Goal: Task Accomplishment & Management: Complete application form

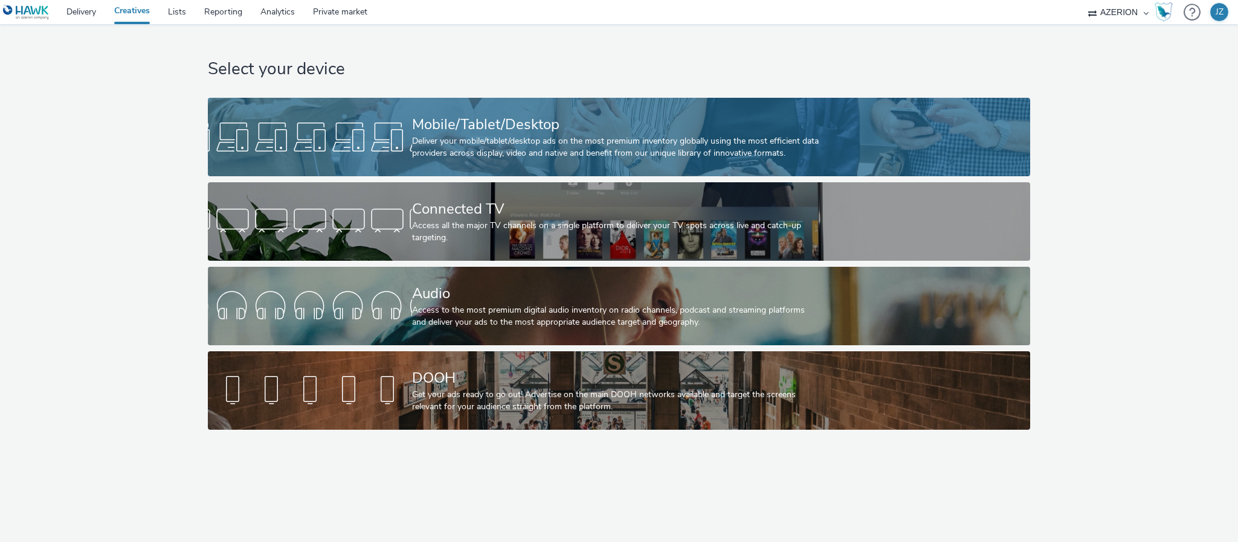
click at [271, 127] on div at bounding box center [310, 137] width 204 height 39
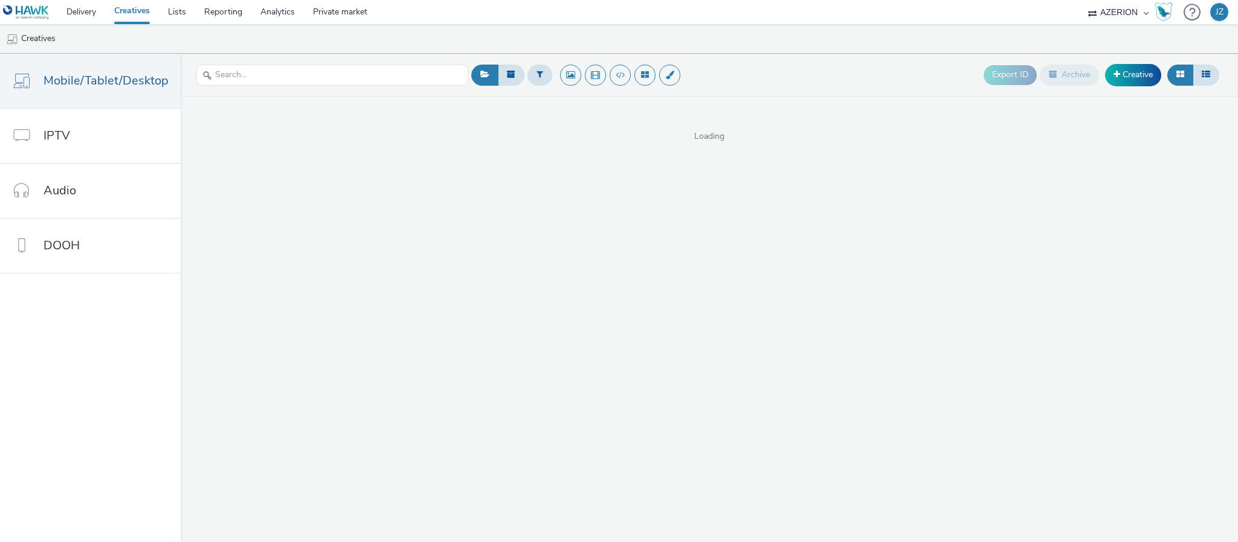
click at [785, 28] on ul "Creatives" at bounding box center [619, 38] width 1238 height 29
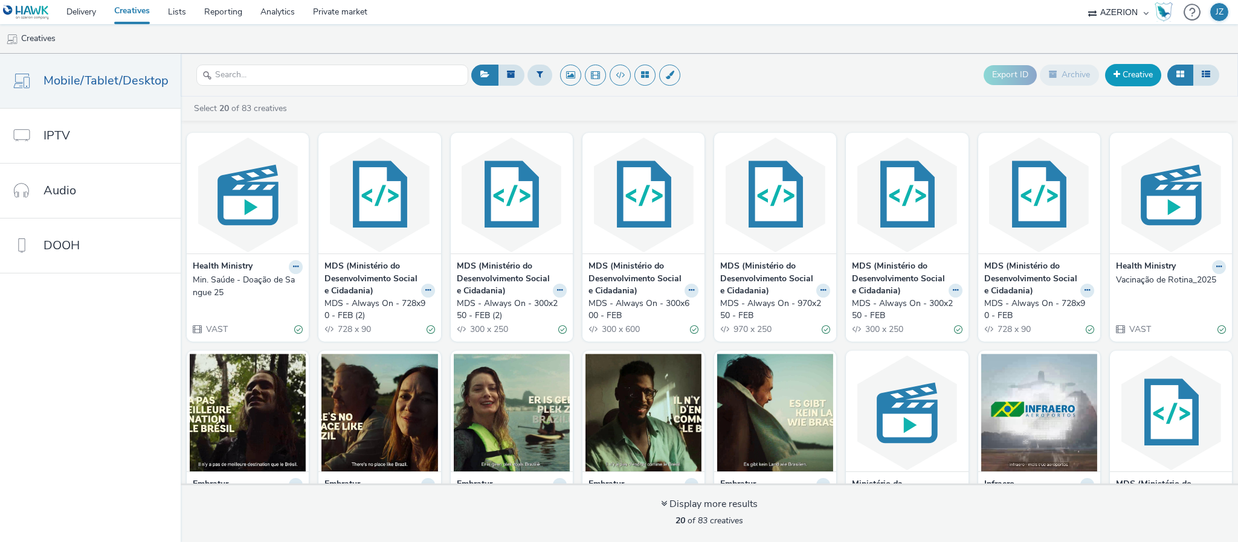
click at [1124, 77] on link "Creative" at bounding box center [1133, 75] width 56 height 22
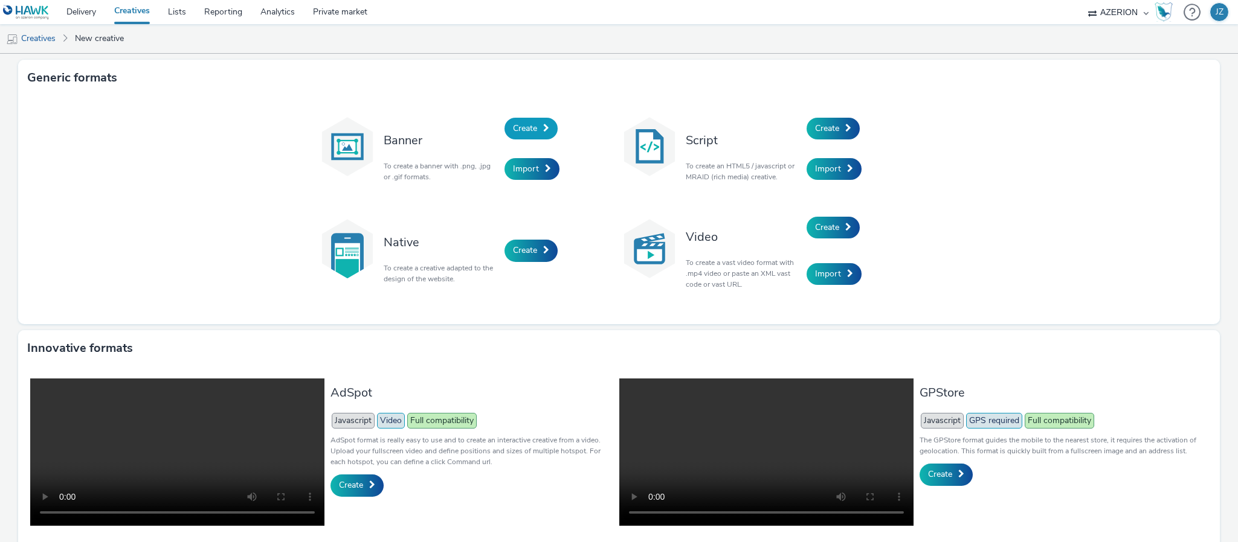
click at [529, 123] on span "Create" at bounding box center [525, 128] width 24 height 11
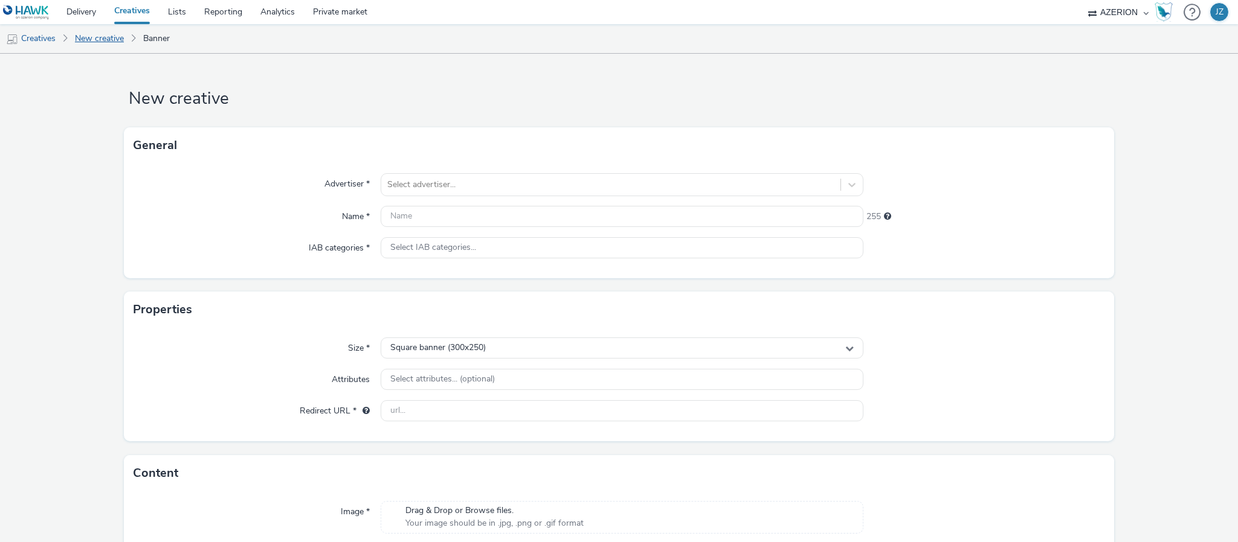
click at [100, 39] on link "New creative" at bounding box center [99, 38] width 61 height 29
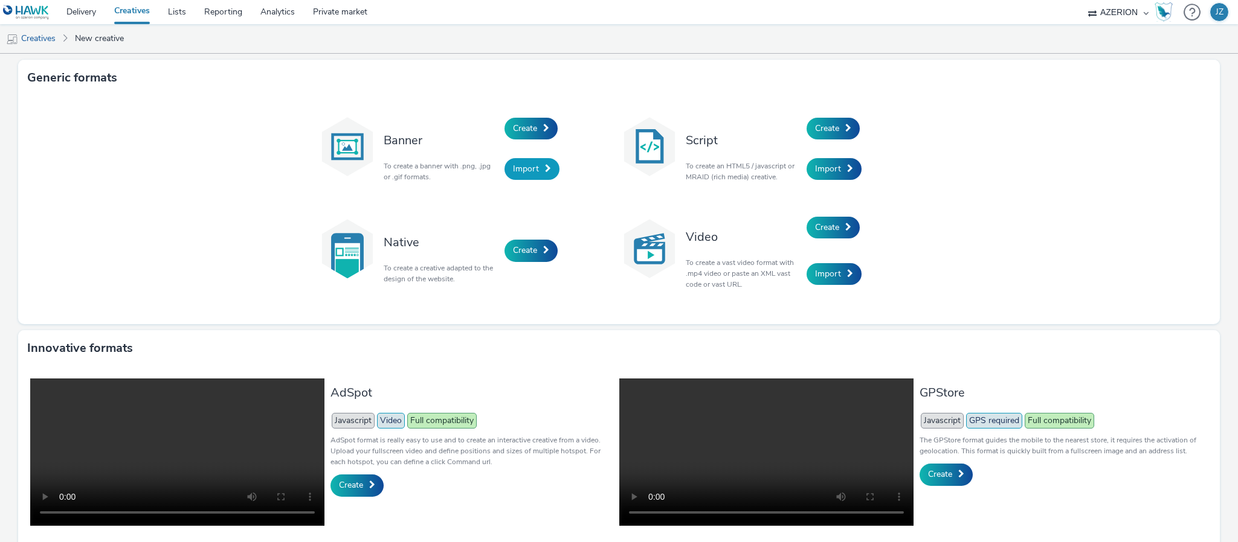
click at [514, 171] on span "Import" at bounding box center [526, 168] width 26 height 11
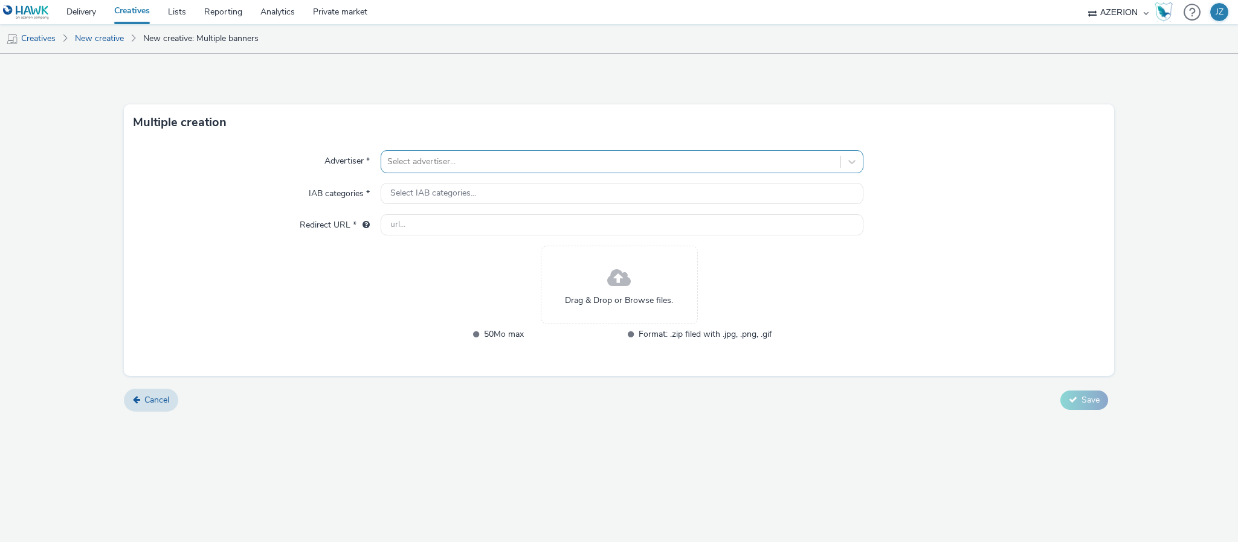
click at [428, 165] on div at bounding box center [610, 162] width 447 height 14
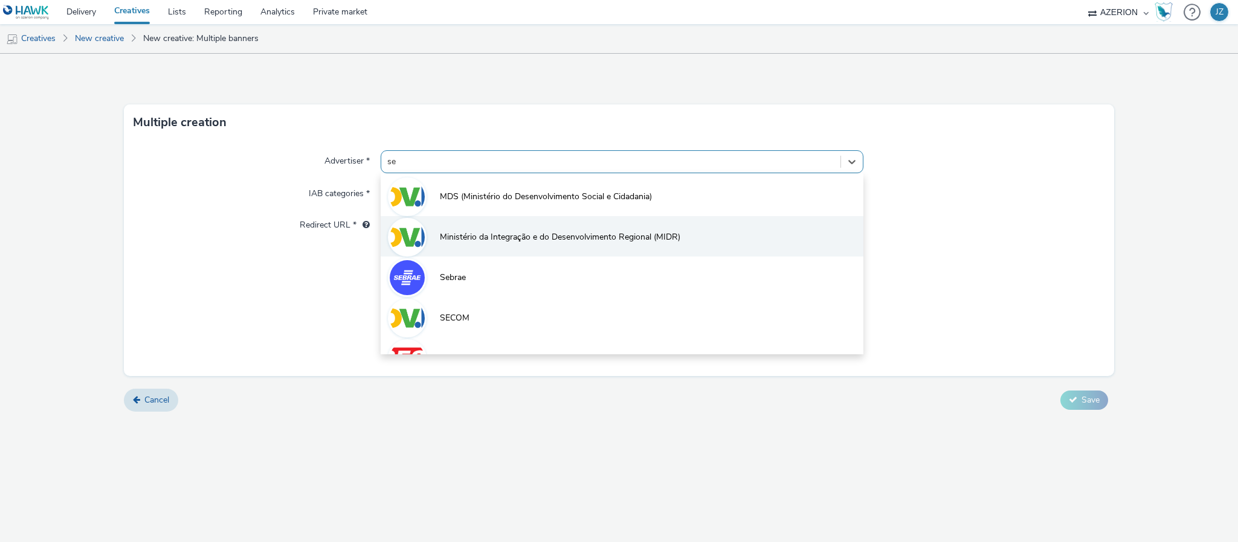
type input "ses"
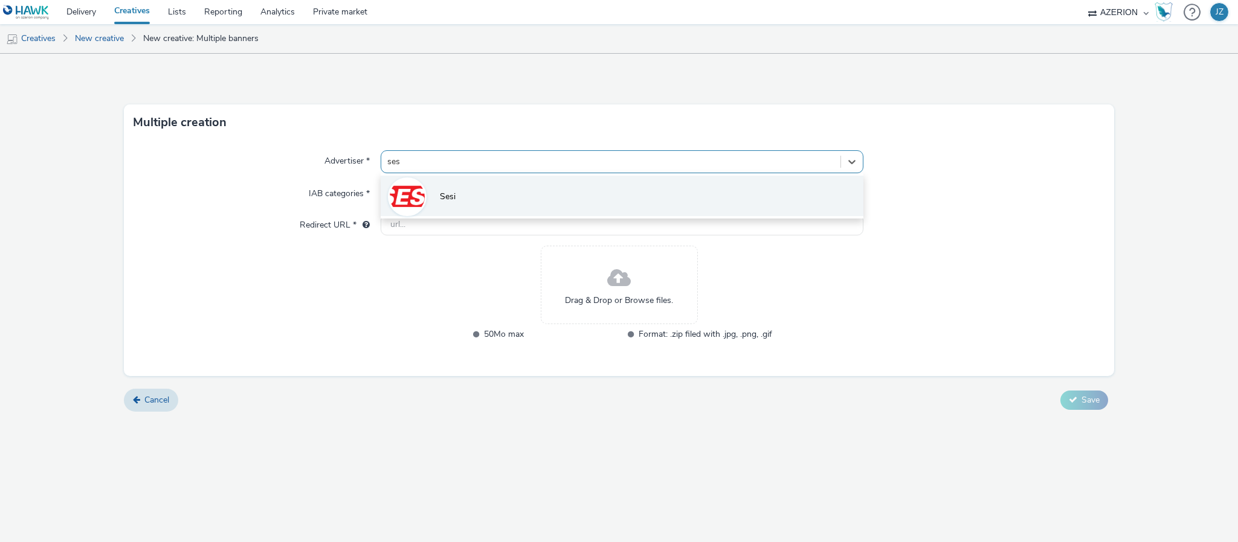
click at [455, 198] on span "Sesi" at bounding box center [448, 197] width 16 height 12
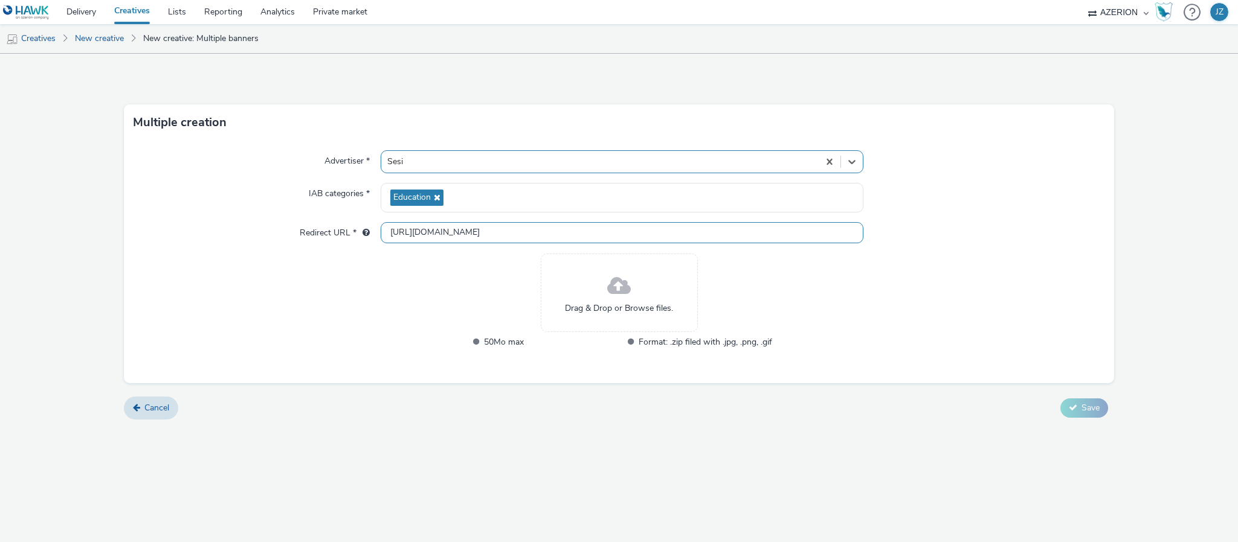
click at [488, 234] on input "http://sesisp.org.br" at bounding box center [622, 232] width 483 height 21
paste input "www.faculdadesesi.edu.br/"
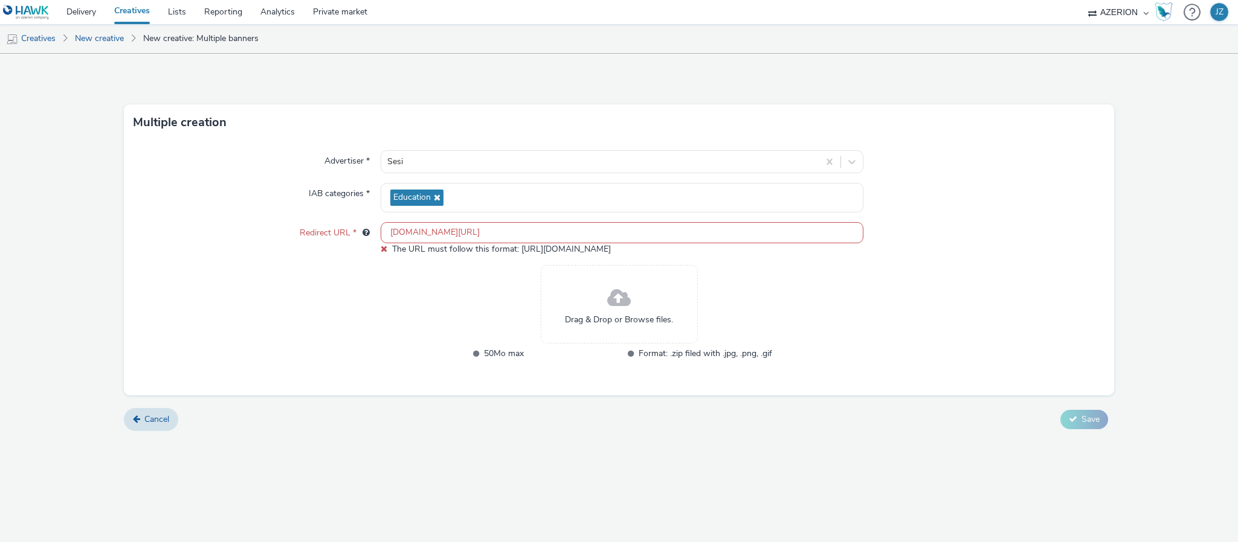
click at [216, 187] on div "IAB categories *" at bounding box center [257, 198] width 247 height 30
click at [533, 225] on input "www.faculdadesesi.edu.br/" at bounding box center [622, 232] width 483 height 21
click at [248, 234] on div "Redirect URL *" at bounding box center [257, 238] width 247 height 33
drag, startPoint x: 517, startPoint y: 252, endPoint x: 542, endPoint y: 251, distance: 24.8
click at [542, 251] on span "The URL must follow this format: http://hello.com" at bounding box center [501, 248] width 219 height 11
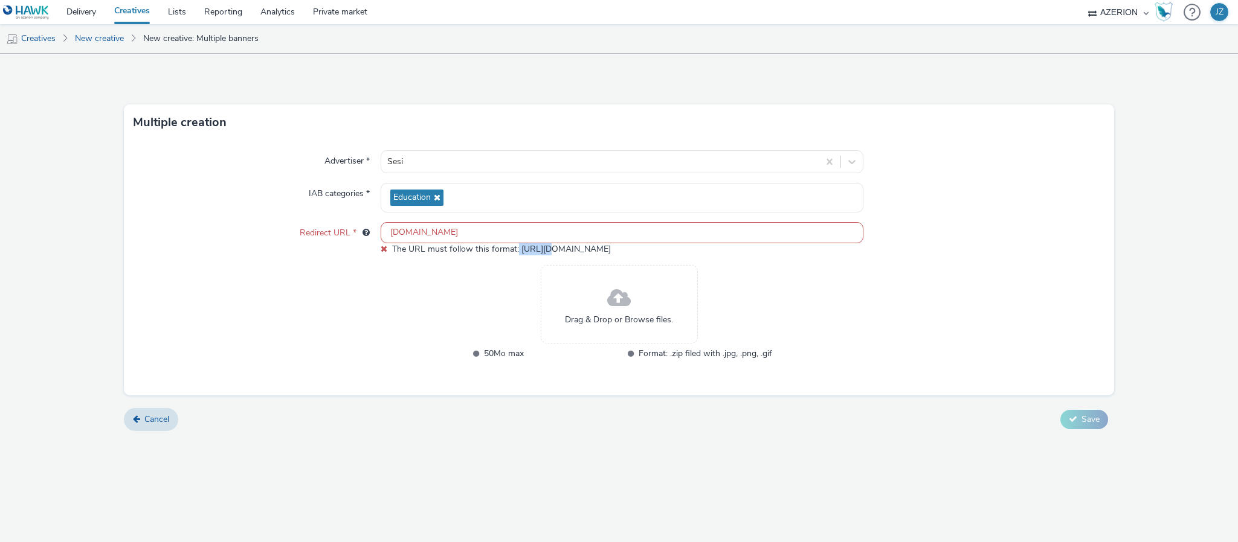
copy span "http://"
click at [388, 233] on input "www.faculdadesesi.edu.br" at bounding box center [622, 232] width 483 height 21
paste input "http://"
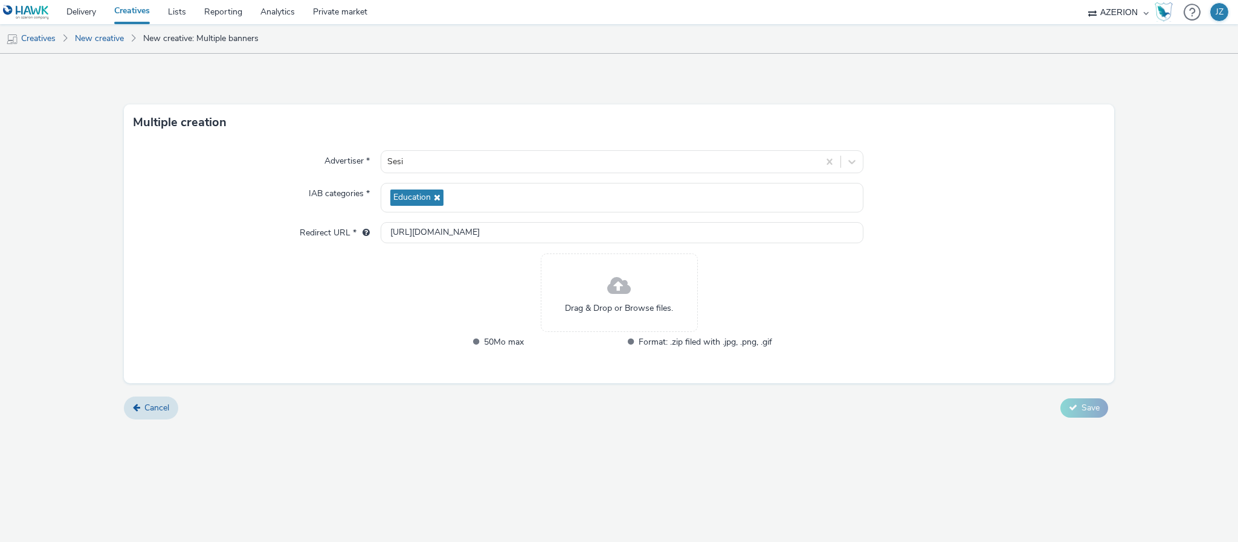
click at [216, 192] on div "IAB categories *" at bounding box center [257, 198] width 247 height 30
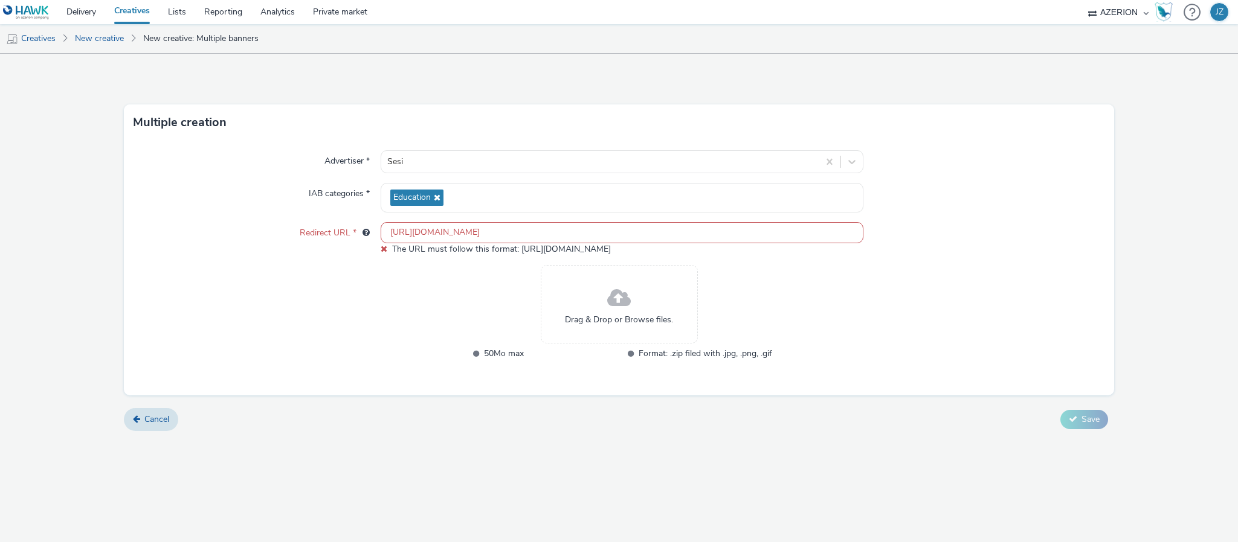
drag, startPoint x: 504, startPoint y: 237, endPoint x: 287, endPoint y: 233, distance: 217.5
click at [287, 233] on div "Redirect URL * http://faculdadesesi.edu.br The URL must follow this format: htt…" at bounding box center [619, 238] width 971 height 33
click at [417, 238] on input "http://faculdadesesi.edu.br" at bounding box center [622, 232] width 483 height 21
click at [265, 221] on div "Advertiser * Sesi IAB categories * Education Redirect URL * faculdadesesi.edu.b…" at bounding box center [619, 268] width 990 height 255
click at [491, 229] on input "faculdadesesi.edu.br" at bounding box center [622, 232] width 483 height 21
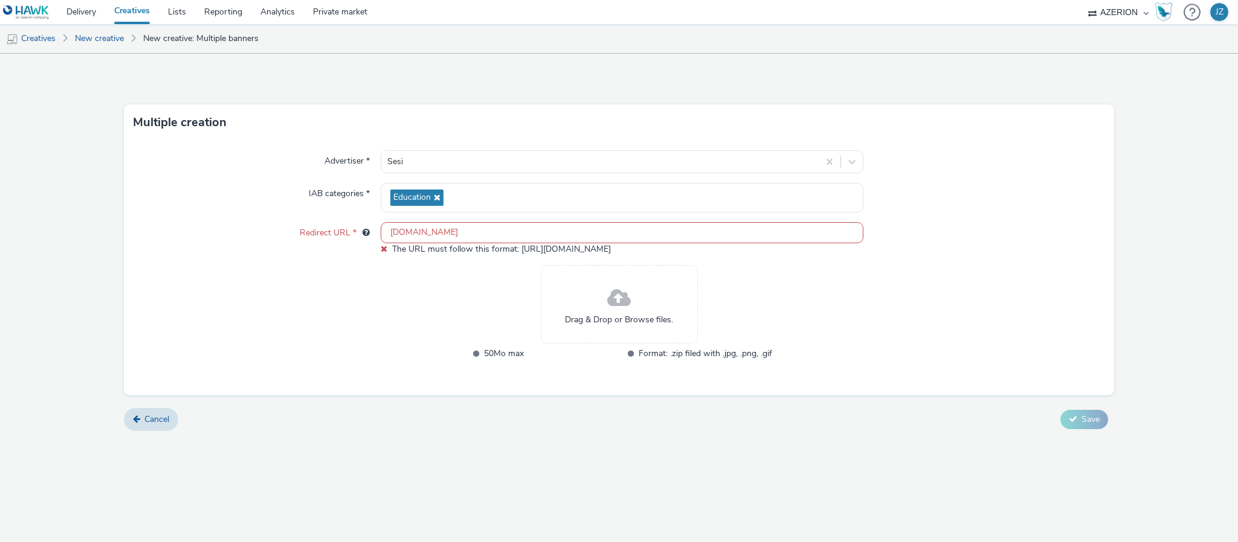
click at [191, 248] on div "Redirect URL *" at bounding box center [257, 238] width 247 height 33
drag, startPoint x: 396, startPoint y: 236, endPoint x: 367, endPoint y: 243, distance: 29.9
click at [367, 242] on div "Redirect URL * faculdadesesi.edu.br The URL must follow this format: http://hel…" at bounding box center [619, 238] width 971 height 33
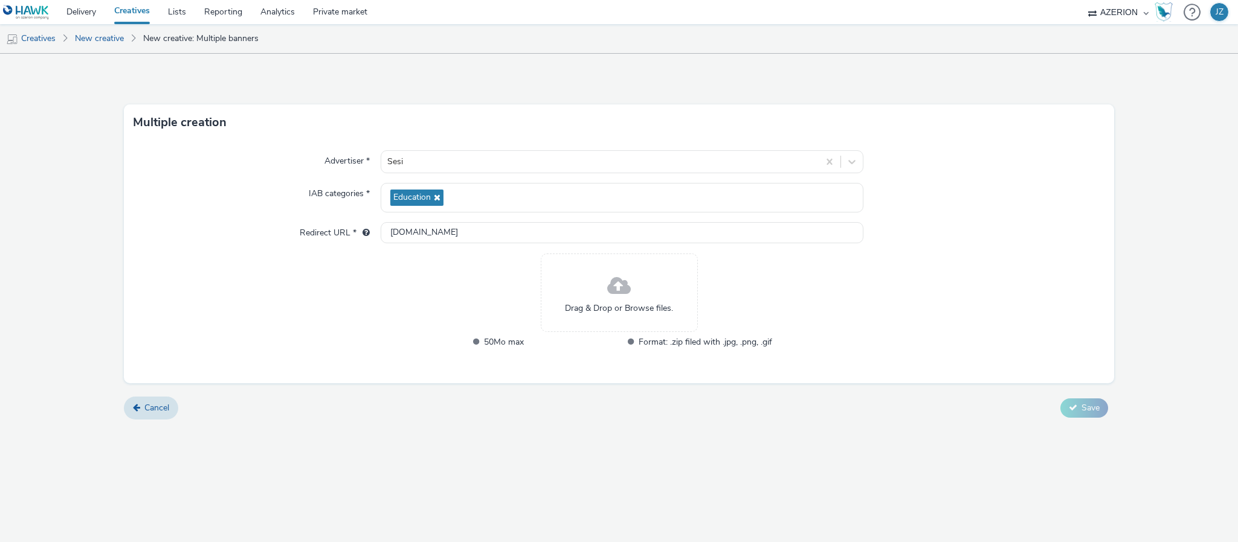
click at [143, 213] on div "IAB categories *" at bounding box center [257, 198] width 247 height 30
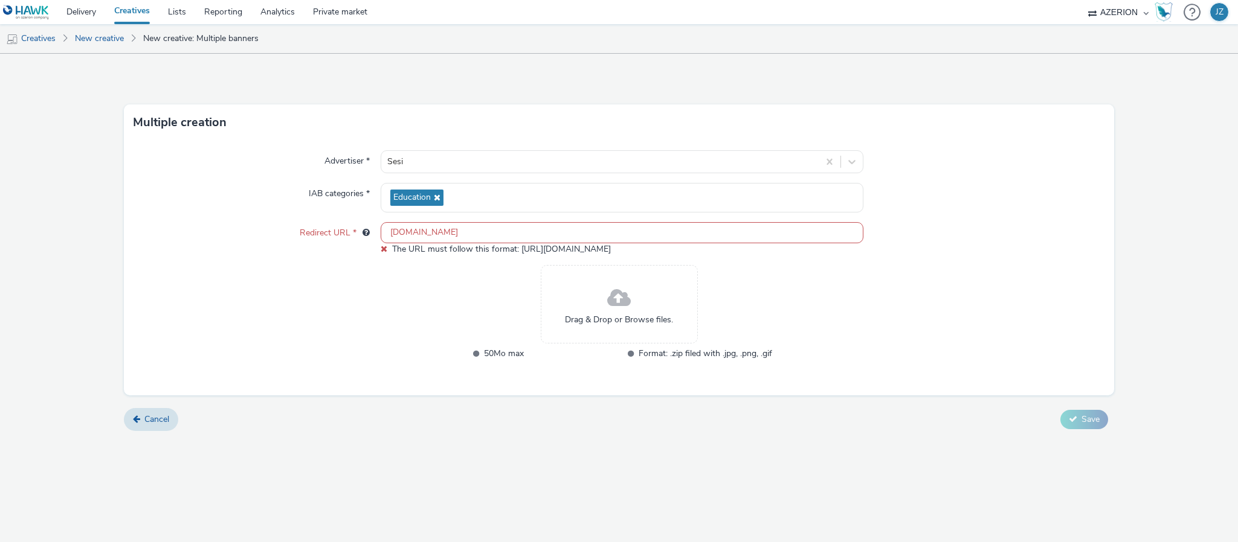
drag, startPoint x: 412, startPoint y: 239, endPoint x: 301, endPoint y: 227, distance: 111.8
click at [301, 227] on div "Redirect URL * www.faculdadesesi.edu.br The URL must follow this format: http:/…" at bounding box center [619, 238] width 971 height 33
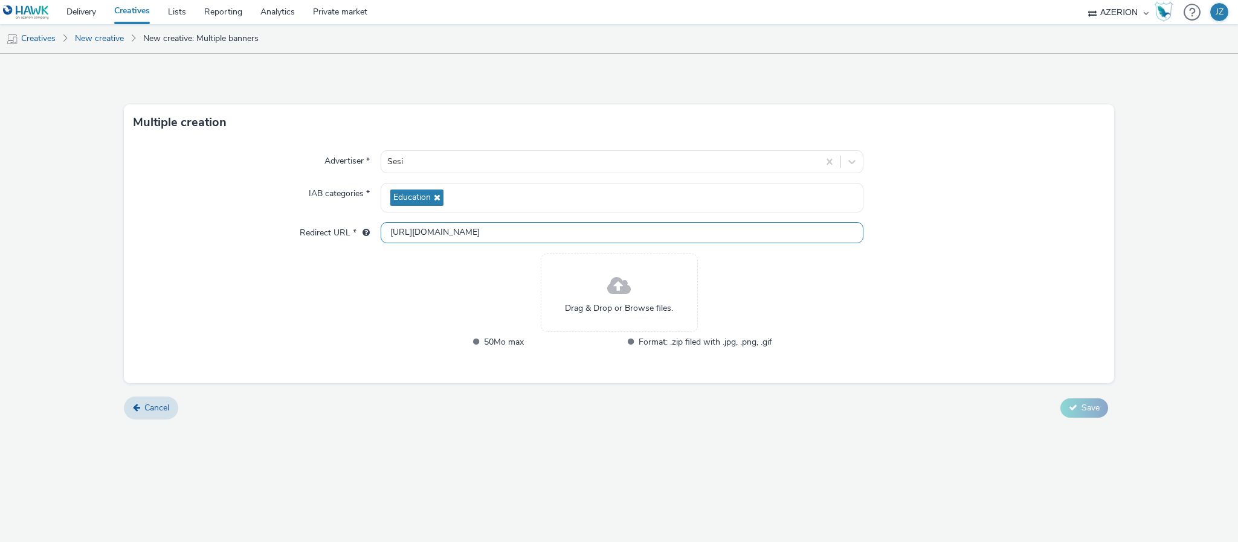
type input "https://faculdadesesi.edu.br"
click at [305, 221] on div "Advertiser * Sesi IAB categories * Education Redirect URL * https://faculdadese…" at bounding box center [619, 262] width 990 height 243
click at [185, 251] on div "Advertiser * Sesi IAB categories * Education Redirect URL * https://faculdadese…" at bounding box center [619, 262] width 990 height 243
click at [613, 296] on span at bounding box center [619, 287] width 24 height 32
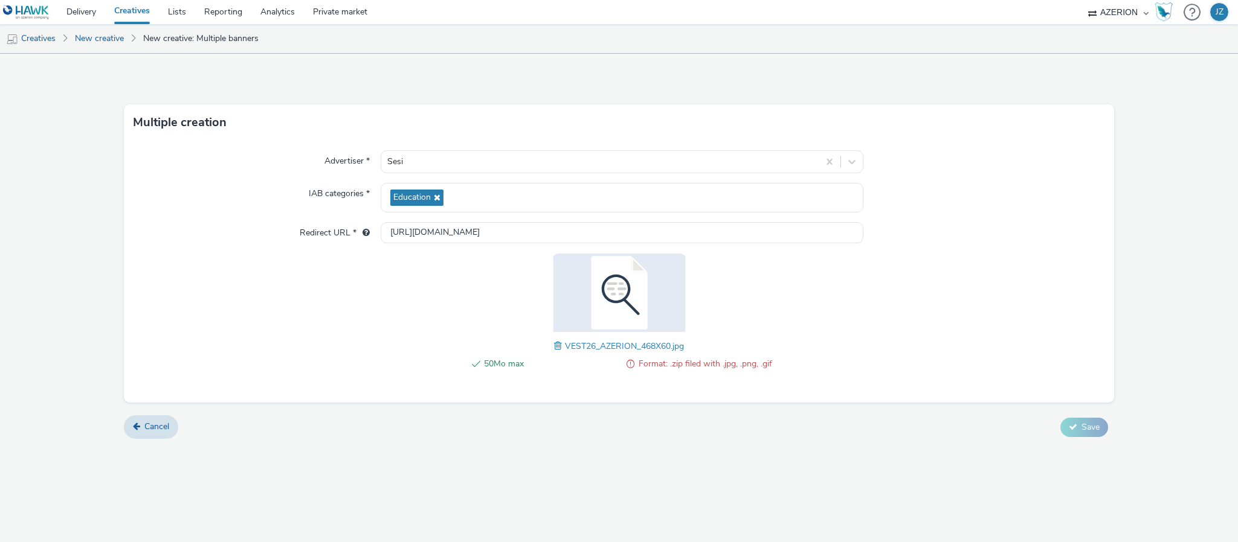
click at [618, 265] on img at bounding box center [619, 293] width 157 height 79
click at [605, 314] on img at bounding box center [619, 293] width 157 height 79
click at [596, 358] on span "50Mo max" at bounding box center [551, 364] width 134 height 14
click at [596, 352] on span "VEST26_AZERION_468X60.jpg" at bounding box center [624, 346] width 119 height 11
click at [600, 346] on span "VEST26_AZERION_468X60.jpg" at bounding box center [624, 346] width 119 height 11
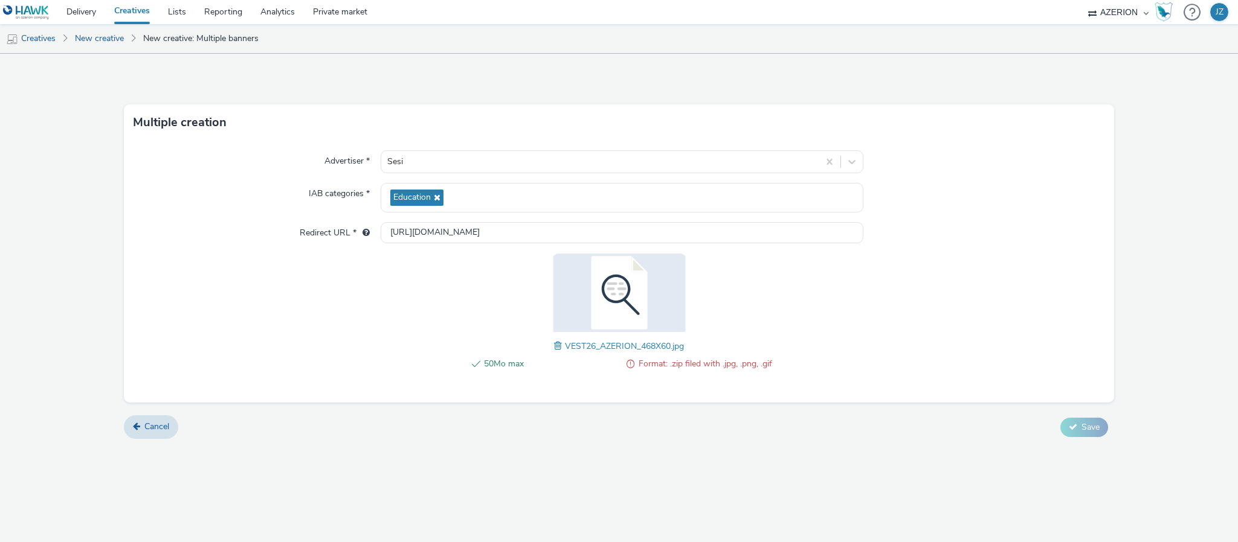
click at [562, 347] on span at bounding box center [559, 346] width 11 height 13
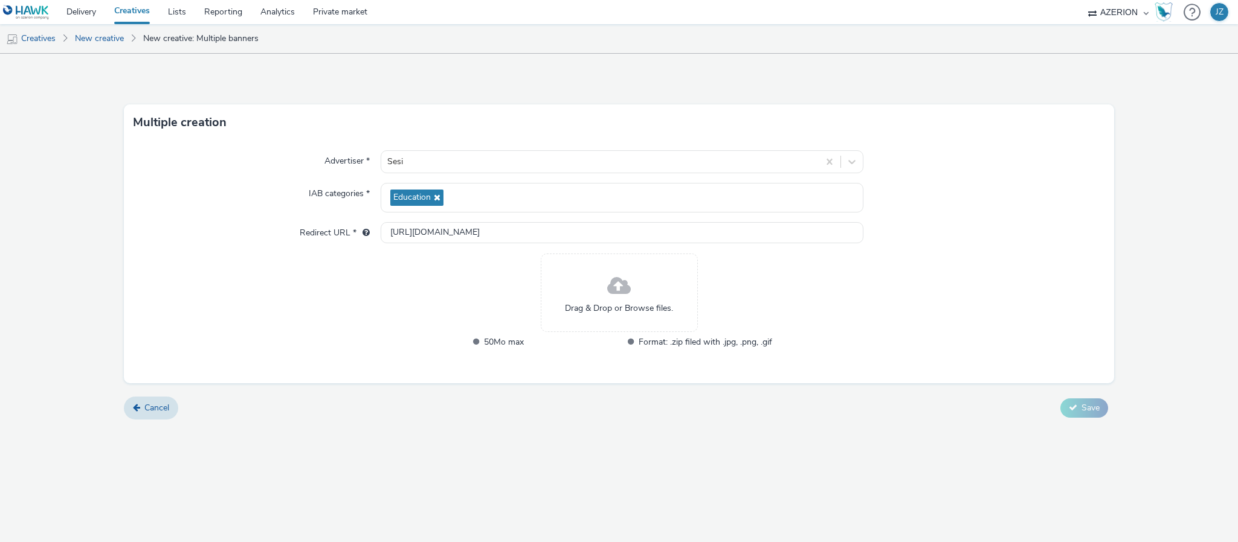
click at [593, 310] on span "Drag & Drop or Browse files." at bounding box center [619, 309] width 108 height 12
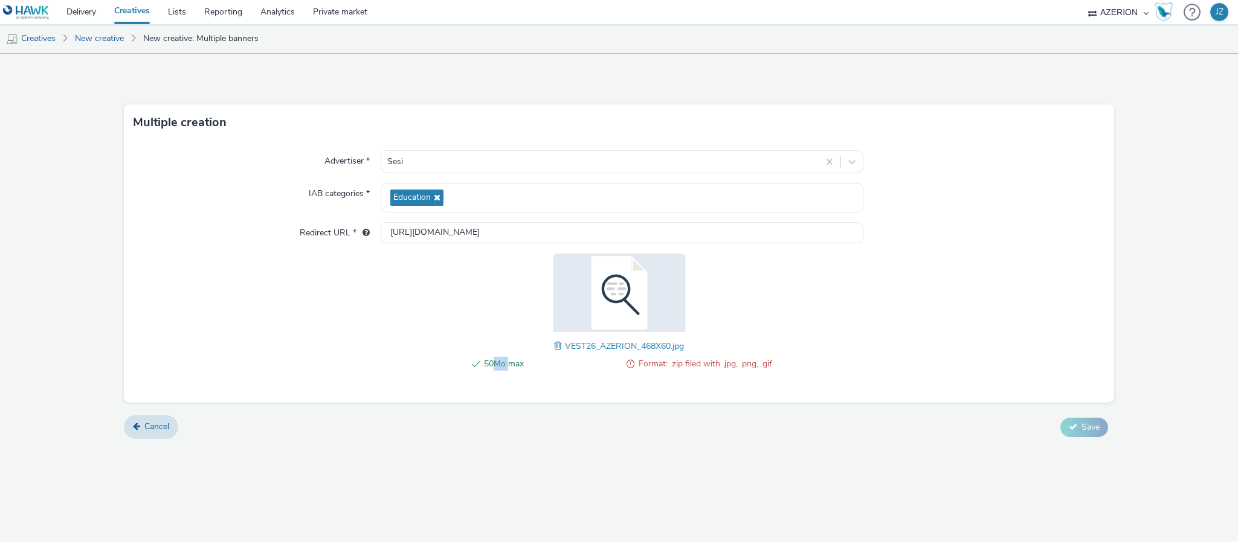
drag, startPoint x: 493, startPoint y: 365, endPoint x: 510, endPoint y: 363, distance: 17.0
click at [510, 363] on span "50Mo max" at bounding box center [551, 364] width 134 height 14
click at [390, 340] on div "Advertiser * Sesi IAB categories * Education Redirect URL * https://faculdadese…" at bounding box center [619, 272] width 990 height 262
click at [635, 294] on img at bounding box center [619, 293] width 157 height 79
click at [552, 346] on div "50Mo max Format: .zip filed with .jpg, .png, .gif VEST26_AZERION_468X60.jpg" at bounding box center [619, 319] width 306 height 130
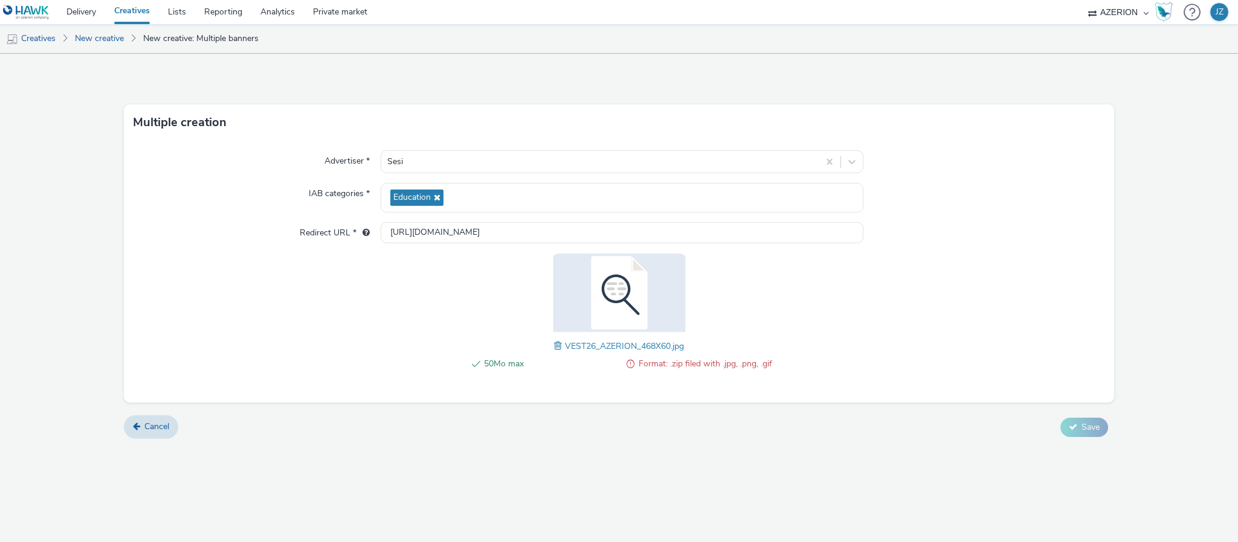
click at [556, 345] on span at bounding box center [559, 346] width 11 height 13
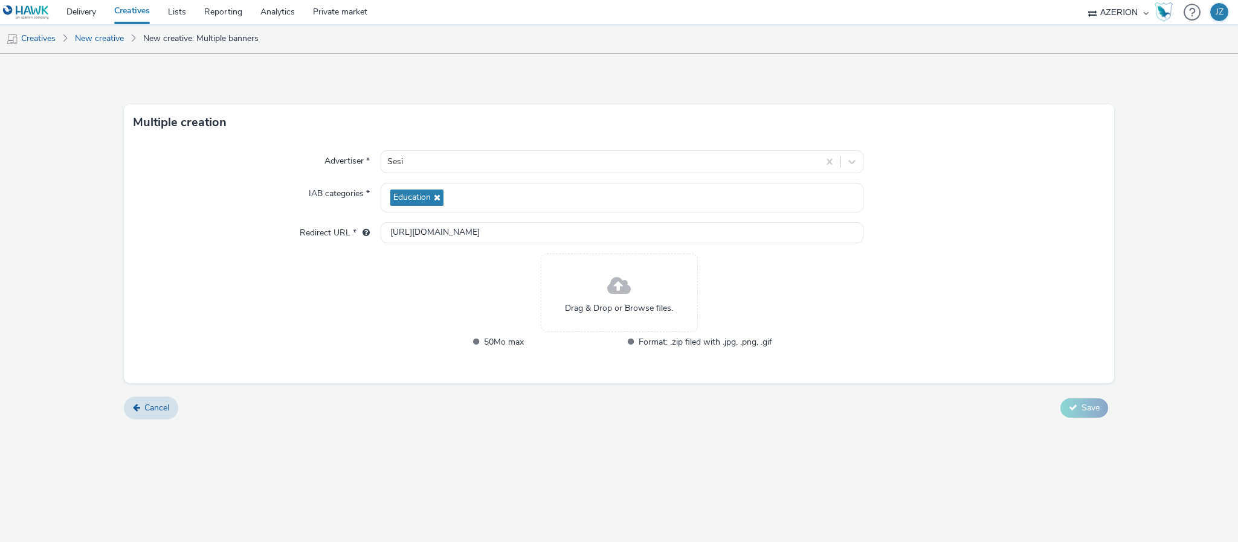
click at [645, 309] on span "Drag & Drop or Browse files." at bounding box center [619, 309] width 108 height 12
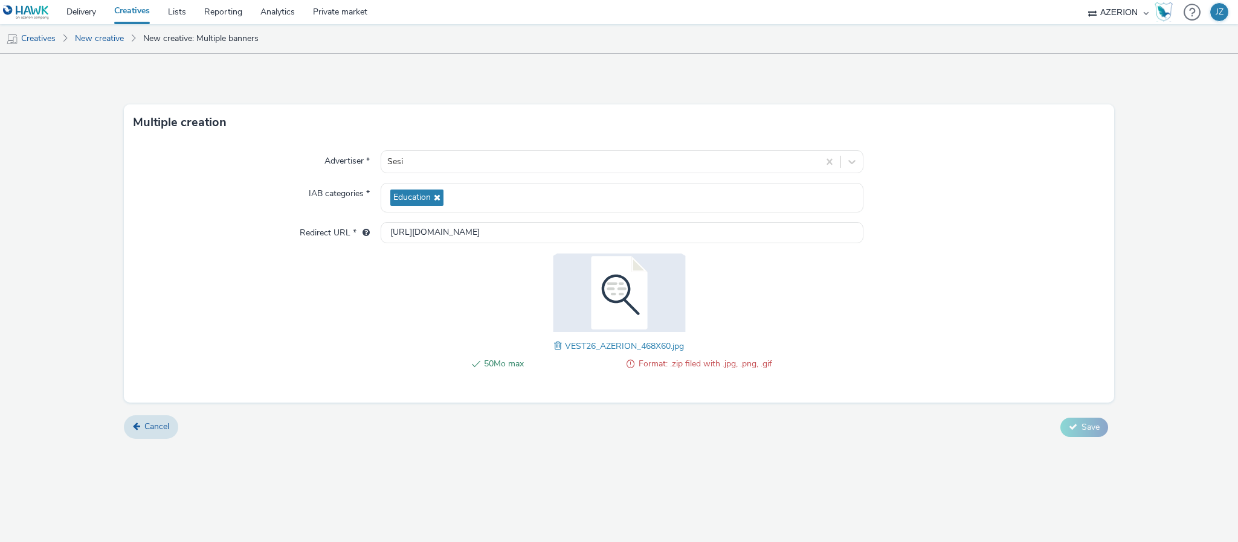
click at [552, 352] on div "50Mo max Format: .zip filed with .jpg, .png, .gif VEST26_AZERION_468X60.jpg" at bounding box center [619, 319] width 306 height 130
click at [557, 352] on span at bounding box center [559, 346] width 11 height 13
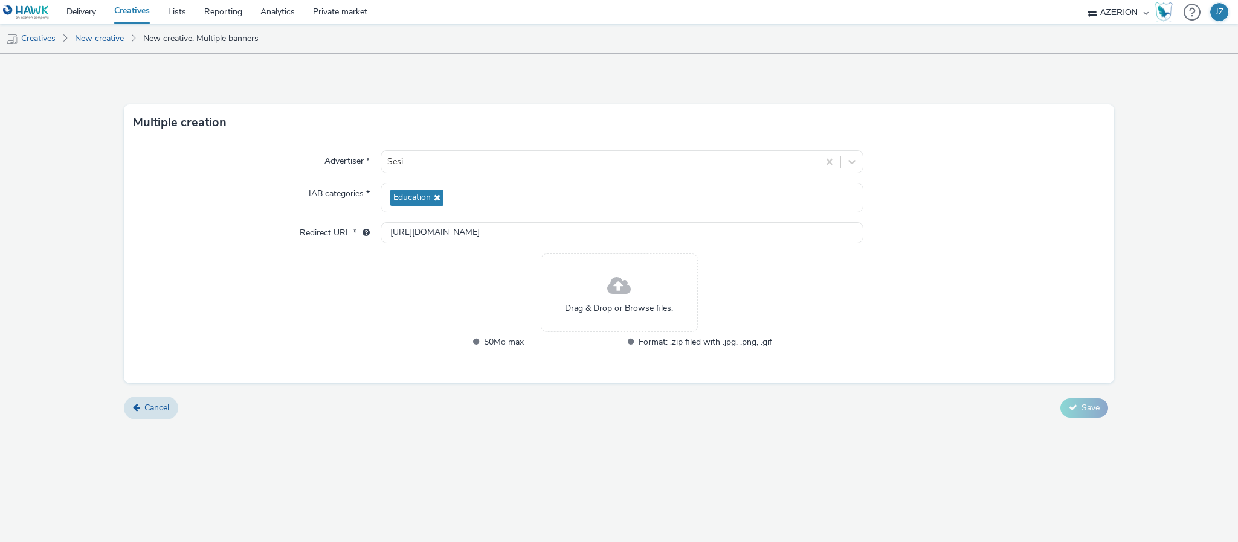
click at [613, 295] on span at bounding box center [619, 287] width 24 height 32
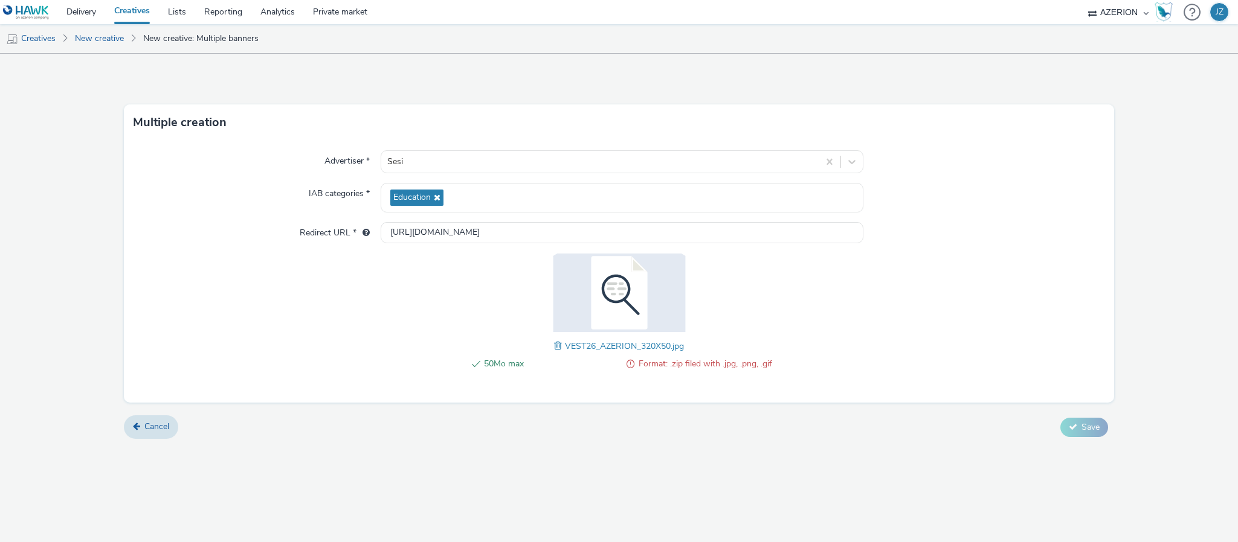
click at [557, 349] on span at bounding box center [559, 346] width 11 height 13
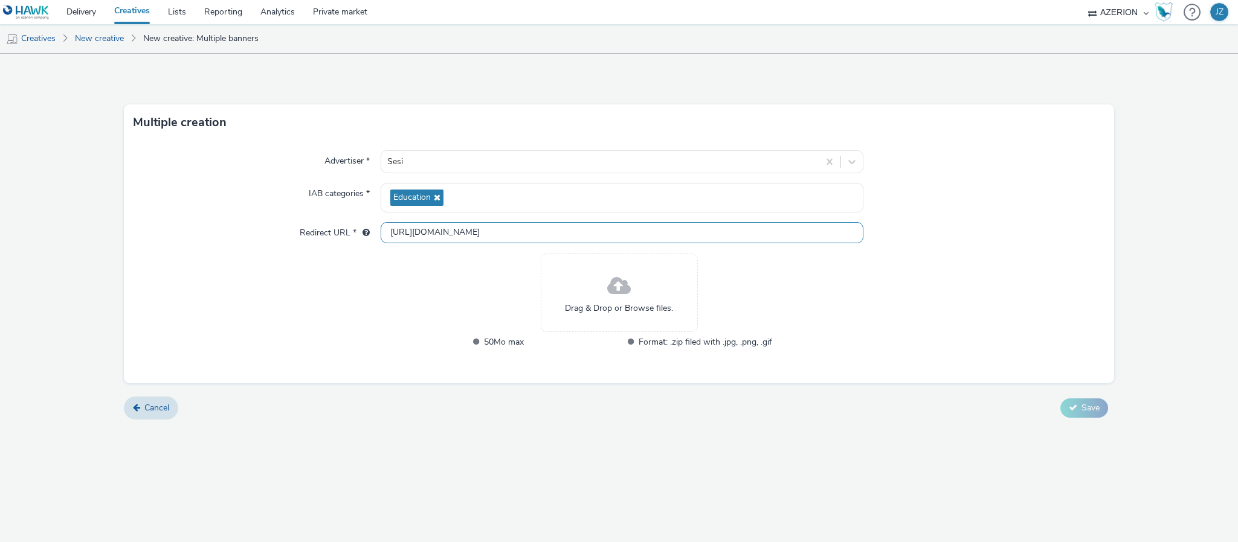
drag, startPoint x: 512, startPoint y: 225, endPoint x: 301, endPoint y: 210, distance: 210.8
click at [301, 210] on div "Advertiser * Sesi IAB categories * Education Redirect URL * https://faculdadese…" at bounding box center [619, 262] width 990 height 243
click at [138, 410] on icon at bounding box center [136, 408] width 7 height 8
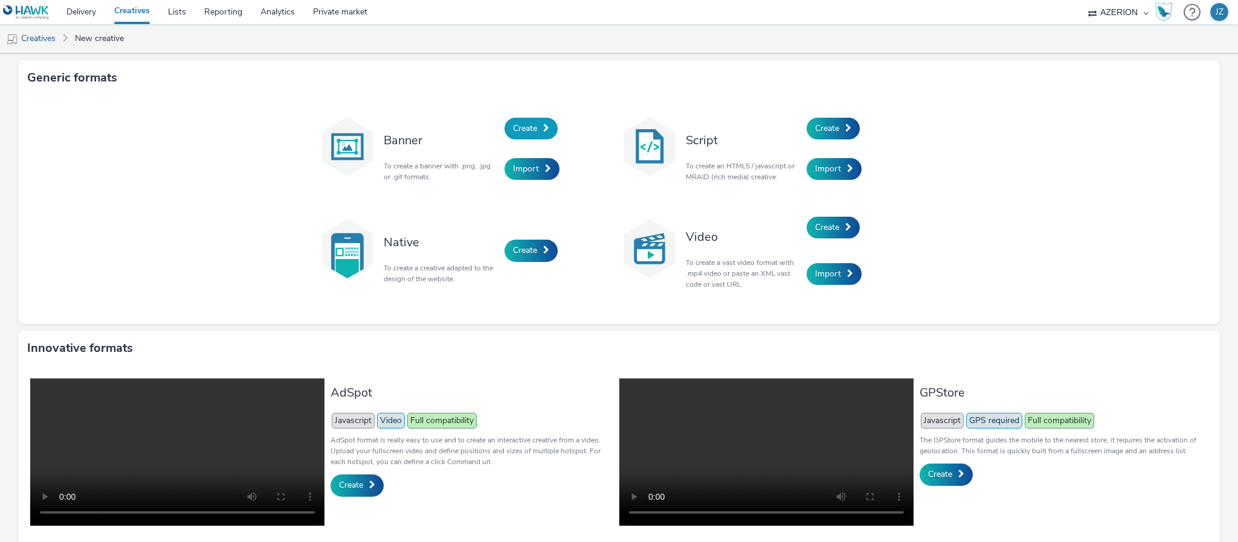
click at [543, 129] on span at bounding box center [546, 128] width 6 height 8
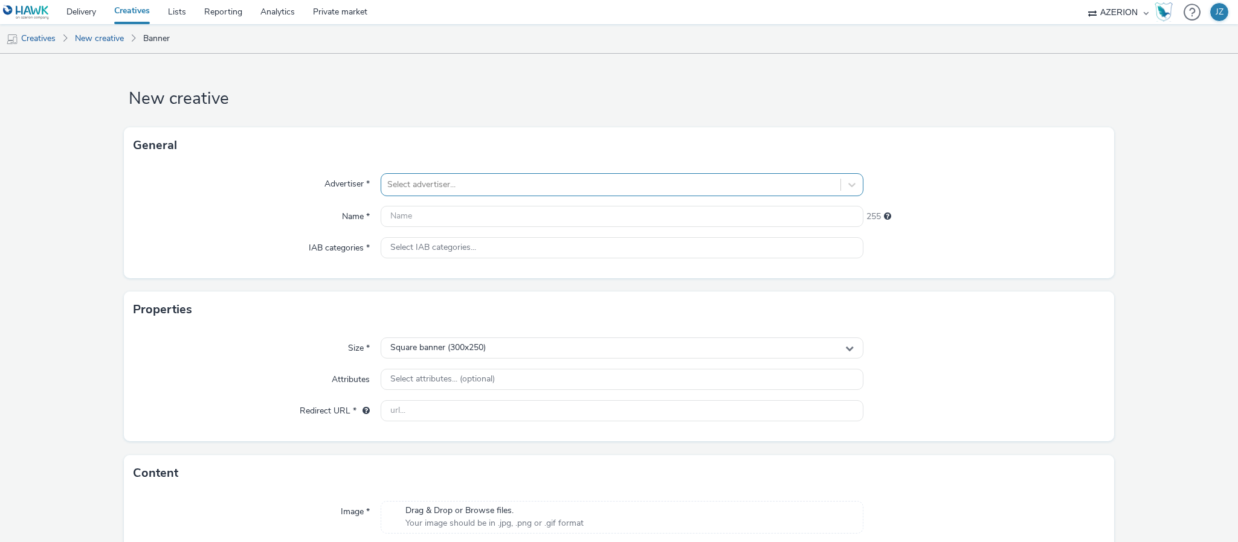
click at [451, 187] on div at bounding box center [610, 185] width 447 height 14
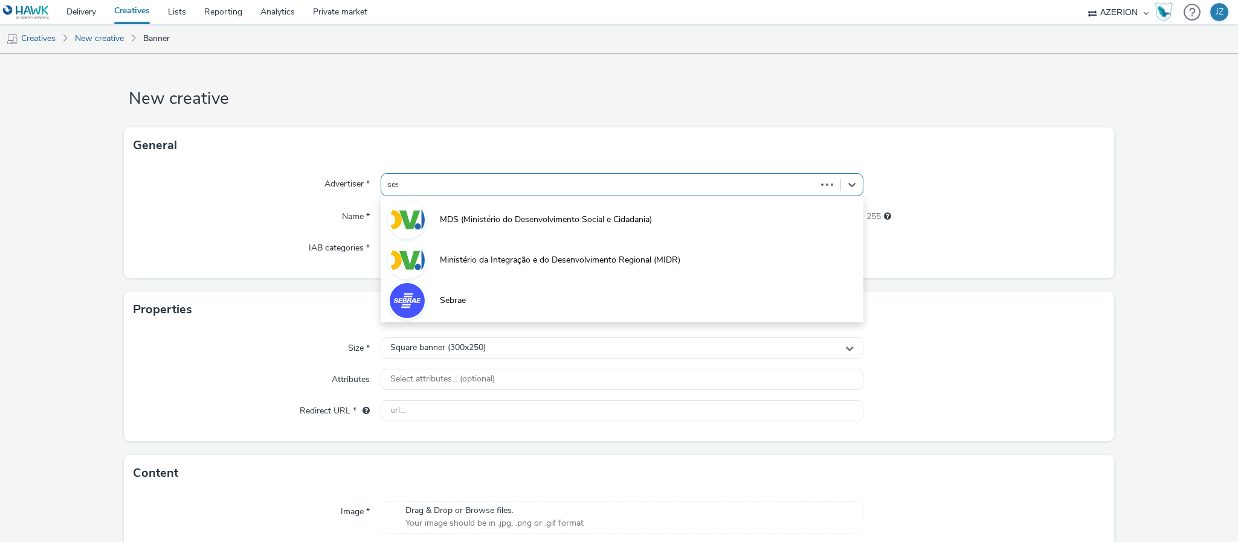
type input "sesi"
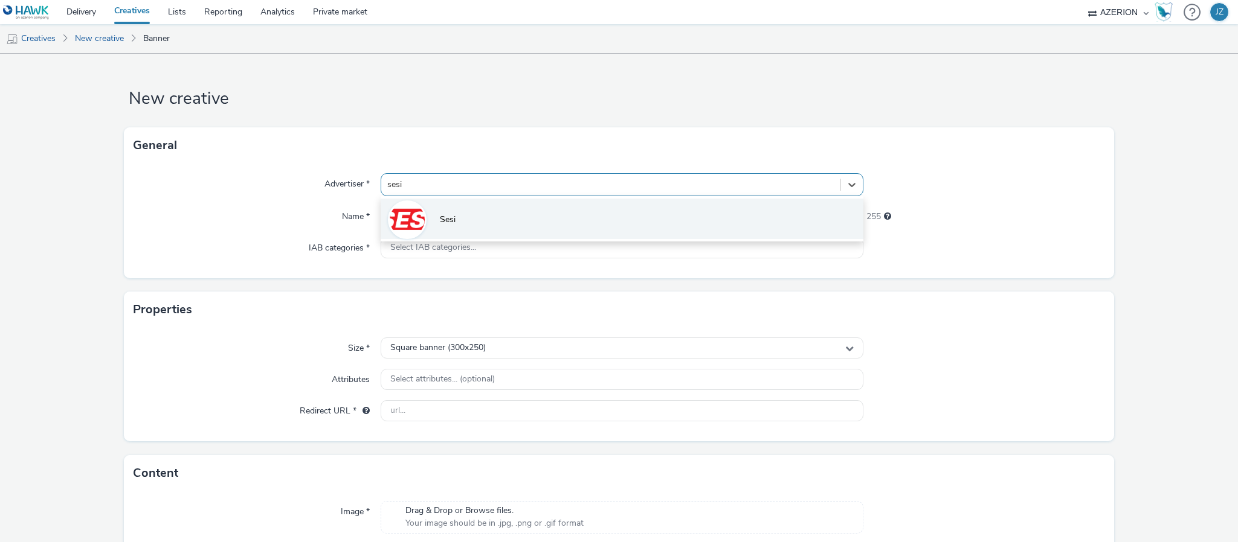
click at [431, 219] on li "Sesi" at bounding box center [622, 219] width 483 height 40
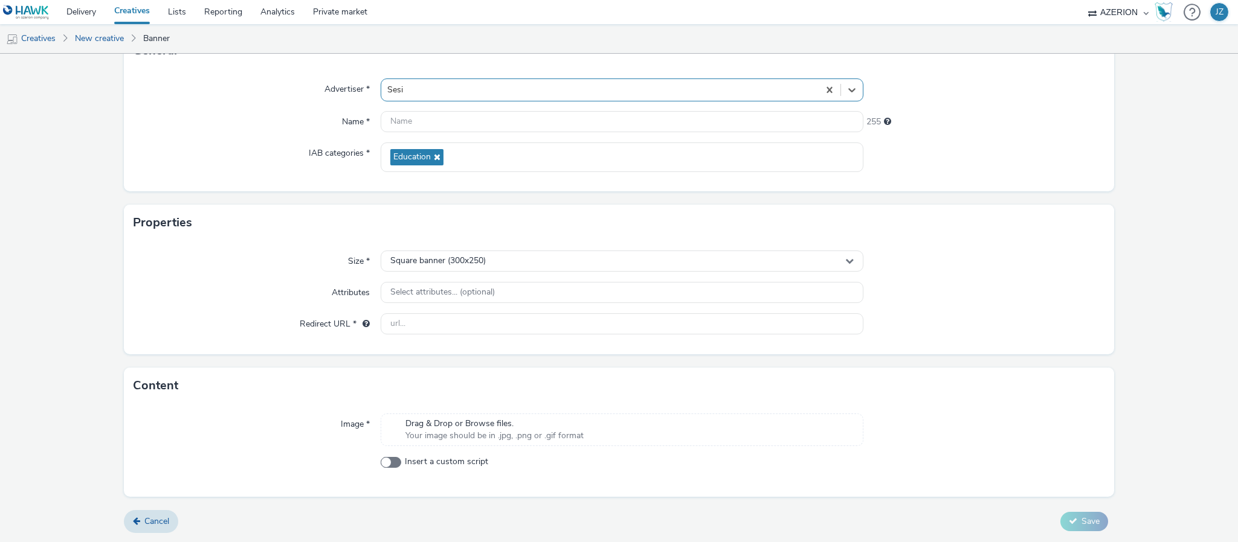
scroll to position [96, 0]
click at [533, 430] on span "Your image should be in .jpg, .png or .gif format" at bounding box center [494, 436] width 178 height 12
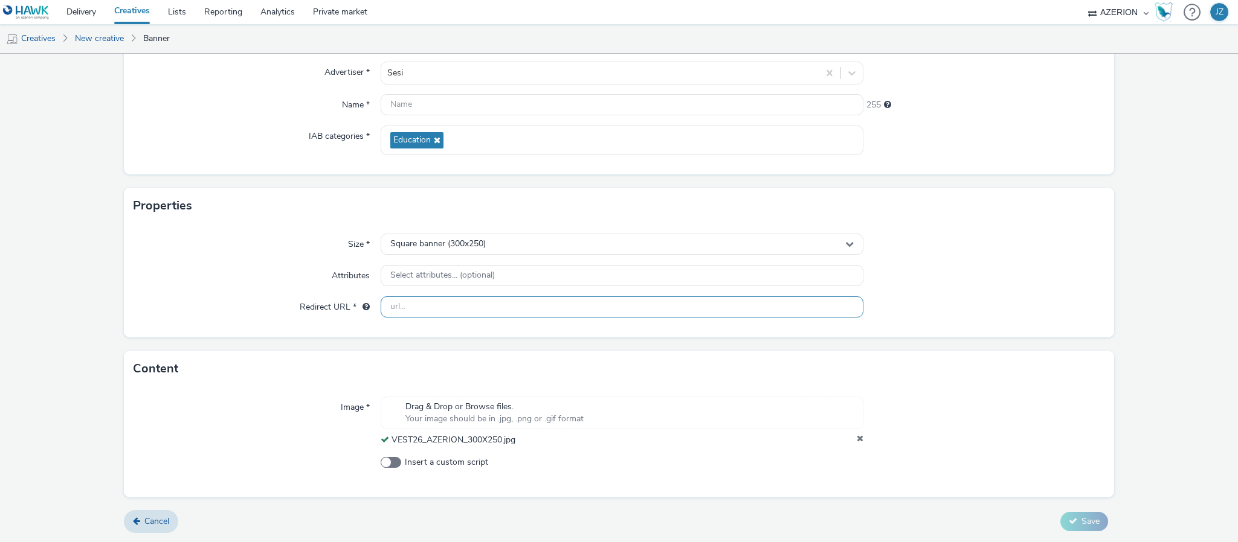
click at [428, 305] on input "text" at bounding box center [622, 307] width 483 height 21
paste input "https://faculdadesesi.edu.br"
type input "https://faculdadesesi.edu.br"
click at [282, 263] on div "Size * Square banner (300x250) Attributes Select attributes... (optional) Redir…" at bounding box center [619, 281] width 990 height 114
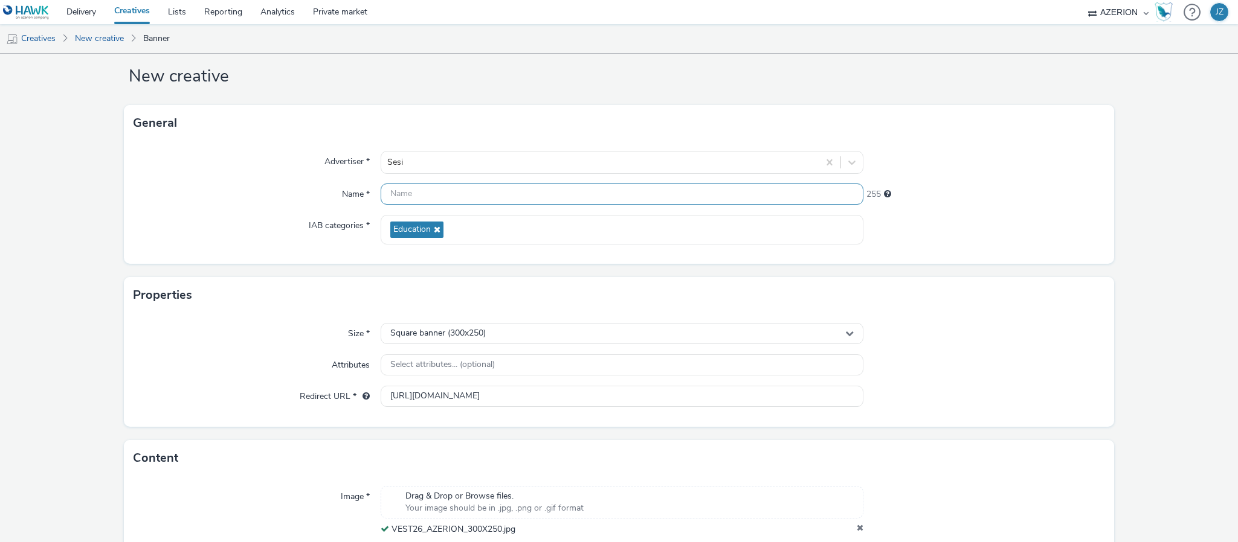
click at [448, 189] on input "text" at bounding box center [622, 194] width 483 height 21
click at [472, 185] on input "Sesi_Faculdade-2025_200x250" at bounding box center [622, 194] width 483 height 21
click at [472, 184] on input "Sesi_Faculdade-2025_200x250" at bounding box center [622, 194] width 483 height 21
drag, startPoint x: 488, startPoint y: 191, endPoint x: 481, endPoint y: 190, distance: 6.7
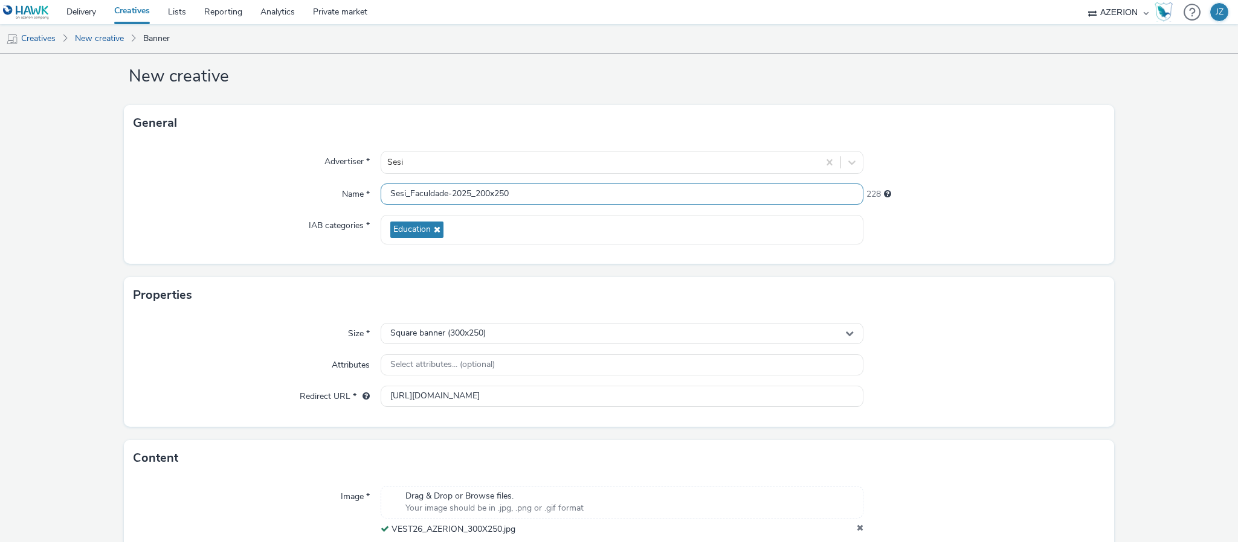
click at [486, 190] on input "Sesi_Faculdade-2025_200x250" at bounding box center [622, 194] width 483 height 21
click at [479, 190] on input "Sesi_Faculdade-2025_200x250" at bounding box center [622, 194] width 483 height 21
type input "Sesi_Faculdade-2025_300x250"
click at [253, 163] on div "Advertiser *" at bounding box center [257, 162] width 247 height 23
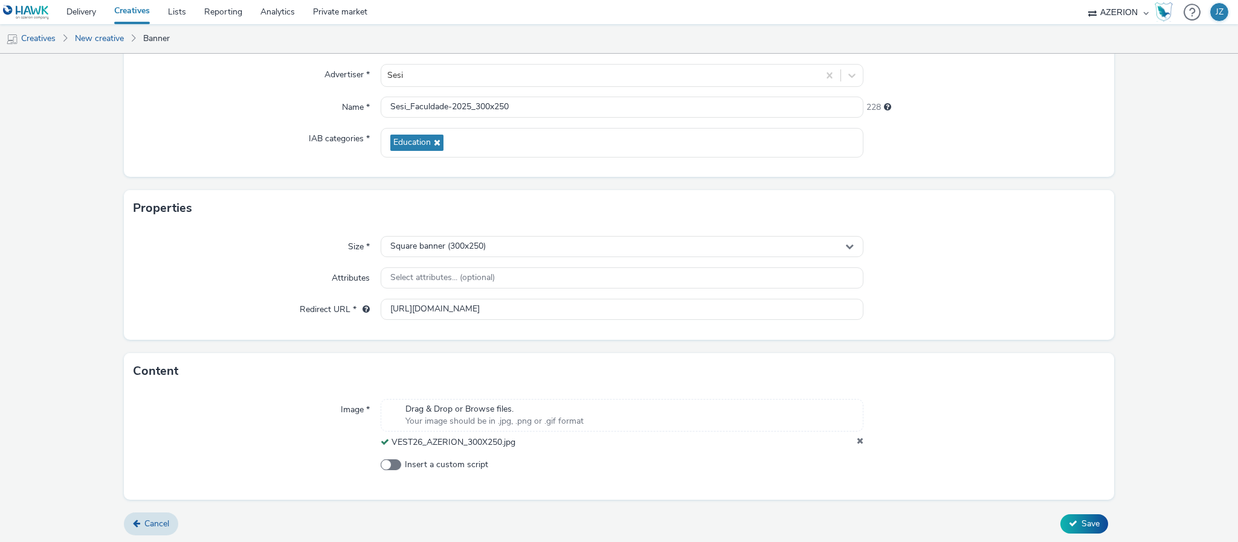
scroll to position [113, 0]
click at [1075, 528] on button "Save" at bounding box center [1084, 521] width 48 height 19
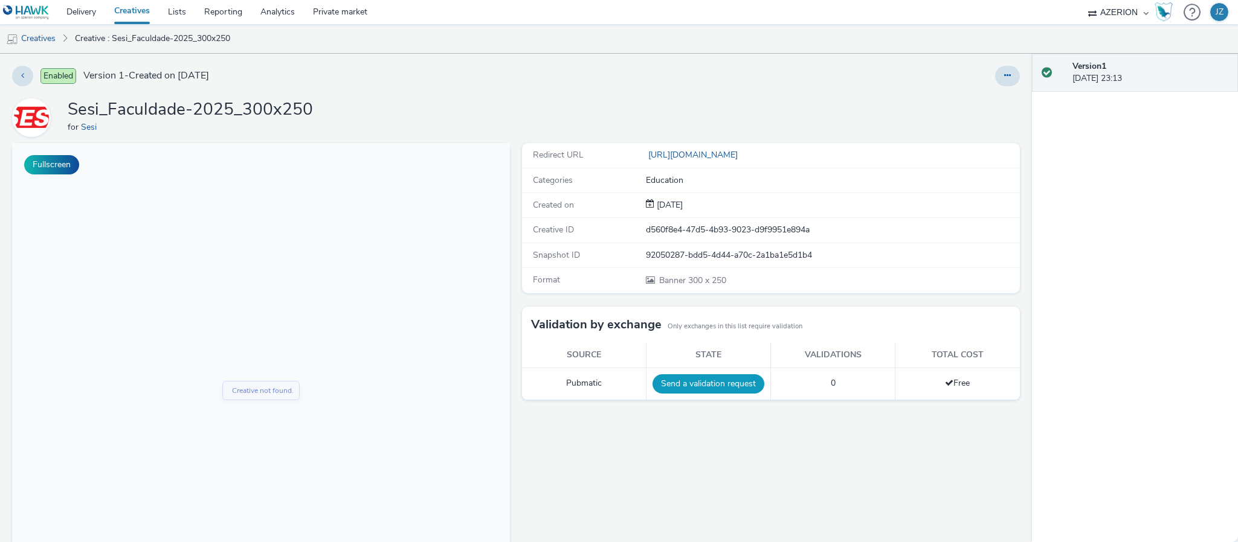
drag, startPoint x: 674, startPoint y: 387, endPoint x: 668, endPoint y: 390, distance: 7.6
click at [673, 387] on button "Send a validation request" at bounding box center [708, 384] width 112 height 19
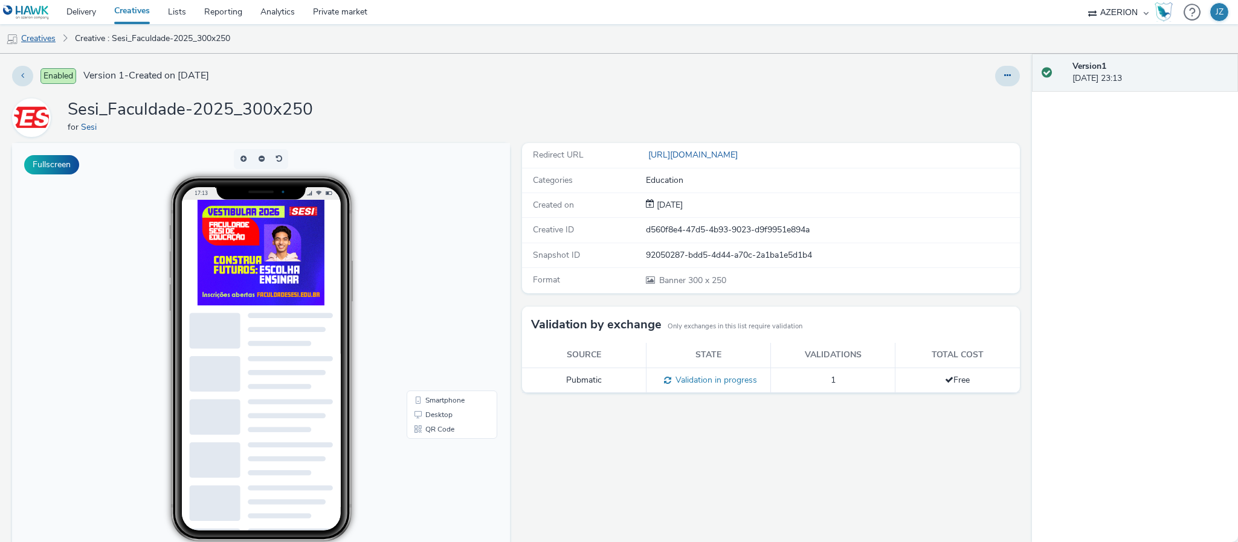
click at [45, 36] on link "Creatives" at bounding box center [31, 38] width 62 height 29
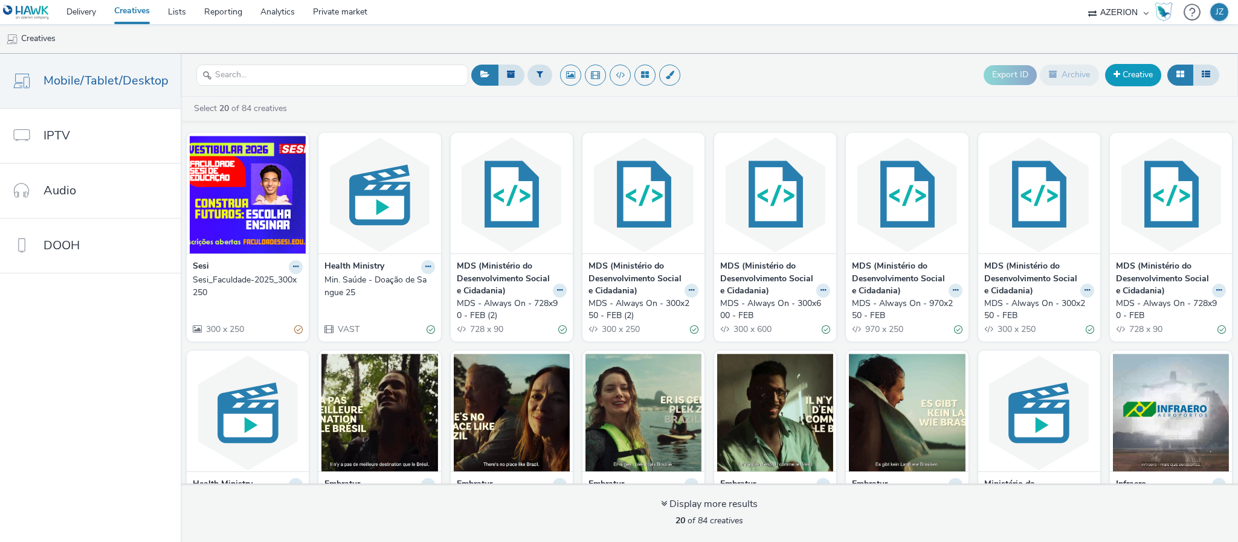
click at [1125, 77] on link "Creative" at bounding box center [1133, 75] width 56 height 22
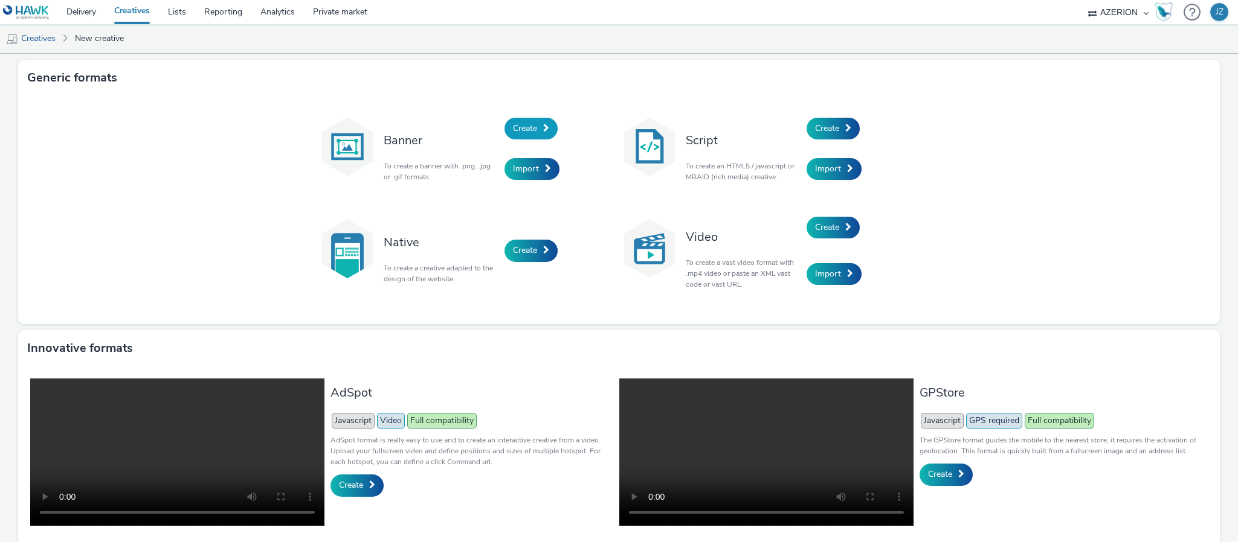
click at [504, 129] on link "Create" at bounding box center [530, 129] width 53 height 22
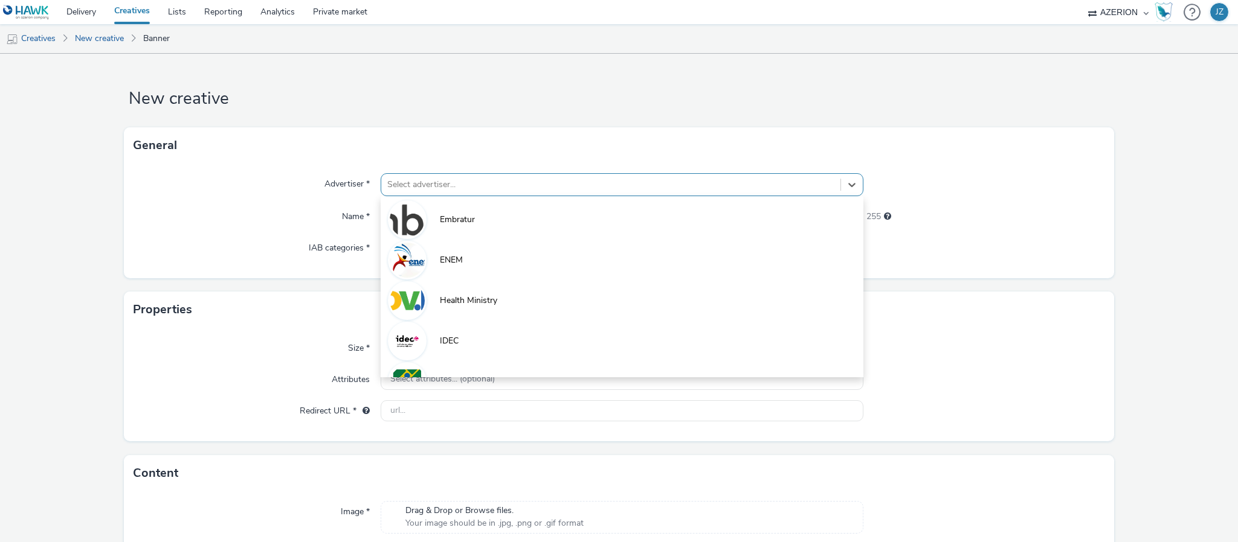
click at [454, 193] on div "Select advertiser..." at bounding box center [610, 184] width 459 height 19
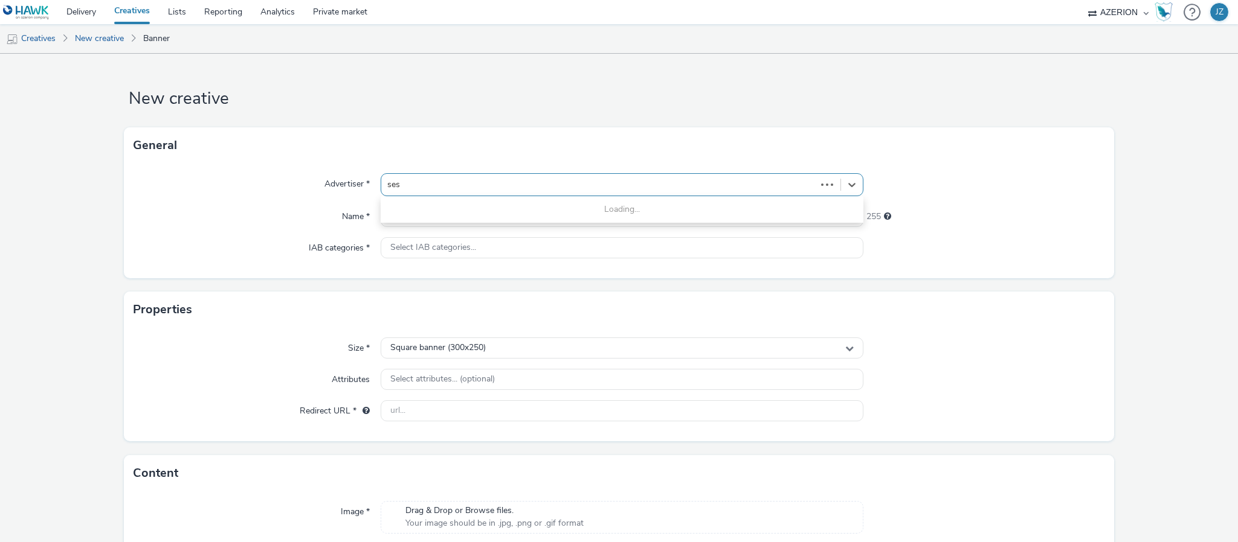
type input "sesi"
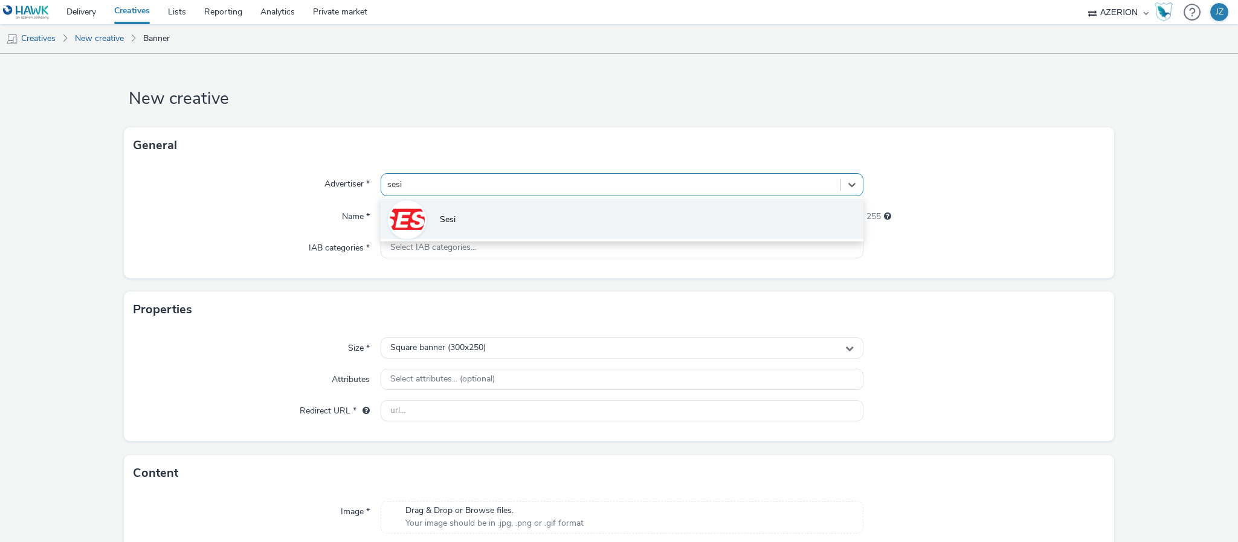
click at [445, 218] on span "Sesi" at bounding box center [448, 220] width 16 height 12
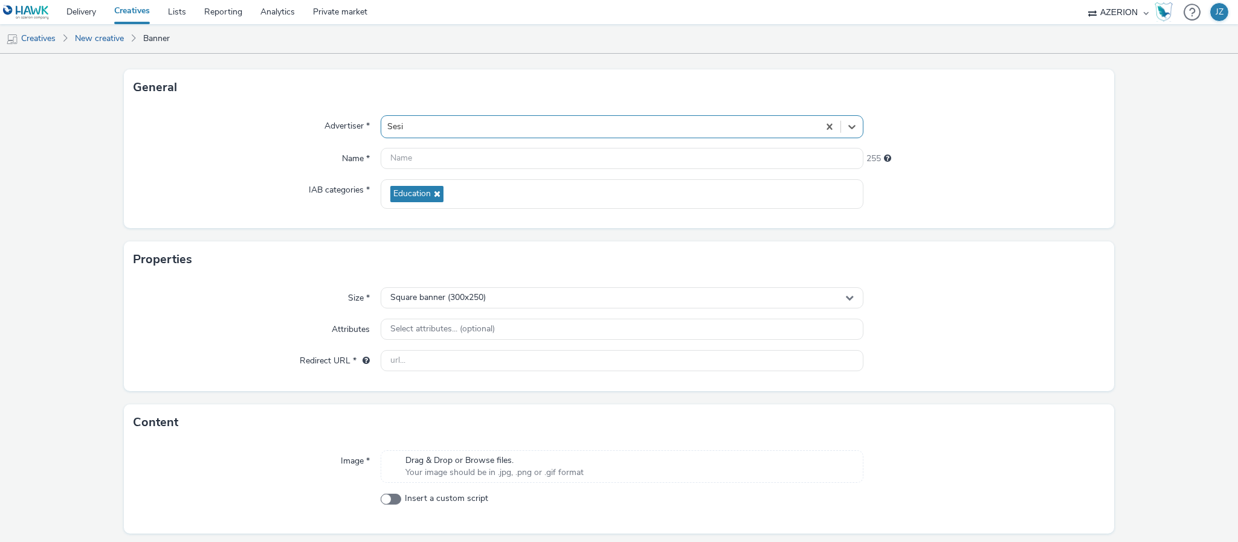
scroll to position [96, 0]
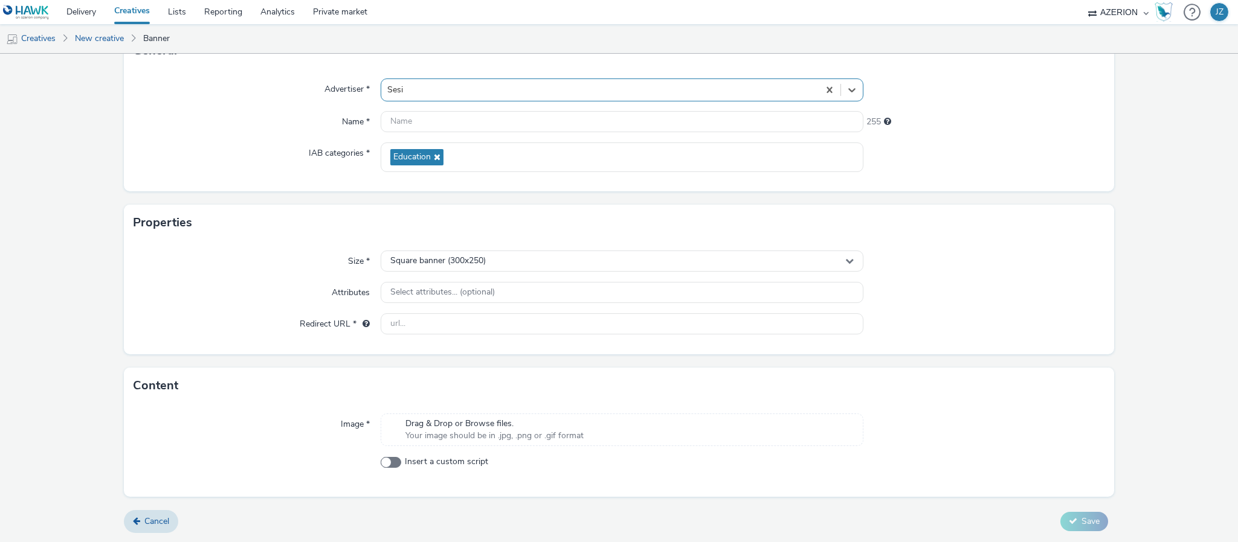
click at [450, 431] on span "Your image should be in .jpg, .png or .gif format" at bounding box center [494, 436] width 178 height 12
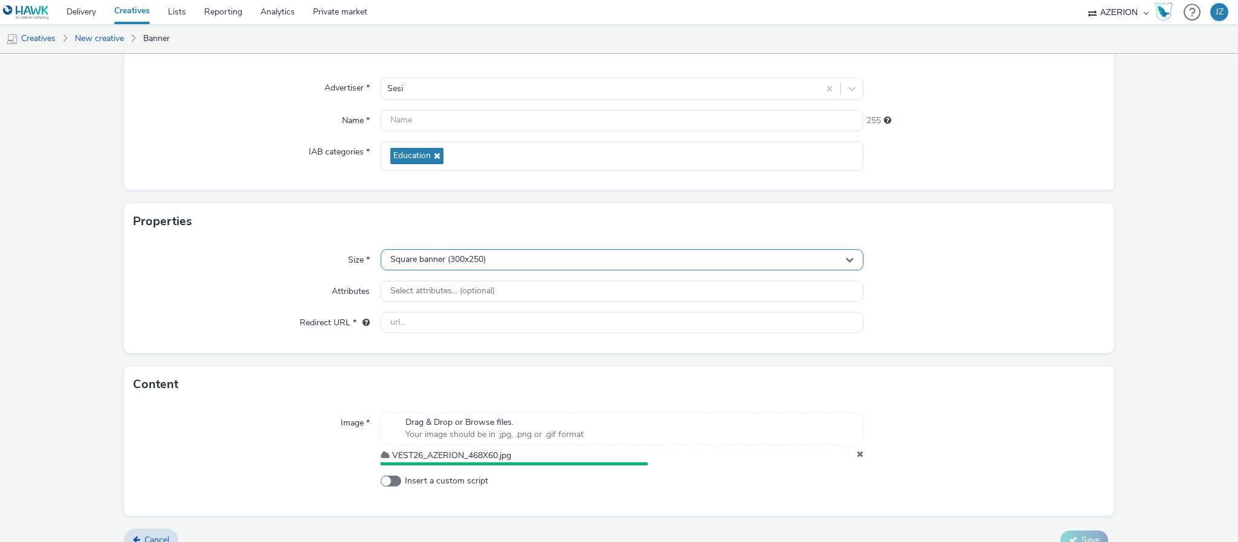
click at [450, 261] on span "Square banner (300x250)" at bounding box center [437, 260] width 95 height 10
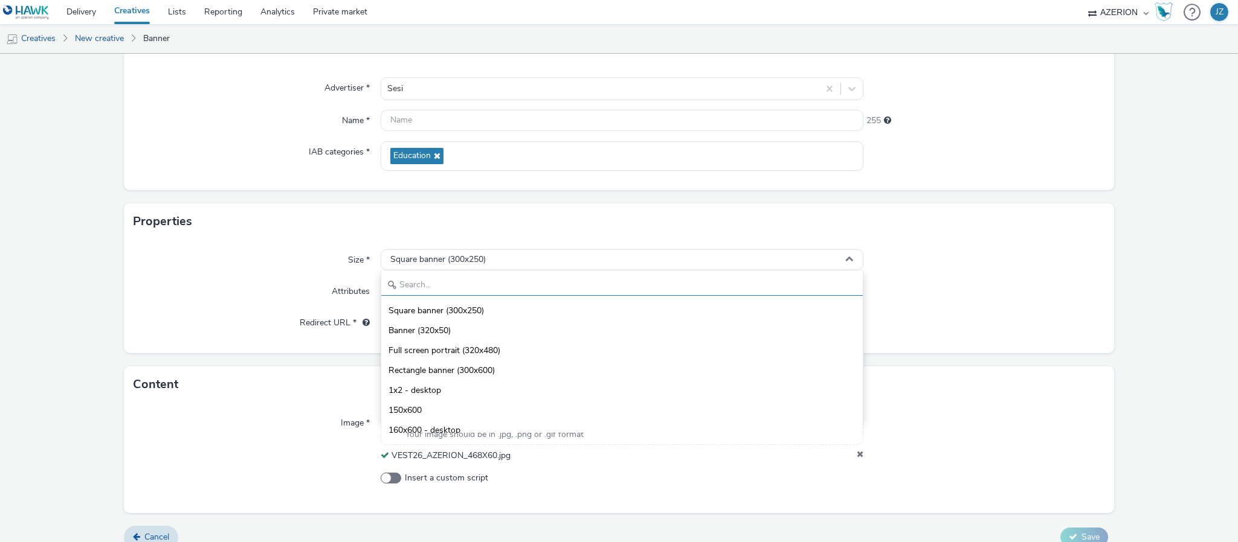
click at [451, 283] on input "text" at bounding box center [621, 285] width 481 height 21
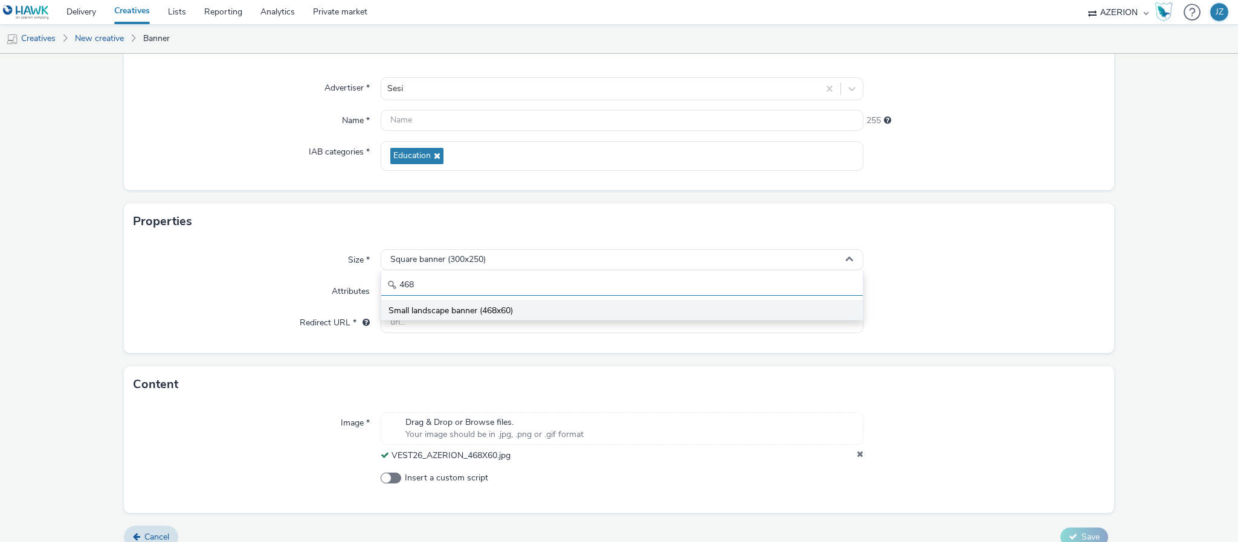
type input "468"
click at [435, 309] on span "Small landscape banner (468x60)" at bounding box center [450, 311] width 124 height 12
click at [445, 324] on input "text" at bounding box center [622, 322] width 483 height 21
paste input "Sesi_Faculdade-2025_200x250"
type input "Sesi_Faculdade-2025_200x250"
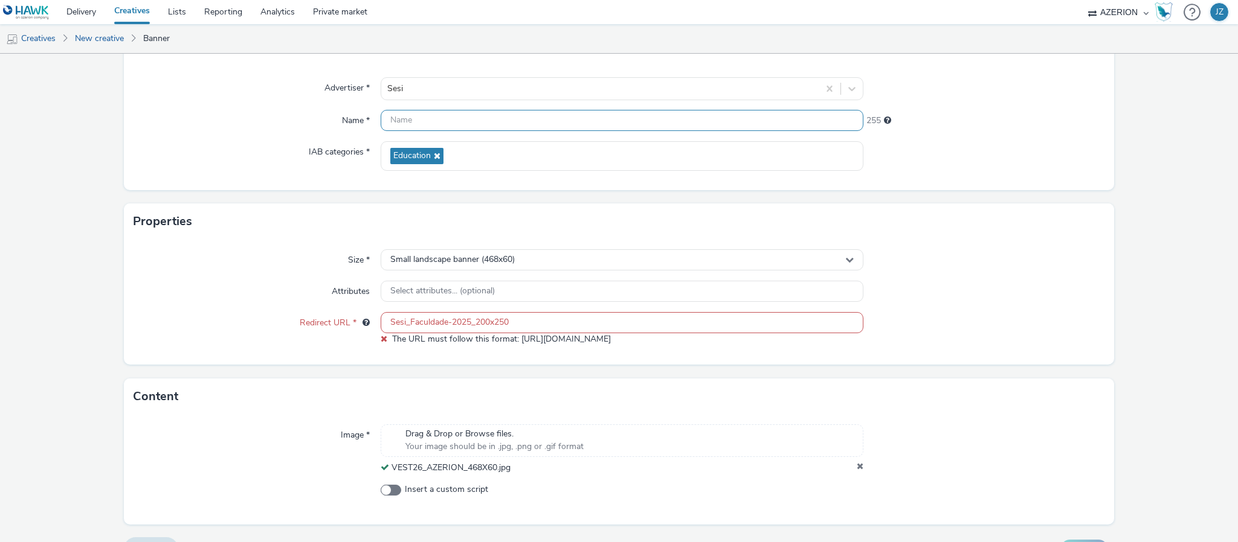
click at [432, 117] on input "text" at bounding box center [622, 120] width 483 height 21
paste input "Sesi_Faculdade-2025_200x250"
drag, startPoint x: 474, startPoint y: 124, endPoint x: 535, endPoint y: 113, distance: 62.6
click at [535, 113] on input "Sesi_Faculdade-2025_200x250" at bounding box center [622, 120] width 483 height 21
type input "Sesi_Faculdade-2025_468x60"
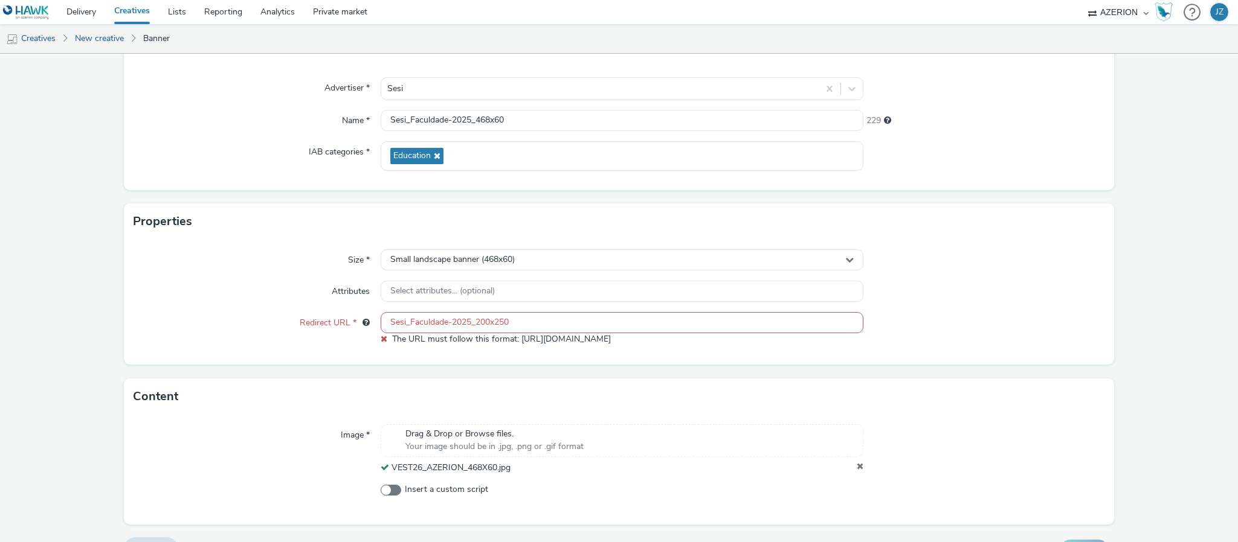
click at [454, 325] on input "Sesi_Faculdade-2025_200x250" at bounding box center [622, 322] width 483 height 21
paste input "https://faculdadesesi.edu.br"
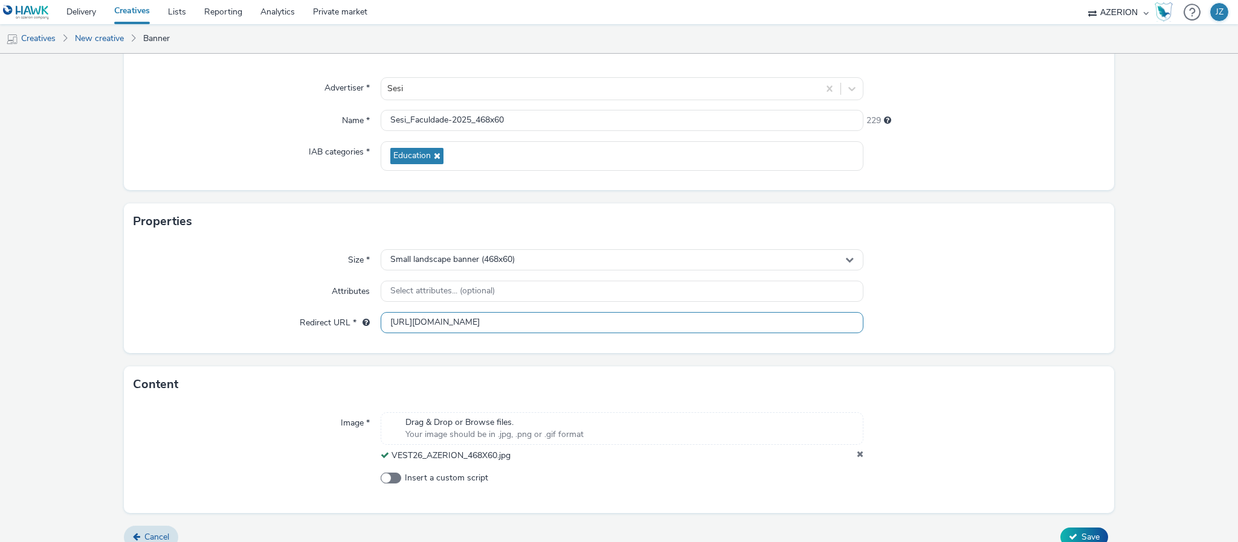
type input "https://faculdadesesi.edu.br"
click at [274, 288] on div "Attributes" at bounding box center [257, 292] width 247 height 22
click at [1070, 531] on button "Save" at bounding box center [1084, 537] width 48 height 19
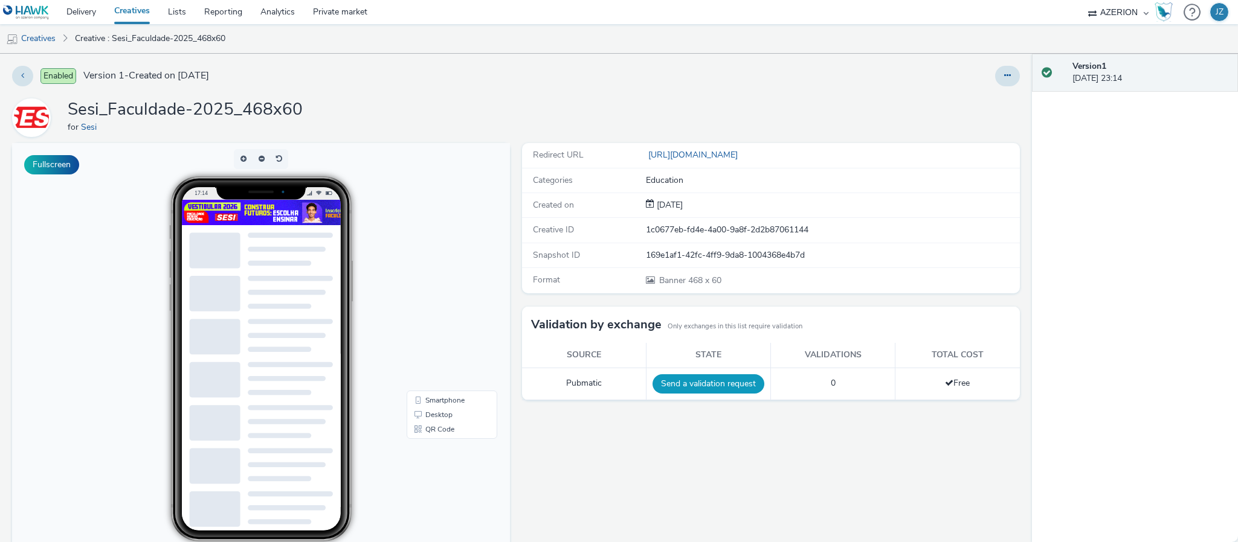
click at [696, 386] on button "Send a validation request" at bounding box center [708, 384] width 112 height 19
click at [26, 38] on link "Creatives" at bounding box center [31, 38] width 62 height 29
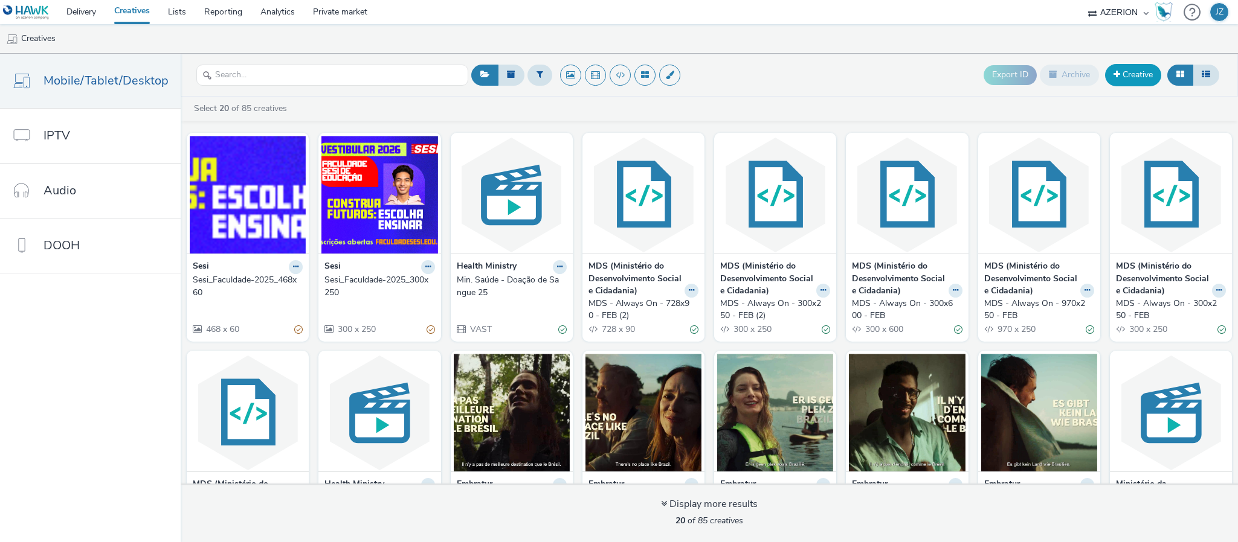
click at [1113, 72] on span at bounding box center [1116, 74] width 7 height 8
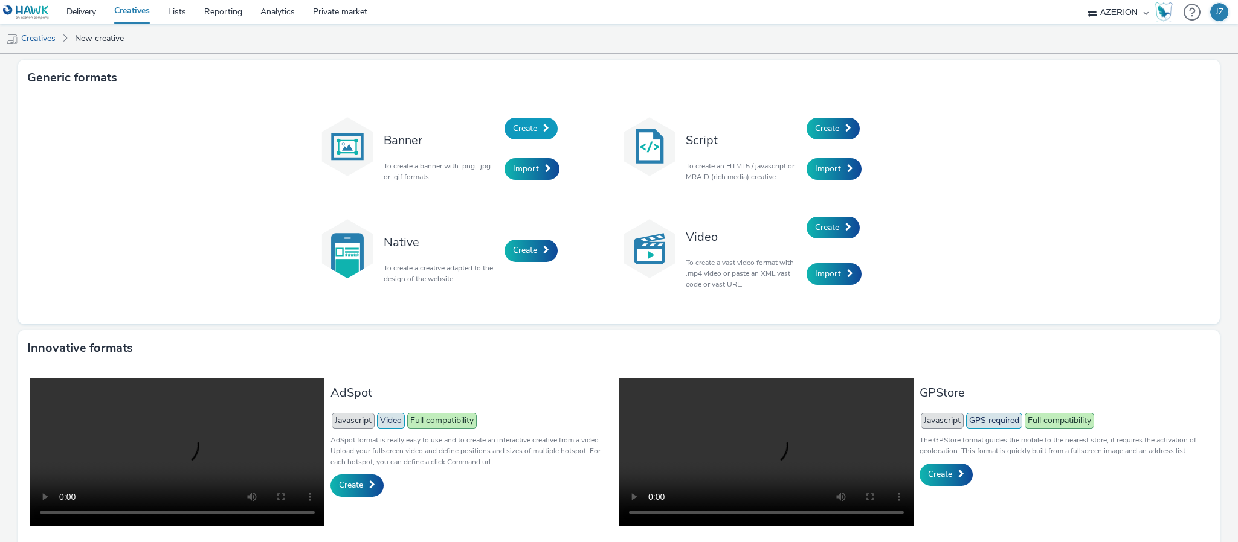
click at [515, 129] on span "Create" at bounding box center [525, 128] width 24 height 11
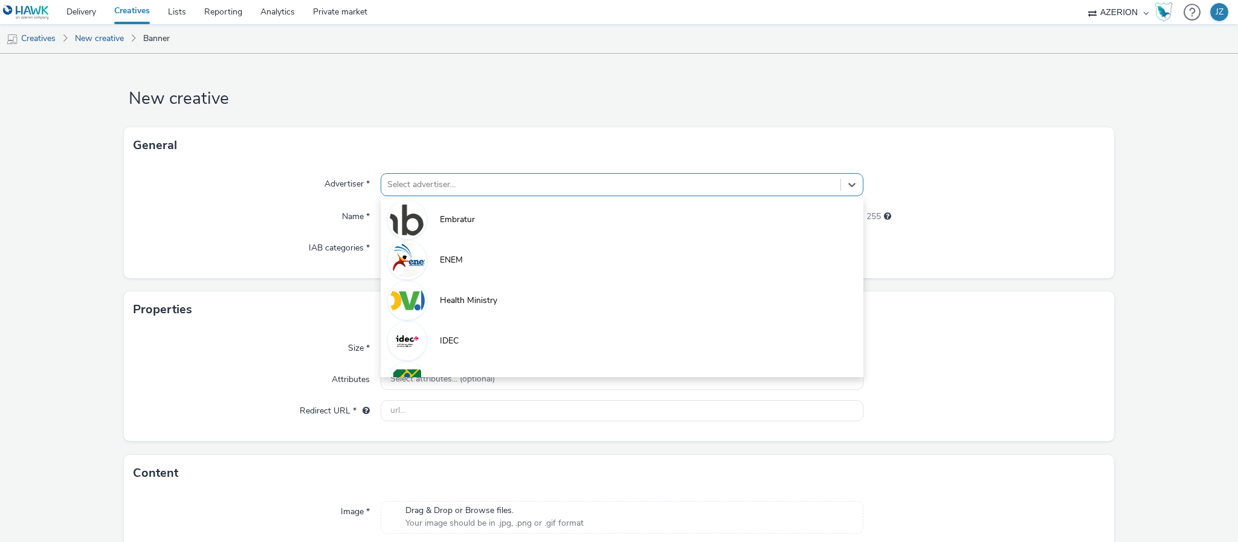
click at [433, 187] on div at bounding box center [610, 185] width 447 height 14
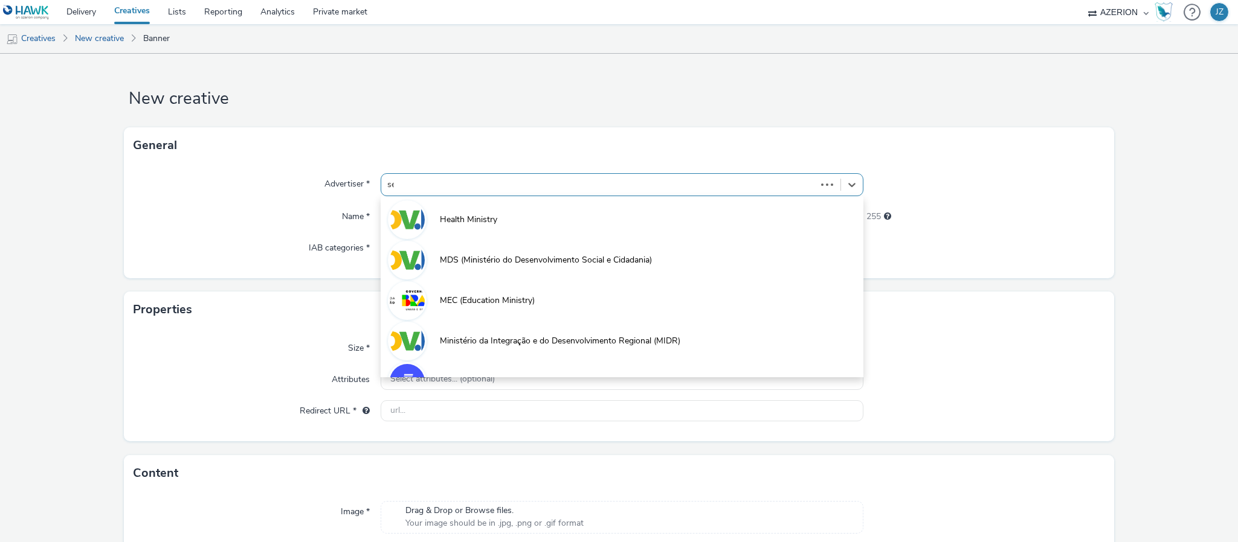
type input "sesi"
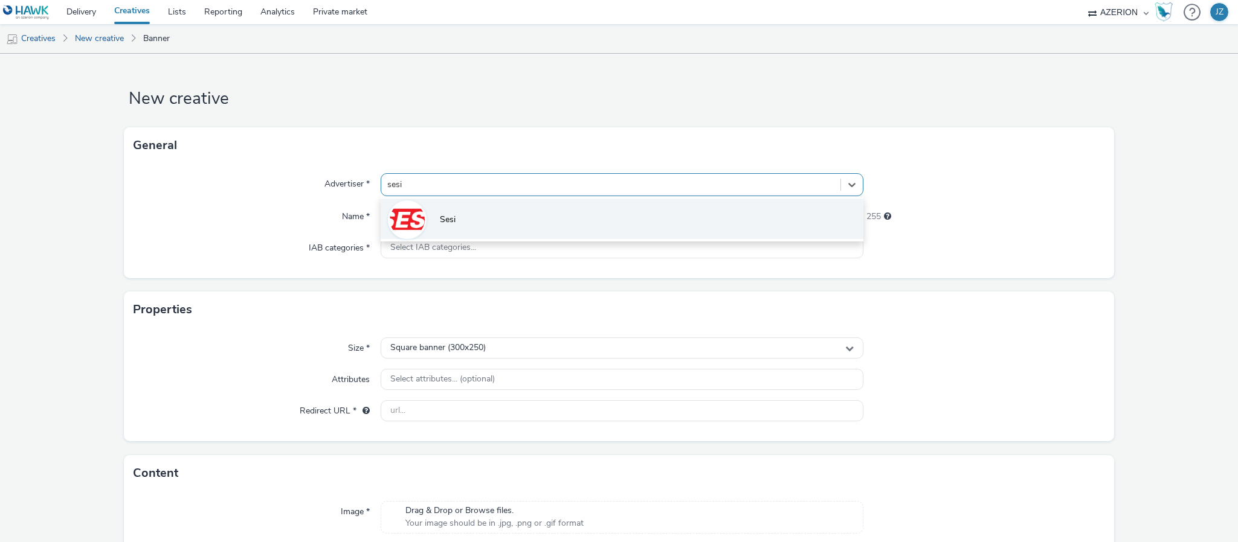
click at [440, 218] on span "Sesi" at bounding box center [448, 220] width 16 height 12
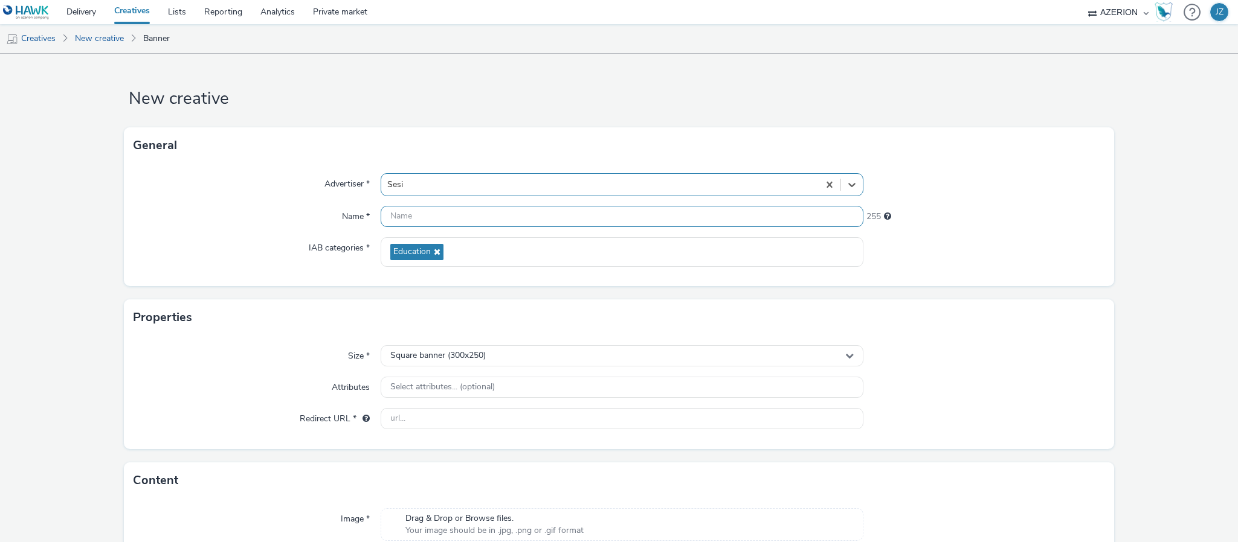
click at [405, 214] on input "text" at bounding box center [622, 216] width 483 height 21
paste input "https://faculdadesesi.edu.br"
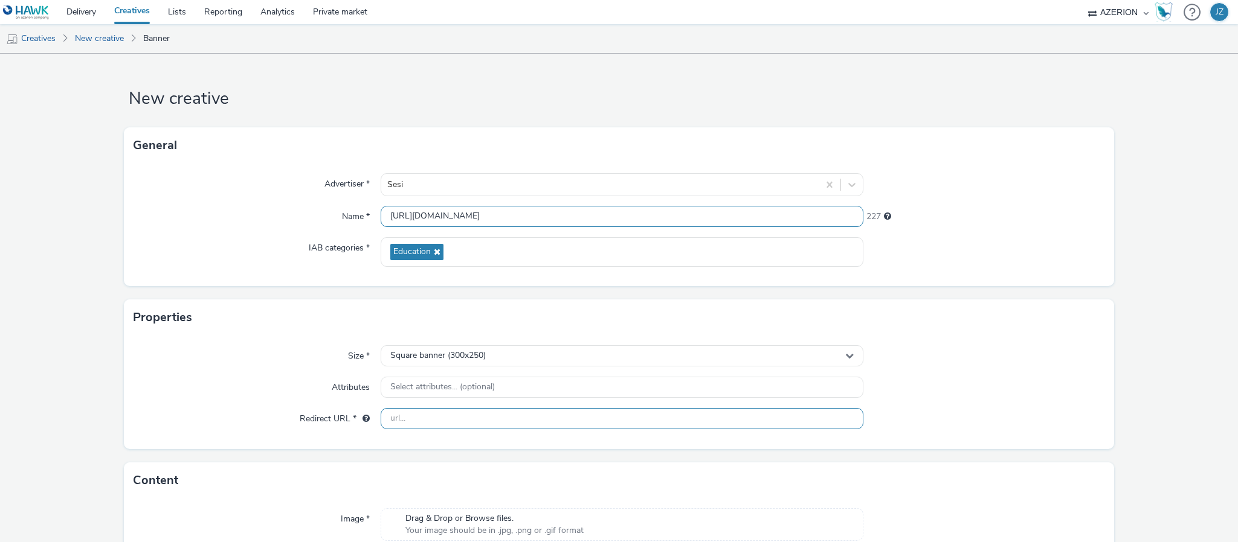
type input "https://faculdadesesi.edu.br"
click at [445, 419] on input "text" at bounding box center [622, 418] width 483 height 21
paste input "https://faculdadesesi.edu.br"
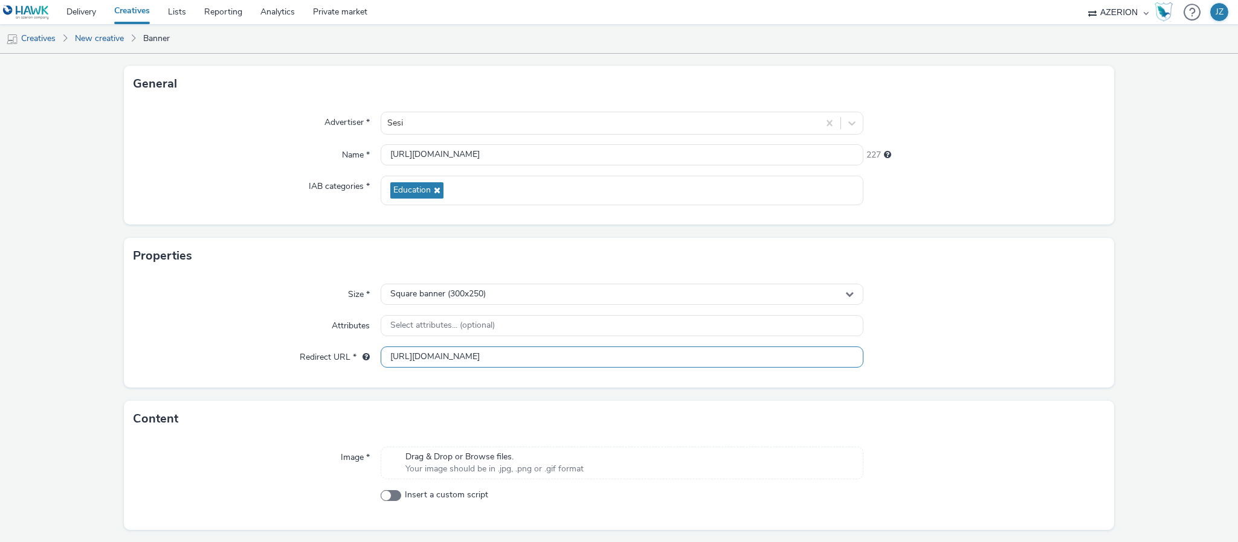
scroll to position [91, 0]
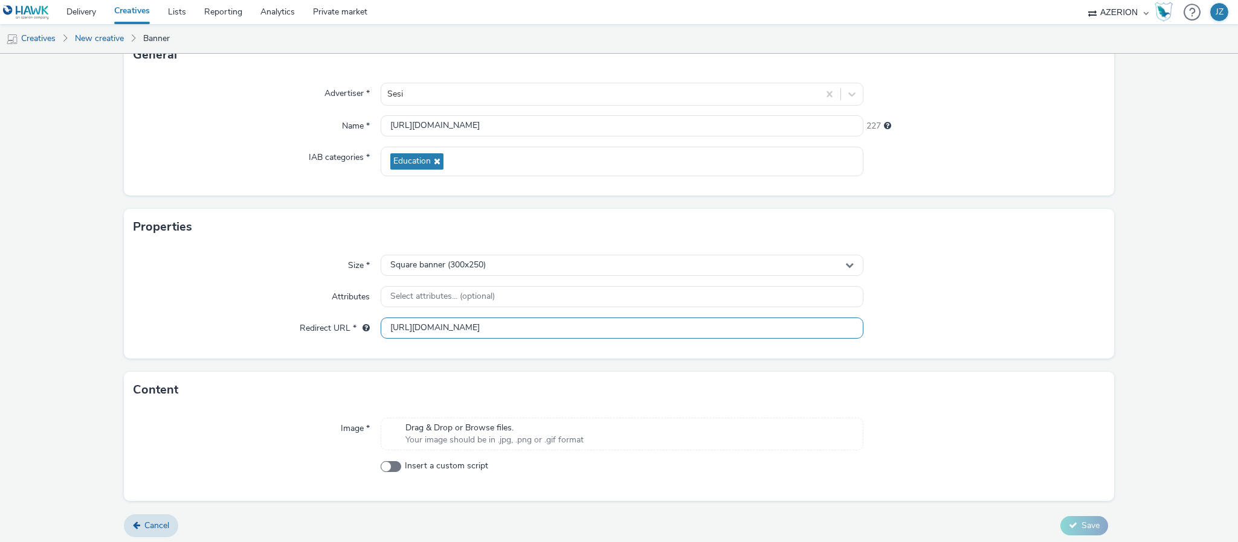
type input "https://faculdadesesi.edu.br"
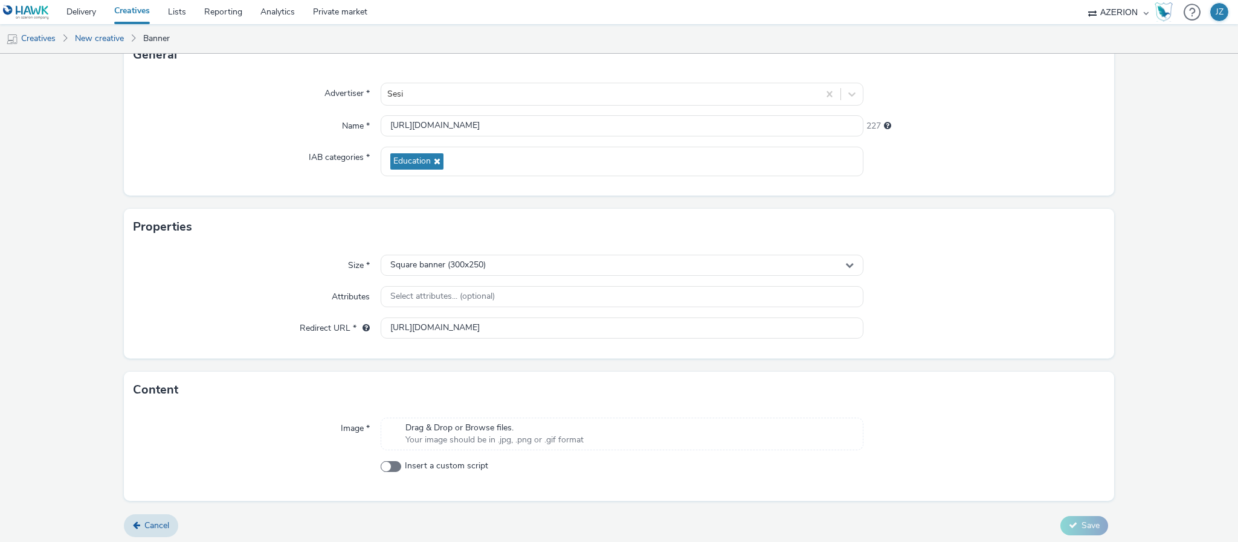
click at [457, 436] on span "Your image should be in .jpg, .png or .gif format" at bounding box center [494, 440] width 178 height 12
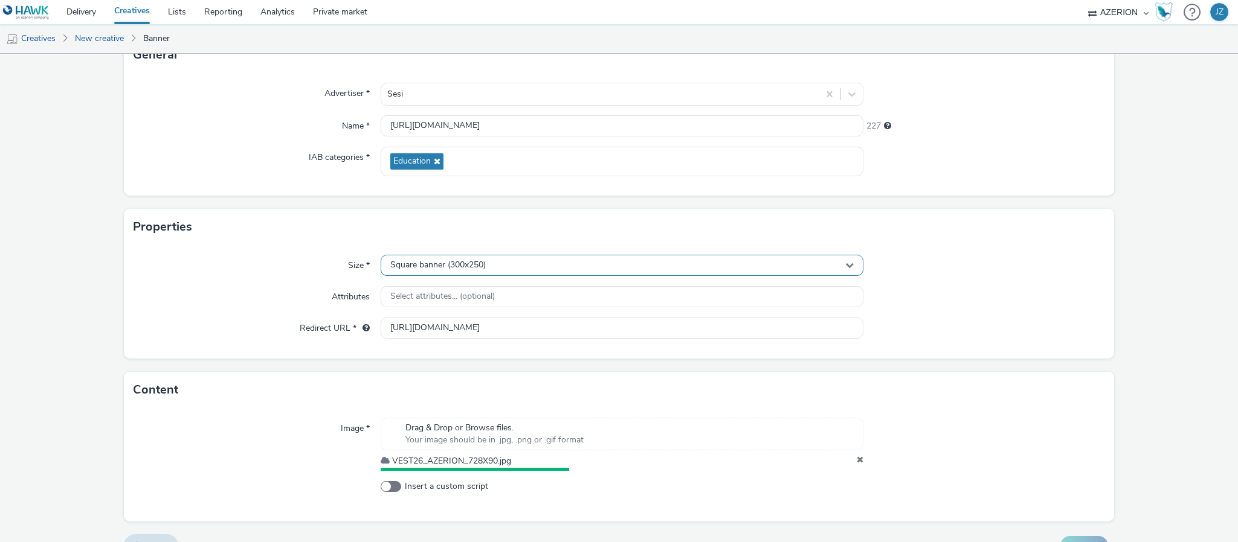
click at [433, 269] on span "Square banner (300x250)" at bounding box center [437, 265] width 95 height 10
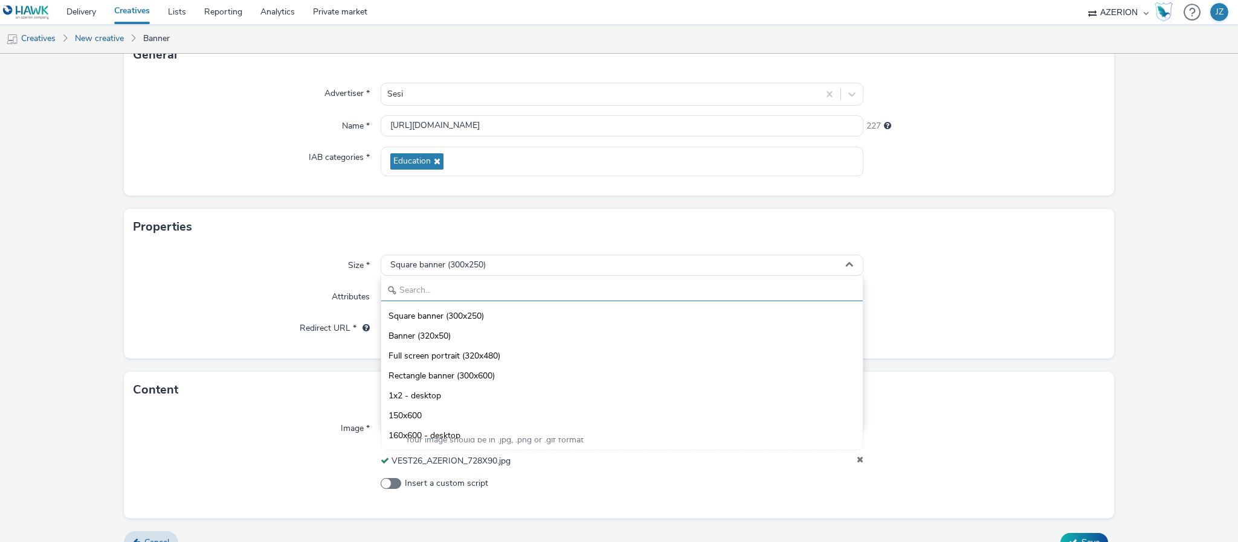
click at [421, 292] on input "text" at bounding box center [621, 290] width 481 height 21
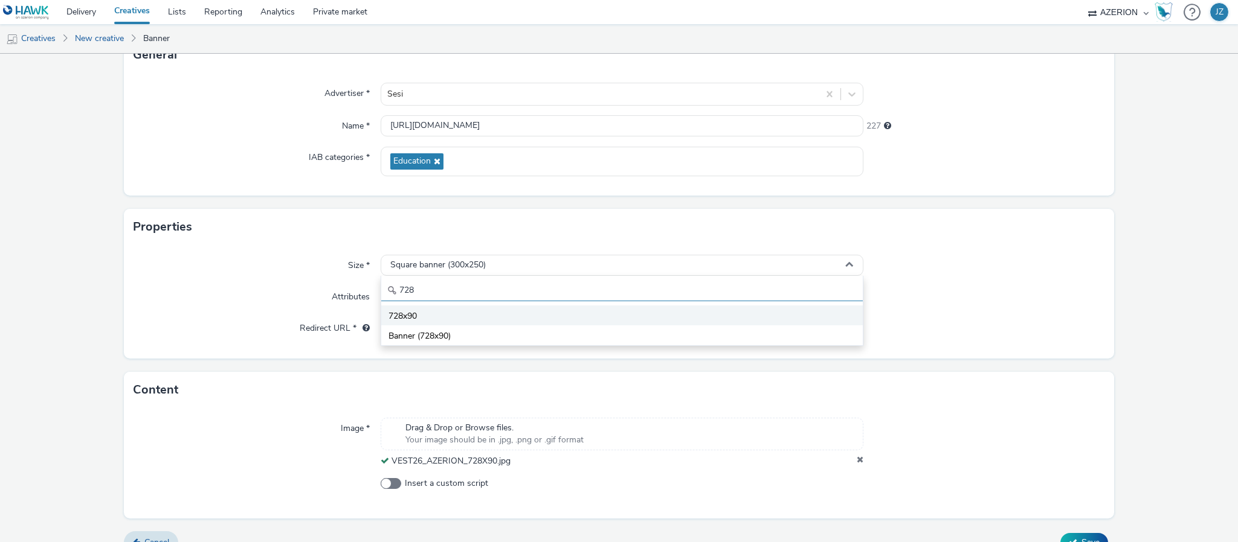
type input "728"
click at [426, 312] on li "728x90" at bounding box center [621, 316] width 481 height 20
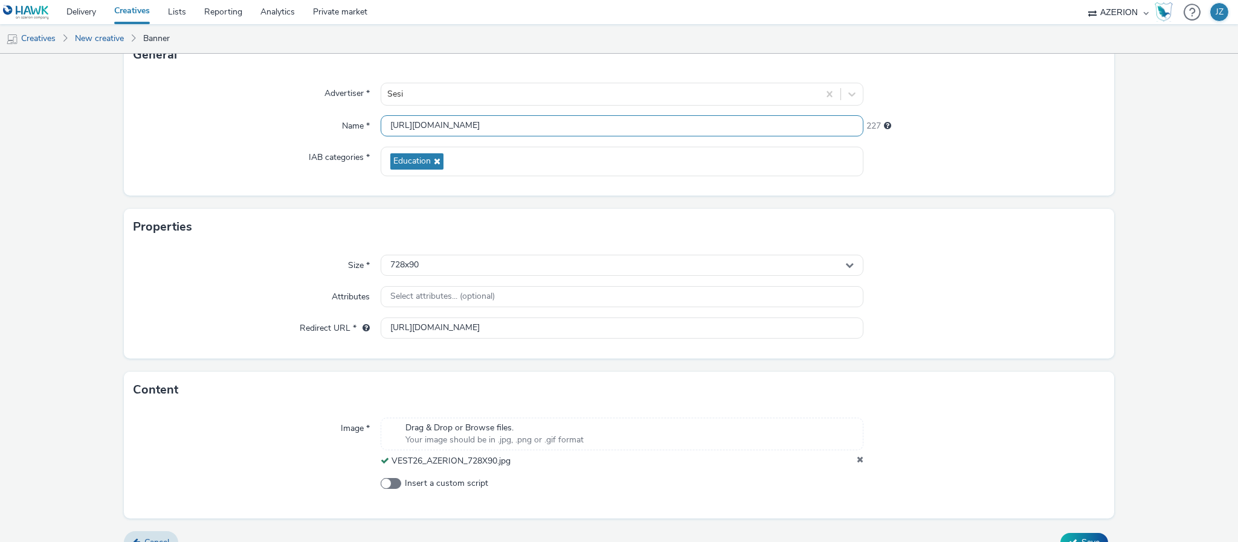
click at [439, 126] on input "https://faculdadesesi.edu.br" at bounding box center [622, 125] width 483 height 21
paste input "Sesi_Faculdade-2025_300x250"
type input "Sesi_Faculdade-2025_728x90"
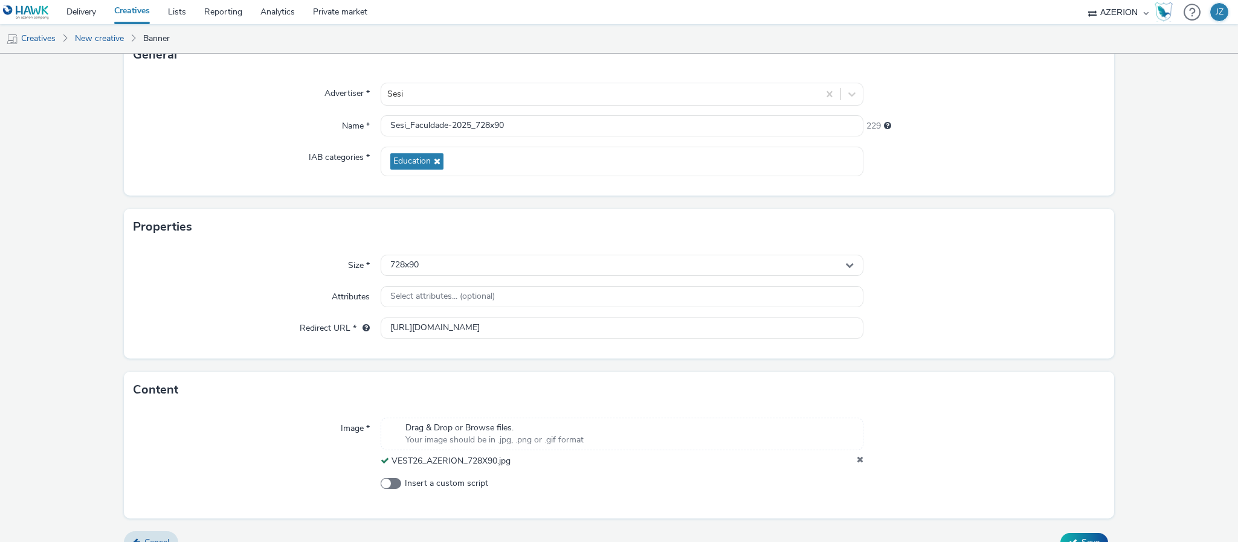
click at [227, 248] on div "Size * 728x90 Attributes Select attributes... (optional) Redirect URL * https:/…" at bounding box center [619, 302] width 990 height 114
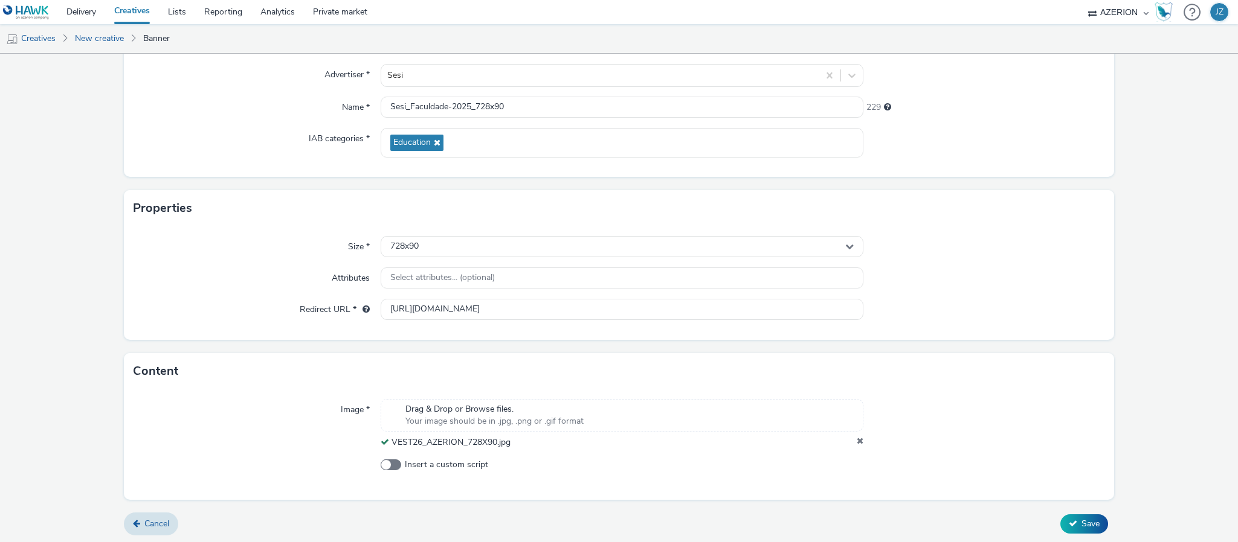
scroll to position [113, 0]
click at [1060, 515] on button "Save" at bounding box center [1084, 521] width 48 height 19
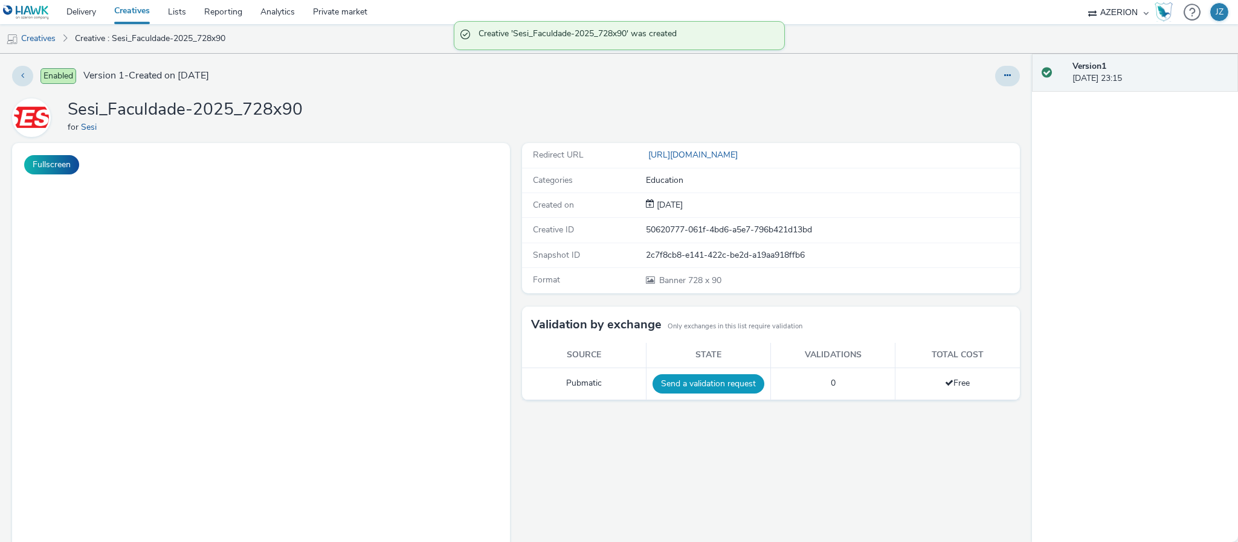
click at [710, 385] on button "Send a validation request" at bounding box center [708, 384] width 112 height 19
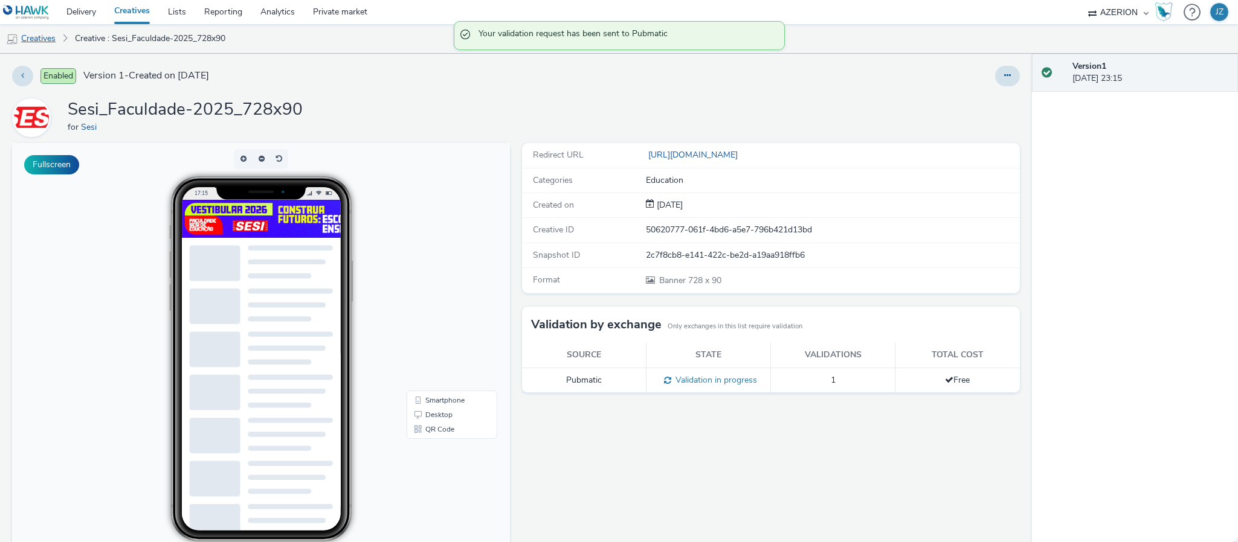
click at [31, 37] on link "Creatives" at bounding box center [31, 38] width 62 height 29
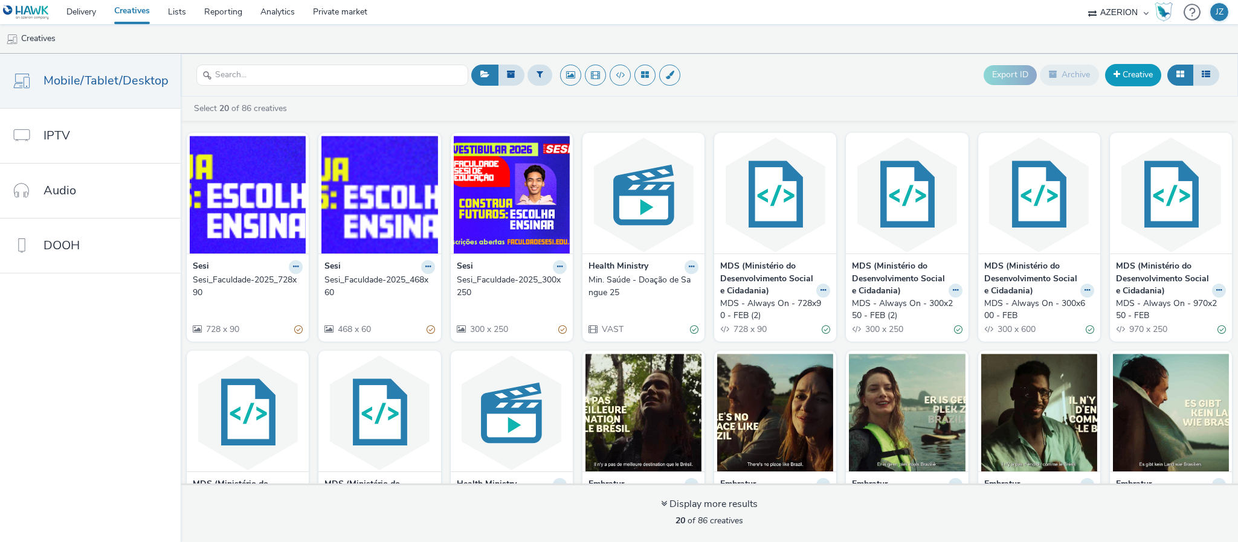
click at [1137, 77] on link "Creative" at bounding box center [1133, 75] width 56 height 22
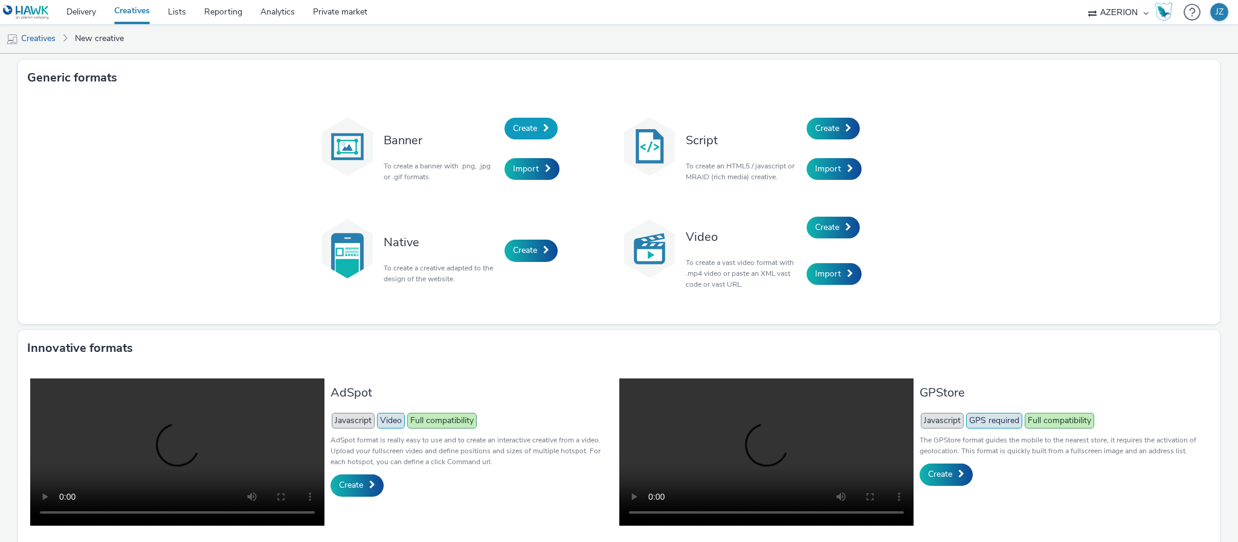
click at [523, 127] on span "Create" at bounding box center [525, 128] width 24 height 11
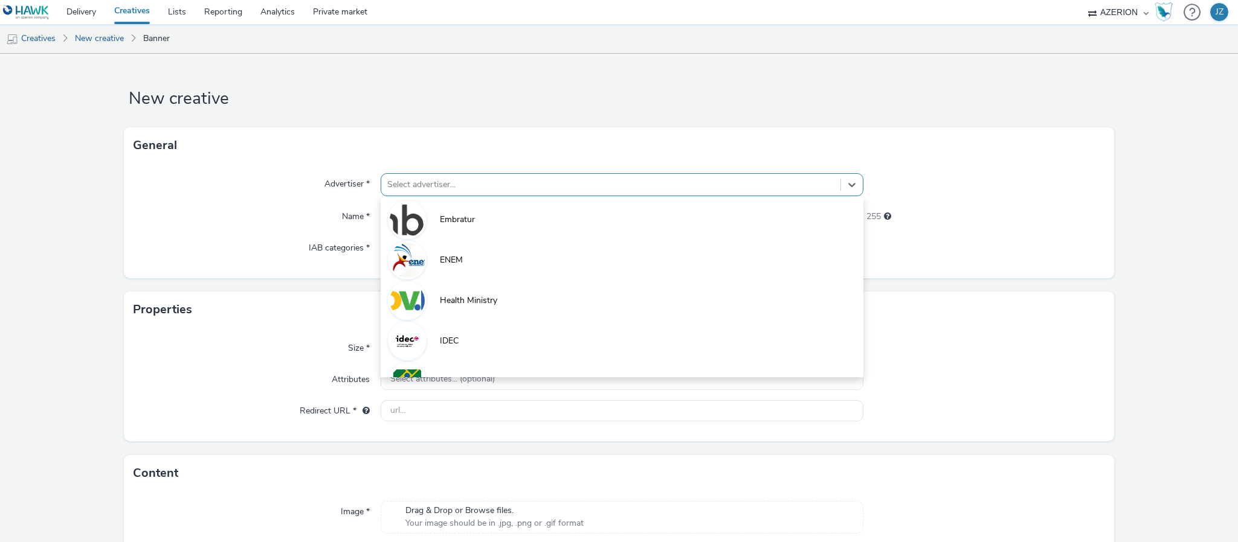
click at [479, 188] on div at bounding box center [610, 185] width 447 height 14
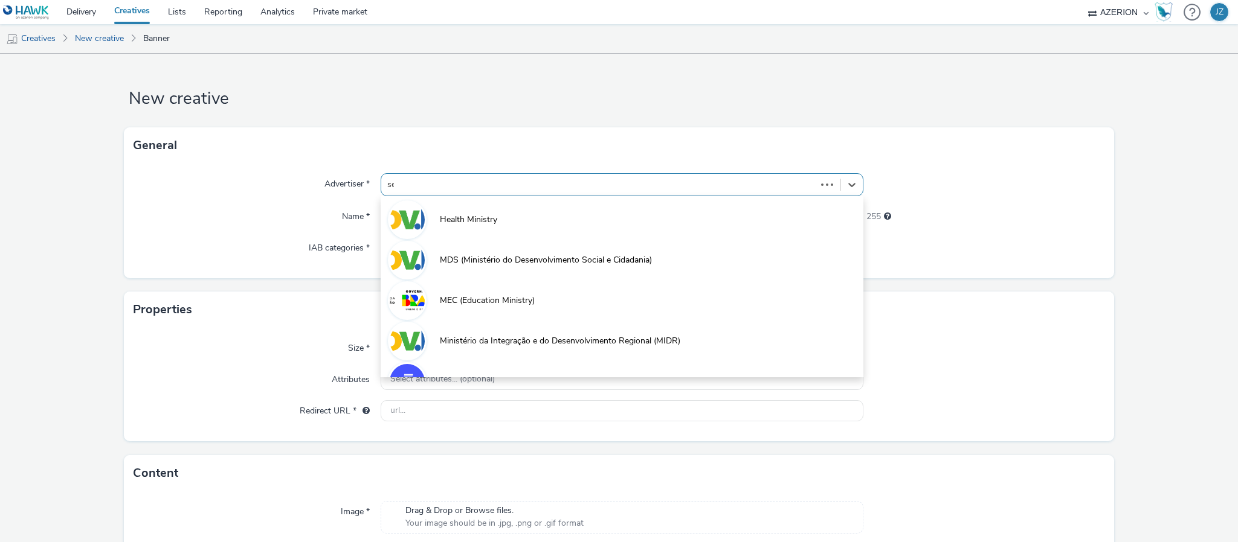
type input "ses"
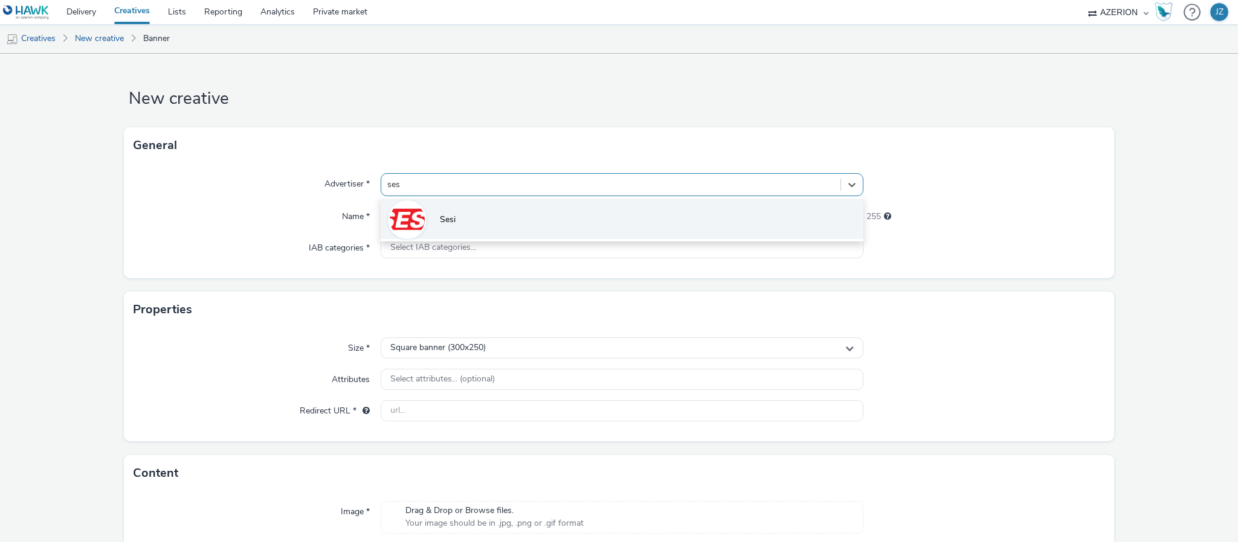
click at [469, 213] on li "Sesi" at bounding box center [622, 219] width 483 height 40
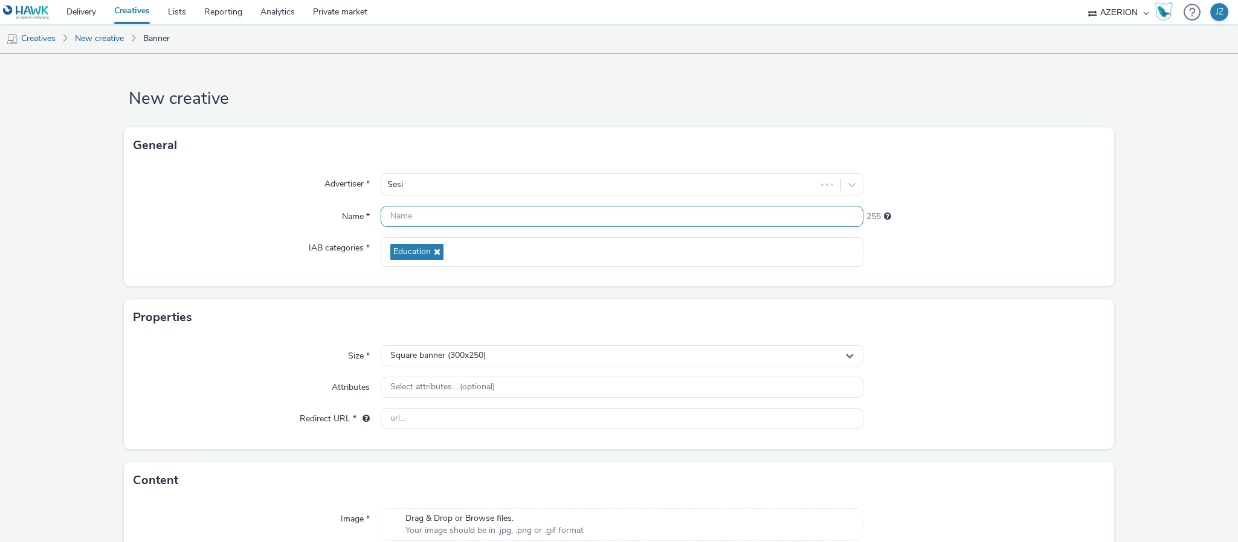
click at [460, 218] on input "text" at bounding box center [622, 216] width 483 height 21
paste input "Sesi_Faculdade-2025_300x250"
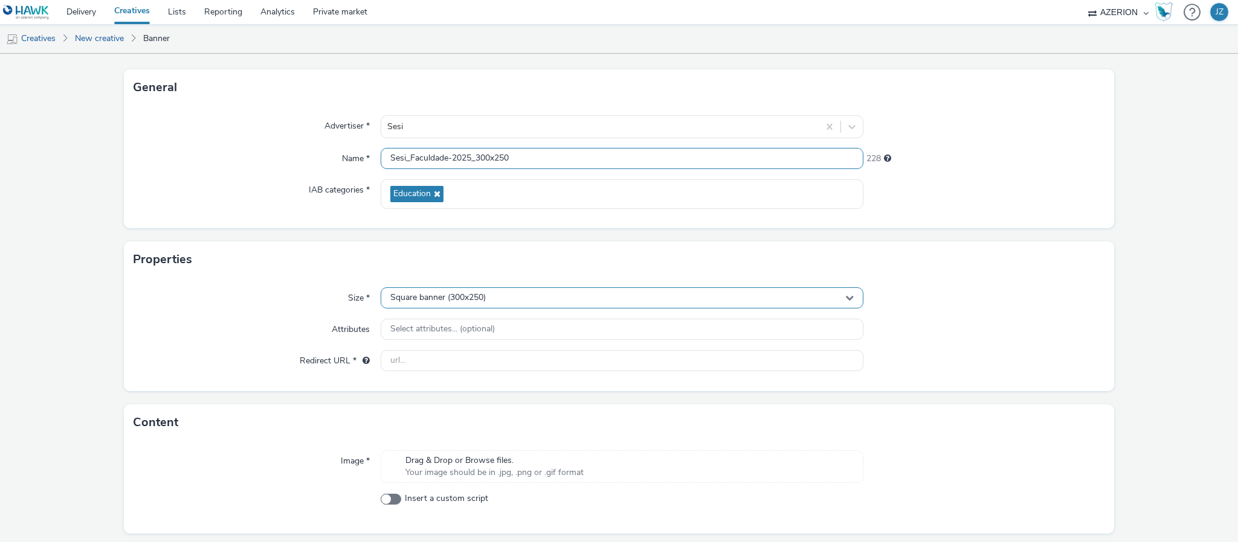
scroll to position [96, 0]
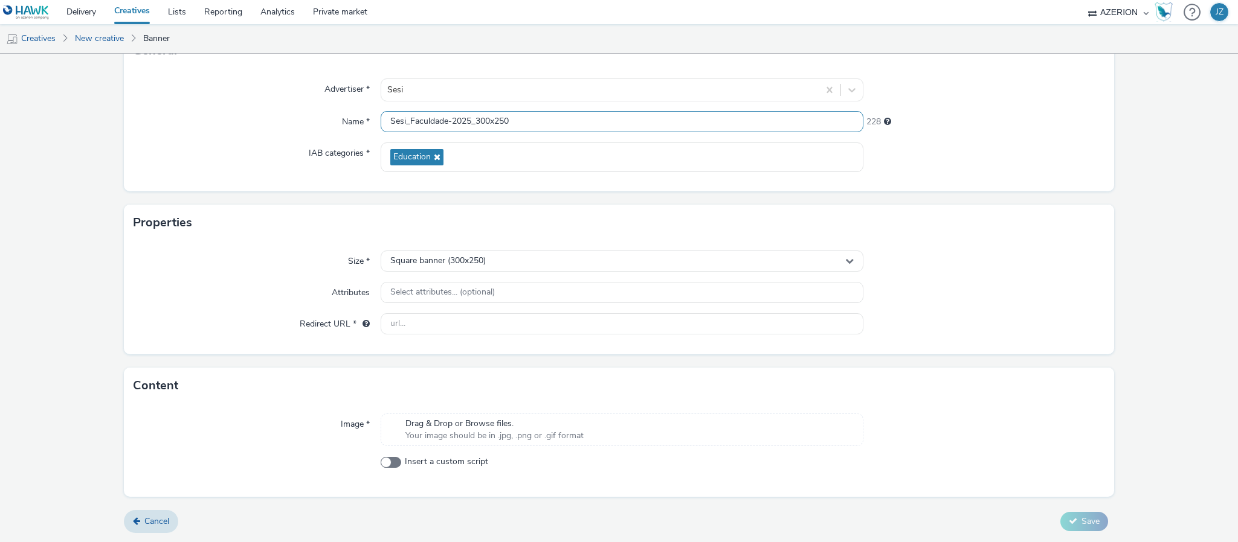
type input "Sesi_Faculdade-2025_300x250"
click at [464, 428] on span "Drag & Drop or Browse files." at bounding box center [494, 424] width 178 height 12
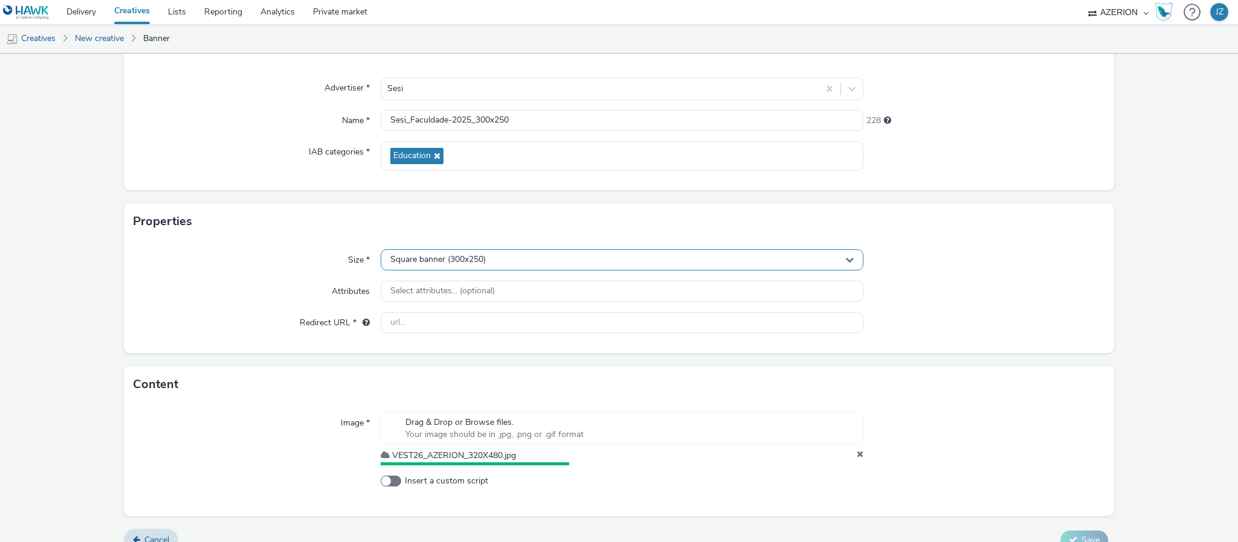
click at [444, 263] on span "Square banner (300x250)" at bounding box center [437, 260] width 95 height 10
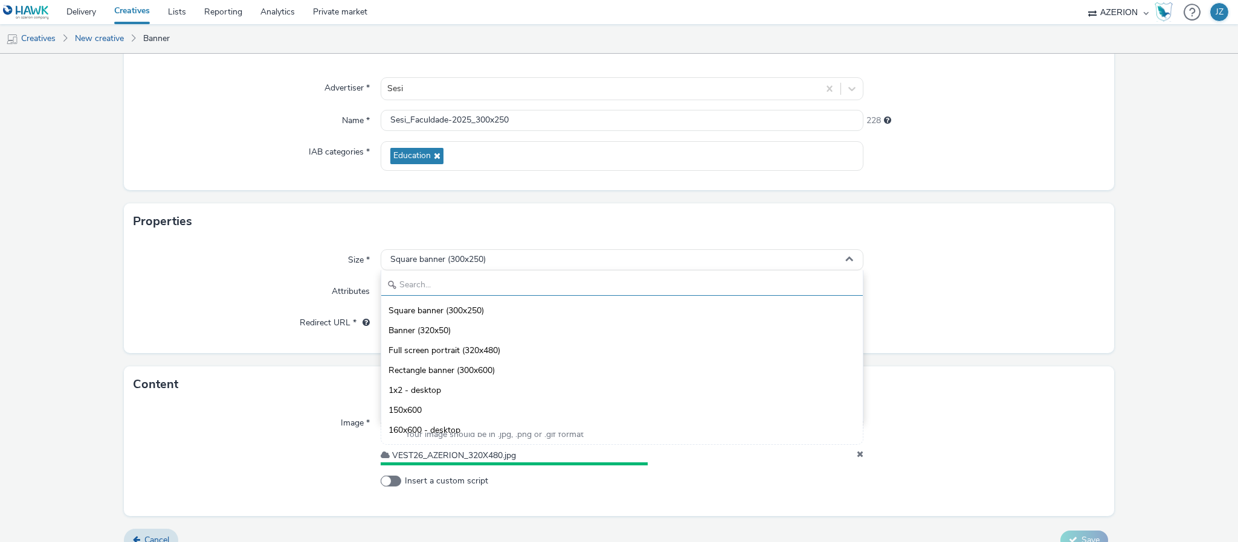
click at [448, 287] on input "text" at bounding box center [621, 285] width 481 height 21
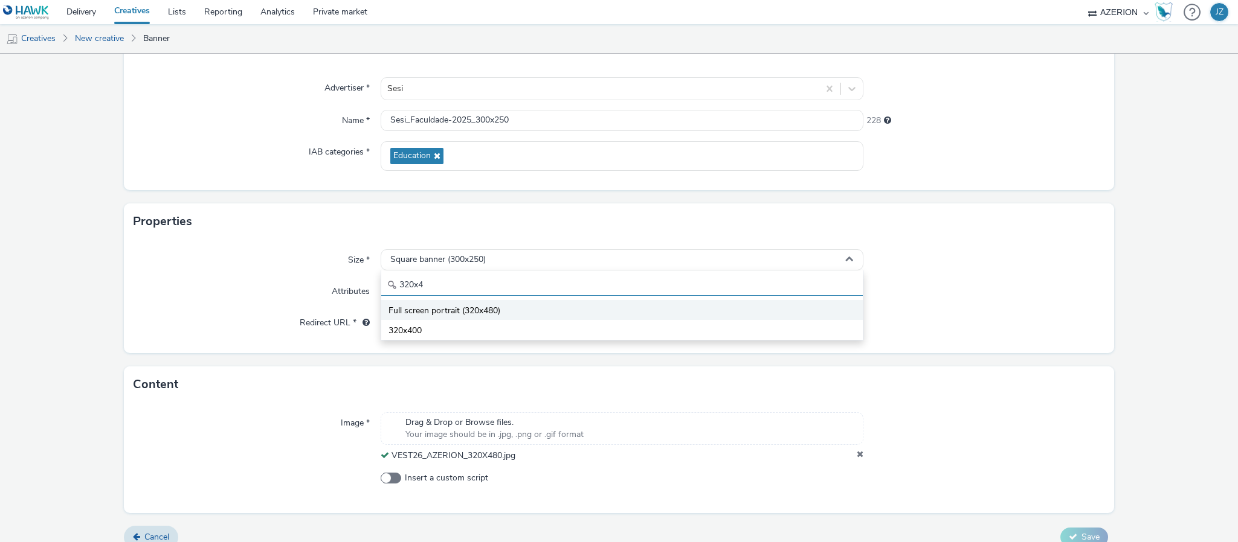
type input "320x4"
click at [444, 310] on span "Full screen portrait (320x480)" at bounding box center [444, 311] width 112 height 12
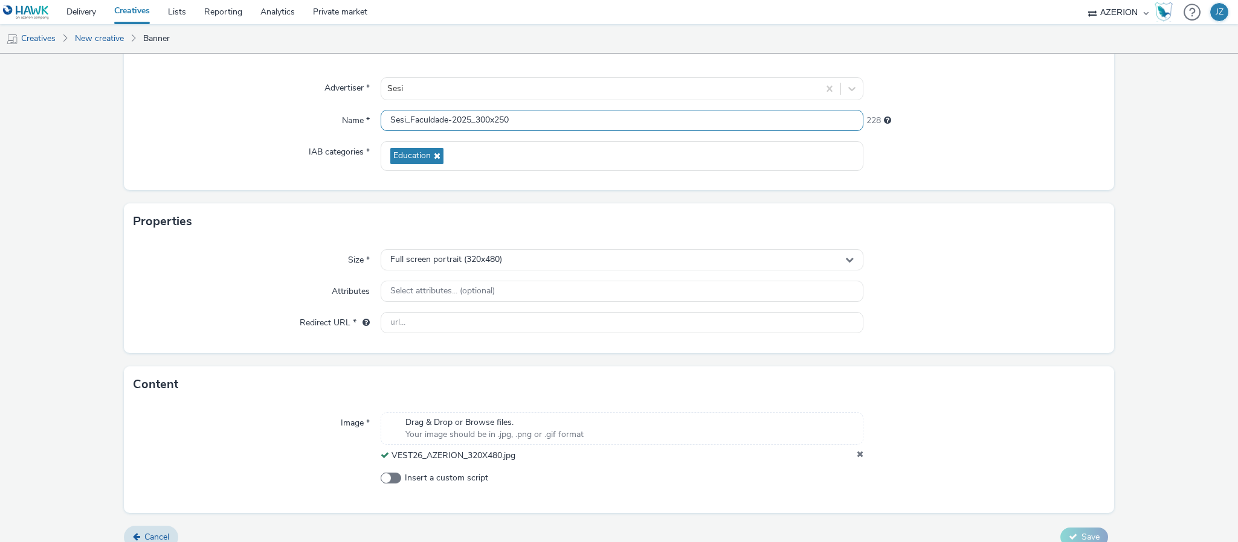
drag, startPoint x: 475, startPoint y: 118, endPoint x: 540, endPoint y: 120, distance: 64.7
click at [540, 120] on input "Sesi_Faculdade-2025_300x250" at bounding box center [622, 120] width 483 height 21
type input "Sesi_Faculdade-2025_320x480"
click at [253, 268] on div "Size *" at bounding box center [257, 261] width 247 height 22
click at [457, 323] on input "text" at bounding box center [622, 322] width 483 height 21
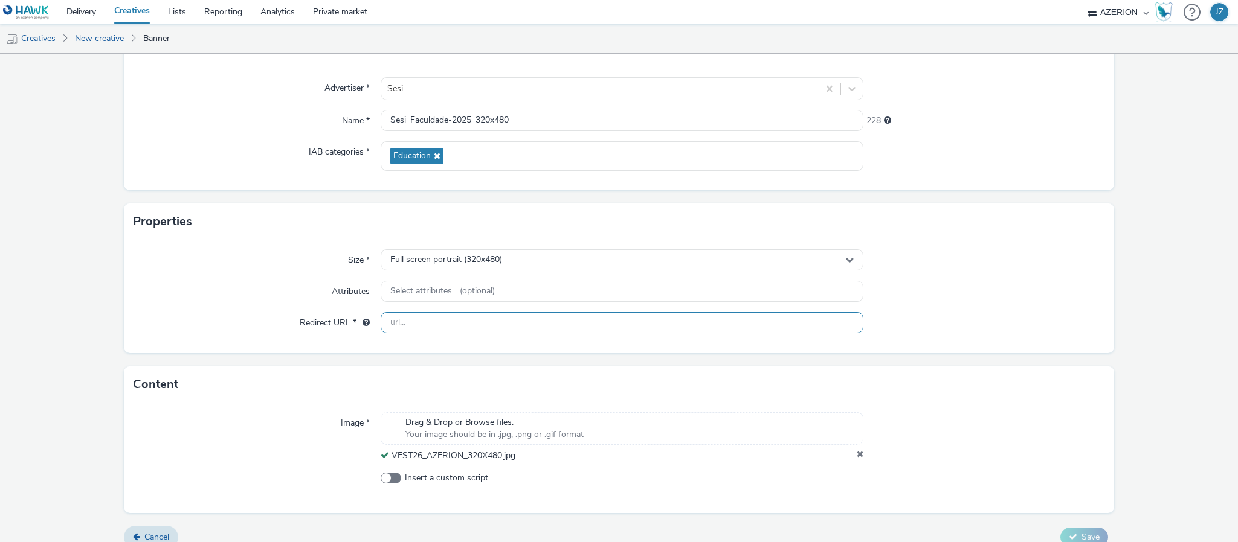
paste input "https://faculdadesesi.edu.br"
type input "https://faculdadesesi.edu.br"
click at [272, 318] on div "Redirect URL *" at bounding box center [257, 323] width 247 height 22
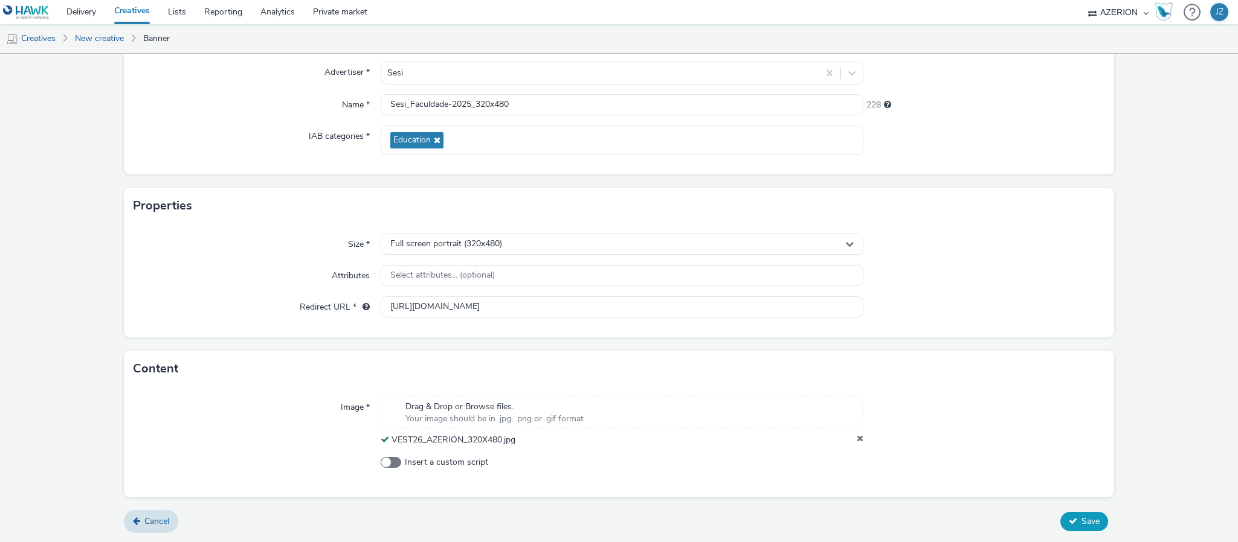
click at [1075, 513] on button "Save" at bounding box center [1084, 521] width 48 height 19
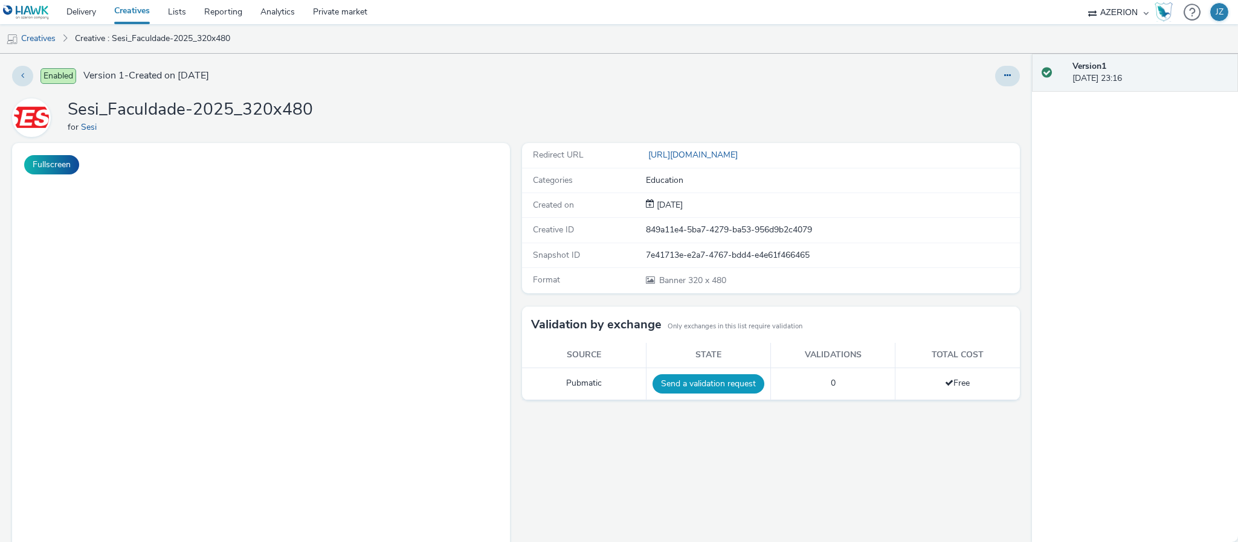
click at [702, 388] on button "Send a validation request" at bounding box center [708, 384] width 112 height 19
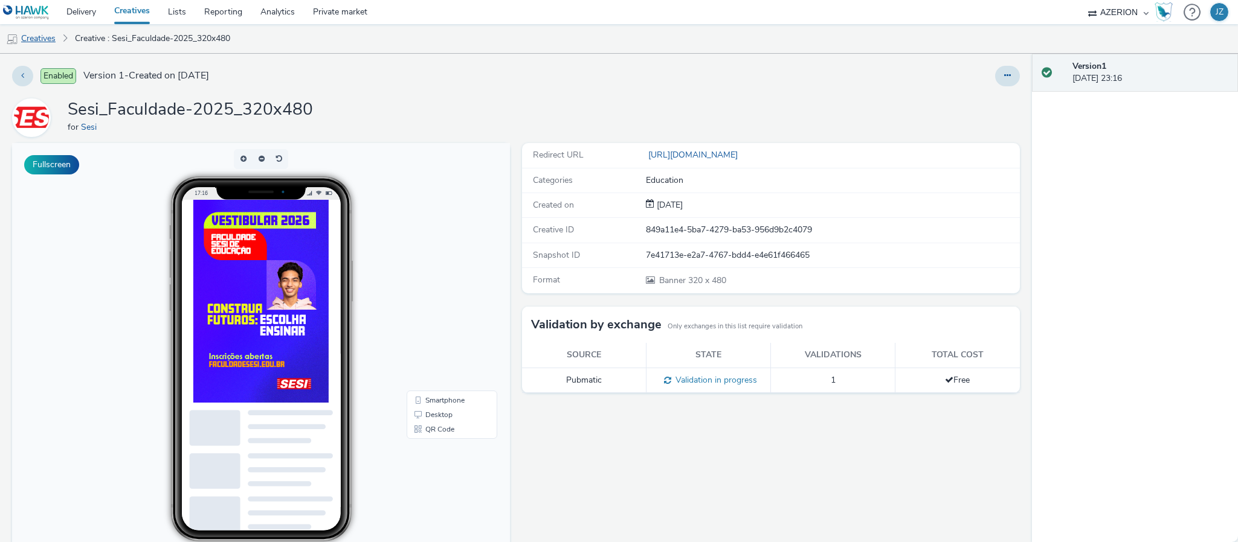
click at [33, 38] on link "Creatives" at bounding box center [31, 38] width 62 height 29
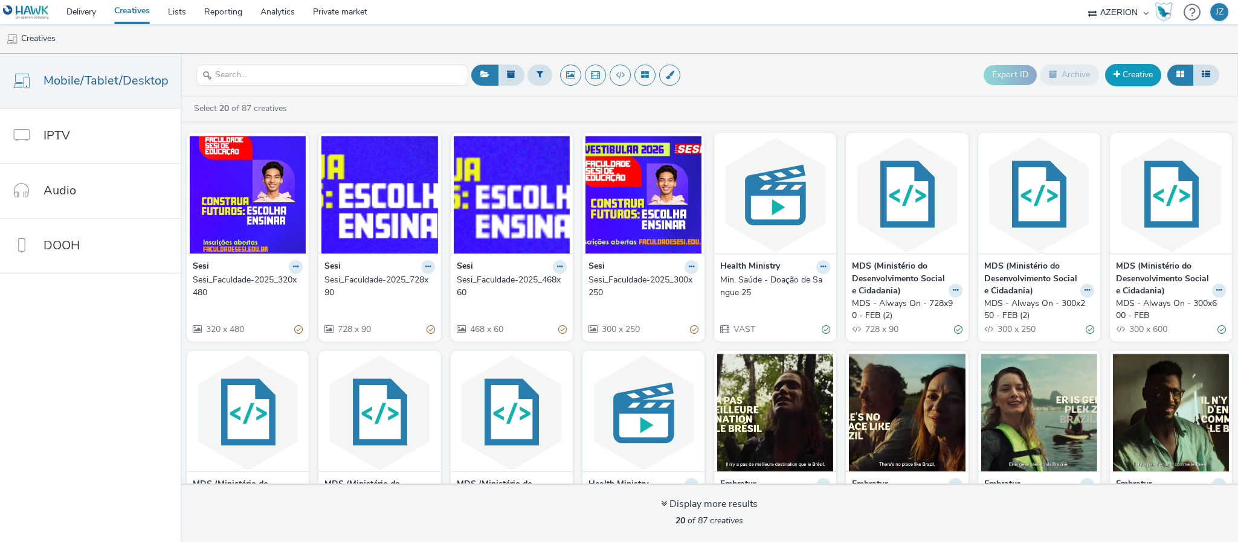
click at [1122, 75] on link "Creative" at bounding box center [1133, 75] width 56 height 22
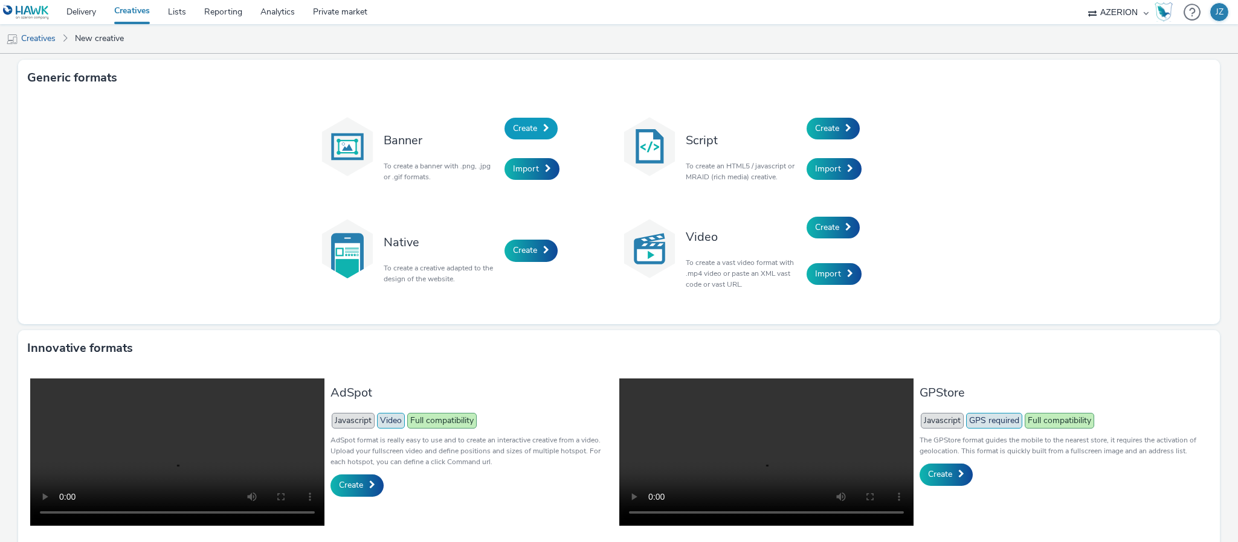
click at [520, 123] on span "Create" at bounding box center [525, 128] width 24 height 11
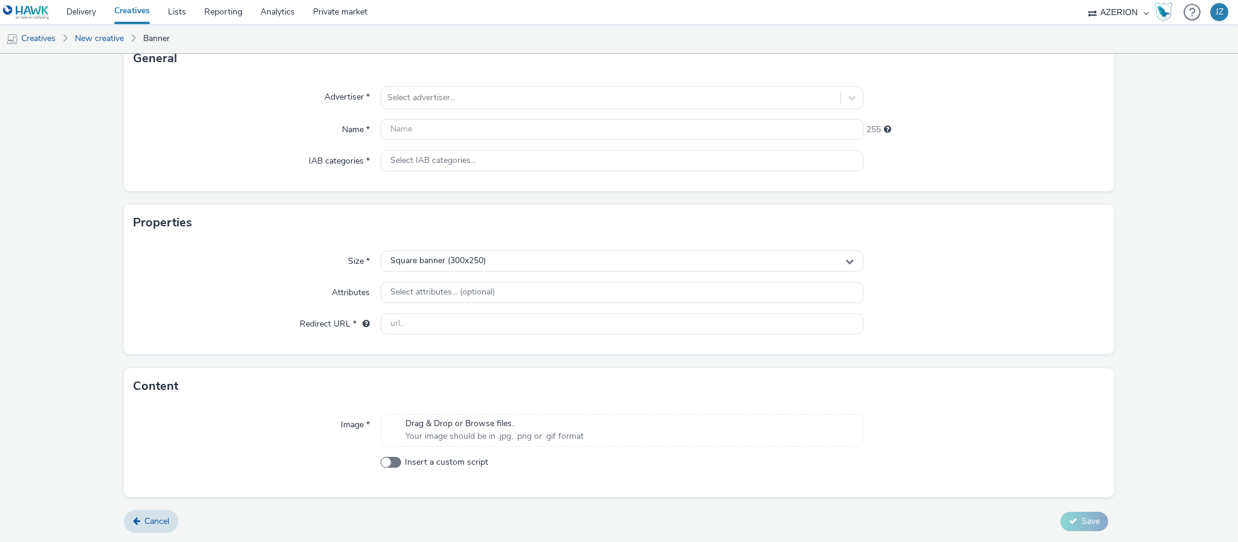
scroll to position [88, 0]
click at [501, 430] on span "Drag & Drop or Browse files." at bounding box center [494, 424] width 178 height 12
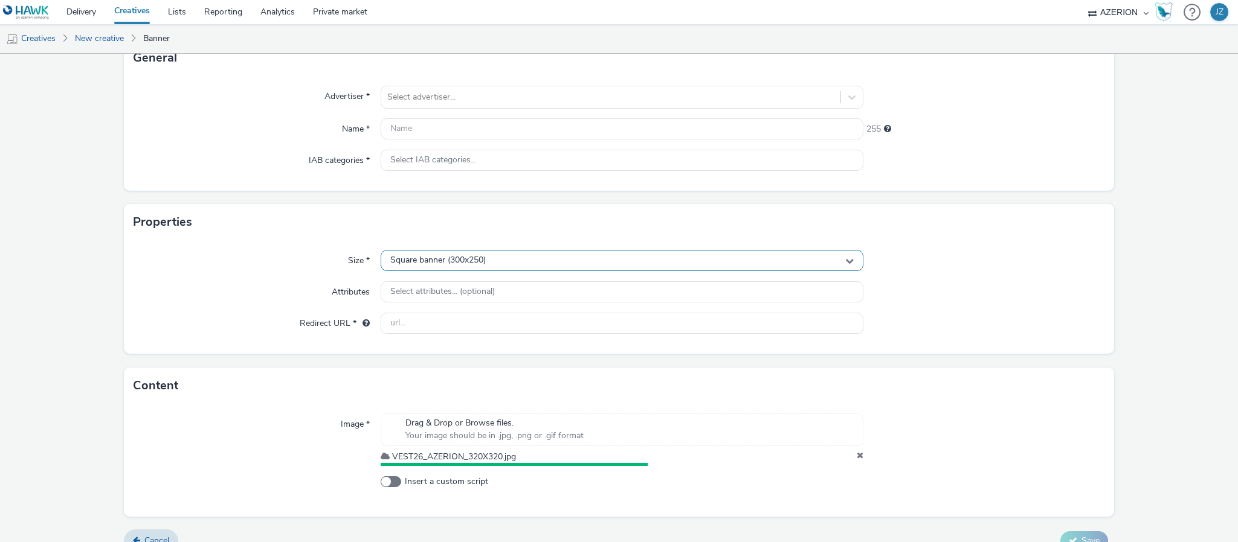
click at [419, 263] on span "Square banner (300x250)" at bounding box center [437, 261] width 95 height 10
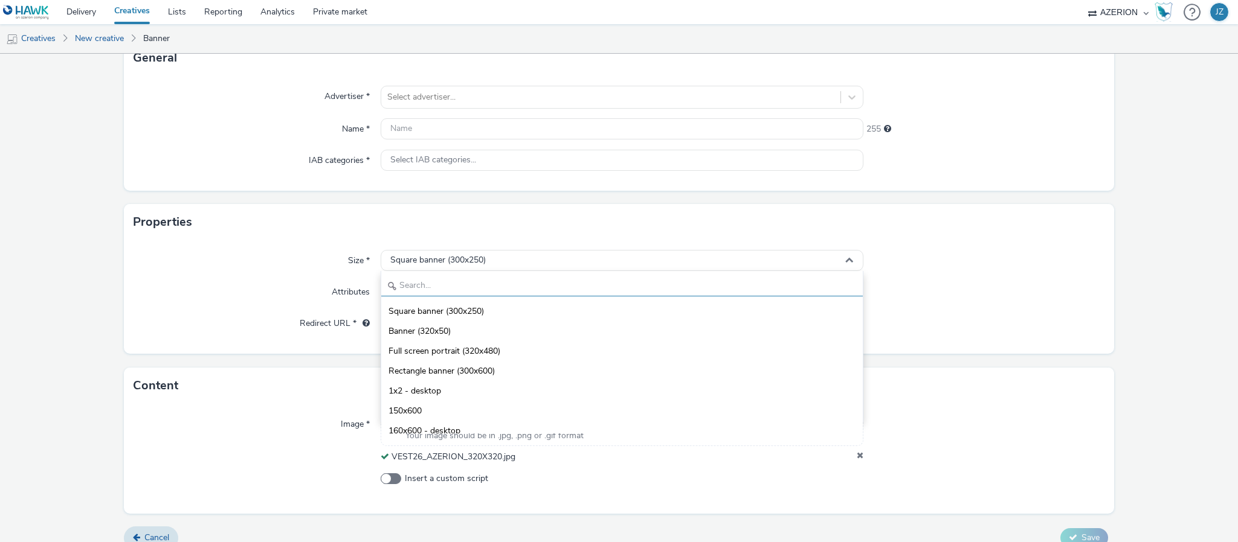
click at [416, 285] on input "text" at bounding box center [621, 285] width 481 height 21
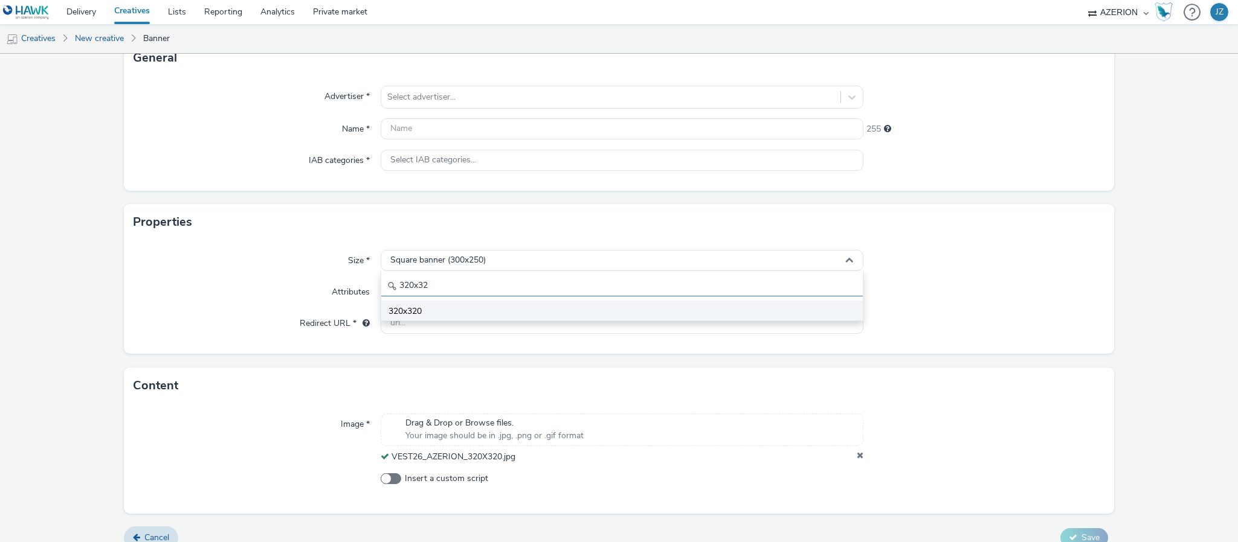
type input "320x32"
click at [413, 312] on span "320x320" at bounding box center [404, 312] width 33 height 12
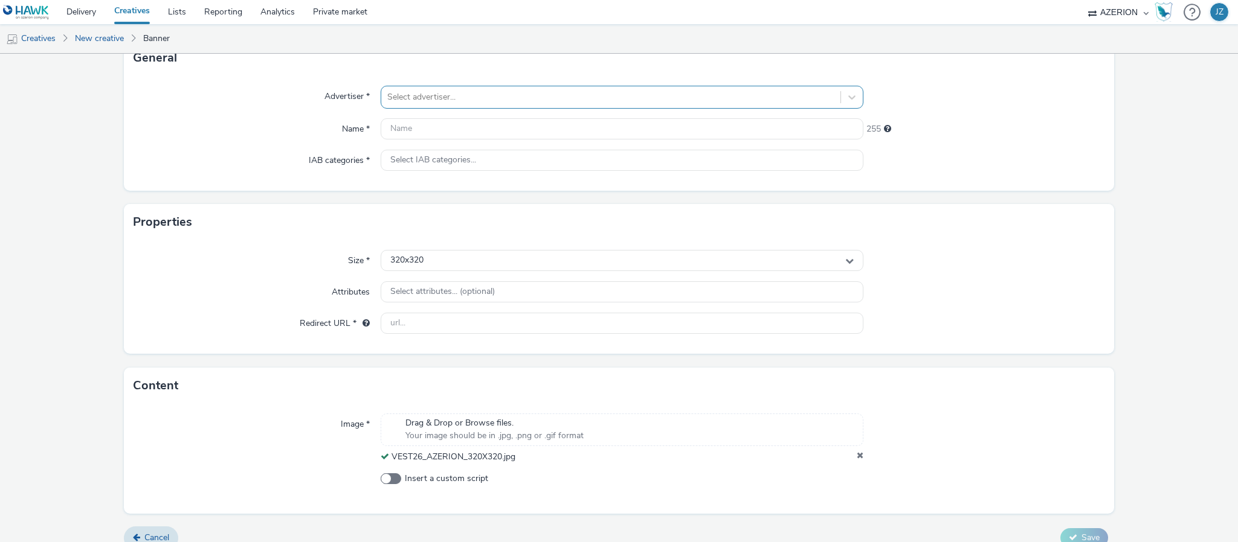
click at [437, 104] on div "Select advertiser..." at bounding box center [610, 97] width 459 height 19
type input "sesi"
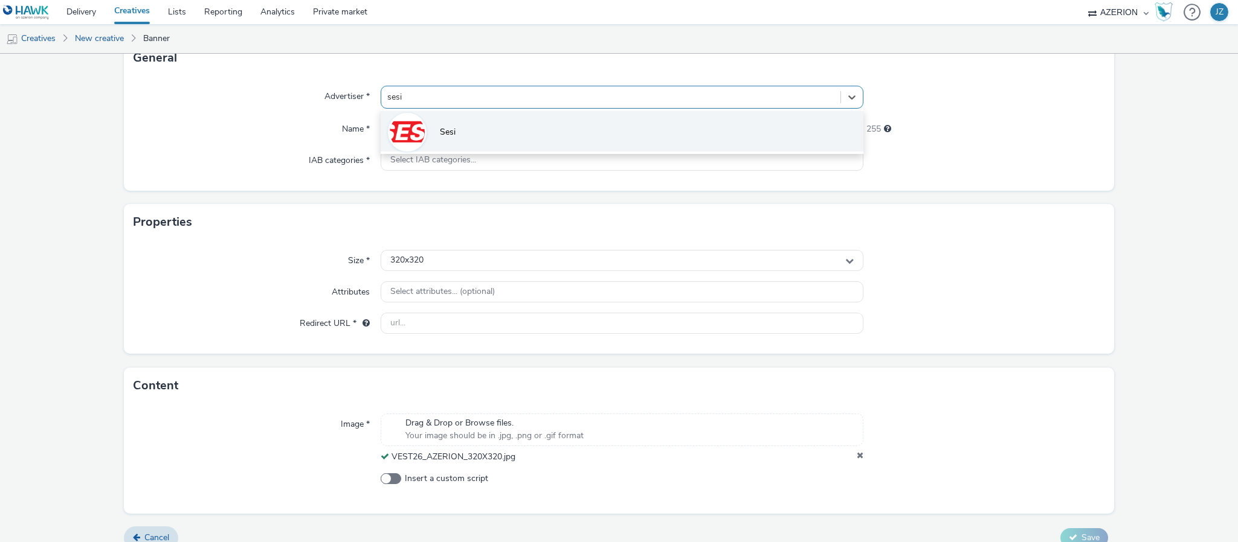
click at [433, 127] on li "Sesi" at bounding box center [622, 131] width 483 height 40
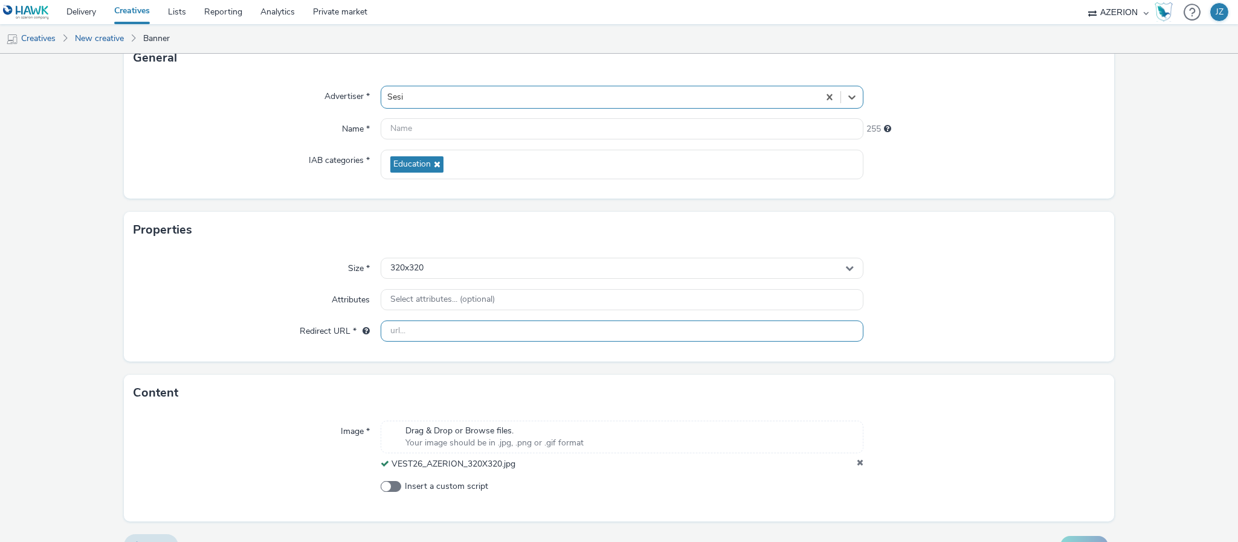
click at [520, 332] on input "text" at bounding box center [622, 331] width 483 height 21
paste input "https://faculdadesesi.edu.br"
type input "https://faculdadesesi.edu.br"
click at [440, 130] on input "text" at bounding box center [622, 128] width 483 height 21
paste input "Sesi_Faculdade-2025_300x25"
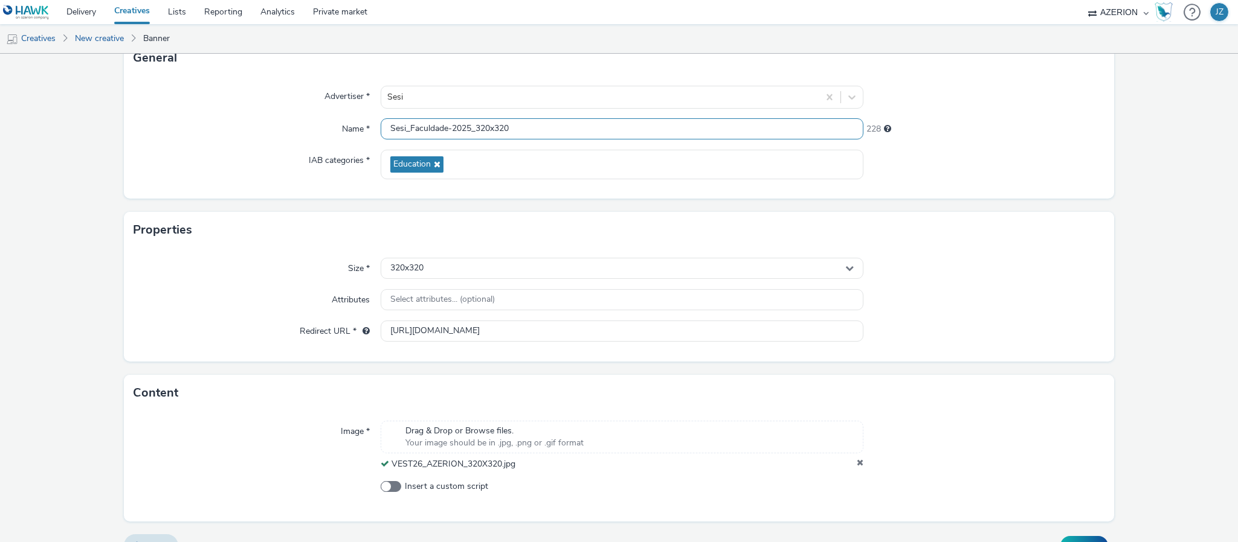
type input "Sesi_Faculdade-2025_320x320"
click at [290, 203] on form "New creative General Advertiser * Sesi Name * Sesi_Faculdade-2025_320x320 228 I…" at bounding box center [619, 266] width 1238 height 600
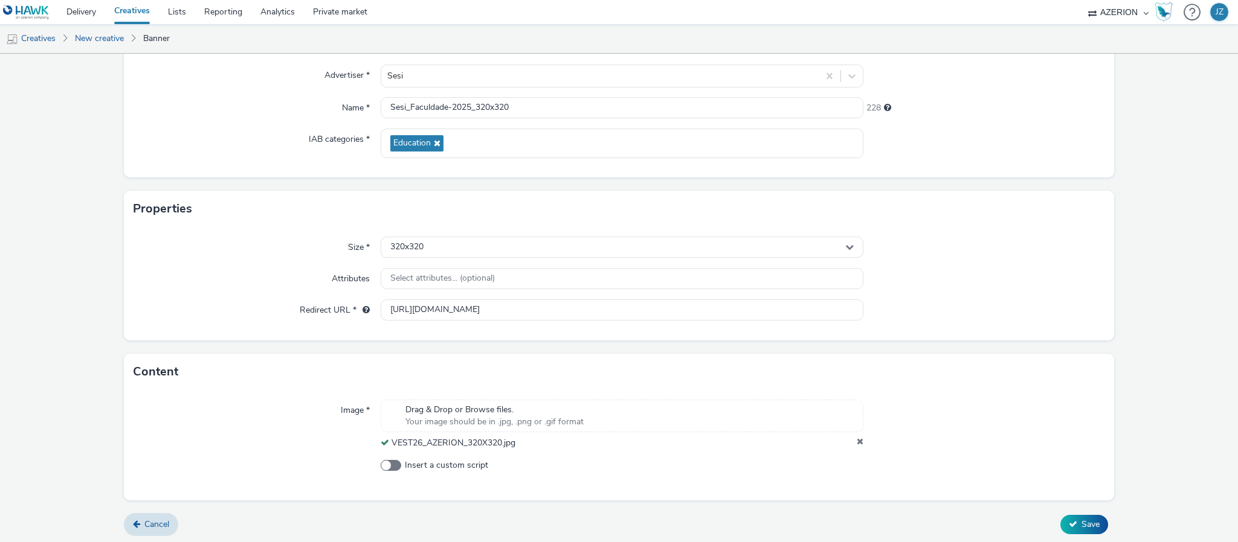
scroll to position [113, 0]
click at [1069, 521] on icon at bounding box center [1073, 521] width 8 height 8
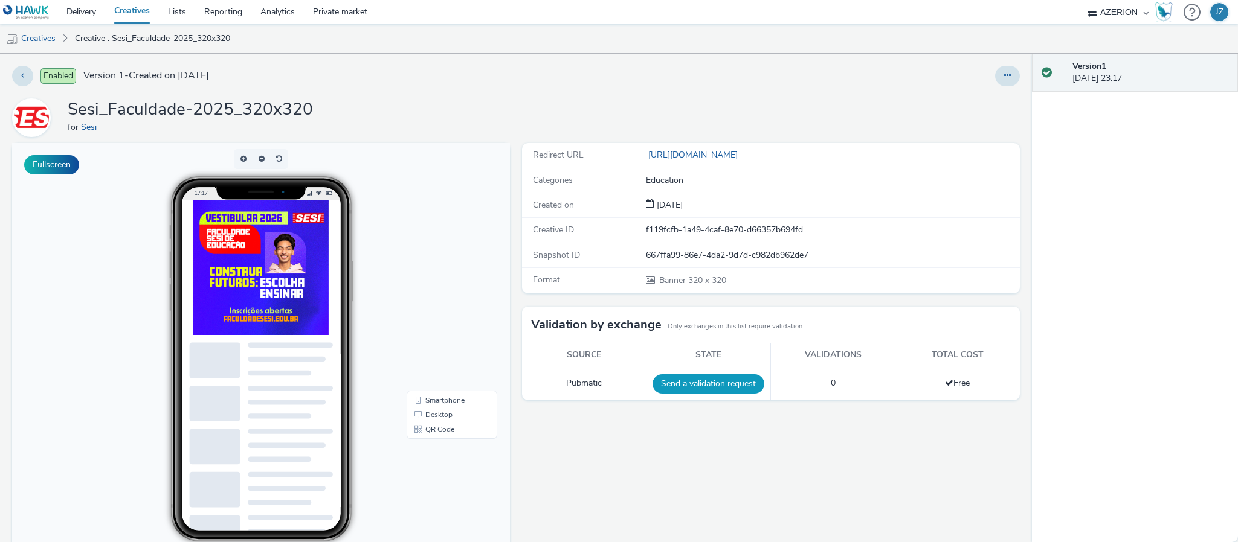
click at [725, 383] on button "Send a validation request" at bounding box center [708, 384] width 112 height 19
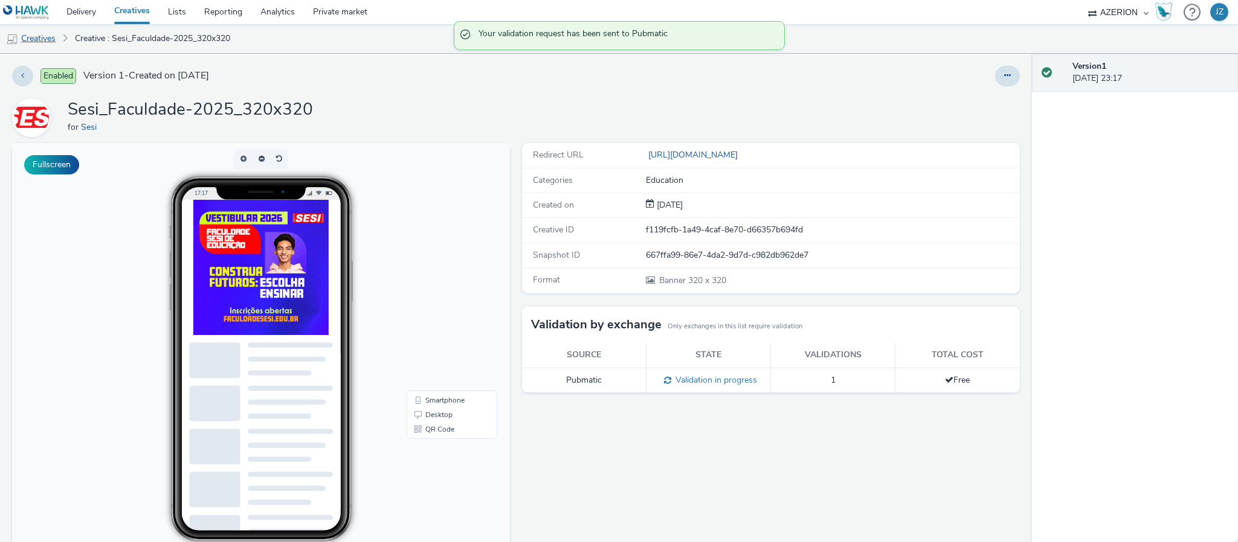
click at [45, 40] on link "Creatives" at bounding box center [31, 38] width 62 height 29
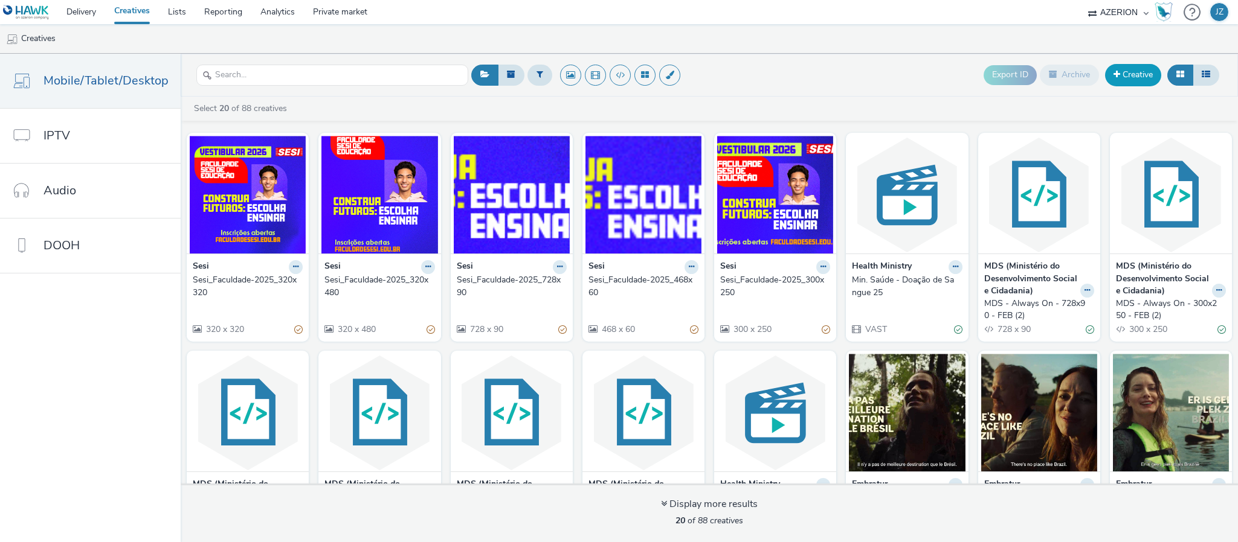
click at [1132, 80] on link "Creative" at bounding box center [1133, 75] width 56 height 22
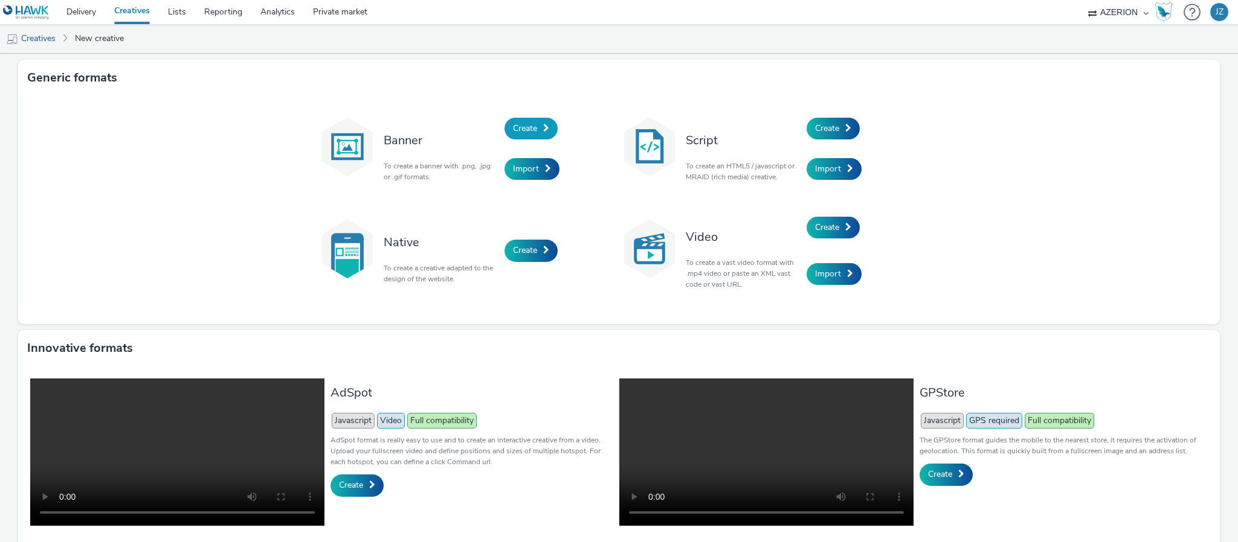
click at [521, 120] on link "Create" at bounding box center [530, 129] width 53 height 22
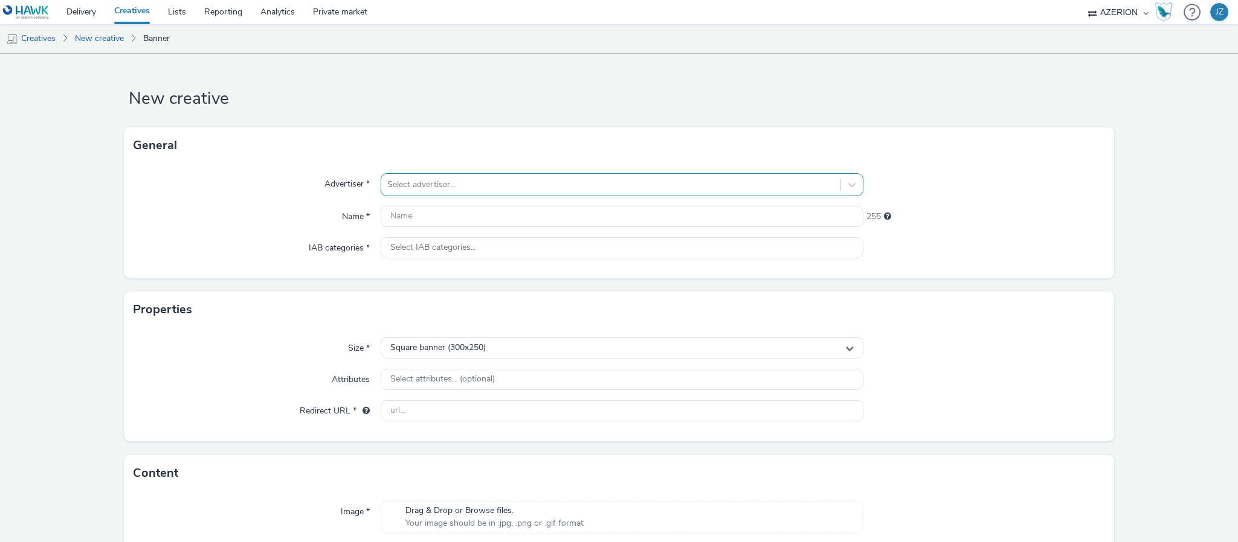
click at [453, 183] on div at bounding box center [610, 185] width 447 height 14
type input "sesi"
click at [449, 207] on li "Sesi" at bounding box center [622, 219] width 483 height 40
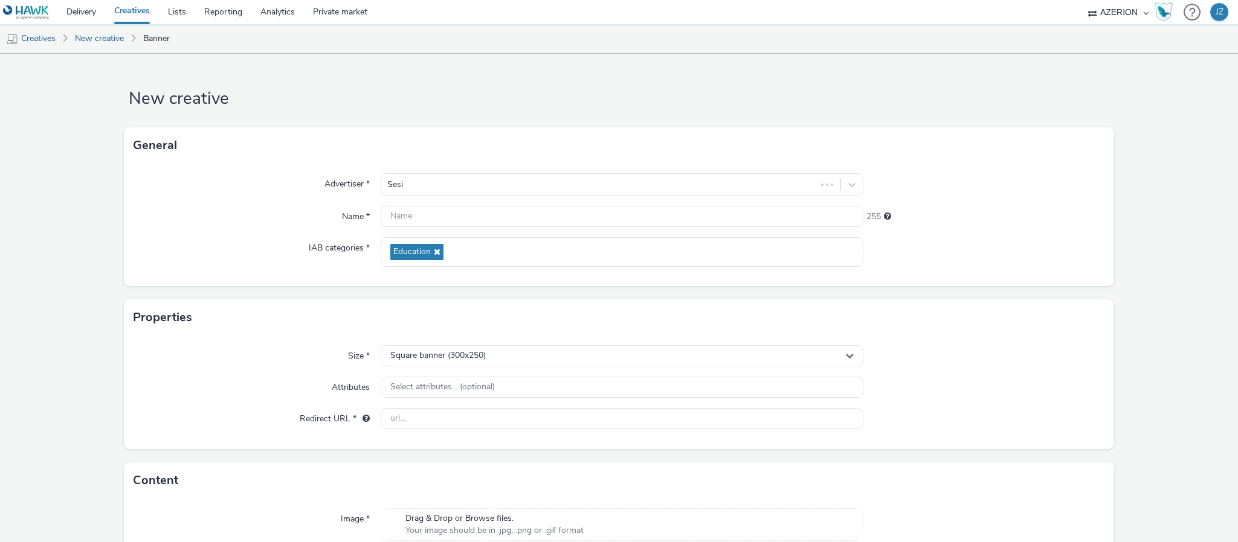
click at [323, 196] on div "Advertiser *" at bounding box center [257, 184] width 247 height 23
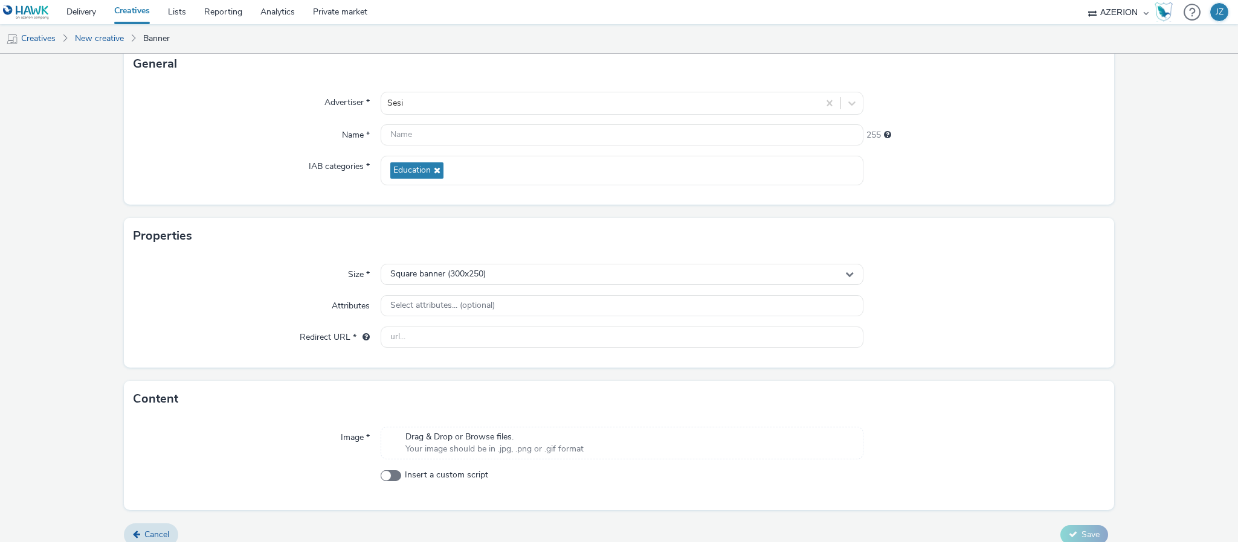
scroll to position [91, 0]
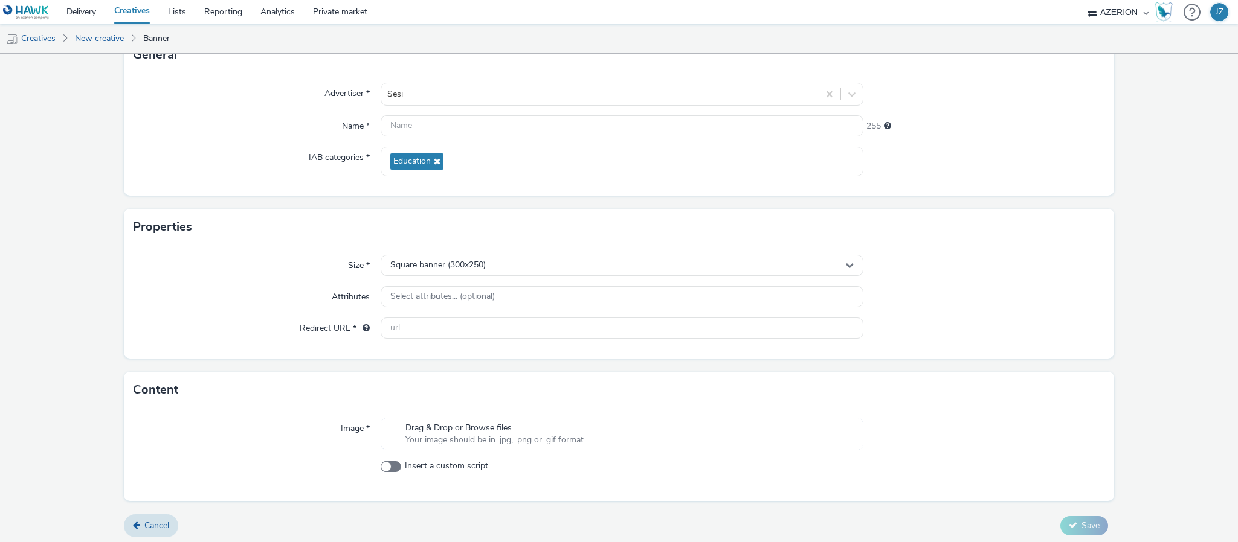
click at [469, 440] on span "Your image should be in .jpg, .png or .gif format" at bounding box center [494, 440] width 178 height 12
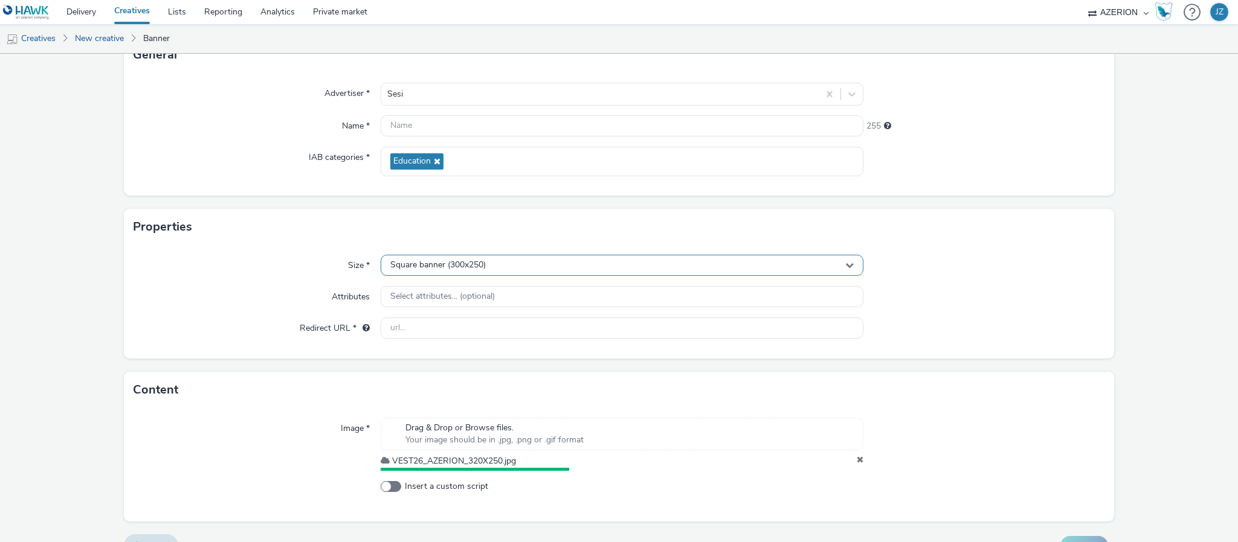
click at [428, 262] on span "Square banner (300x250)" at bounding box center [437, 265] width 95 height 10
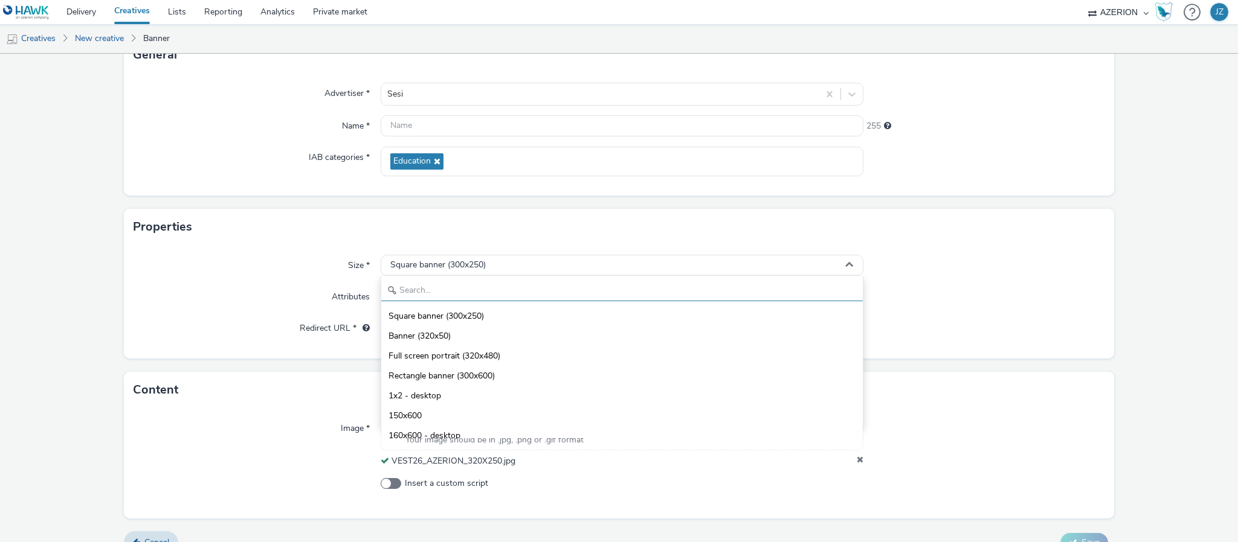
click at [415, 286] on input "text" at bounding box center [621, 290] width 481 height 21
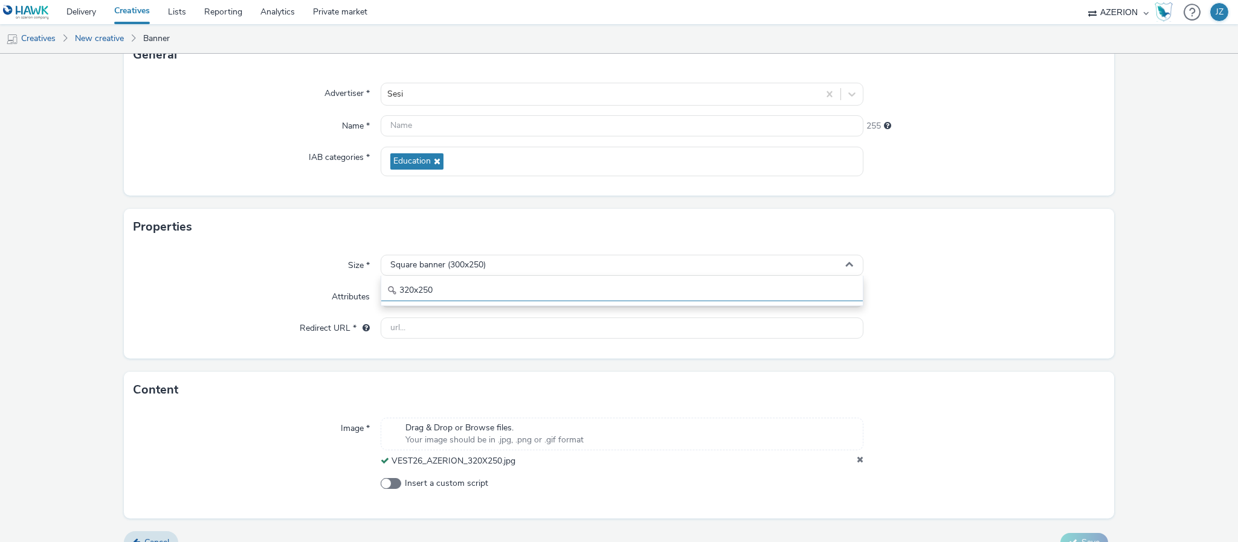
click at [430, 288] on input "320x250" at bounding box center [621, 290] width 481 height 21
type input "320x3"
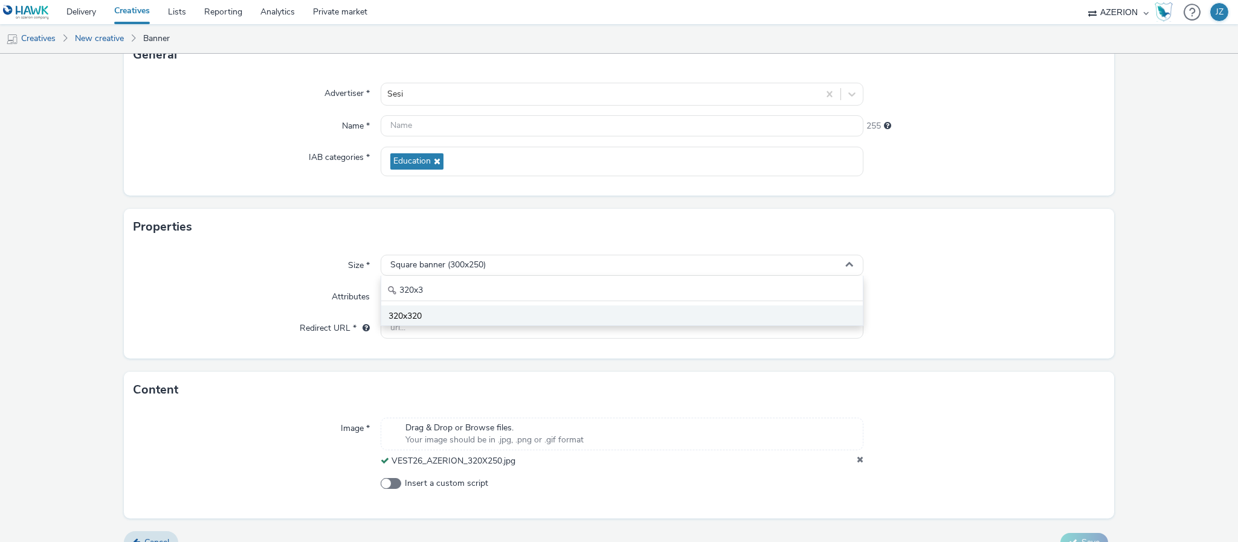
click at [401, 317] on span "320x320" at bounding box center [404, 317] width 33 height 12
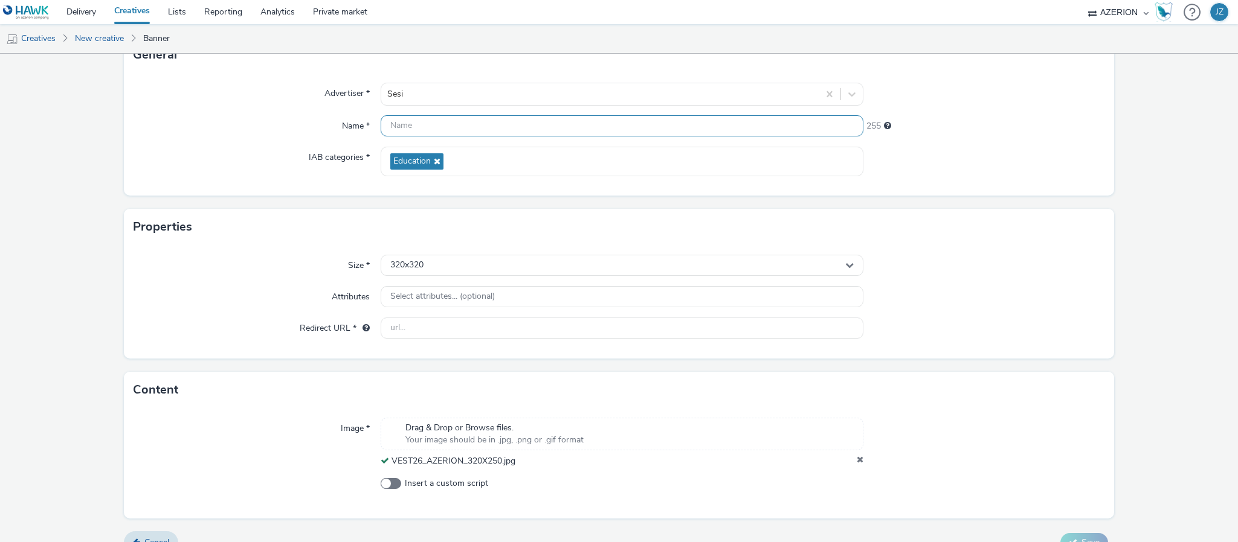
click at [410, 126] on input "text" at bounding box center [622, 125] width 483 height 21
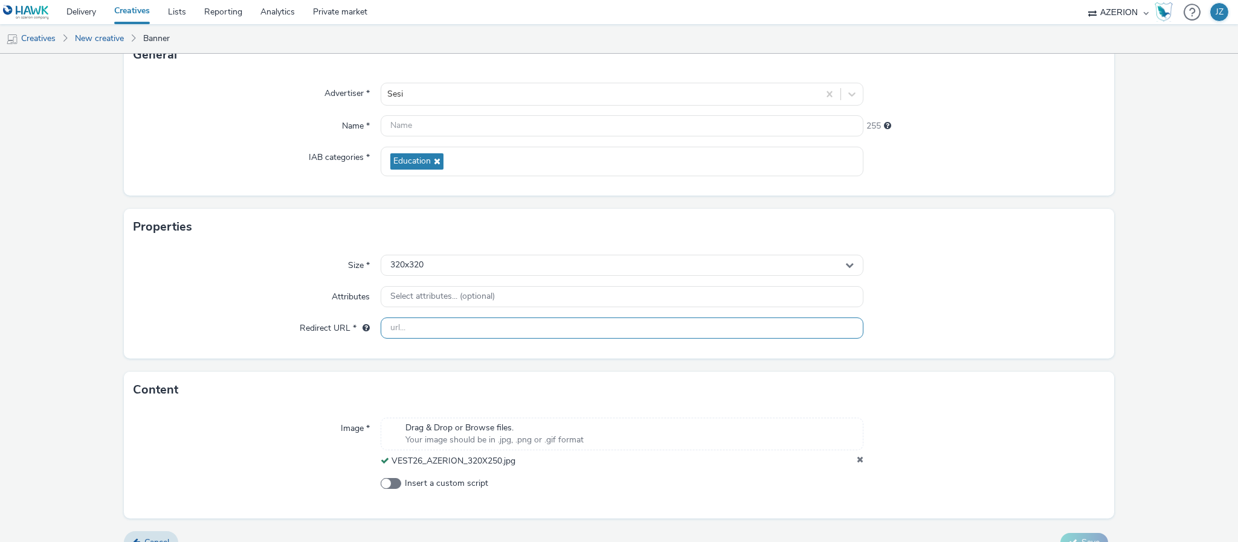
click at [528, 323] on div "Size * 320x320 Attributes Select attributes... (optional) Redirect URL *" at bounding box center [619, 302] width 990 height 114
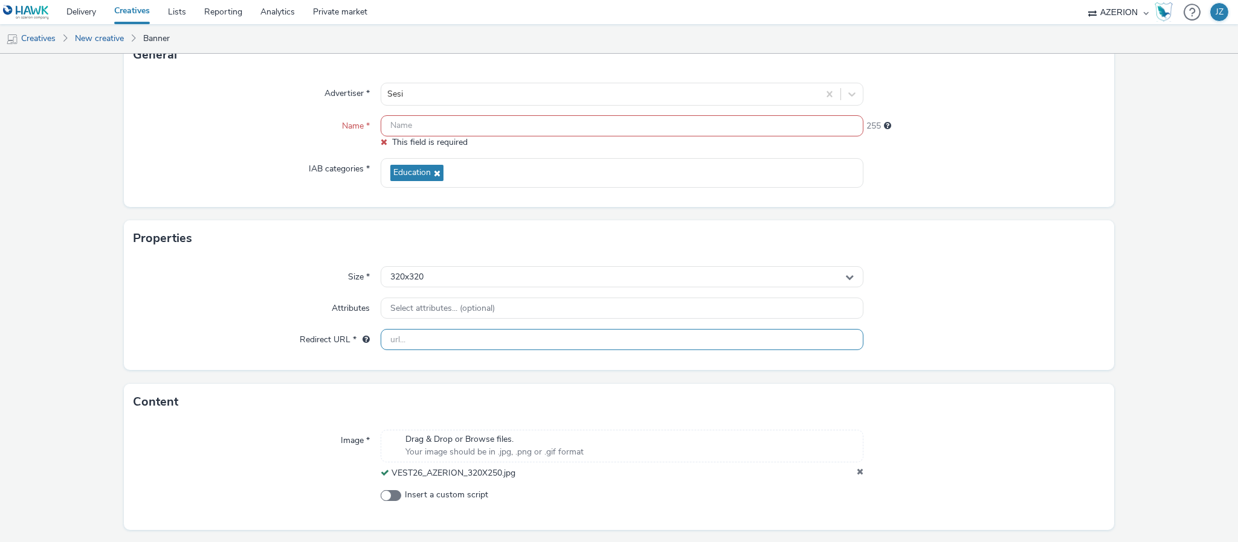
paste input "https://docs.google.com/spreadsheets/d/18gwWDTD3PzqEJiWiPPGHQn7NJnrzpGB2PjcviAk…"
type input "https://docs.google.com/spreadsheets/d/18gwWDTD3PzqEJiWiPPGHQn7NJnrzpGB2PjcviAk…"
click at [727, 341] on input "https://docs.google.com/spreadsheets/d/18gwWDTD3PzqEJiWiPPGHQn7NJnrzpGB2PjcviAk…" at bounding box center [622, 339] width 483 height 21
click at [727, 340] on input "https://docs.google.com/spreadsheets/d/18gwWDTD3PzqEJiWiPPGHQn7NJnrzpGB2PjcviAk…" at bounding box center [622, 339] width 483 height 21
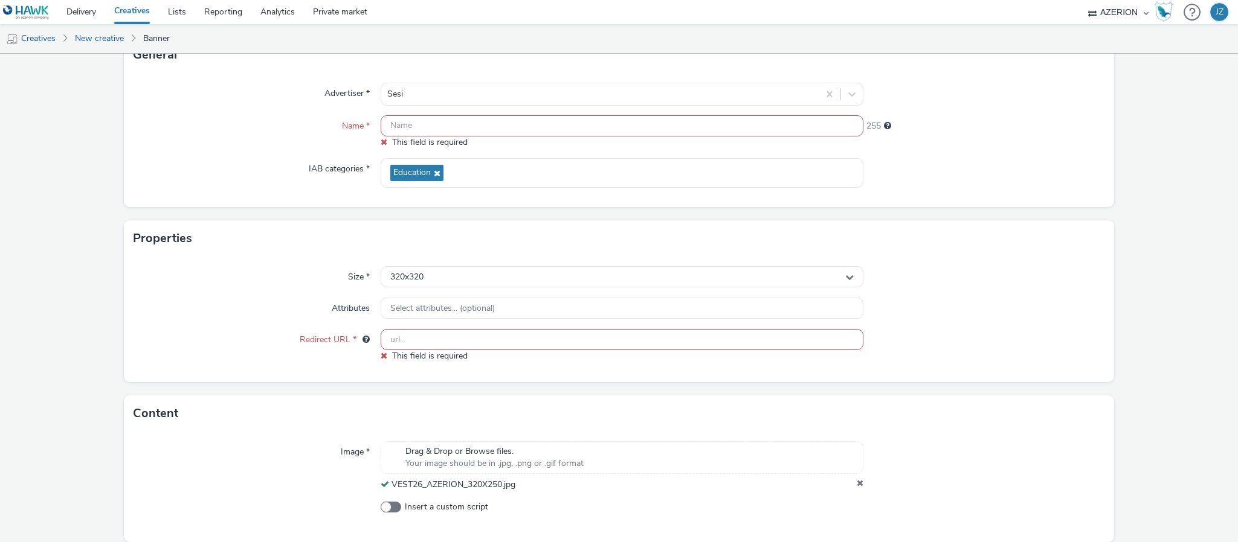
click at [452, 347] on input "text" at bounding box center [622, 339] width 483 height 21
paste input "https://faculdadesesi.edu.br"
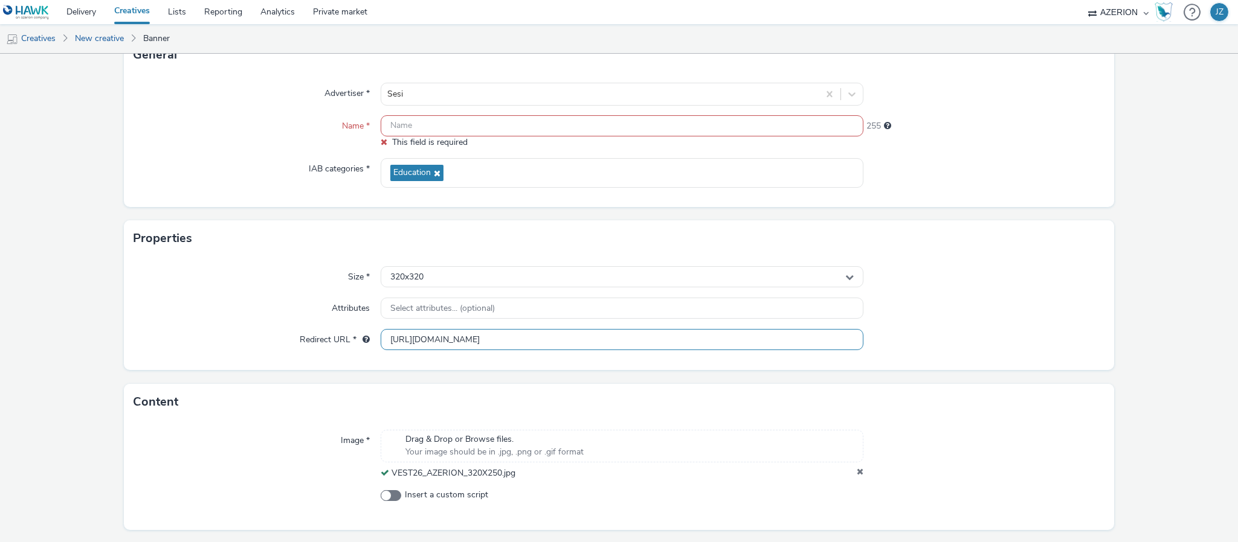
type input "https://faculdadesesi.edu.br"
click at [217, 312] on div "Attributes" at bounding box center [257, 309] width 247 height 22
click at [457, 129] on input "text" at bounding box center [622, 125] width 483 height 21
paste input "Sesi_Faculdade-2025_300x250"
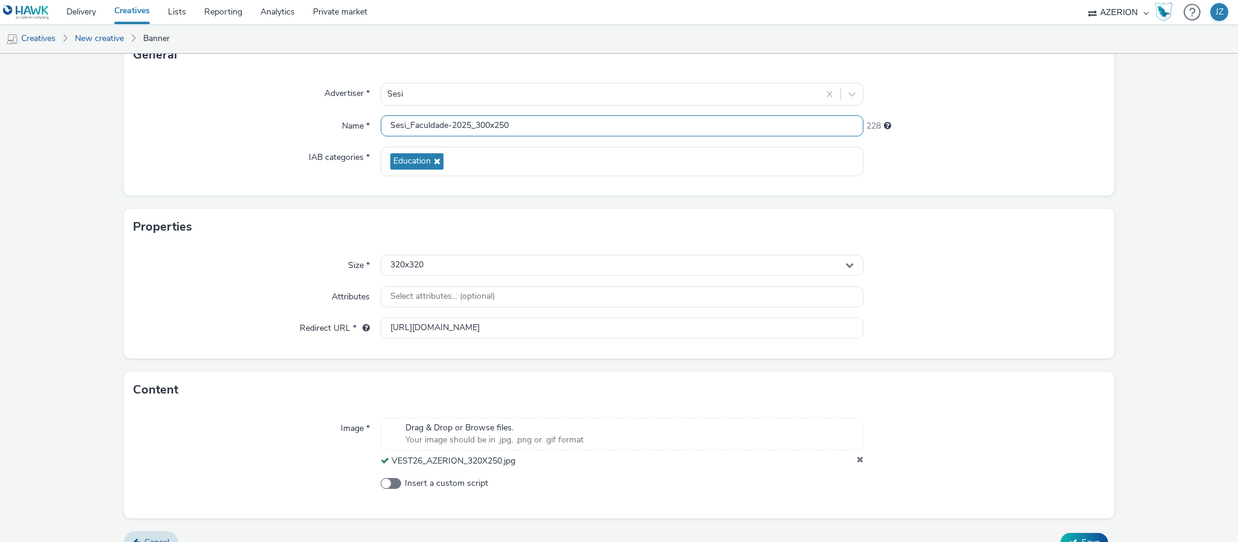
drag, startPoint x: 473, startPoint y: 122, endPoint x: 538, endPoint y: 135, distance: 66.5
click at [538, 135] on input "Sesi_Faculdade-2025_300x250" at bounding box center [622, 125] width 483 height 21
type input "Sesi_Faculdade-2025_320x250"
click at [189, 167] on div "IAB categories *" at bounding box center [257, 162] width 247 height 30
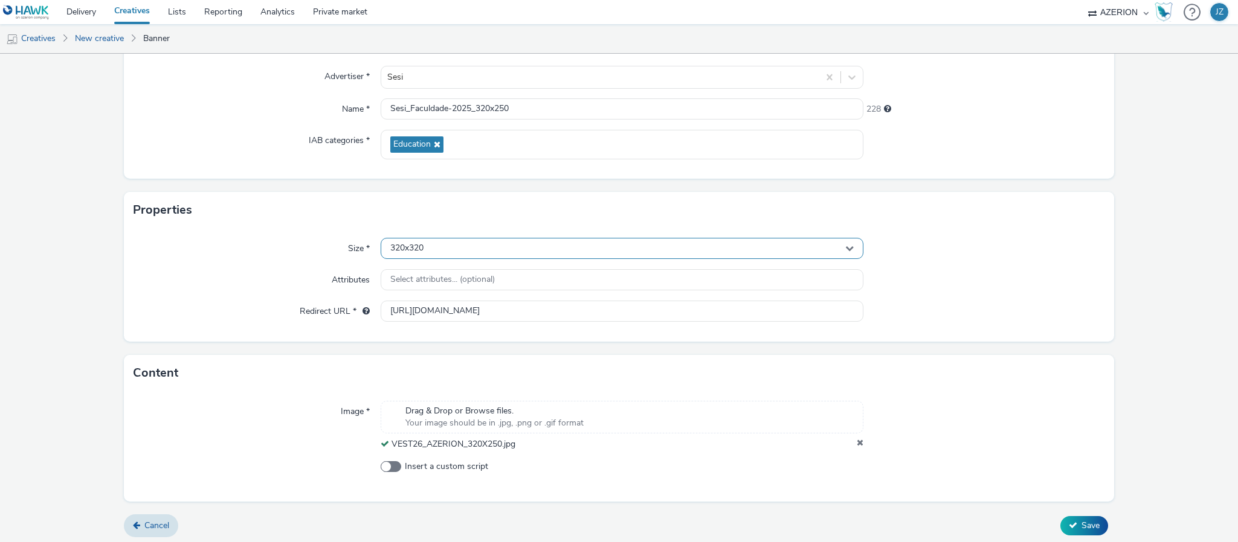
scroll to position [113, 0]
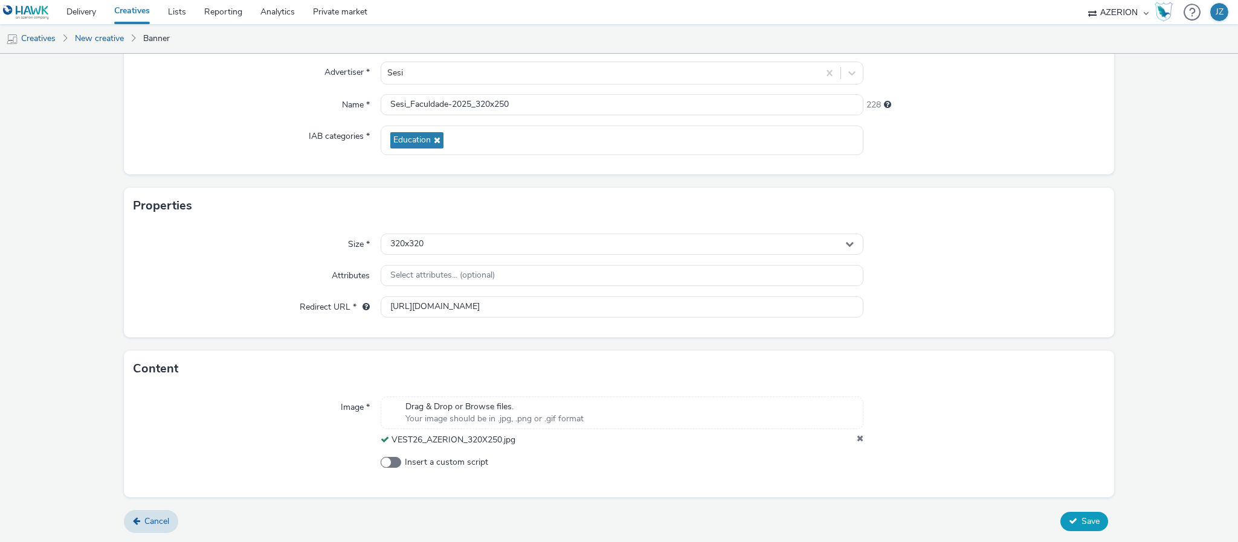
click at [1081, 517] on span "Save" at bounding box center [1090, 521] width 18 height 11
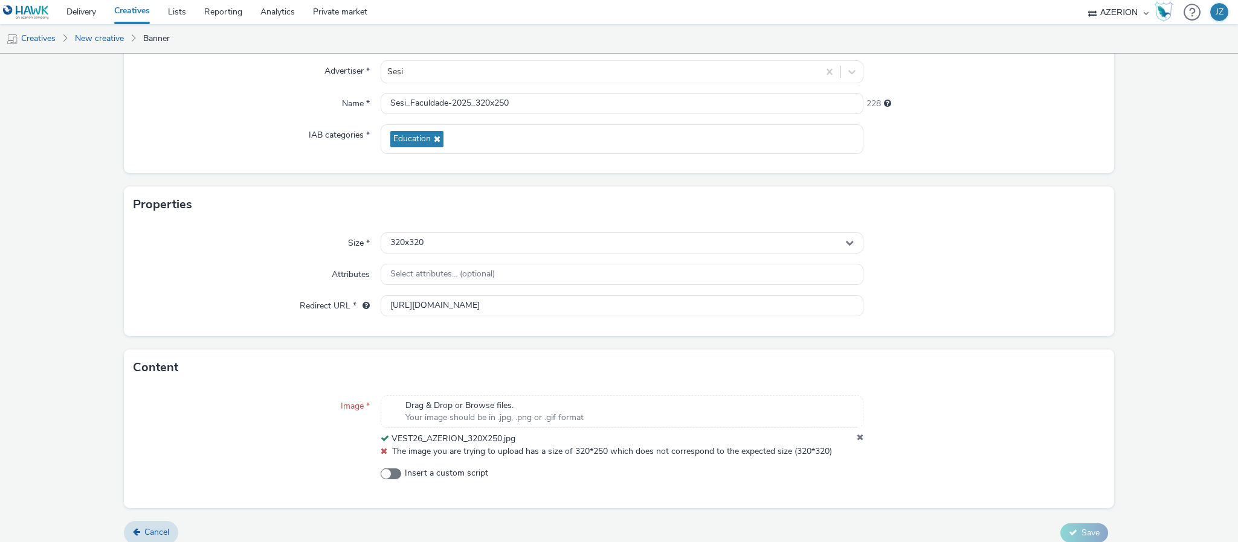
click at [555, 410] on span "Drag & Drop or Browse files." at bounding box center [494, 406] width 178 height 12
click at [431, 243] on div "320x320" at bounding box center [622, 243] width 483 height 21
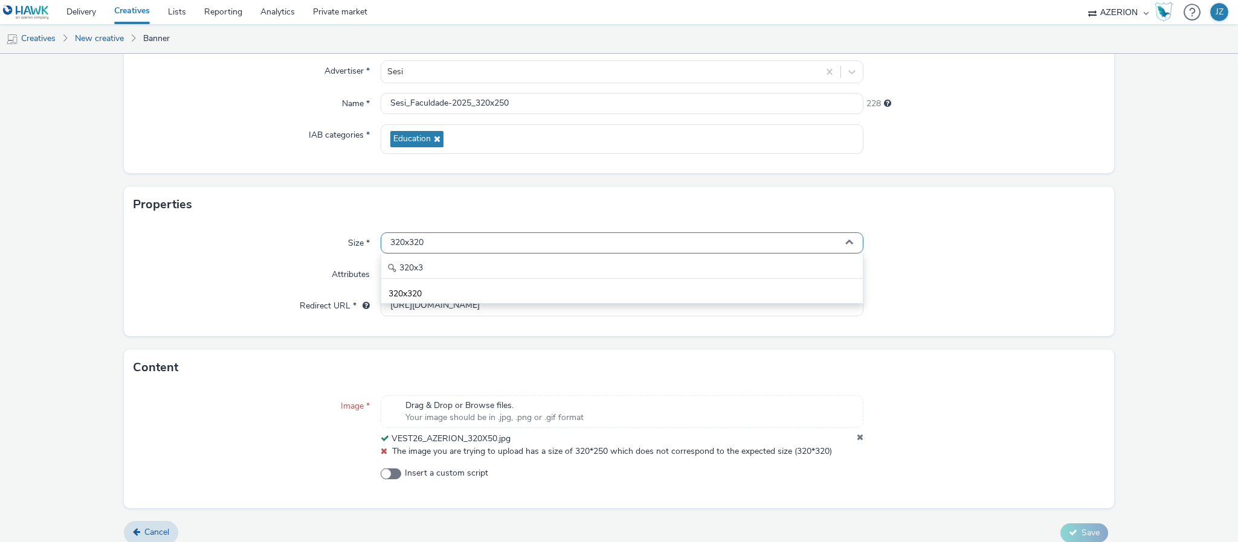
click at [435, 238] on div "320x320" at bounding box center [622, 243] width 483 height 21
click at [437, 265] on div "320x3 320x320" at bounding box center [622, 279] width 483 height 50
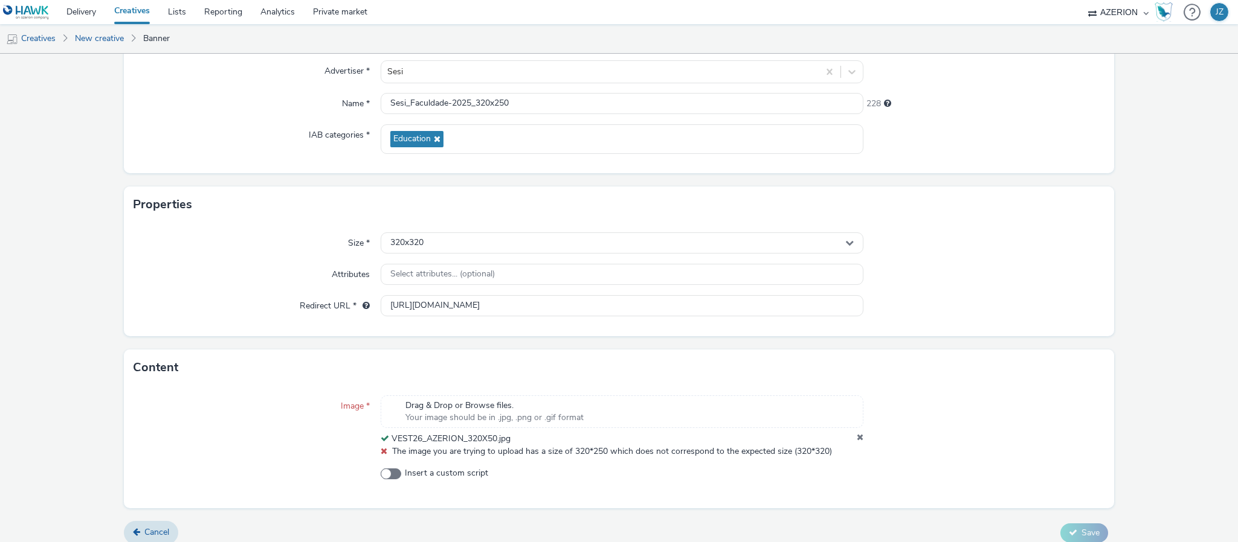
click at [436, 267] on div "Select attributes... (optional)" at bounding box center [622, 274] width 483 height 21
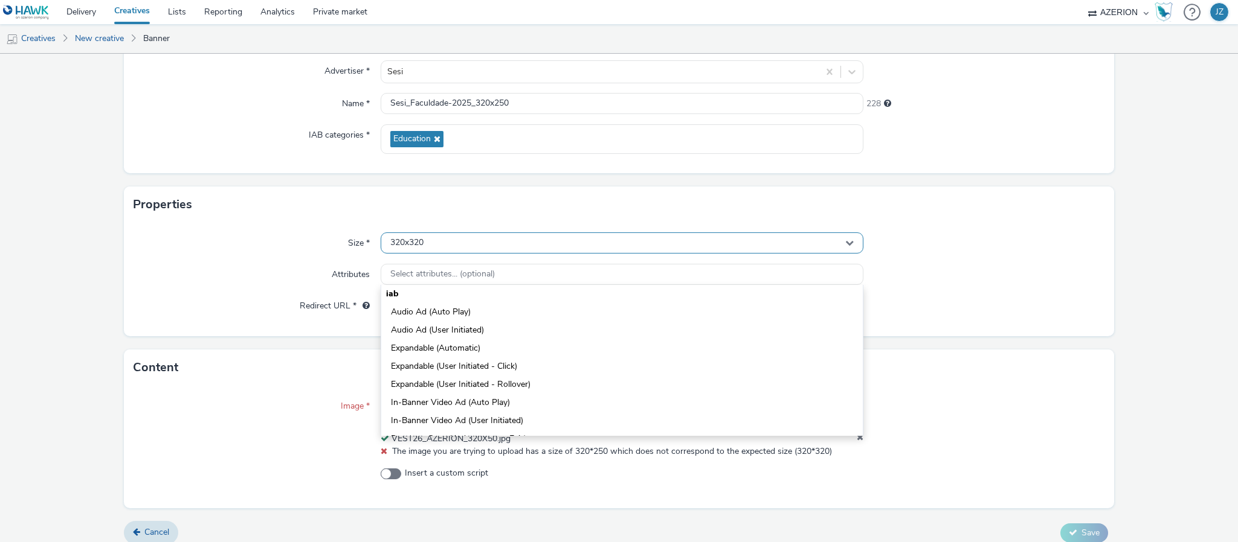
click at [452, 239] on div "320x320" at bounding box center [622, 243] width 483 height 21
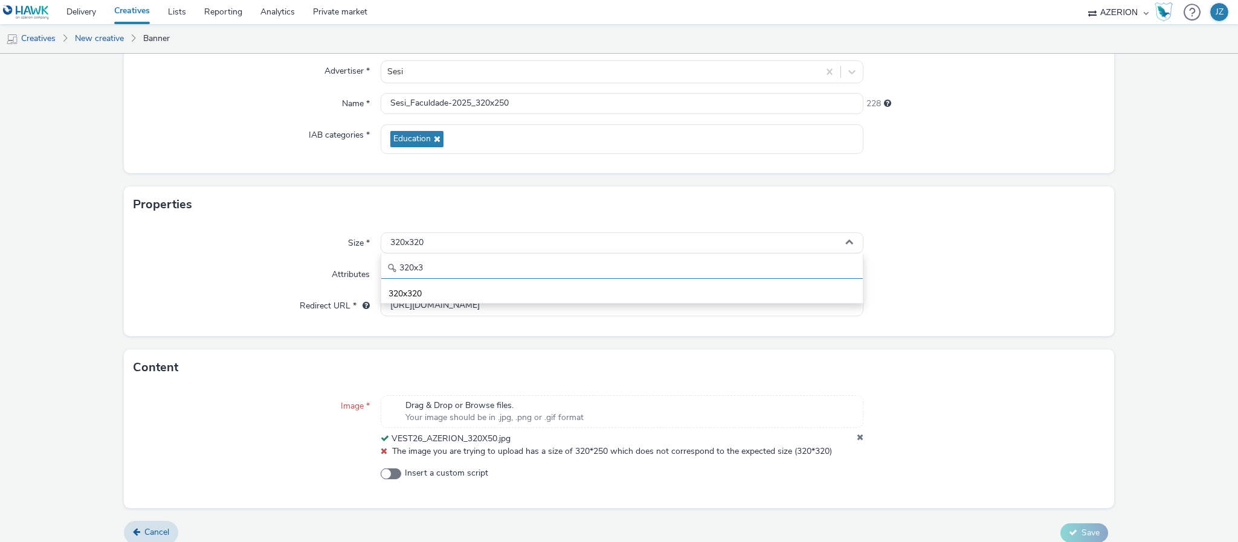
click at [435, 263] on input "320x3" at bounding box center [621, 268] width 481 height 21
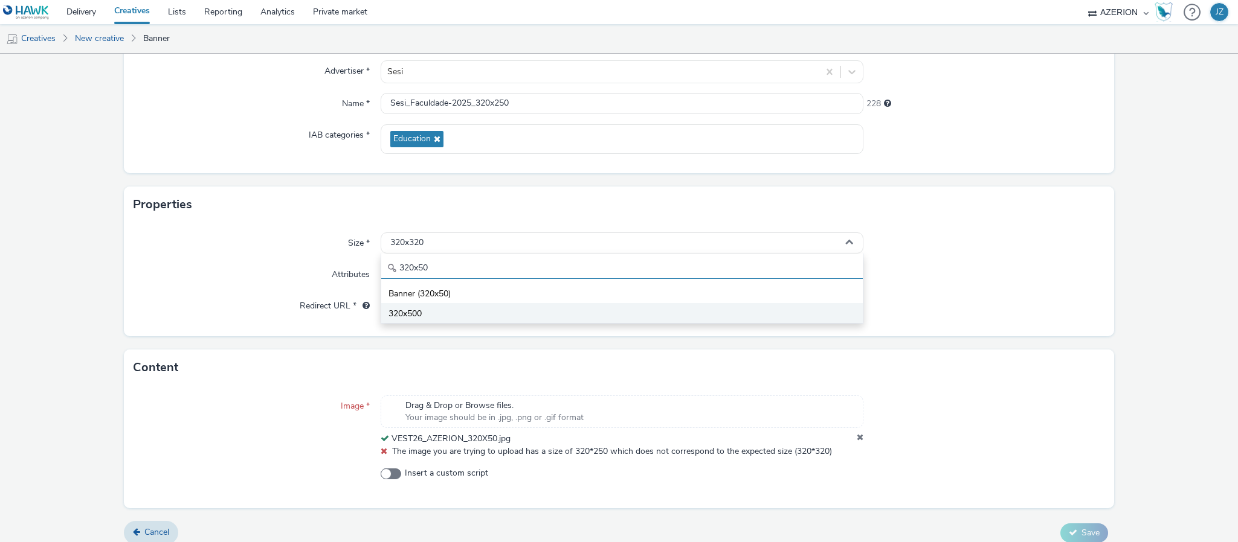
type input "320x50"
click at [394, 310] on span "320x500" at bounding box center [404, 314] width 33 height 12
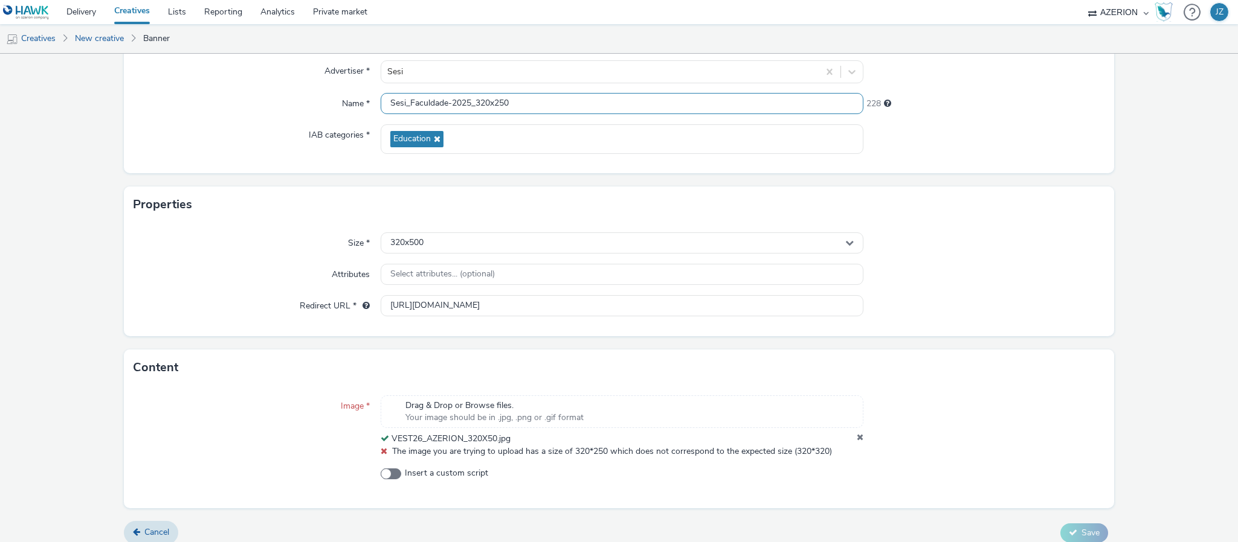
drag, startPoint x: 497, startPoint y: 102, endPoint x: 521, endPoint y: 101, distance: 24.2
click at [521, 101] on input "Sesi_Faculdade-2025_320x250" at bounding box center [622, 103] width 483 height 21
type input "Sesi_Faculdade-2025_320x50"
click at [83, 232] on form "New creative General Advertiser * Sesi Name * Sesi_Faculdade-2025_320x50 229 IA…" at bounding box center [619, 247] width 1238 height 613
click at [427, 242] on div "320x500" at bounding box center [622, 243] width 483 height 21
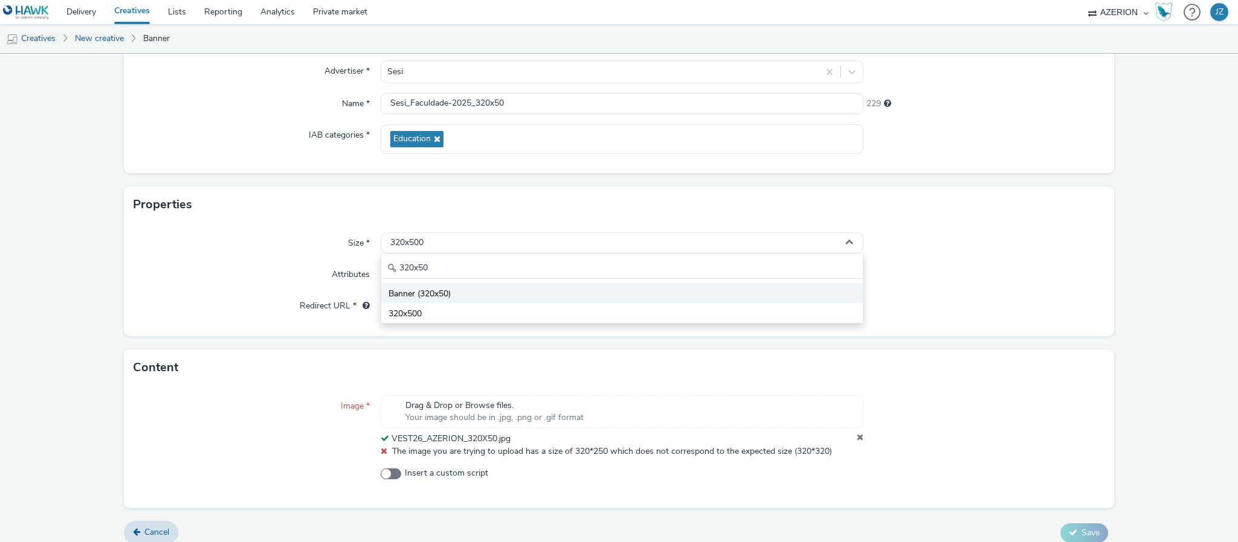
click at [449, 299] on li "Banner (320x50)" at bounding box center [621, 293] width 481 height 20
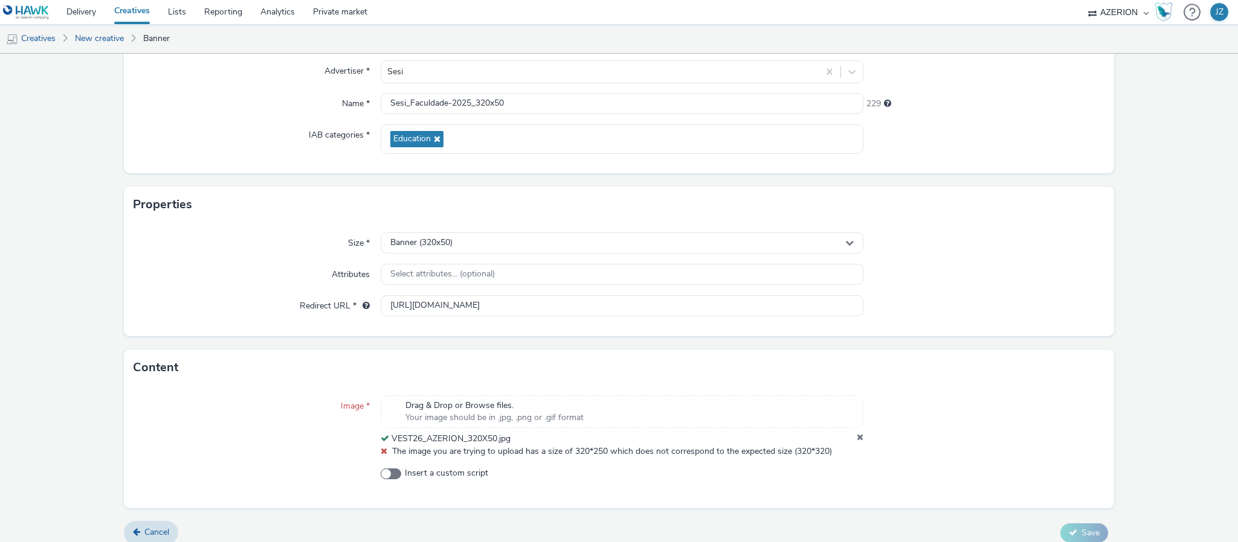
click at [179, 250] on div "Size *" at bounding box center [257, 244] width 247 height 22
click at [1008, 506] on div "Image * Drag & Drop or Browse files. Your image should be in .jpg, .png or .gif…" at bounding box center [619, 447] width 990 height 123
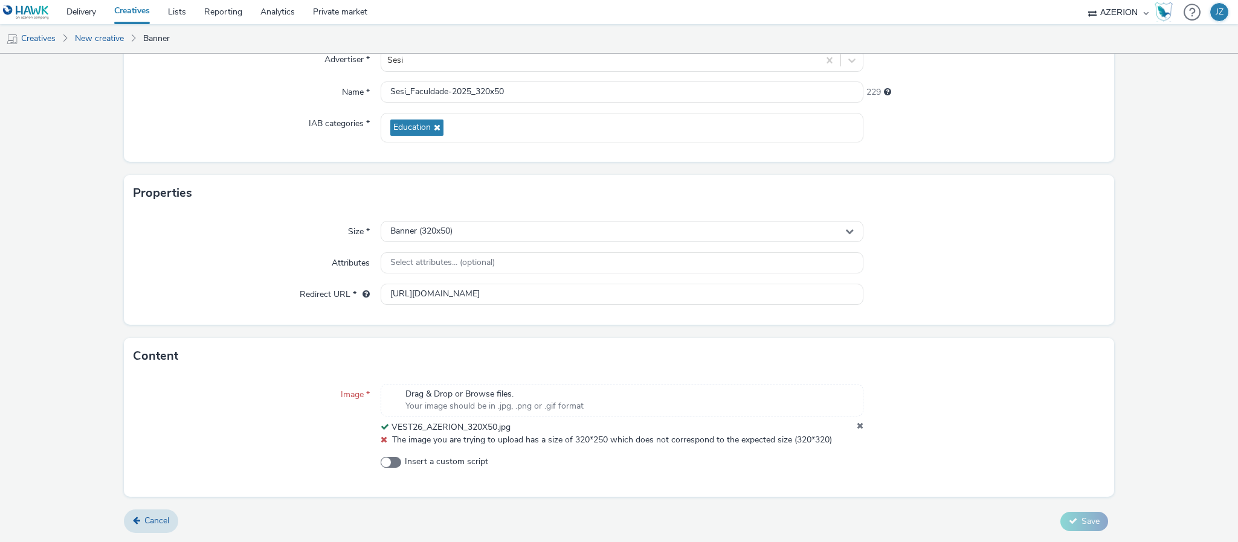
click at [857, 428] on icon at bounding box center [860, 428] width 7 height 12
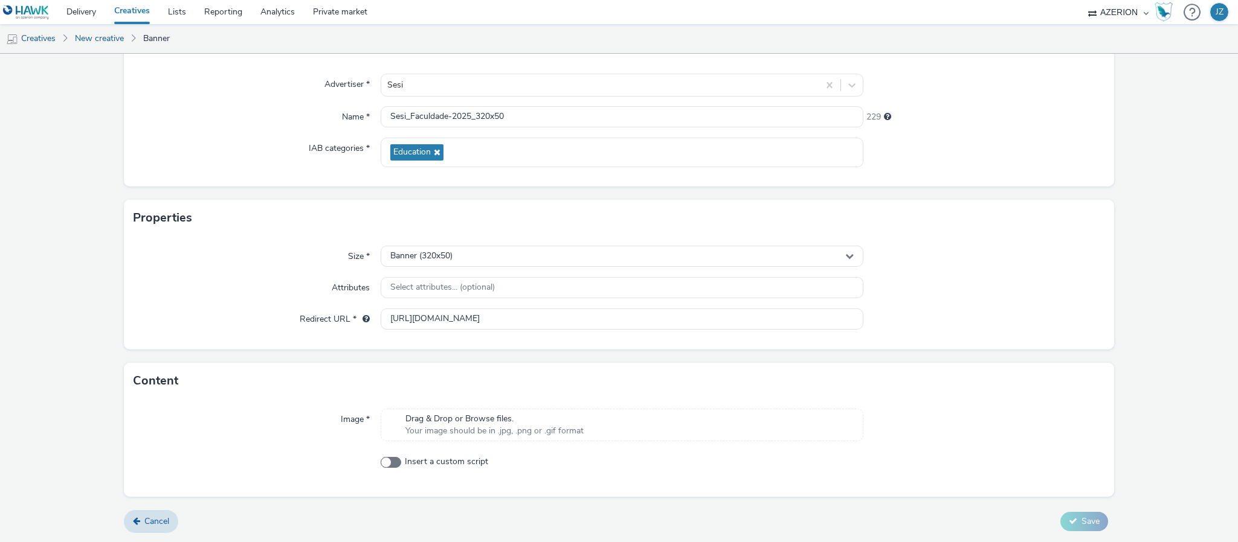
scroll to position [101, 0]
click at [490, 424] on span "Drag & Drop or Browse files." at bounding box center [494, 419] width 178 height 12
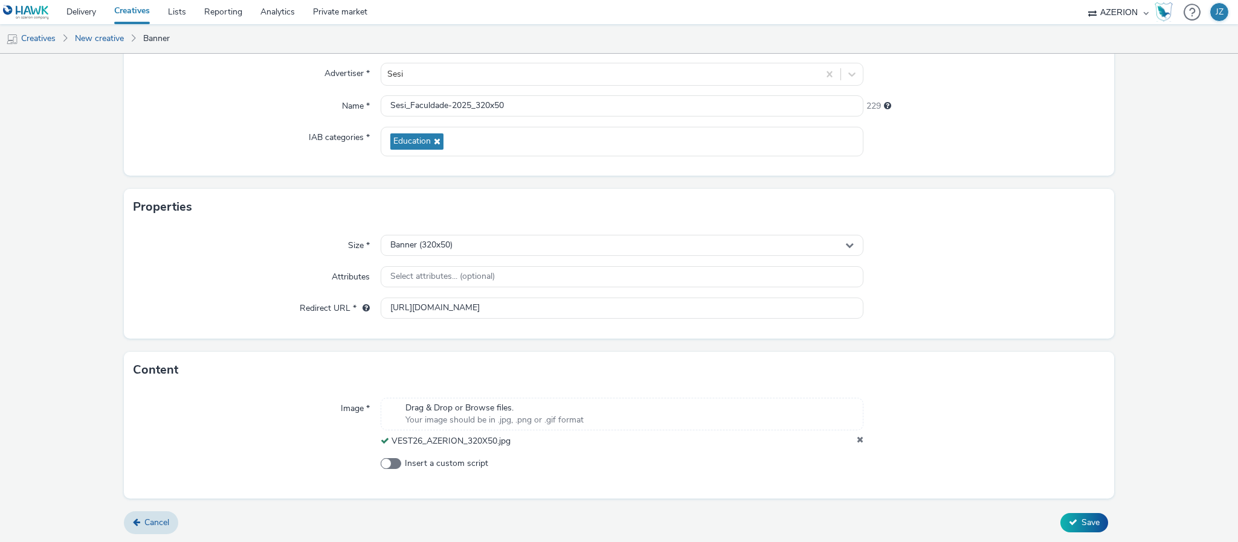
scroll to position [113, 0]
click at [1068, 515] on button "Save" at bounding box center [1084, 521] width 48 height 19
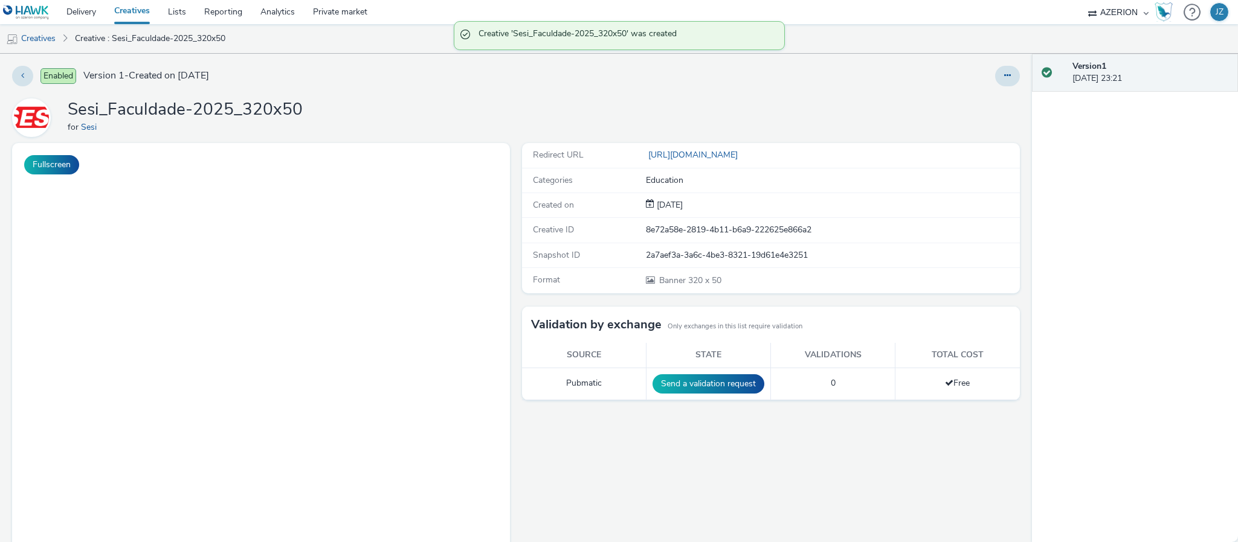
click at [698, 390] on button "Send a validation request" at bounding box center [708, 384] width 112 height 19
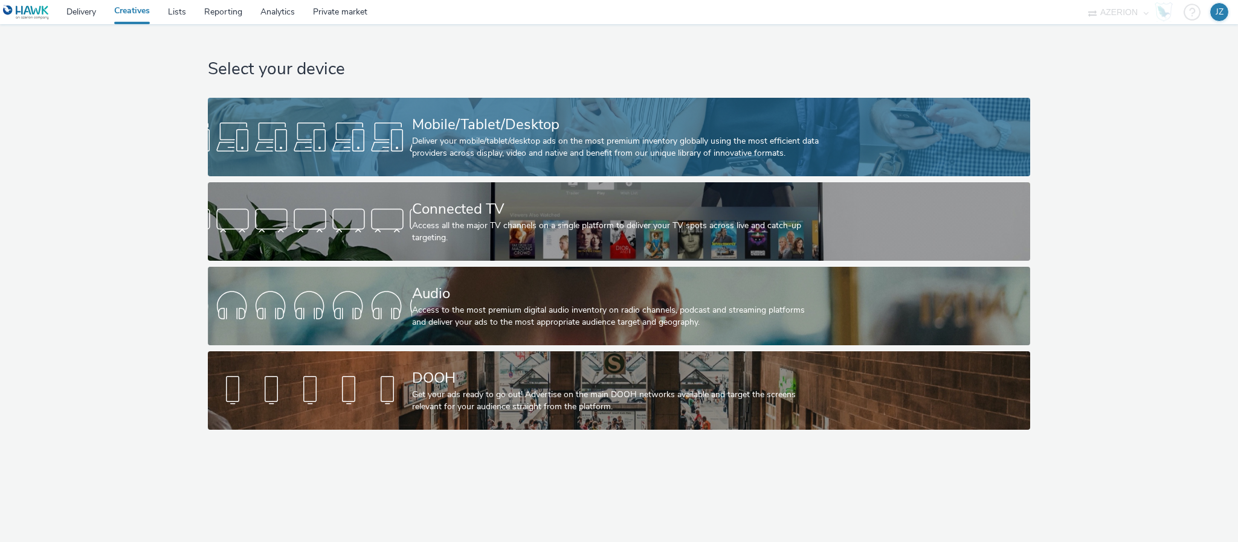
click at [323, 118] on div at bounding box center [310, 137] width 204 height 39
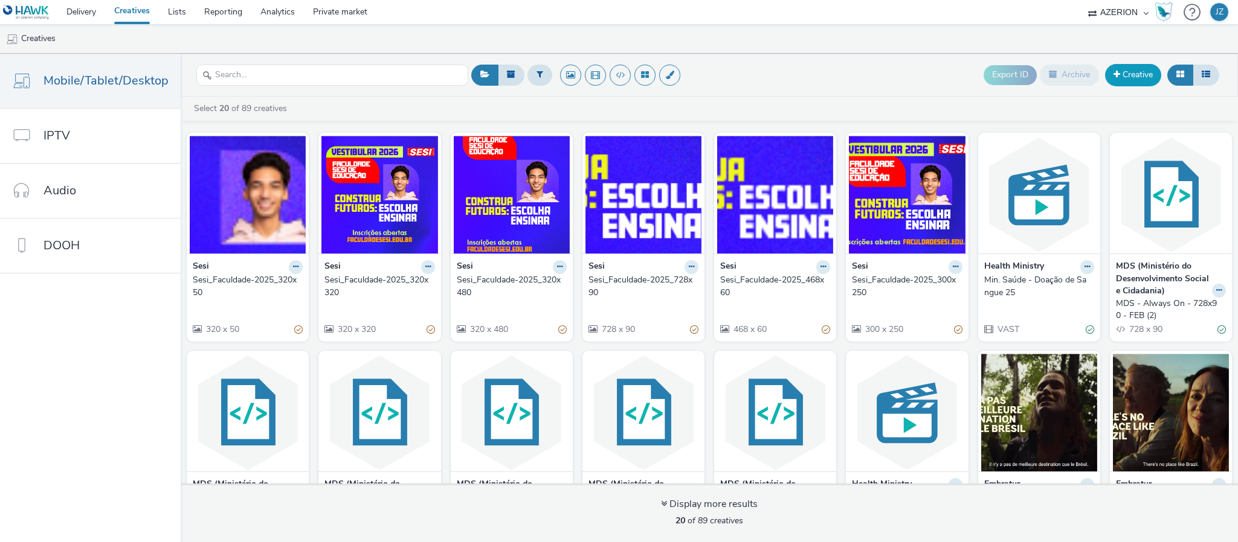
click at [1124, 74] on link "Creative" at bounding box center [1133, 75] width 56 height 22
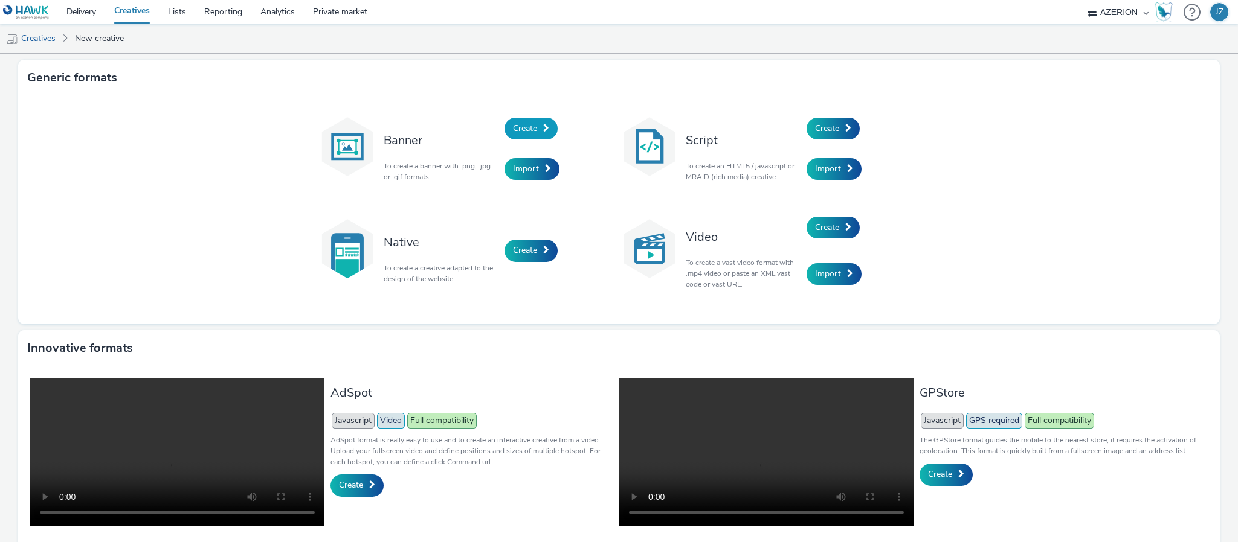
click at [513, 127] on span "Create" at bounding box center [525, 128] width 24 height 11
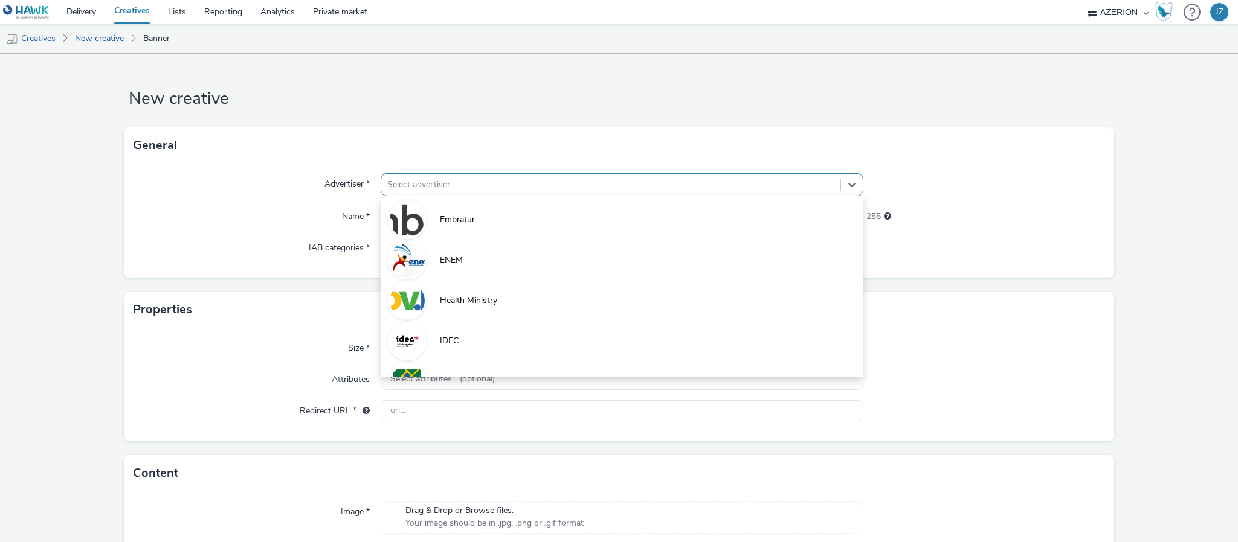
click at [479, 185] on div at bounding box center [610, 185] width 447 height 14
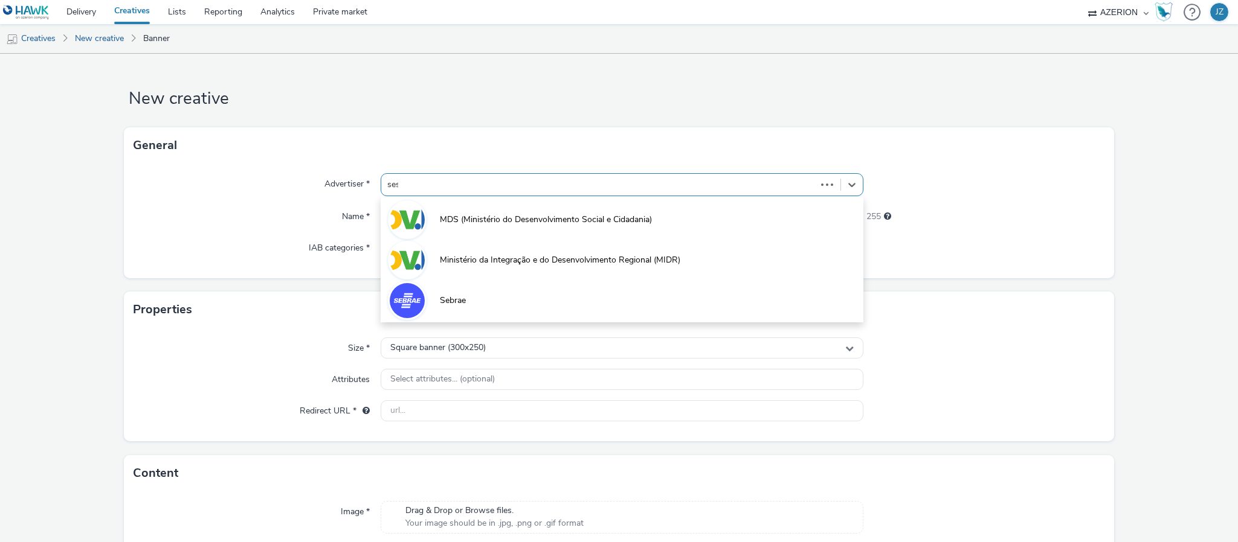
type input "sesi"
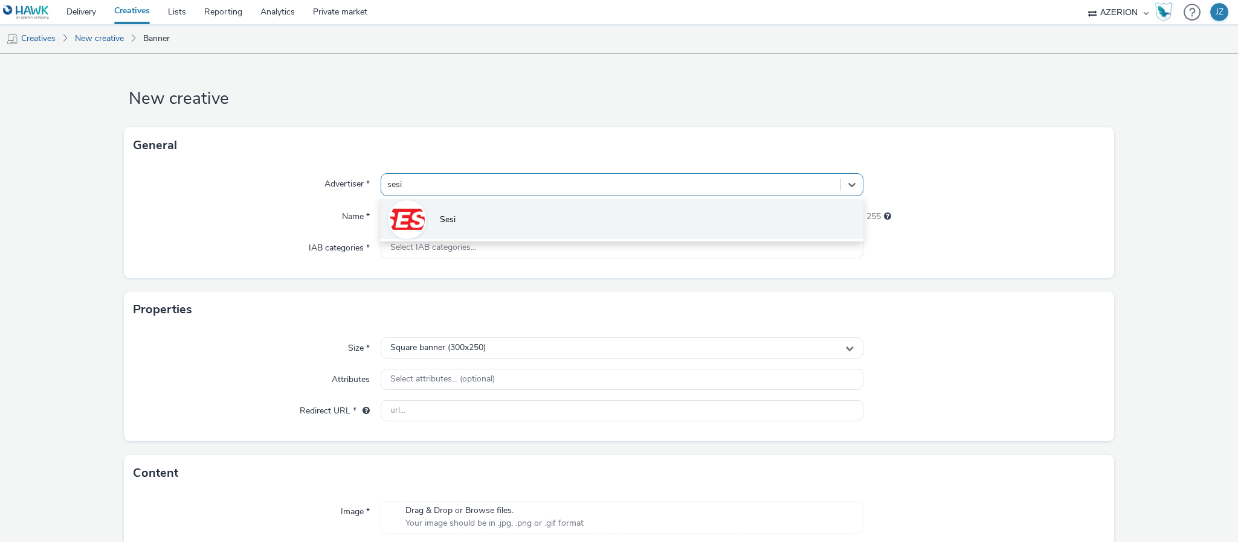
click at [451, 220] on span "Sesi" at bounding box center [448, 220] width 16 height 12
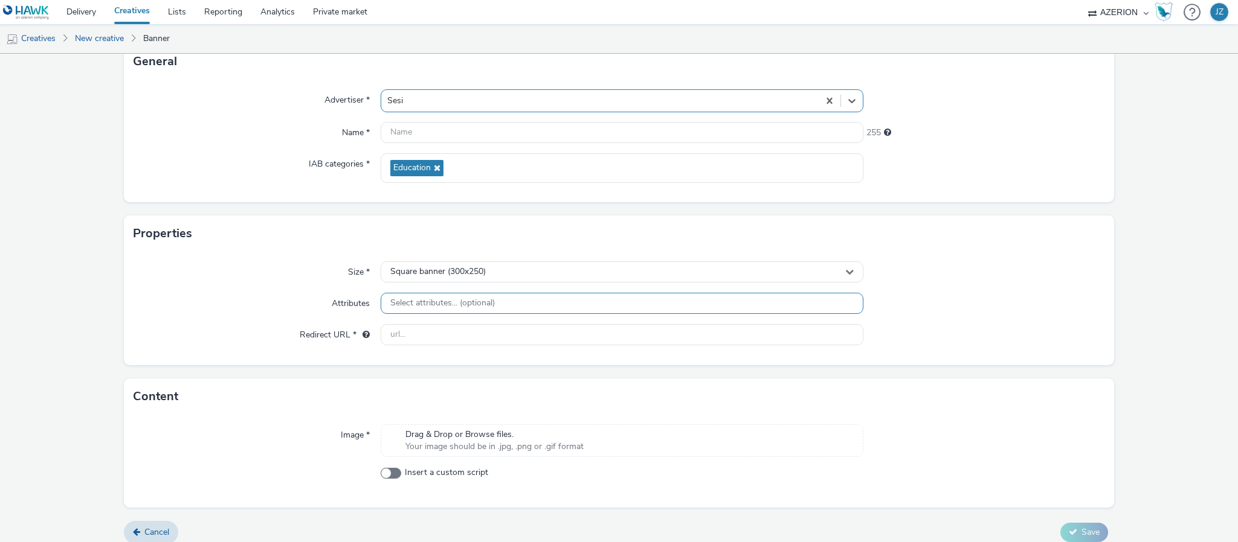
scroll to position [96, 0]
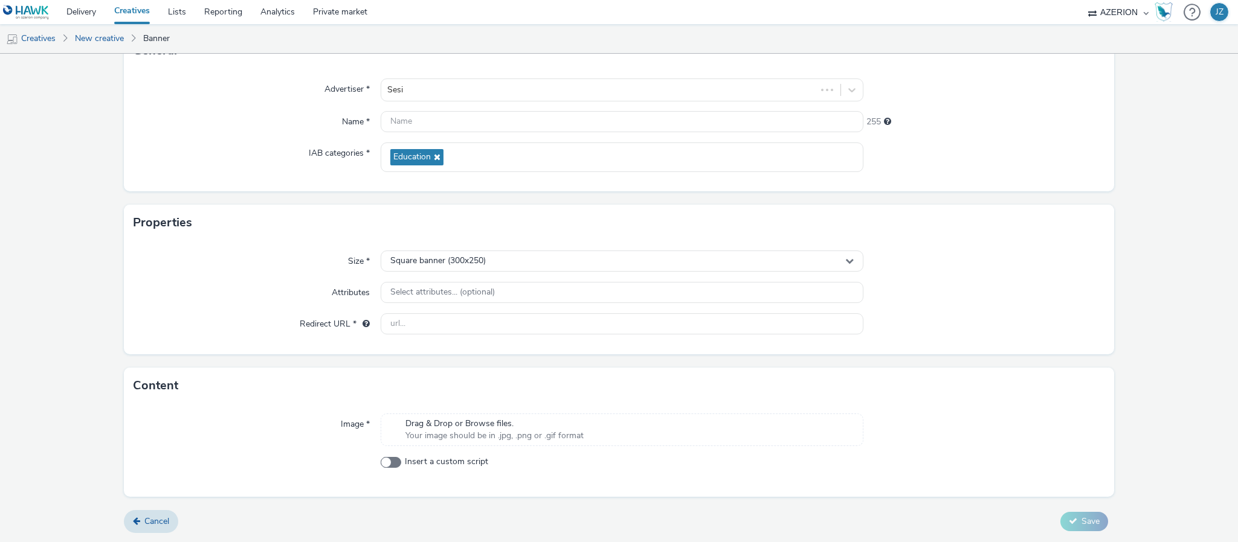
click at [488, 428] on span "Drag & Drop or Browse files." at bounding box center [494, 424] width 178 height 12
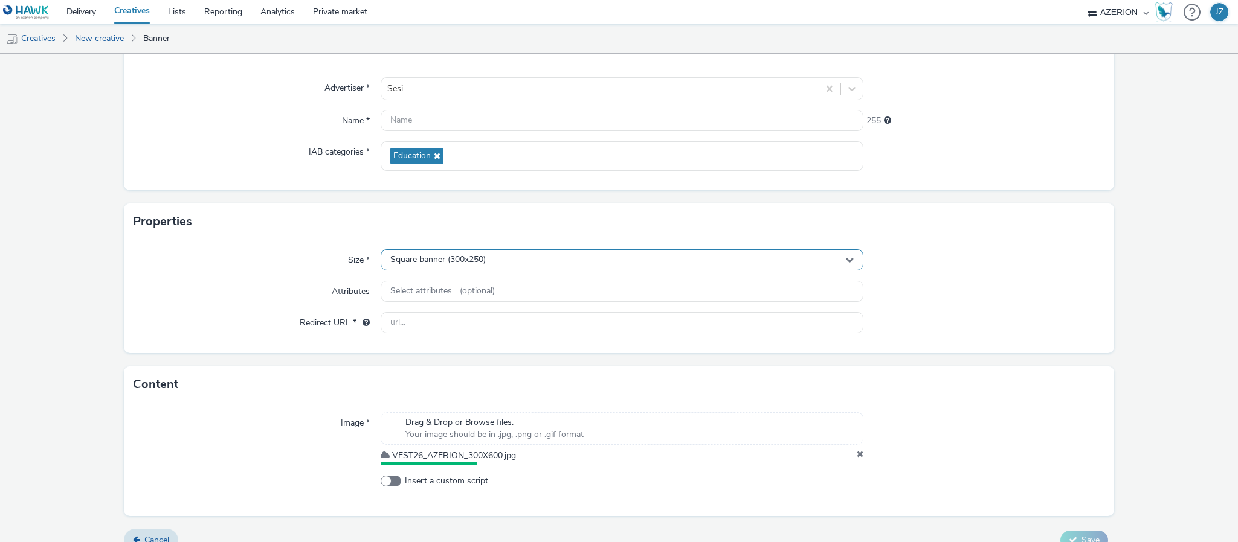
click at [425, 263] on span "Square banner (300x250)" at bounding box center [437, 260] width 95 height 10
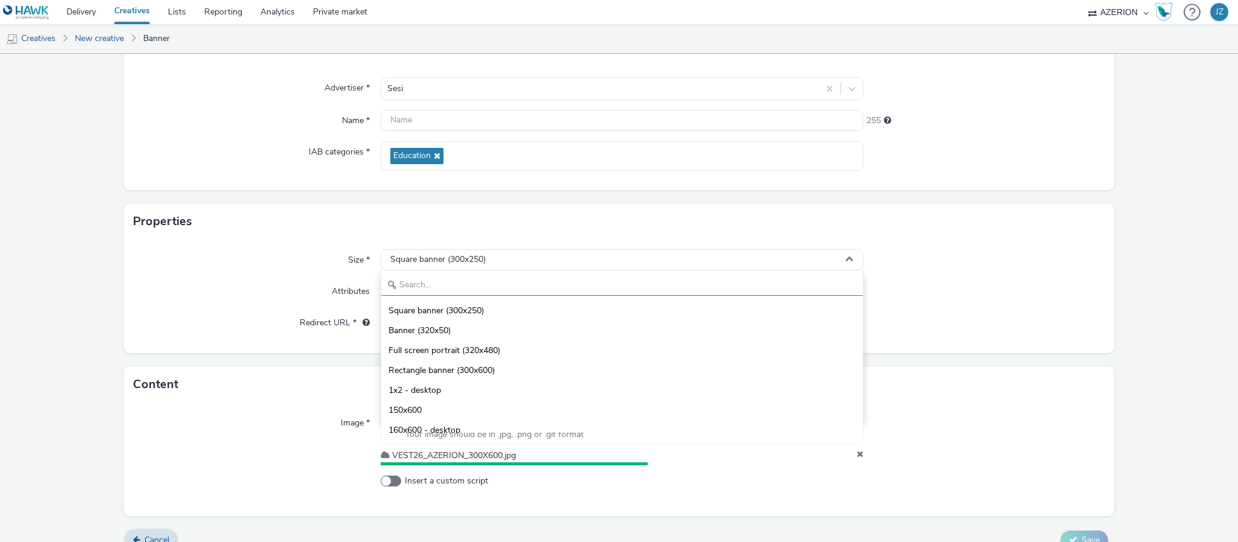
click at [417, 283] on input "text" at bounding box center [621, 285] width 481 height 21
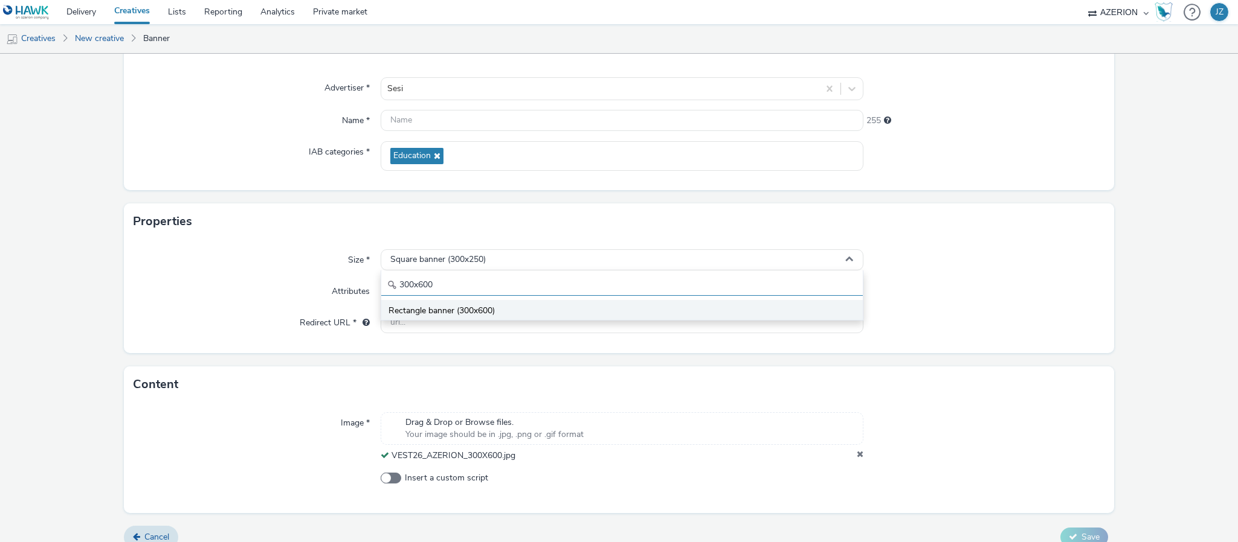
type input "300x600"
click at [445, 311] on span "Rectangle banner (300x600)" at bounding box center [441, 311] width 106 height 12
click at [582, 324] on input "text" at bounding box center [622, 322] width 483 height 21
paste input "Sesi_Faculdade-2025_300x250"
type input "Sesi_Faculdade-2025_300x250"
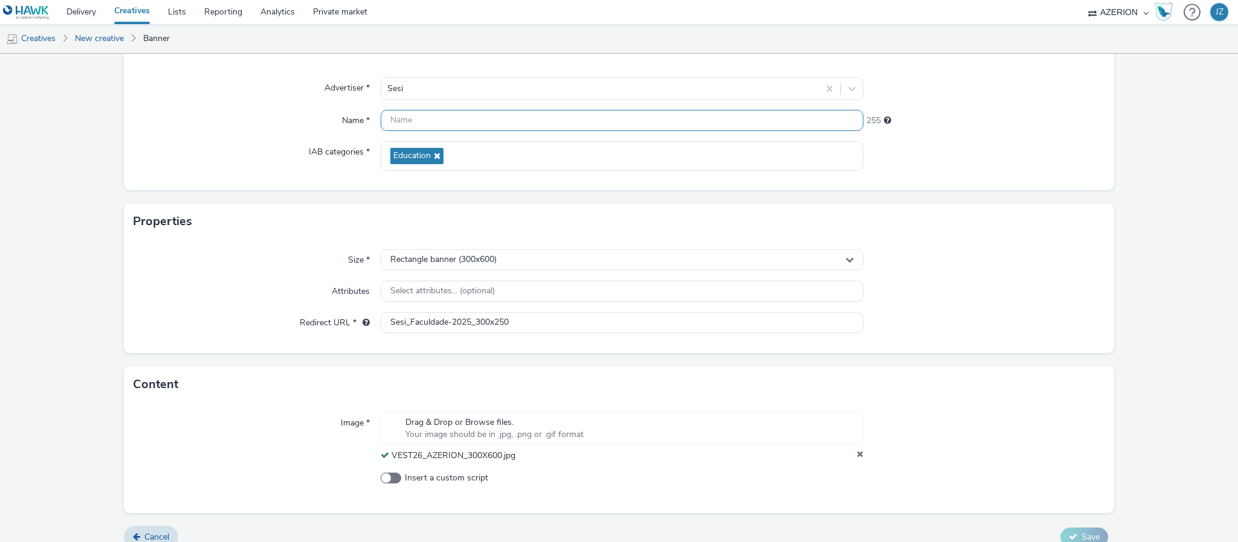
click at [477, 118] on input "text" at bounding box center [622, 120] width 483 height 21
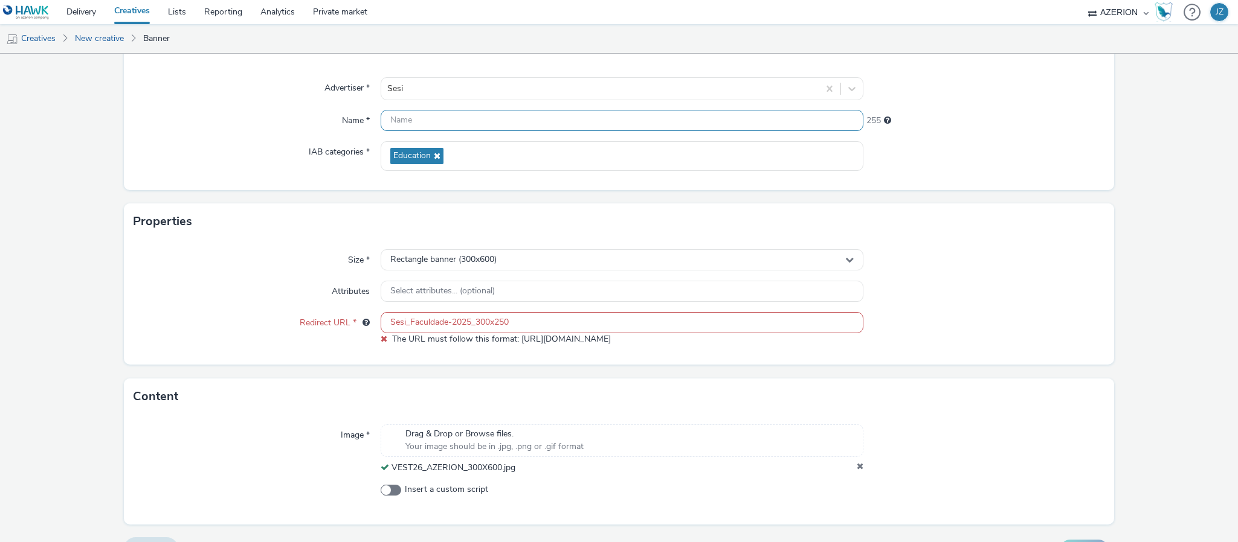
paste input "Sesi_Faculdade-2025_300x250"
drag, startPoint x: 493, startPoint y: 117, endPoint x: 529, endPoint y: 116, distance: 36.3
click at [529, 116] on input "Sesi_Faculdade-2025_300x250" at bounding box center [622, 120] width 483 height 21
type input "Sesi_Faculdade-2025_300x600"
click at [234, 205] on div "Properties" at bounding box center [619, 222] width 990 height 36
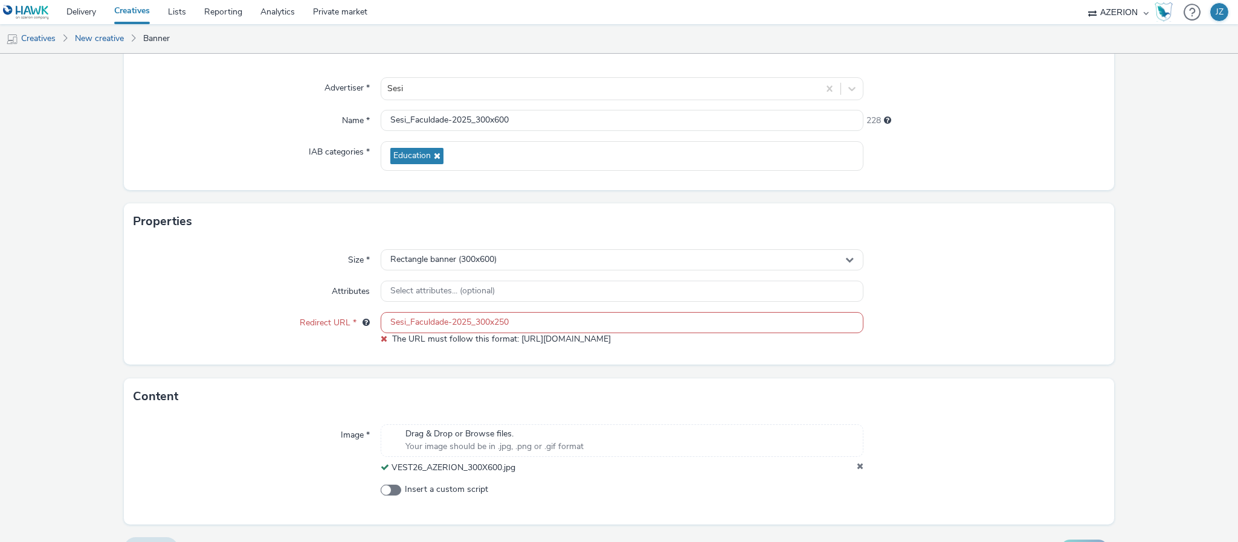
click at [437, 325] on input "Sesi_Faculdade-2025_300x250" at bounding box center [622, 322] width 483 height 21
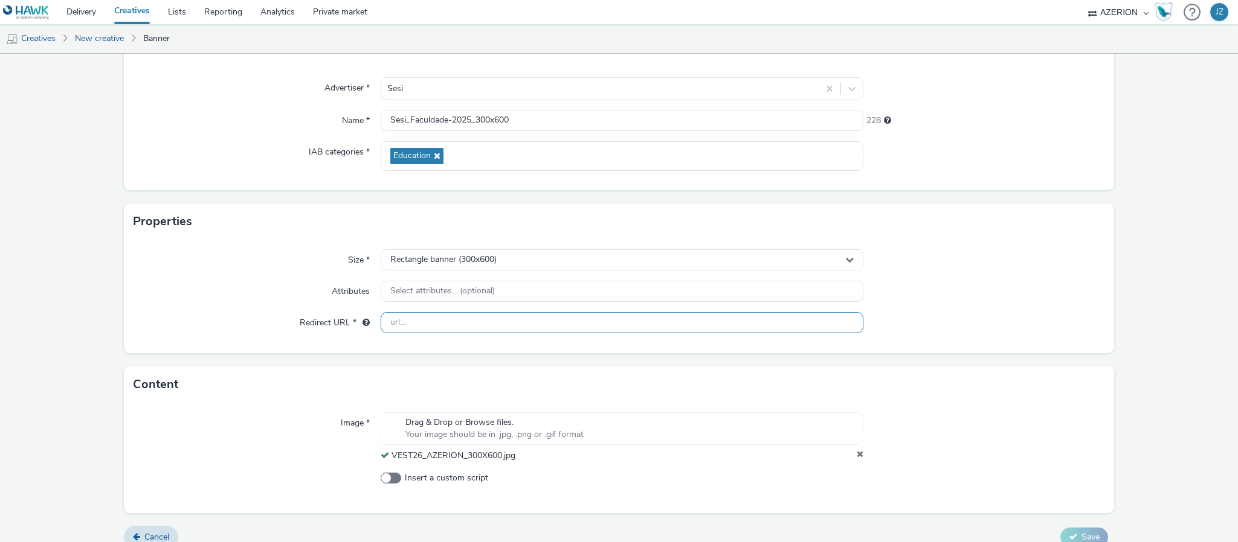
paste input "https://faculdadesesi.edu.br"
type input "https://faculdadesesi.edu.br"
click at [225, 312] on div "Size * Rectangle banner (300x600) Attributes Select attributes... (optional) Re…" at bounding box center [619, 297] width 990 height 114
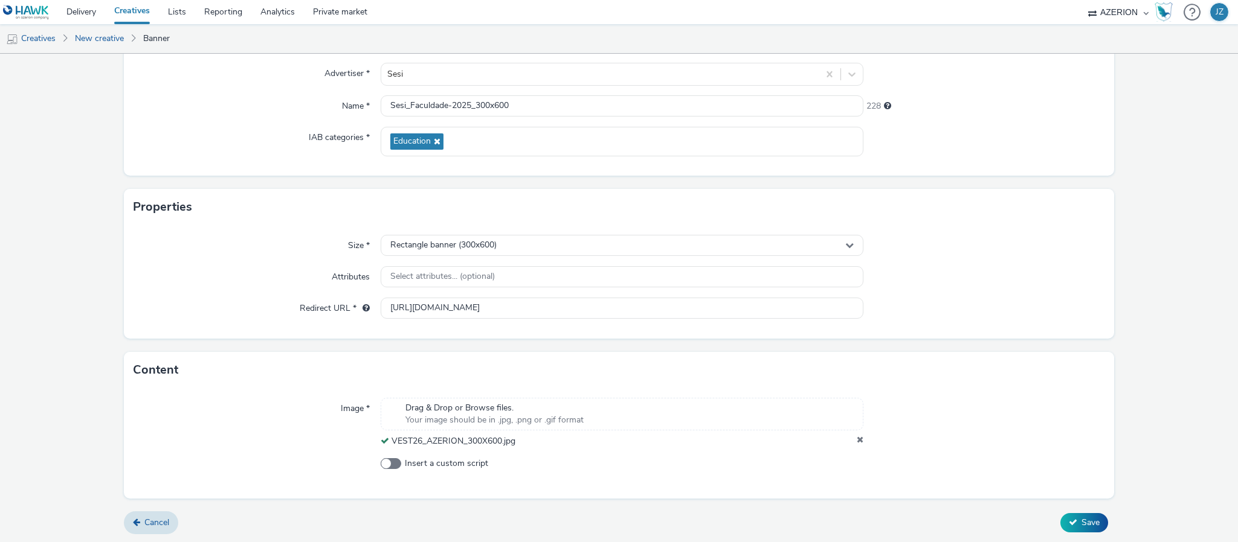
scroll to position [113, 0]
click at [1075, 531] on button "Save" at bounding box center [1084, 521] width 48 height 19
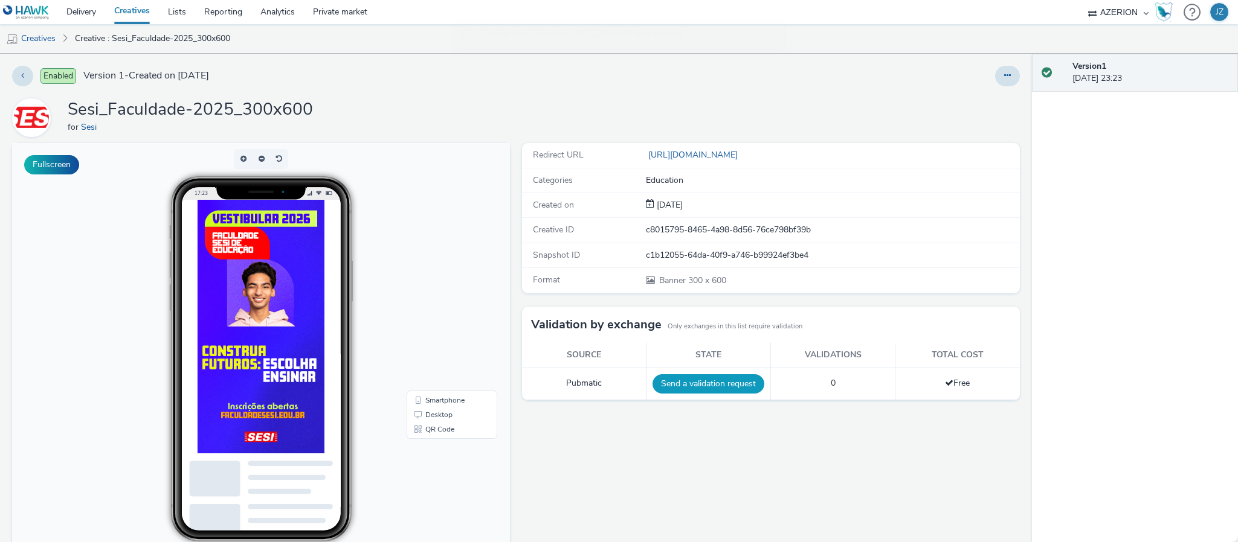
click at [693, 387] on button "Send a validation request" at bounding box center [708, 384] width 112 height 19
click at [43, 42] on link "Creatives" at bounding box center [31, 38] width 62 height 29
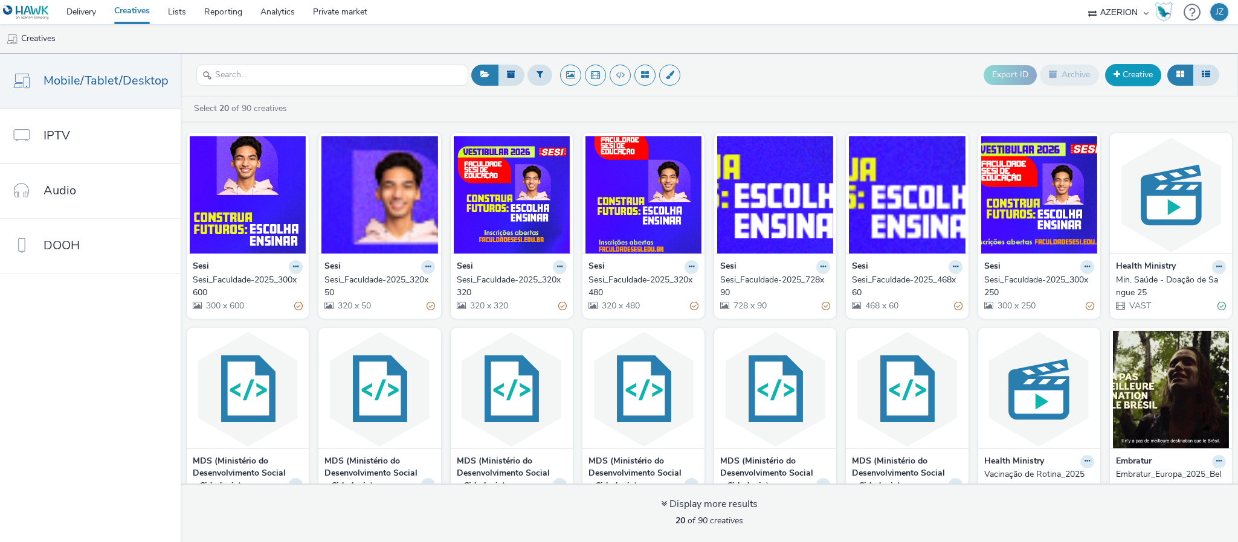
click at [1126, 83] on link "Creative" at bounding box center [1133, 75] width 56 height 22
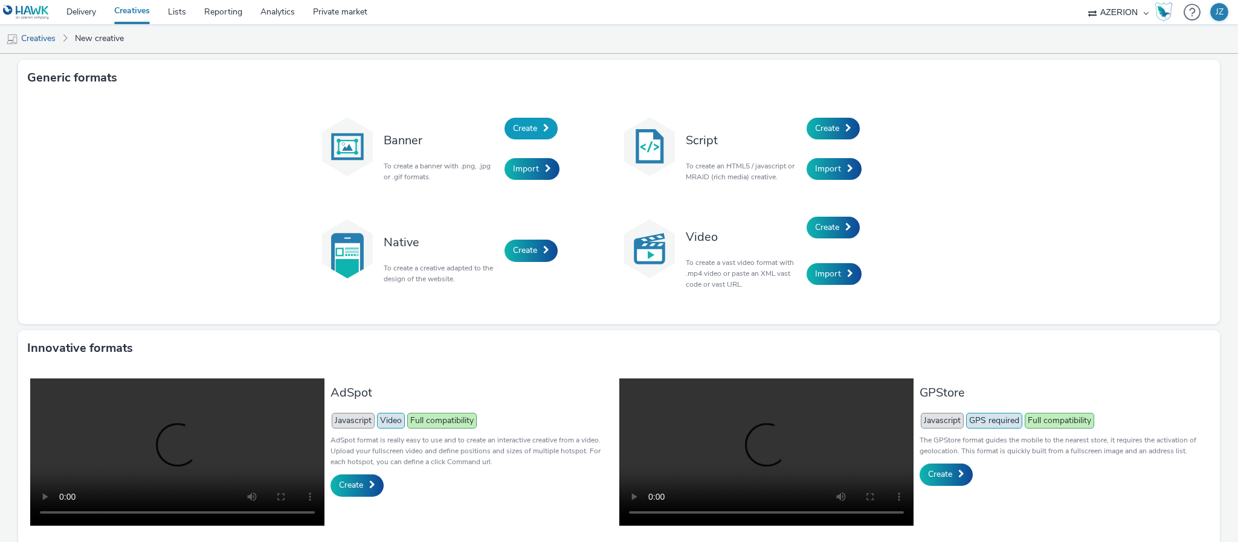
click at [517, 129] on span "Create" at bounding box center [525, 128] width 24 height 11
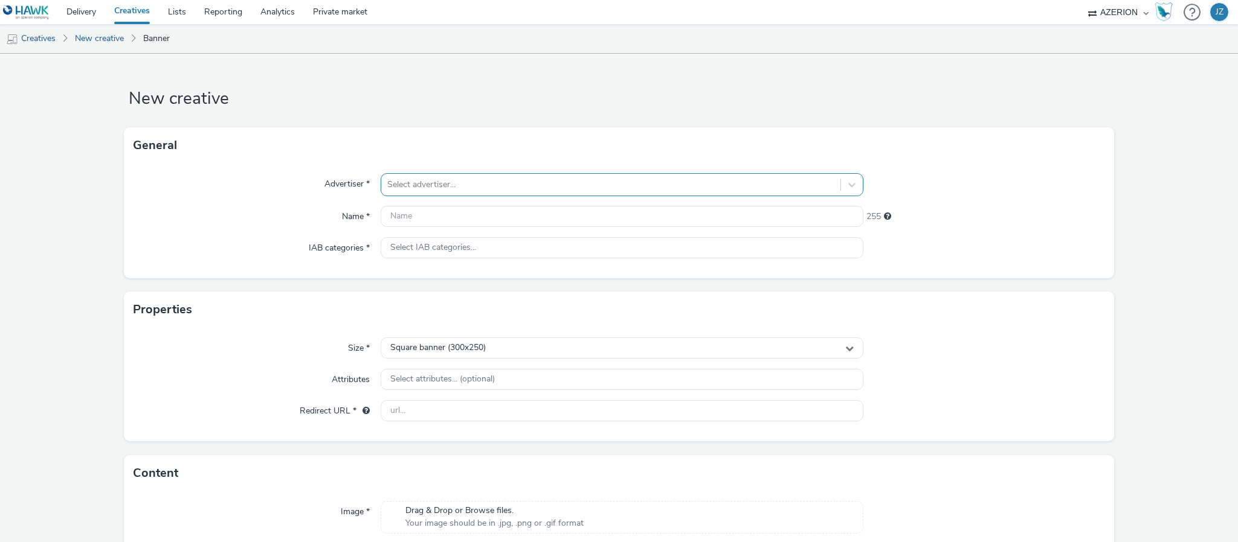
click at [439, 187] on div at bounding box center [610, 185] width 447 height 14
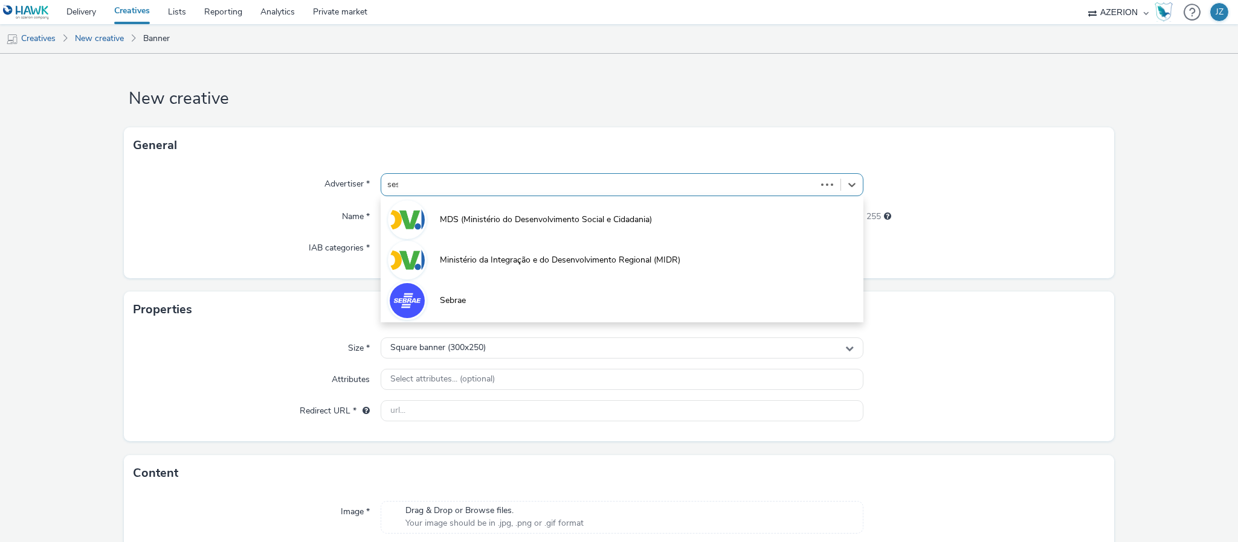
type input "sesi"
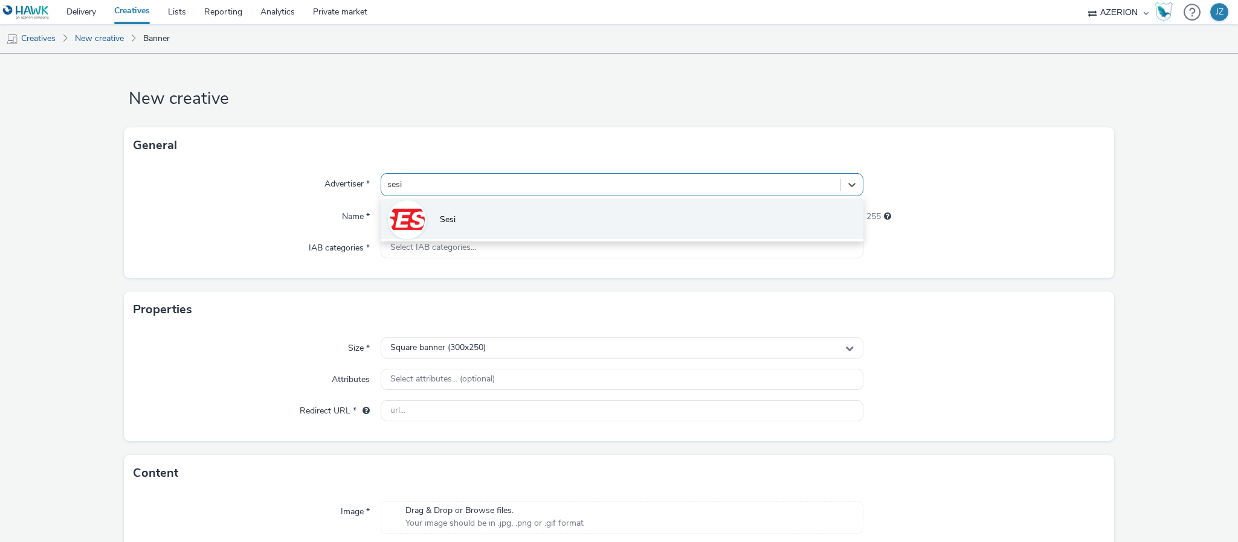
click at [448, 225] on span "Sesi" at bounding box center [448, 220] width 16 height 12
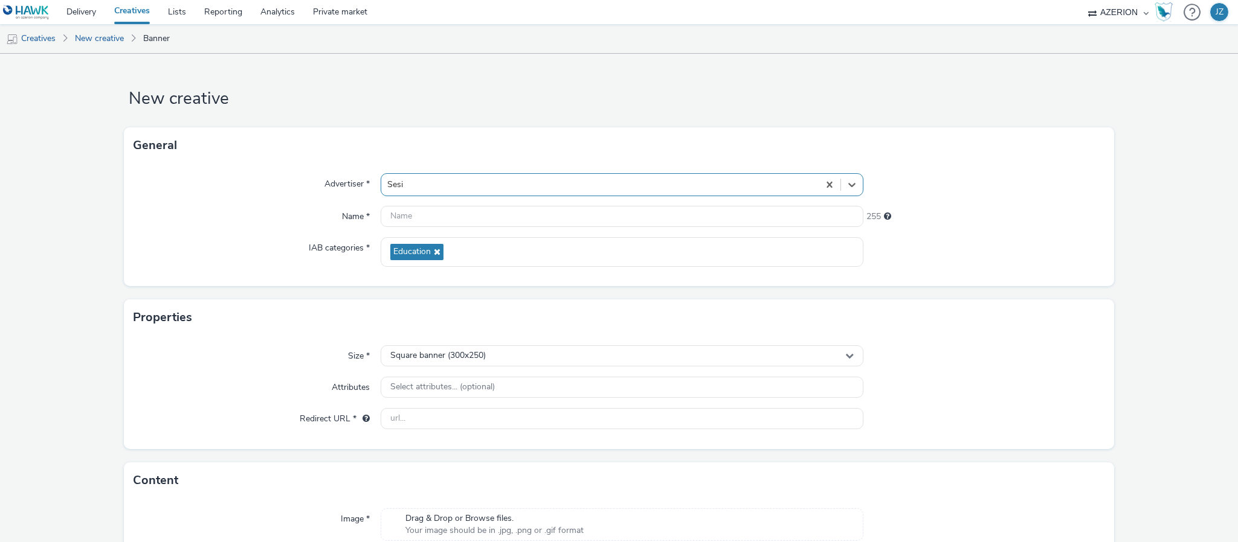
click at [272, 268] on div "Advertiser * option Sesi , selected. Select is focused ,type to refine list, pr…" at bounding box center [619, 225] width 990 height 123
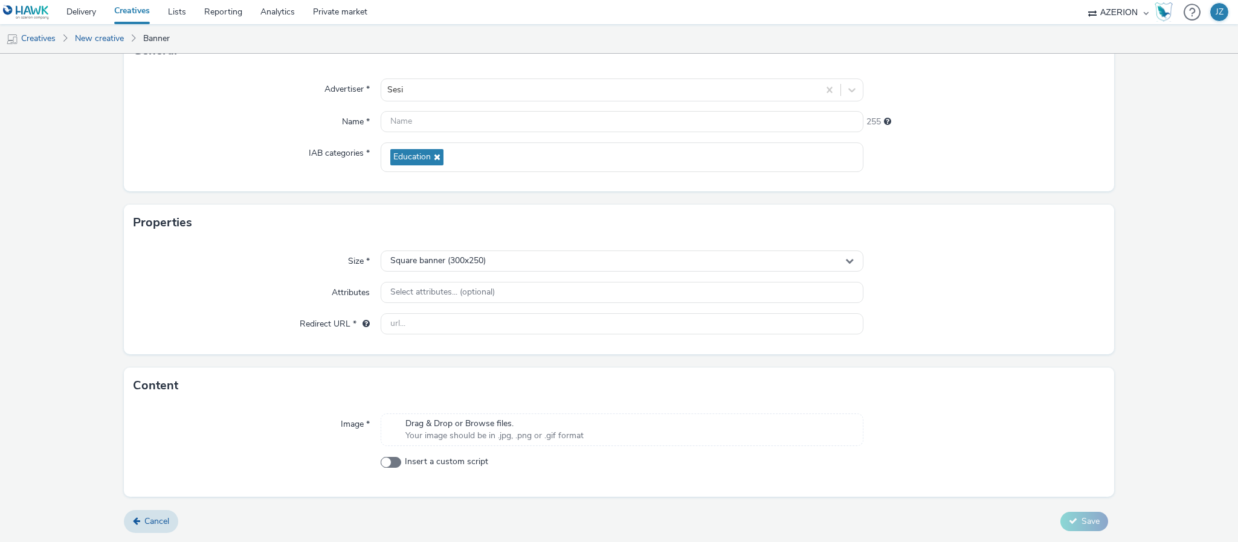
click at [419, 412] on div "Image * Drag & Drop or Browse files. Your image should be in .jpg, .png or .gif…" at bounding box center [619, 450] width 990 height 93
click at [419, 428] on span "Drag & Drop or Browse files." at bounding box center [494, 424] width 178 height 12
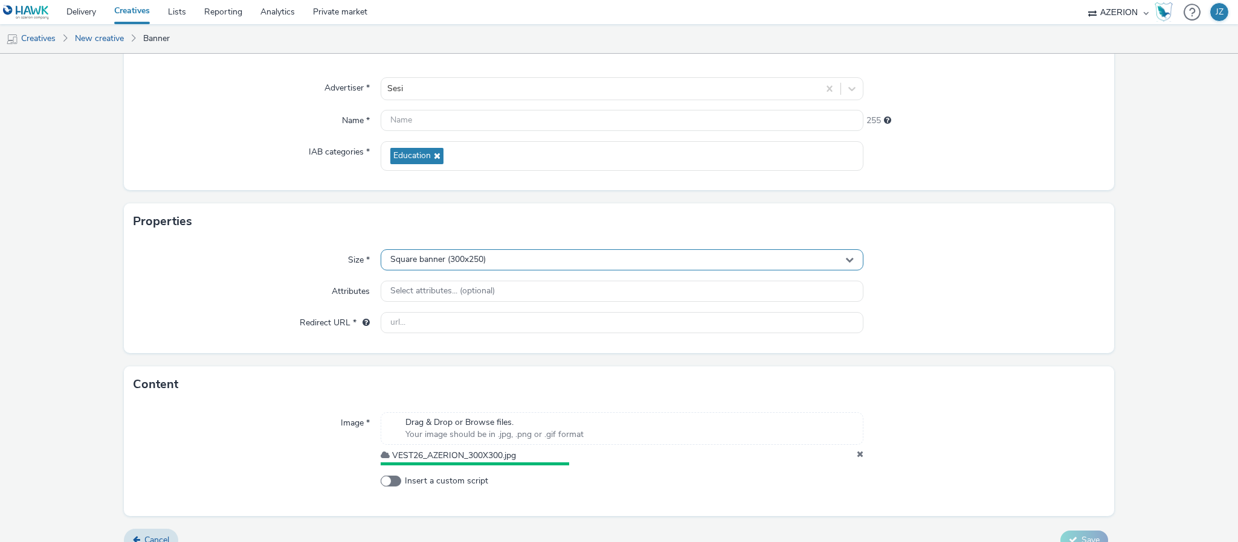
click at [425, 263] on span "Square banner (300x250)" at bounding box center [437, 260] width 95 height 10
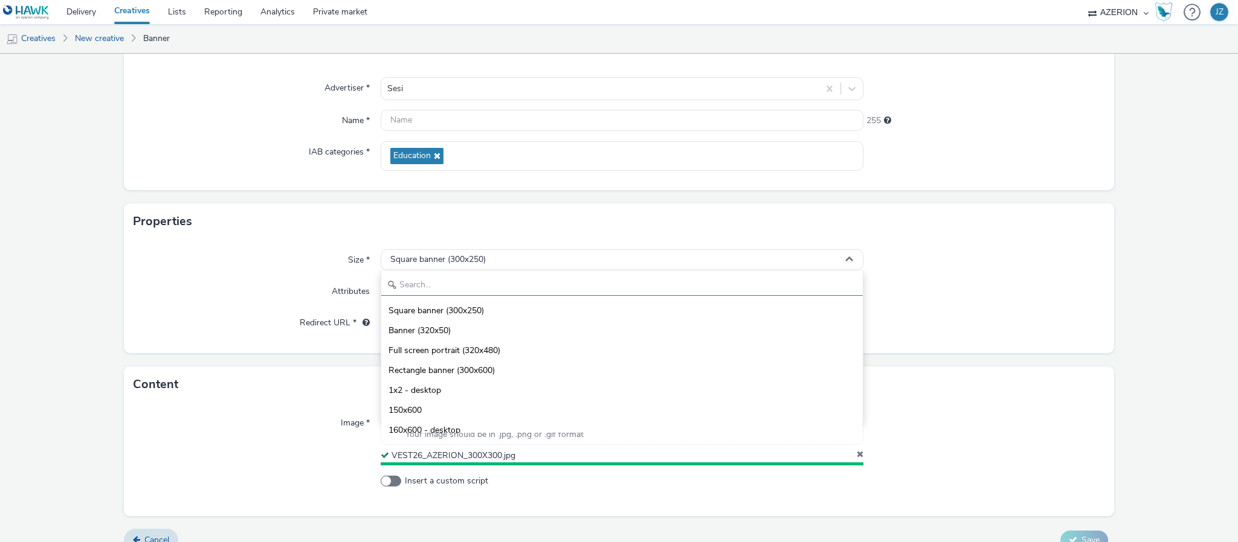
click at [424, 281] on input "text" at bounding box center [621, 285] width 481 height 21
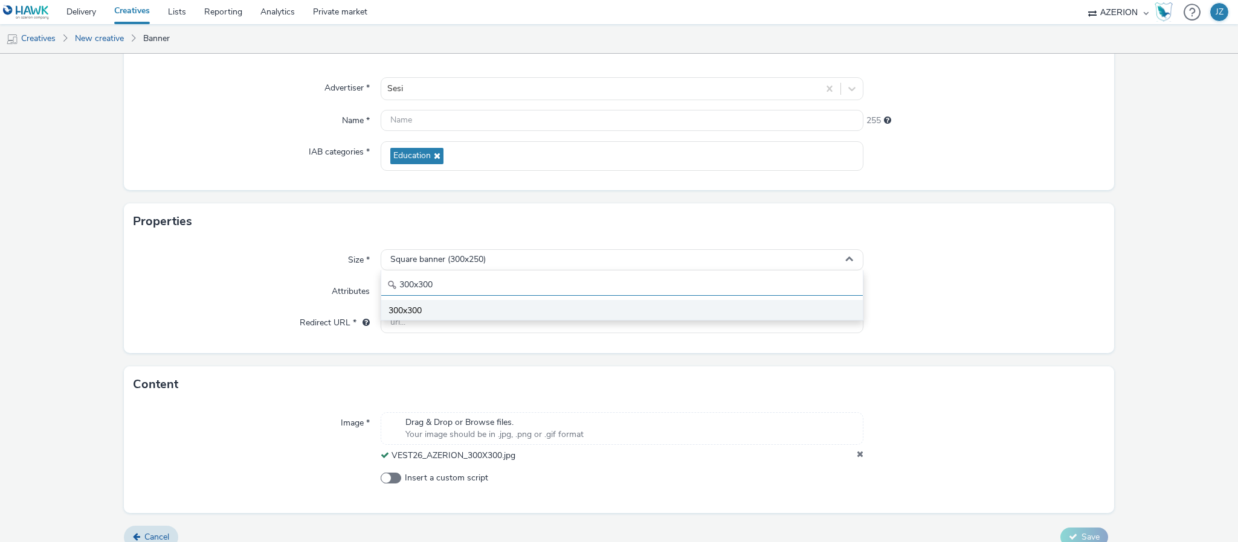
type input "300x300"
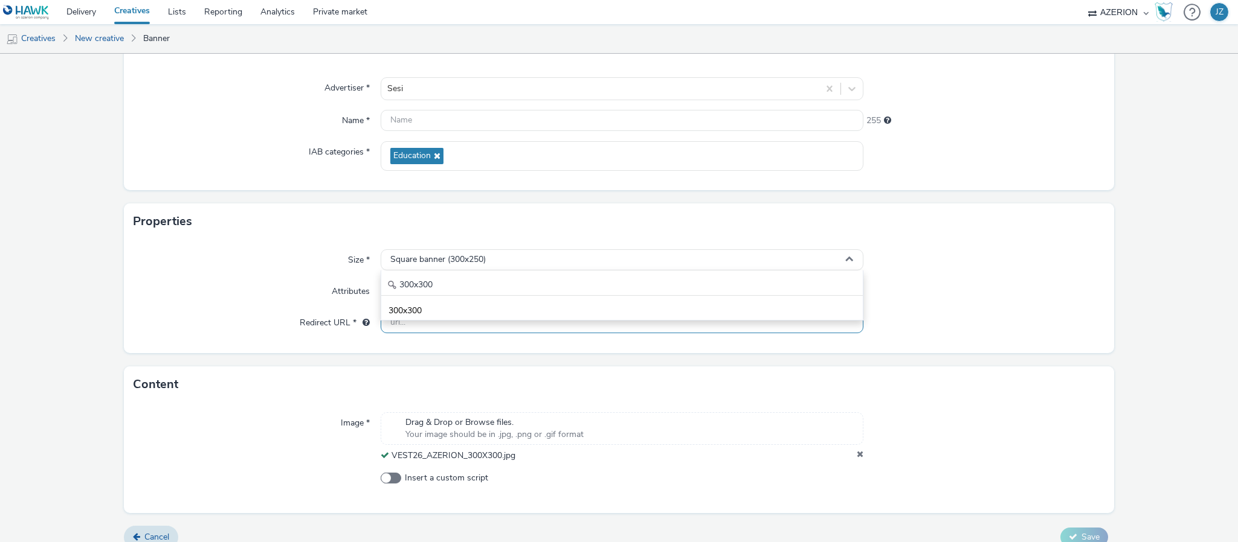
click at [427, 309] on li "300x300" at bounding box center [621, 310] width 481 height 20
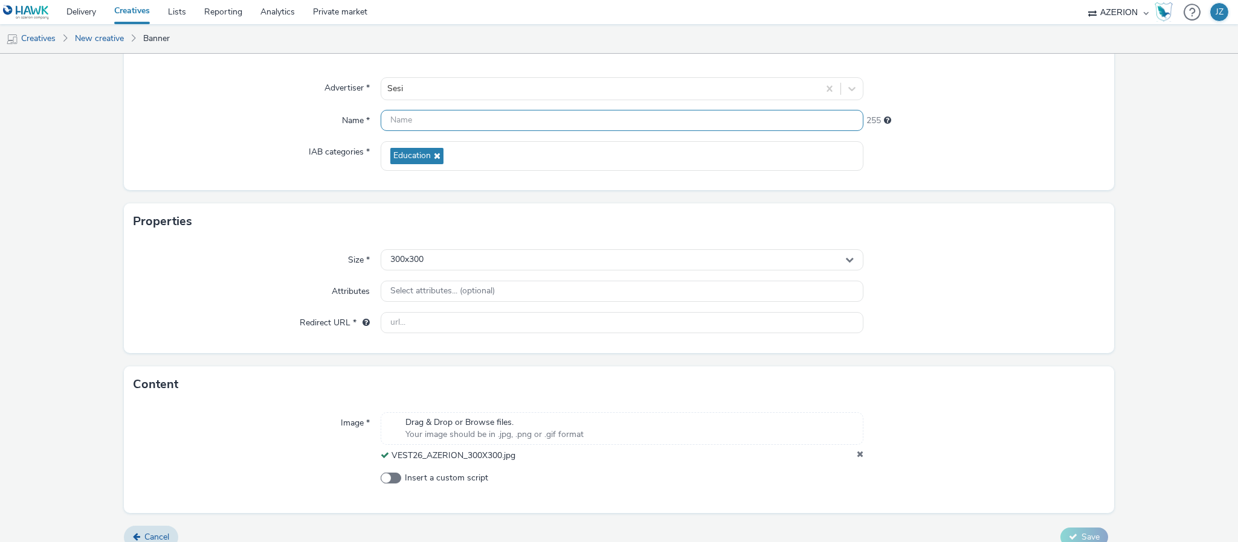
click at [426, 120] on input "text" at bounding box center [622, 120] width 483 height 21
paste input "https://faculdadesesi.edu.br"
type input "https://faculdadesesi.edu.br"
click at [419, 325] on input "text" at bounding box center [622, 322] width 483 height 21
paste input "https://faculdadesesi.edu.br"
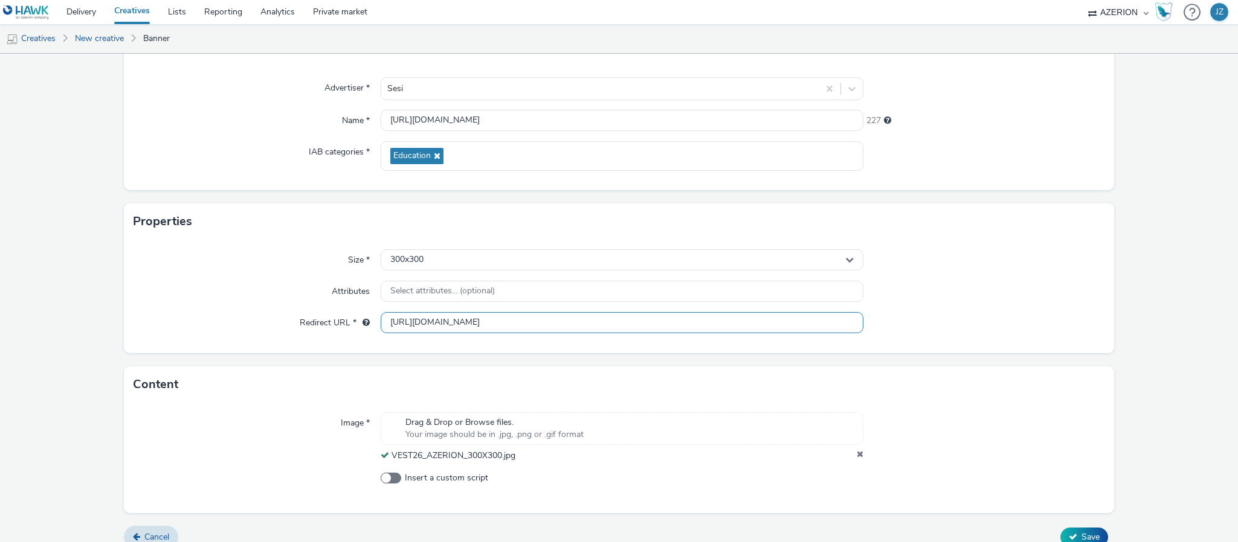
type input "https://faculdadesesi.edu.br"
click at [258, 205] on div "Properties" at bounding box center [619, 222] width 990 height 36
click at [396, 123] on input "https://faculdadesesi.edu.br" at bounding box center [622, 120] width 483 height 21
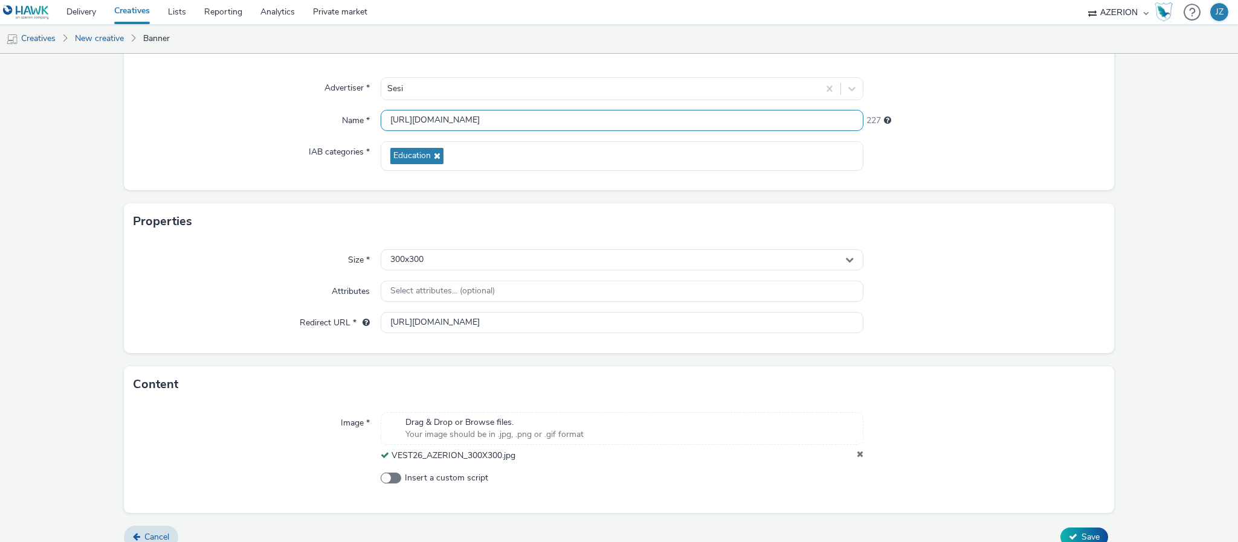
paste input "Sesi_Faculdade-2025_300x250"
drag, startPoint x: 492, startPoint y: 120, endPoint x: 539, endPoint y: 123, distance: 47.2
click at [539, 123] on input "Sesi_Faculdade-2025_300x250" at bounding box center [622, 120] width 483 height 21
type input "Sesi_Faculdade-2025_300x300"
click at [140, 245] on div "Size * 300x300 Attributes Select attributes... (optional) Redirect URL * https:…" at bounding box center [619, 297] width 990 height 114
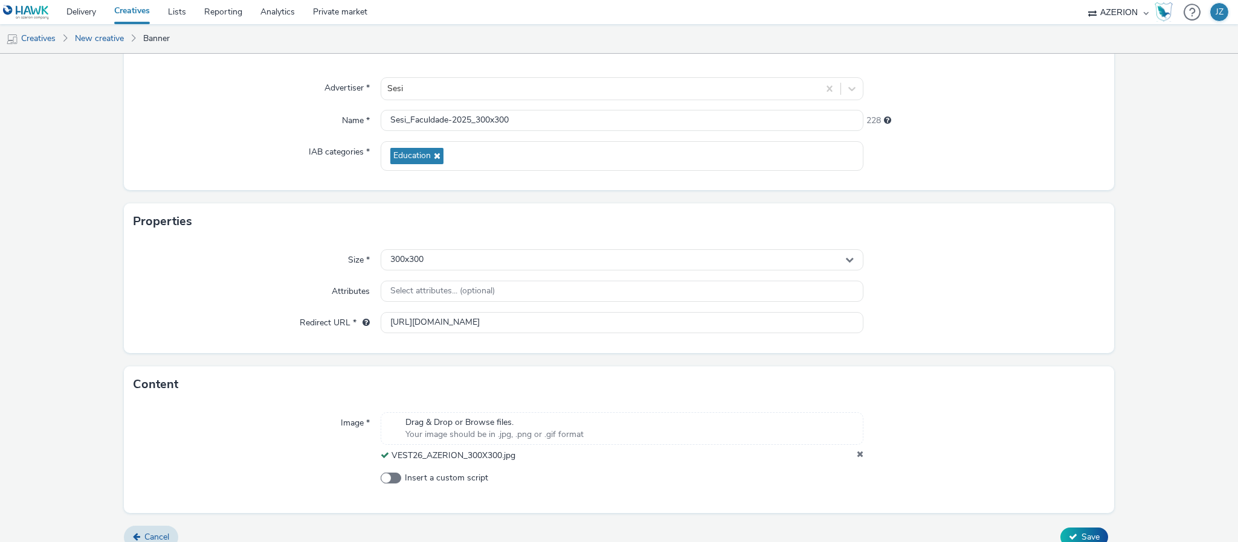
scroll to position [113, 0]
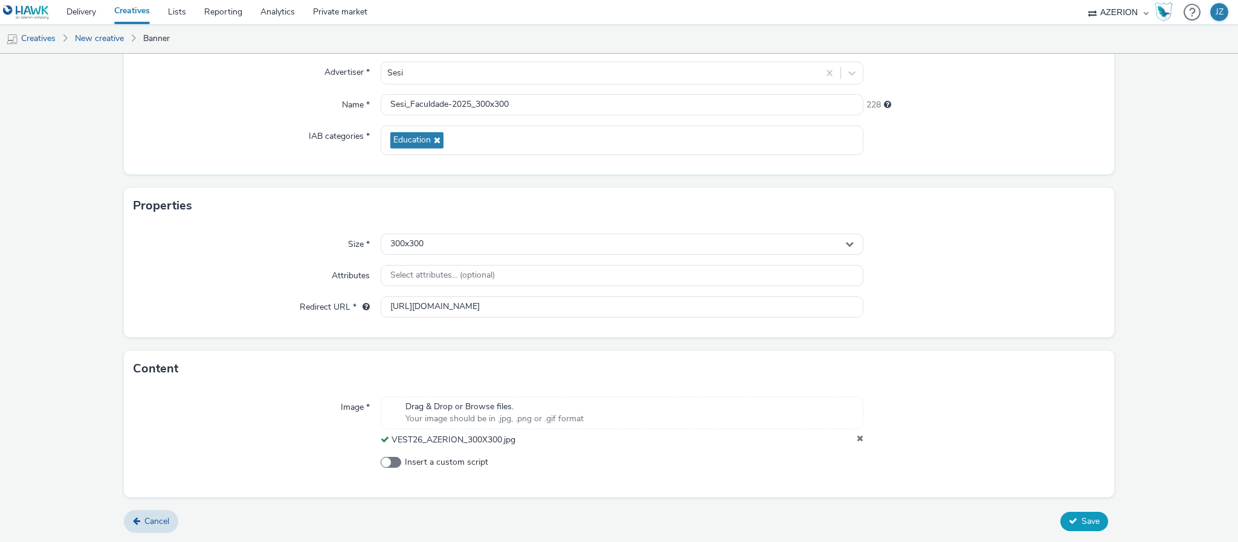
click at [1062, 528] on button "Save" at bounding box center [1084, 521] width 48 height 19
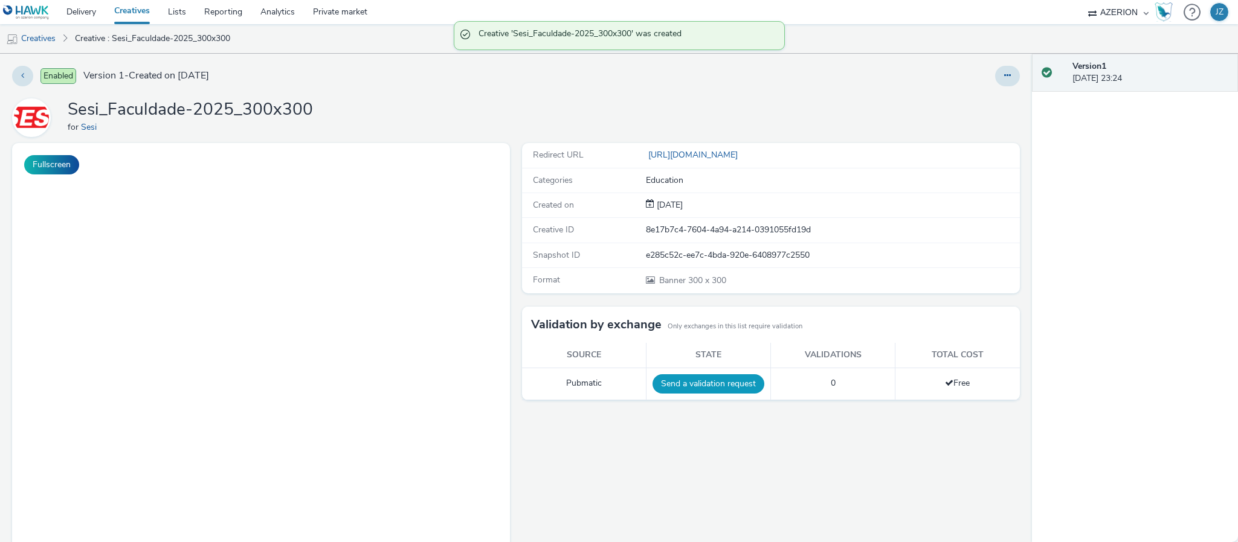
click at [653, 384] on button "Send a validation request" at bounding box center [708, 384] width 112 height 19
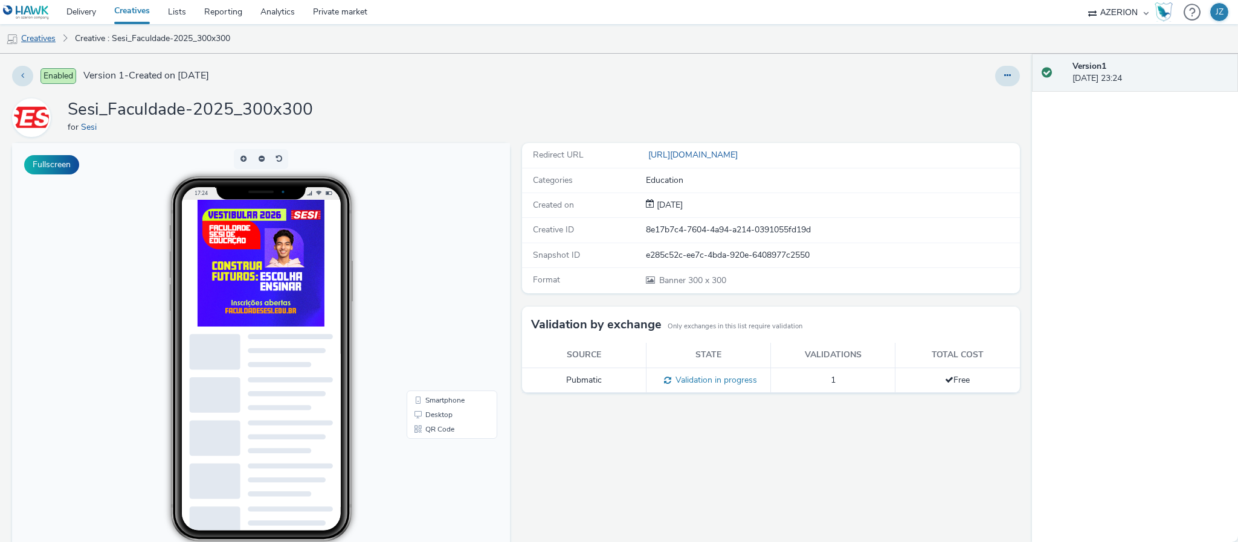
click at [39, 36] on link "Creatives" at bounding box center [31, 38] width 62 height 29
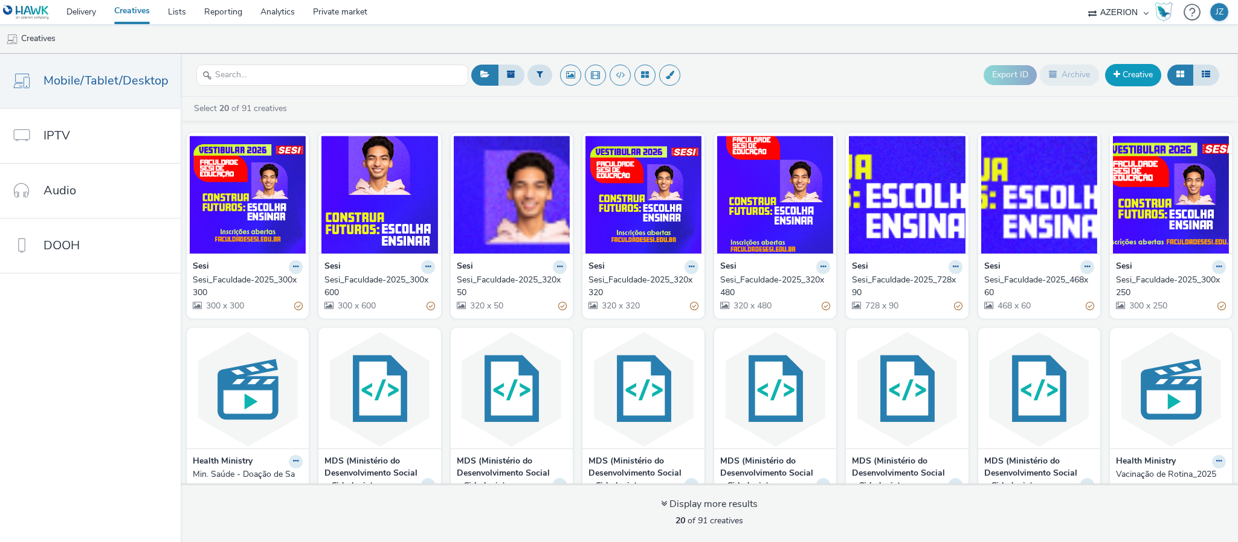
click at [1133, 86] on link "Creative" at bounding box center [1133, 75] width 56 height 22
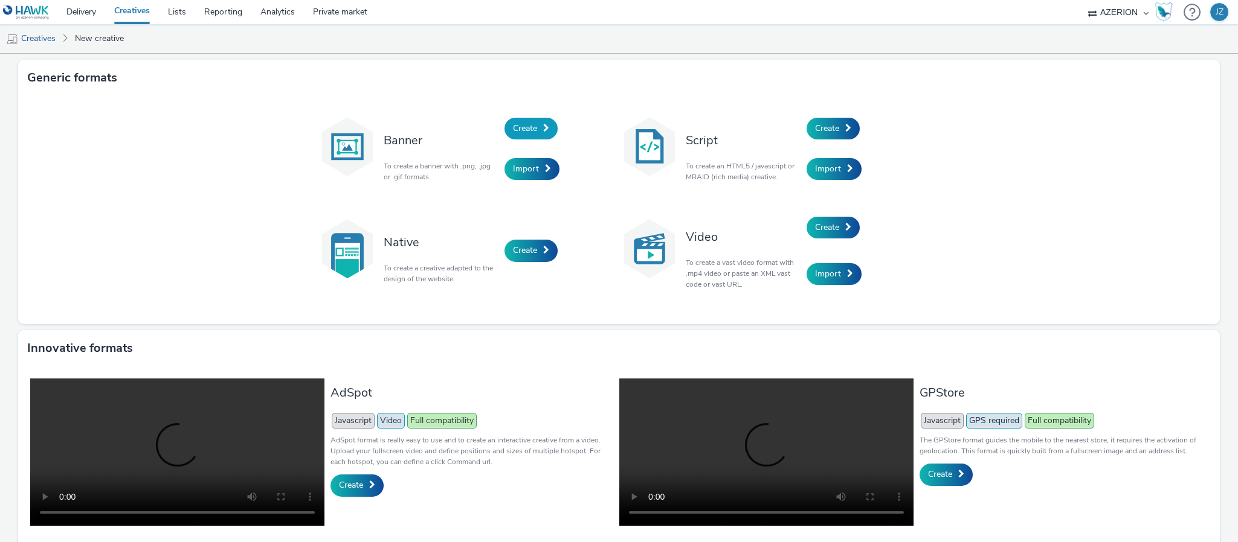
click at [532, 130] on link "Create" at bounding box center [530, 129] width 53 height 22
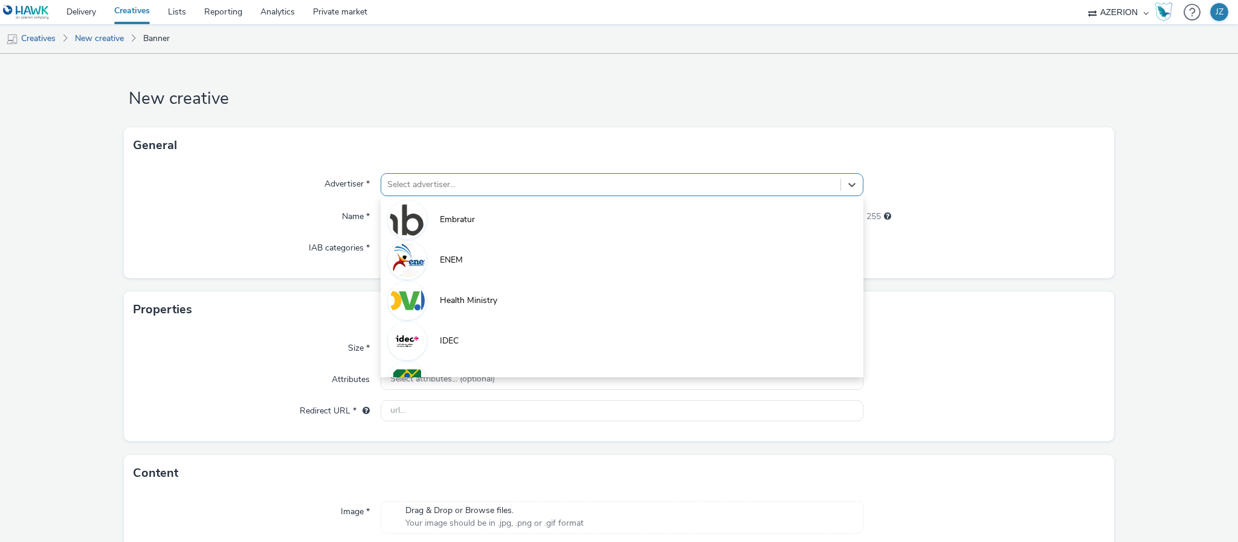
click at [432, 187] on div at bounding box center [610, 185] width 447 height 14
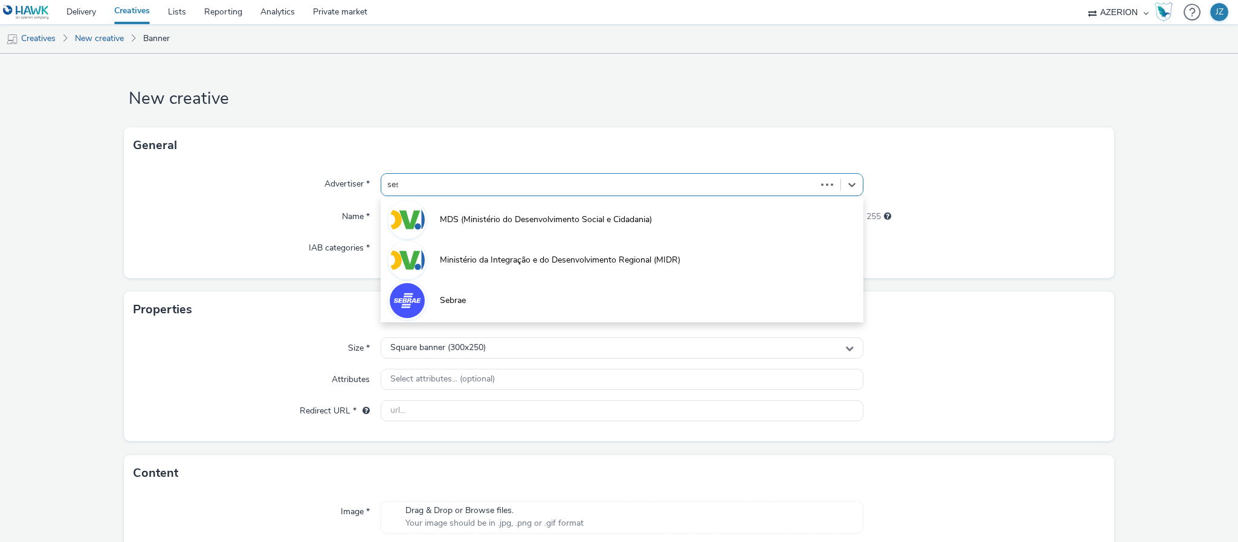
type input "sesi"
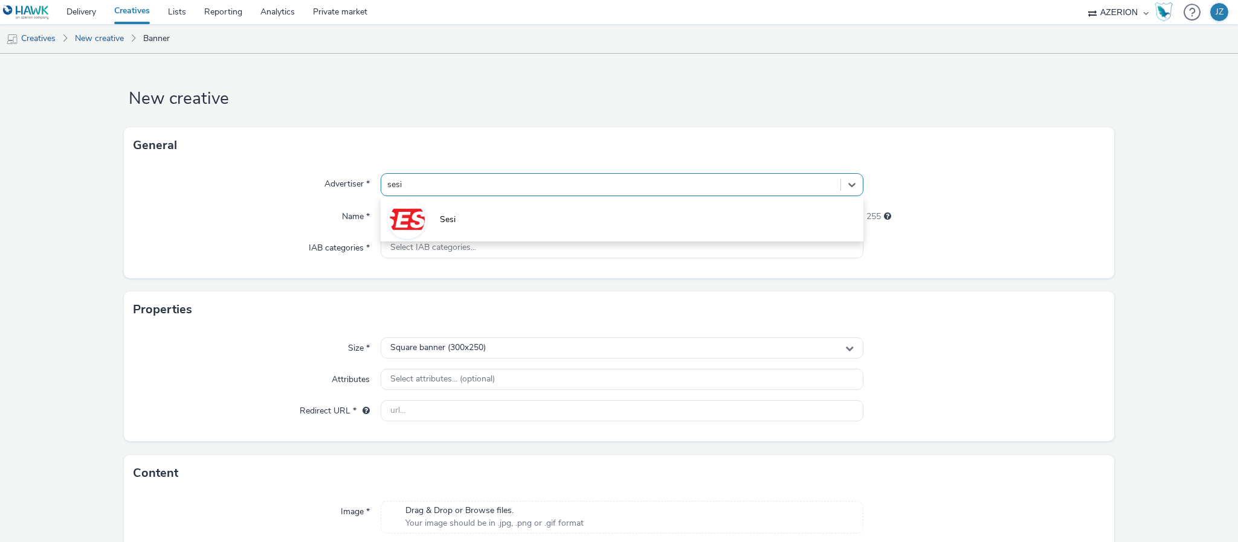
click at [428, 217] on li "Sesi" at bounding box center [622, 219] width 483 height 40
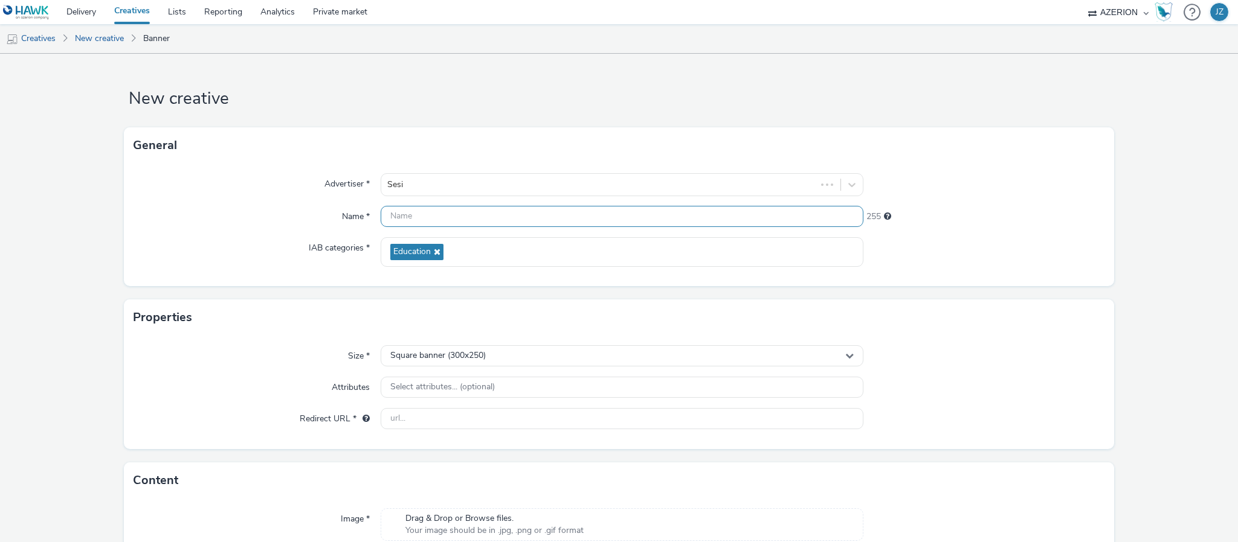
click at [454, 224] on input "text" at bounding box center [622, 216] width 483 height 21
paste input "Sesi_Faculdade-2025_300x250"
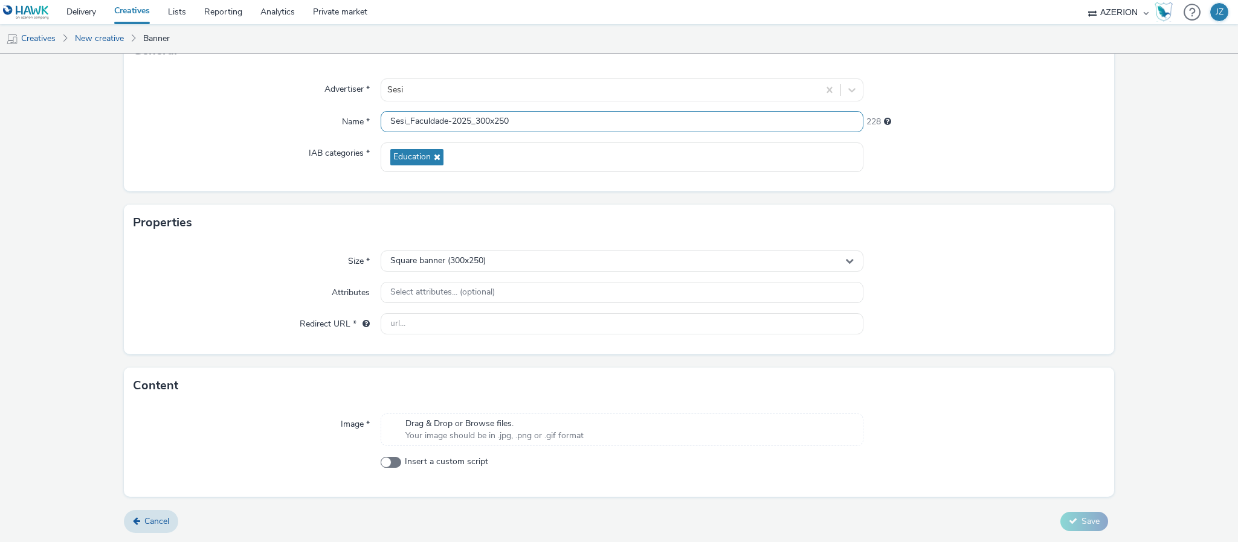
type input "Sesi_Faculdade-2025_300x250"
click at [466, 433] on span "Your image should be in .jpg, .png or .gif format" at bounding box center [494, 436] width 178 height 12
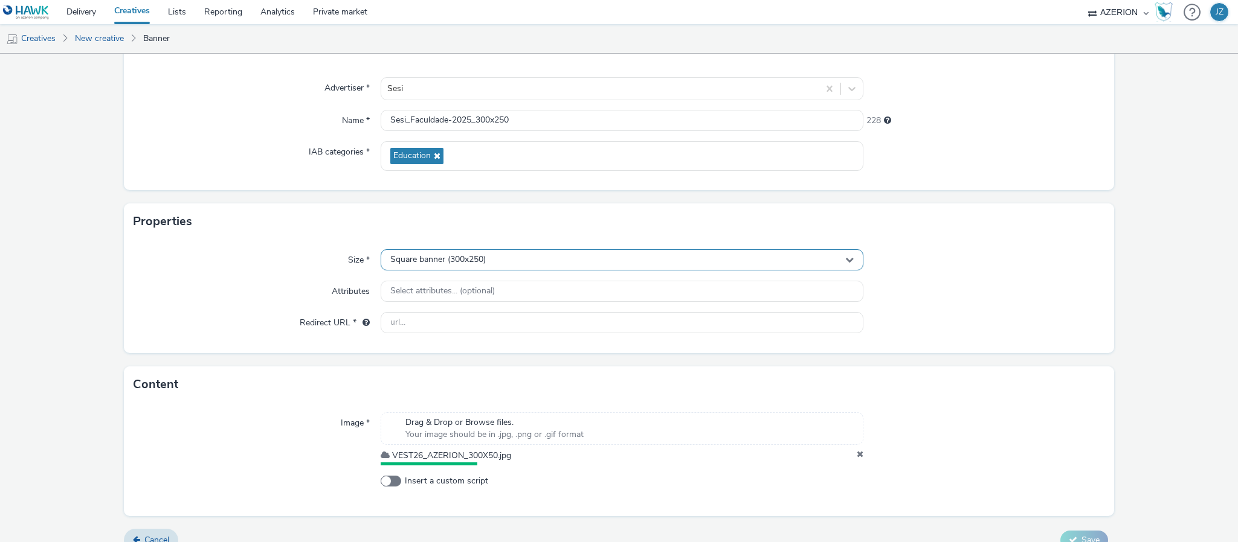
click at [444, 259] on span "Square banner (300x250)" at bounding box center [437, 260] width 95 height 10
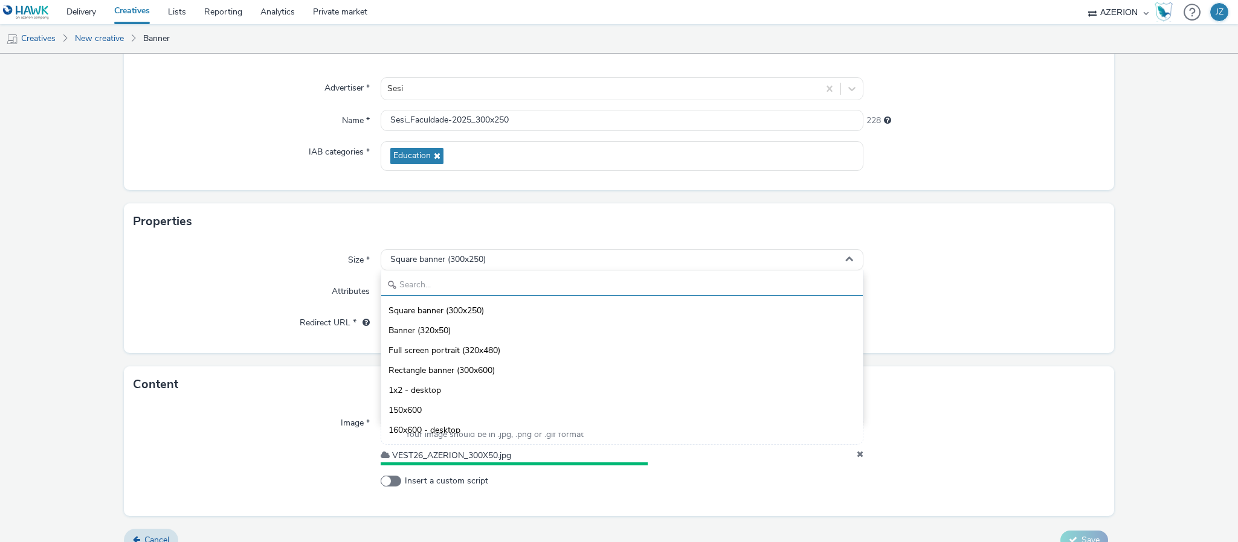
click at [416, 289] on input "text" at bounding box center [621, 285] width 481 height 21
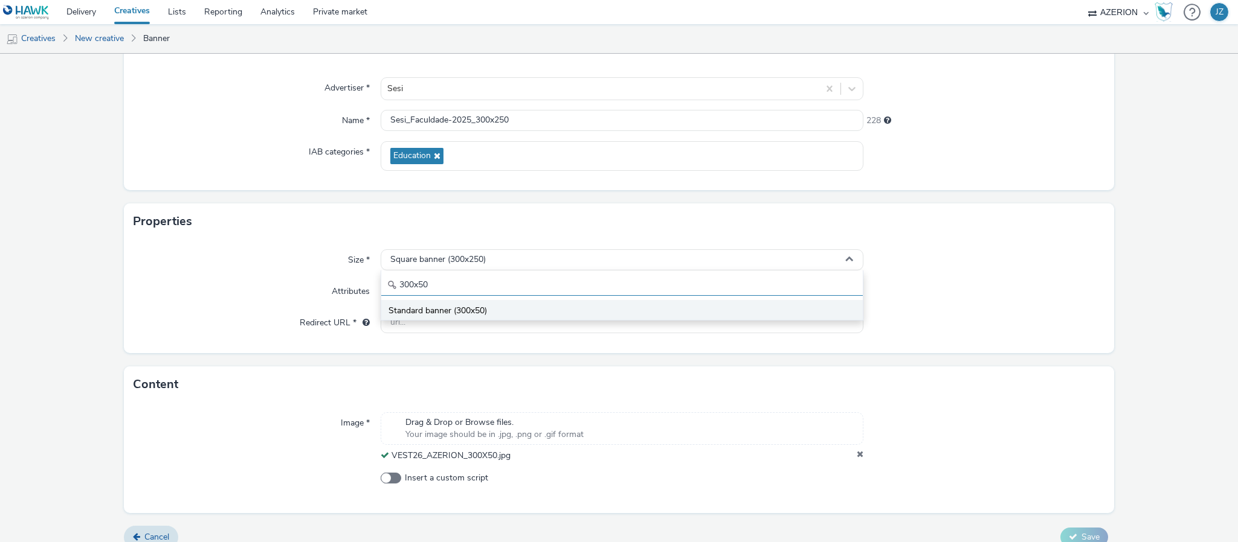
type input "300x50"
click at [412, 309] on span "Standard banner (300x50)" at bounding box center [437, 311] width 98 height 12
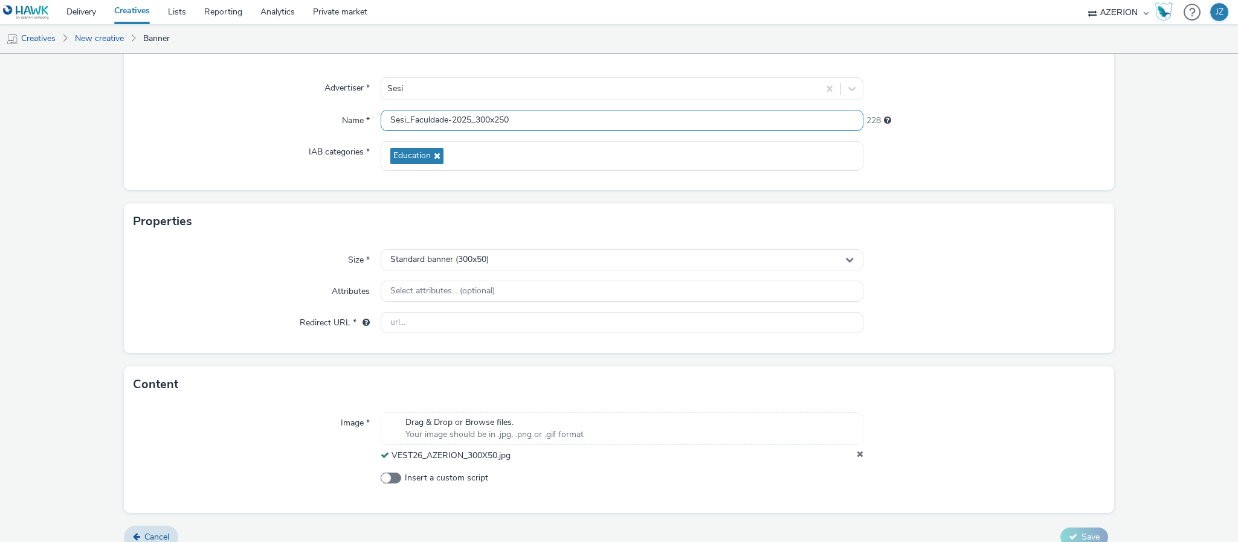
click at [497, 114] on input "Sesi_Faculdade-2025_300x250" at bounding box center [622, 120] width 483 height 21
type input "Sesi_Faculdade-2025_300x50"
click at [262, 222] on div "Properties" at bounding box center [619, 222] width 990 height 36
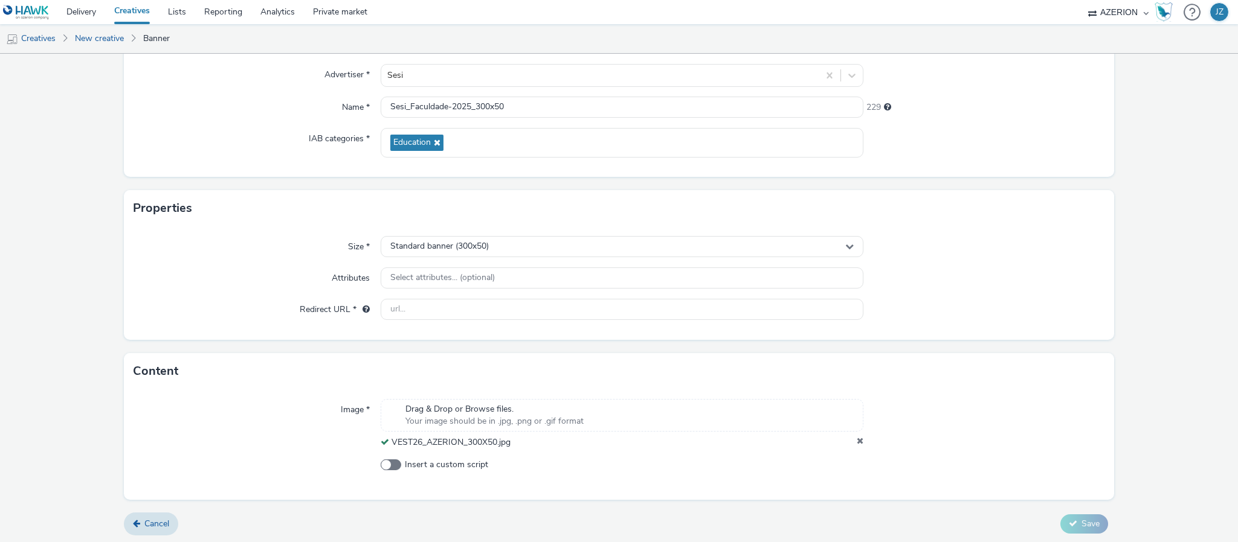
scroll to position [113, 0]
click at [253, 216] on div "Properties" at bounding box center [619, 206] width 990 height 36
drag, startPoint x: 420, startPoint y: 294, endPoint x: 412, endPoint y: 303, distance: 12.4
click at [417, 296] on div "Size * Standard banner (300x50) Attributes Select attributes... (optional) Redi…" at bounding box center [619, 281] width 990 height 114
click at [411, 304] on input "text" at bounding box center [622, 307] width 483 height 21
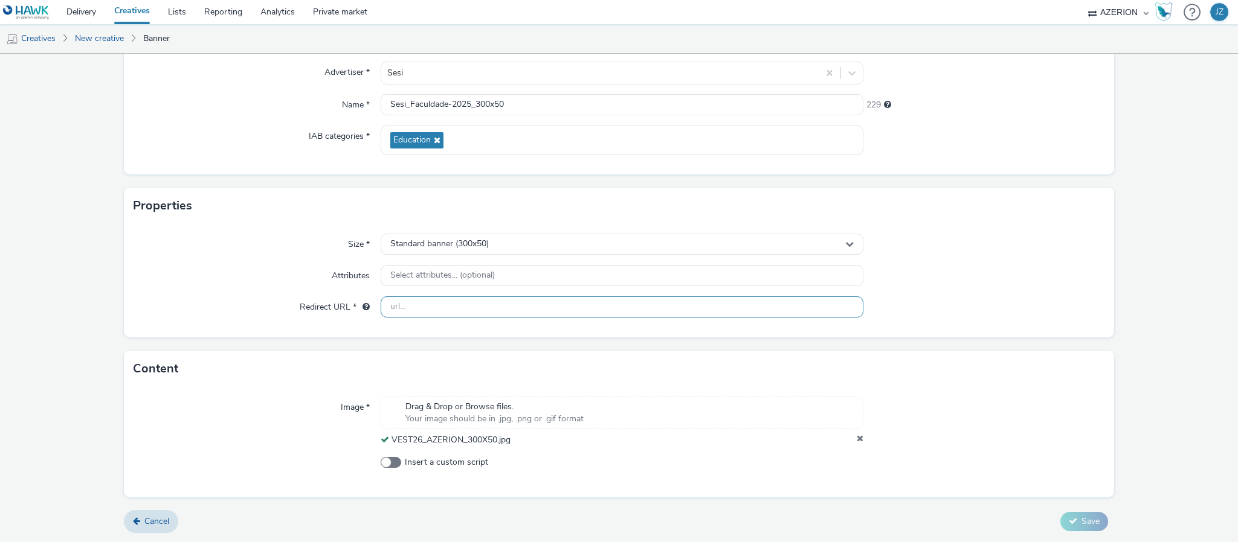
paste input "https://faculdadesesi.edu.br"
type input "https://faculdadesesi.edu.br"
click at [214, 281] on div "Attributes" at bounding box center [257, 276] width 247 height 22
click at [1086, 515] on button "Save" at bounding box center [1084, 521] width 48 height 19
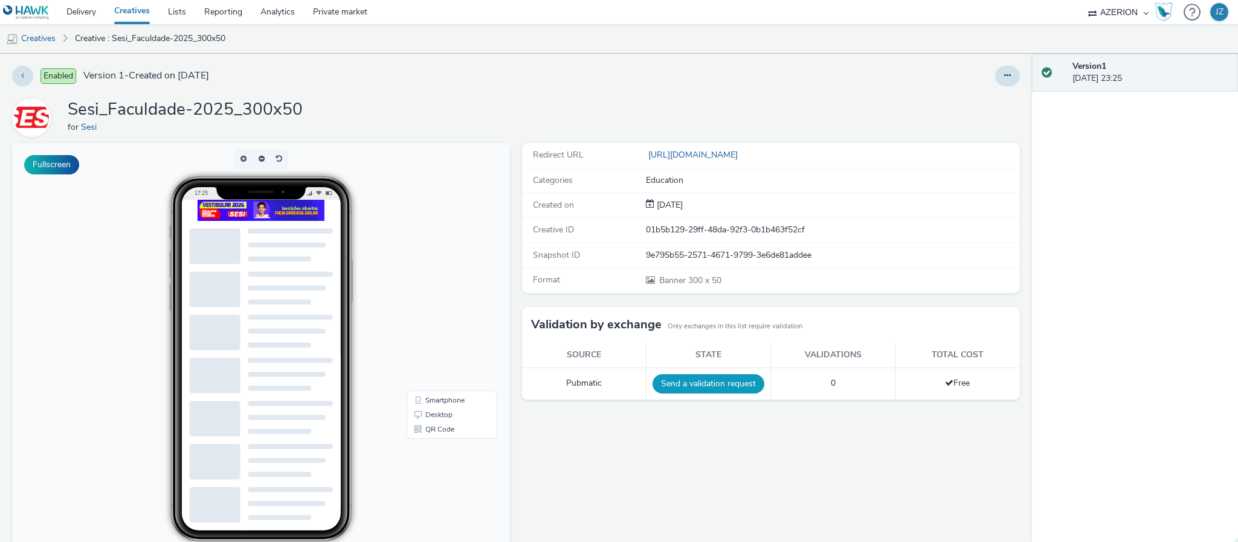
click at [680, 379] on button "Send a validation request" at bounding box center [708, 384] width 112 height 19
click at [37, 39] on link "Creatives" at bounding box center [31, 38] width 62 height 29
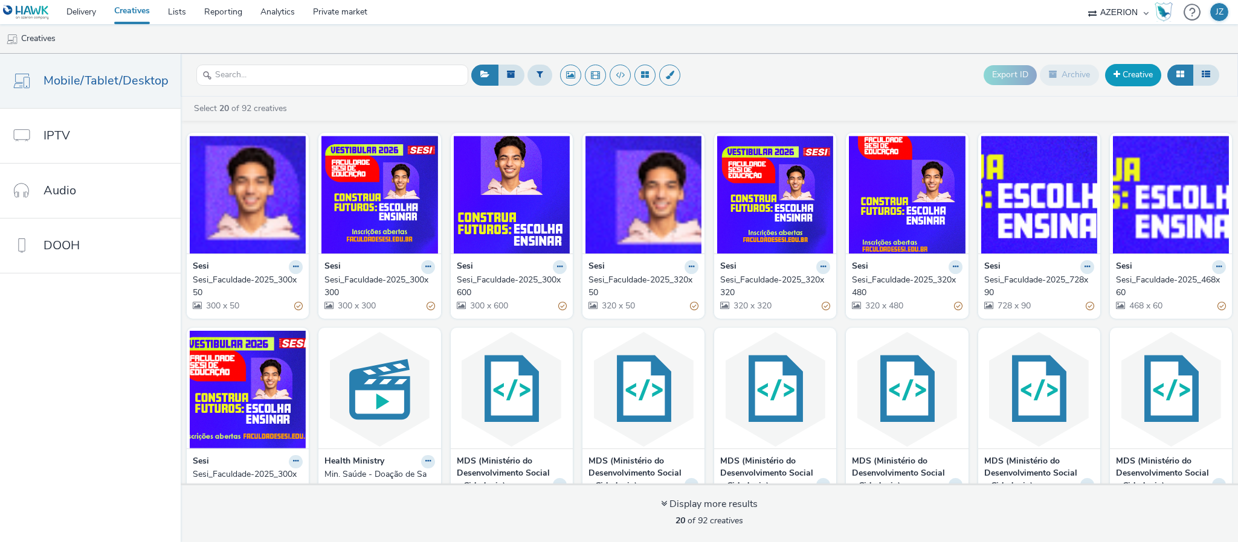
click at [1120, 76] on link "Creative" at bounding box center [1133, 75] width 56 height 22
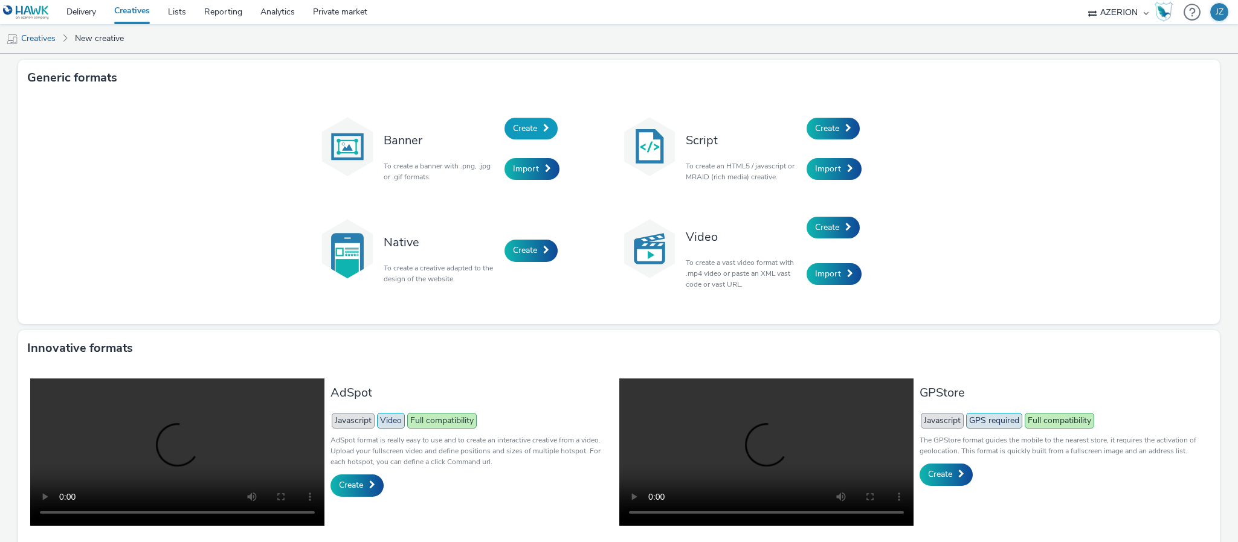
click at [521, 129] on span "Create" at bounding box center [525, 128] width 24 height 11
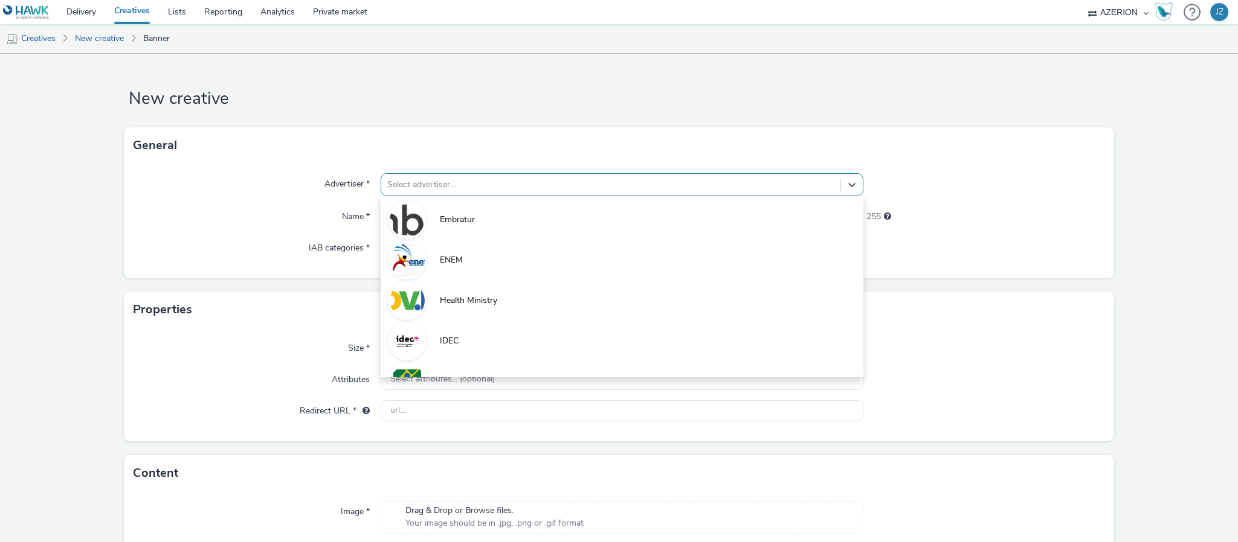
click at [435, 178] on div at bounding box center [610, 185] width 447 height 14
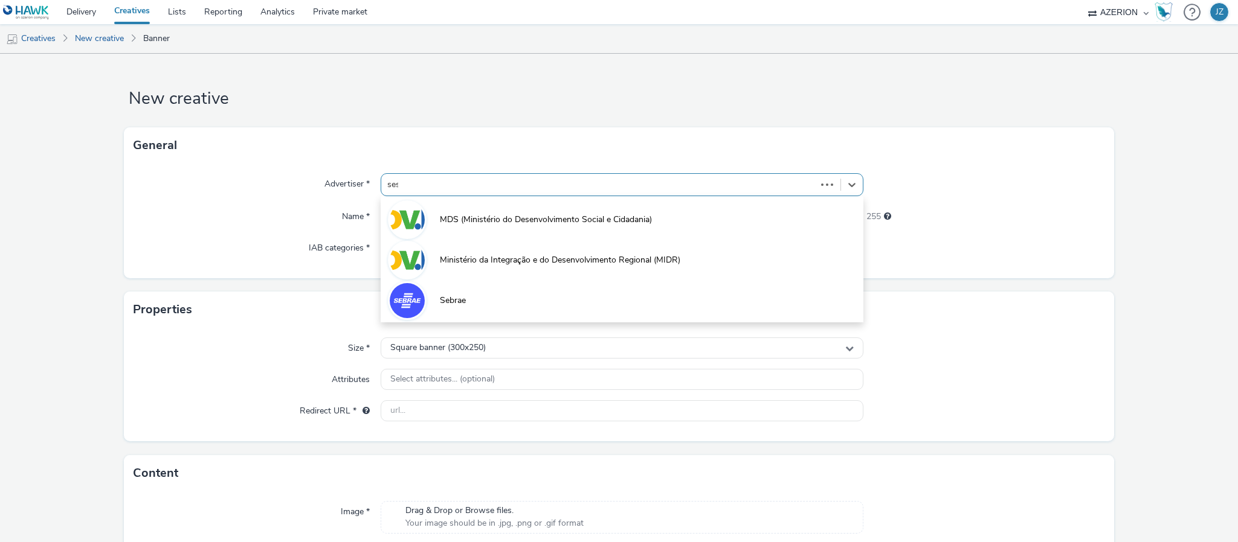
type input "sesi"
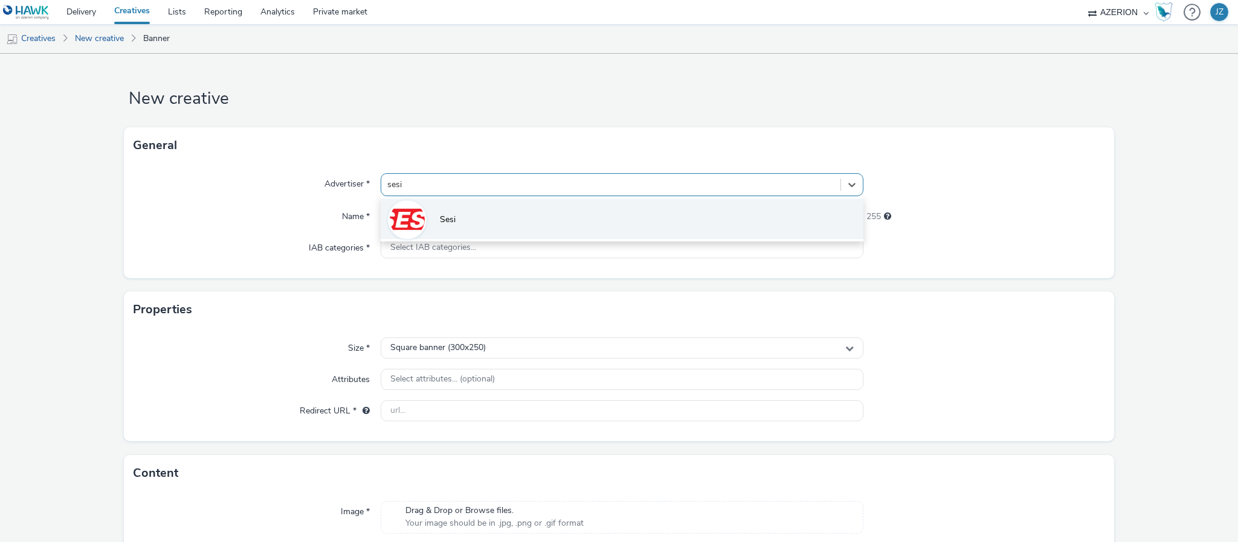
drag, startPoint x: 405, startPoint y: 217, endPoint x: 274, endPoint y: 227, distance: 131.4
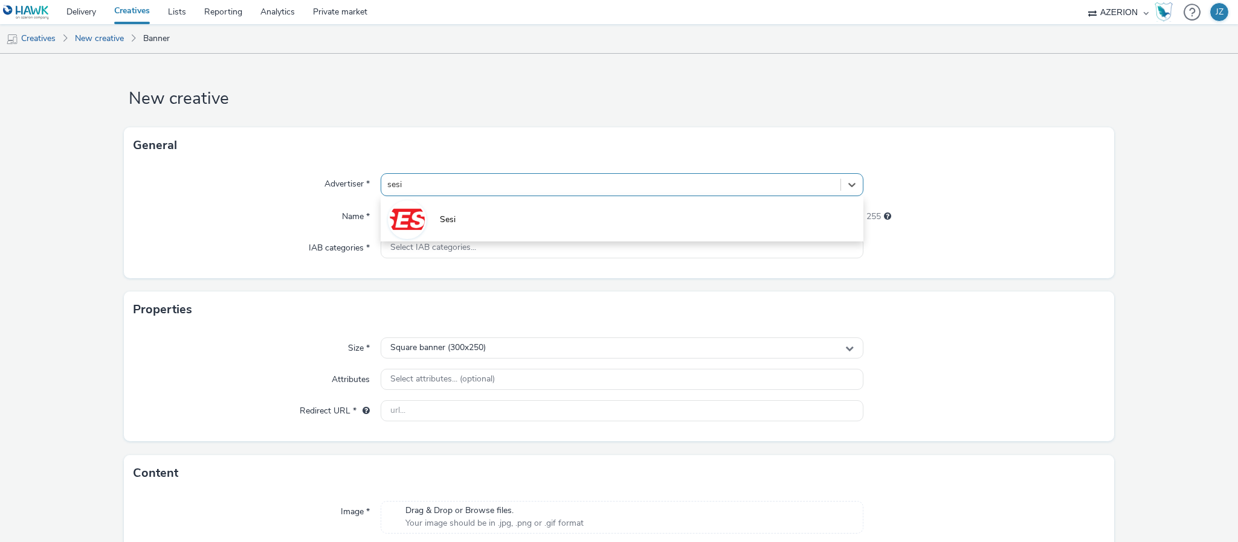
click at [404, 218] on img at bounding box center [407, 219] width 35 height 35
click at [237, 227] on div "Name *" at bounding box center [257, 217] width 247 height 22
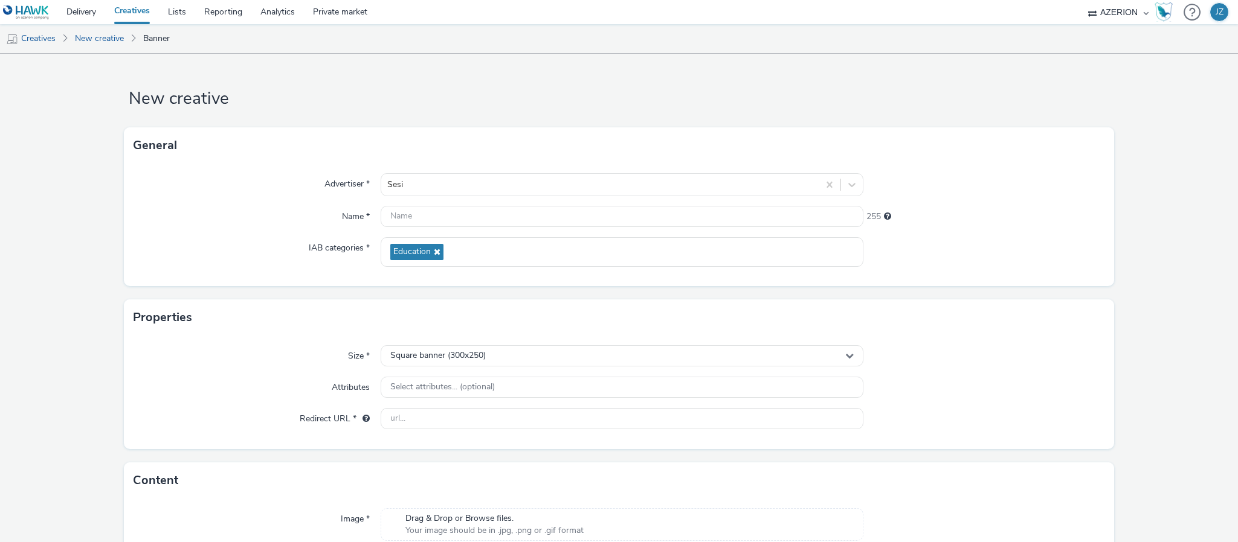
scroll to position [96, 0]
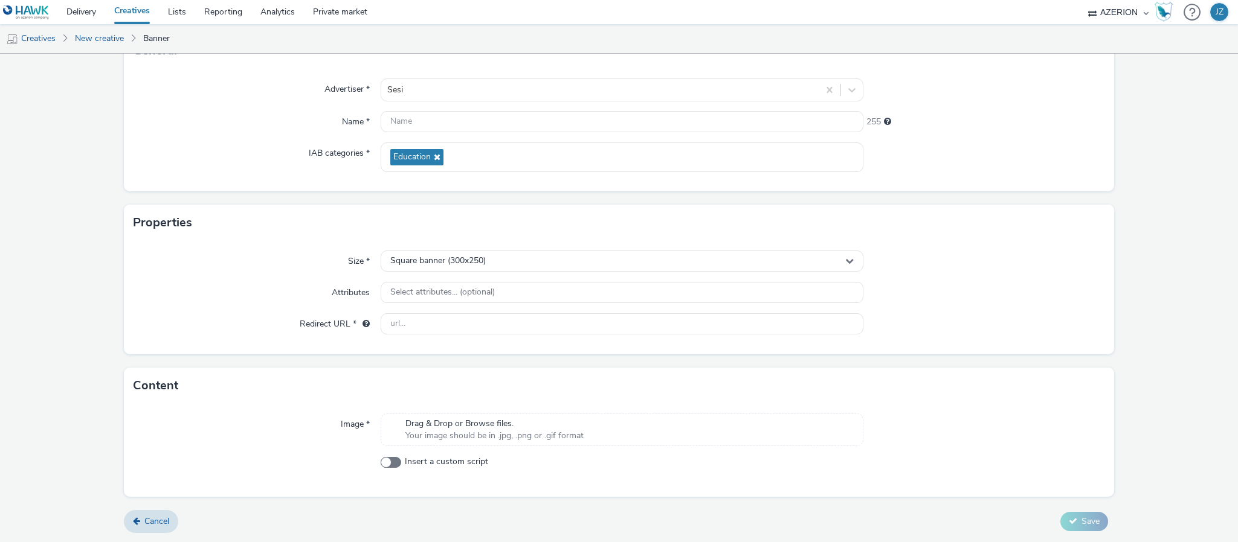
click at [465, 428] on span "Drag & Drop or Browse files." at bounding box center [494, 424] width 178 height 12
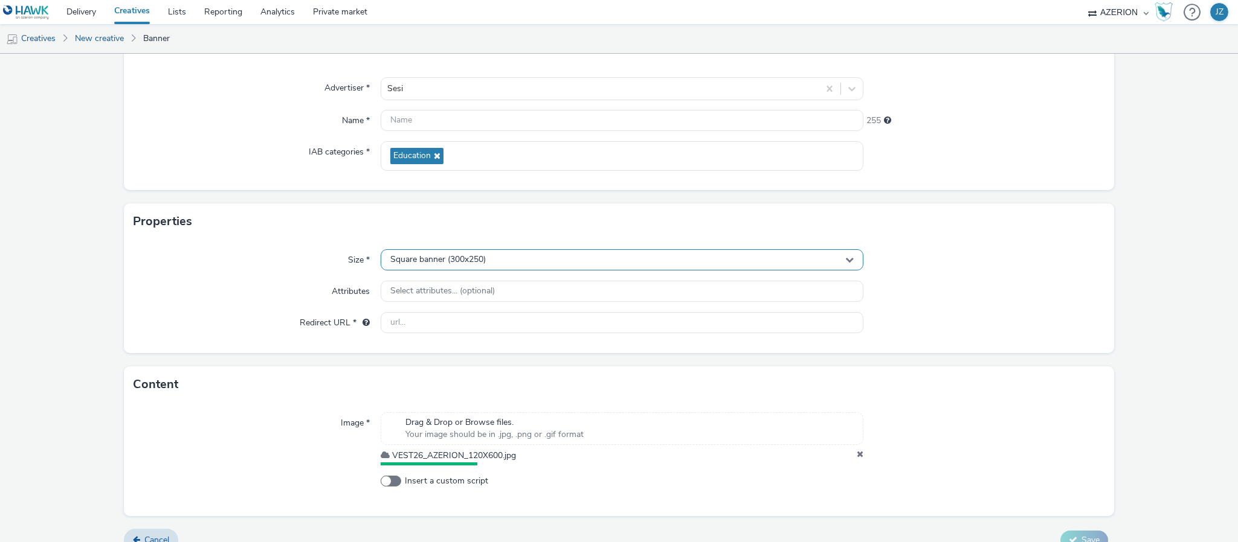
click at [417, 257] on span "Square banner (300x250)" at bounding box center [437, 260] width 95 height 10
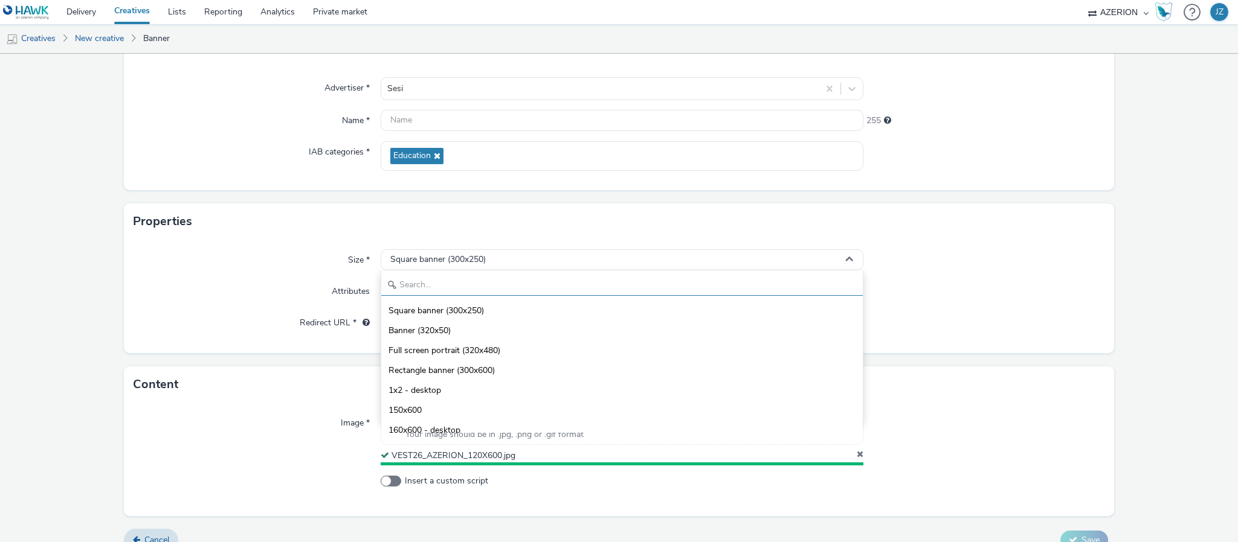
click at [402, 285] on input "text" at bounding box center [621, 285] width 481 height 21
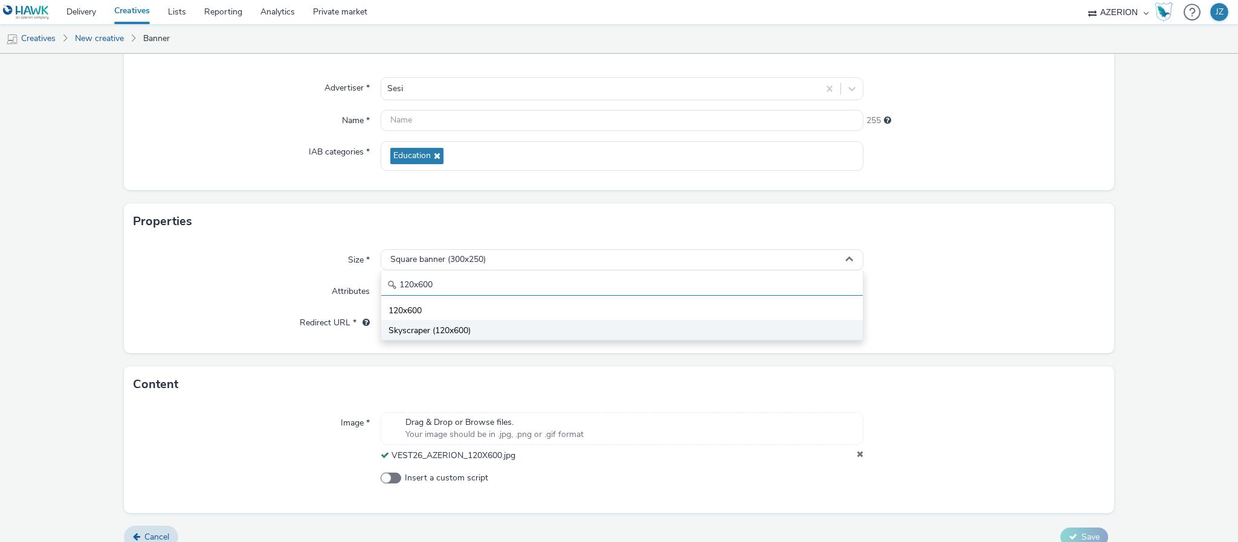
type input "120x600"
click at [390, 327] on span "Skyscraper (120x600)" at bounding box center [429, 331] width 82 height 12
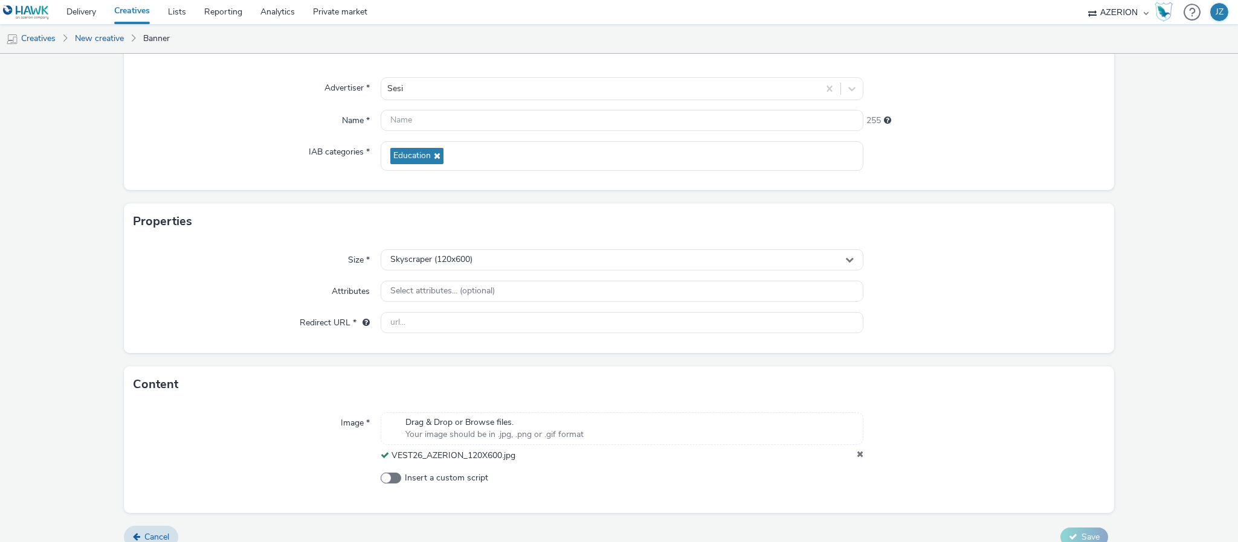
click at [253, 303] on div "Attributes" at bounding box center [257, 292] width 247 height 22
click at [425, 321] on input "text" at bounding box center [622, 322] width 483 height 21
paste input "https://faculdadesesi.edu.br"
type input "https://faculdadesesi.edu.br"
click at [202, 249] on div "Size * Skyscraper (120x600) Attributes Select attributes... (optional) Redirect…" at bounding box center [619, 297] width 990 height 114
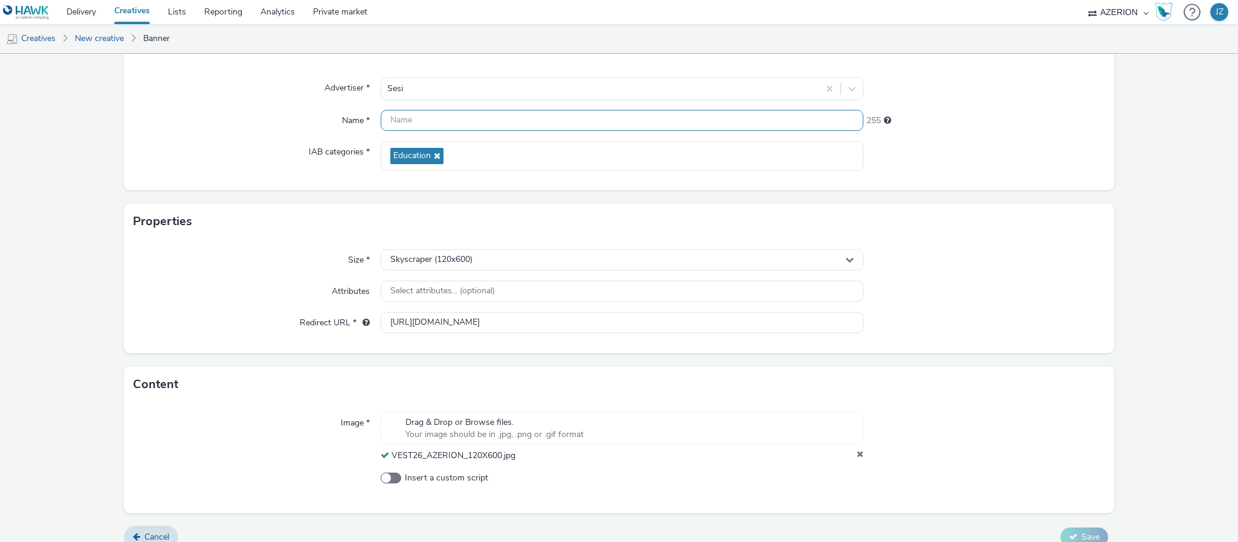
click at [417, 122] on input "text" at bounding box center [622, 120] width 483 height 21
paste input "Sesi_Faculdade-2025_300x250"
drag, startPoint x: 519, startPoint y: 115, endPoint x: 532, endPoint y: 117, distance: 12.8
click at [532, 117] on input "Sesi_Faculdade-2025_300x250" at bounding box center [622, 120] width 483 height 21
type input "Sesi_Faculdade-2025_120x600"
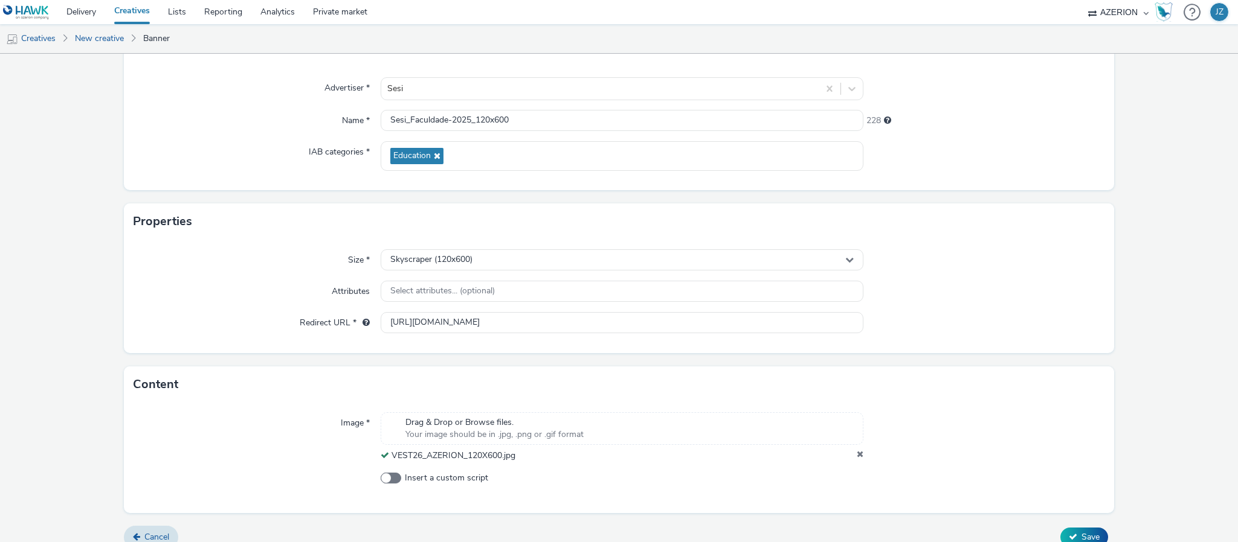
click at [203, 274] on div "Size * Skyscraper (120x600) Attributes Select attributes... (optional) Redirect…" at bounding box center [619, 297] width 990 height 114
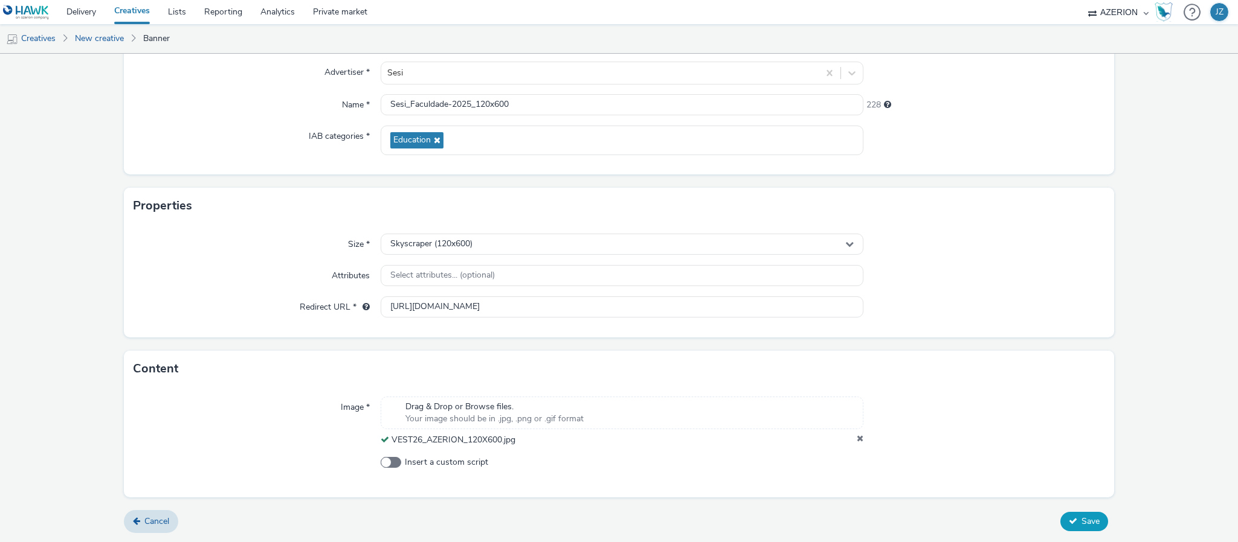
click at [1069, 522] on icon at bounding box center [1073, 521] width 8 height 8
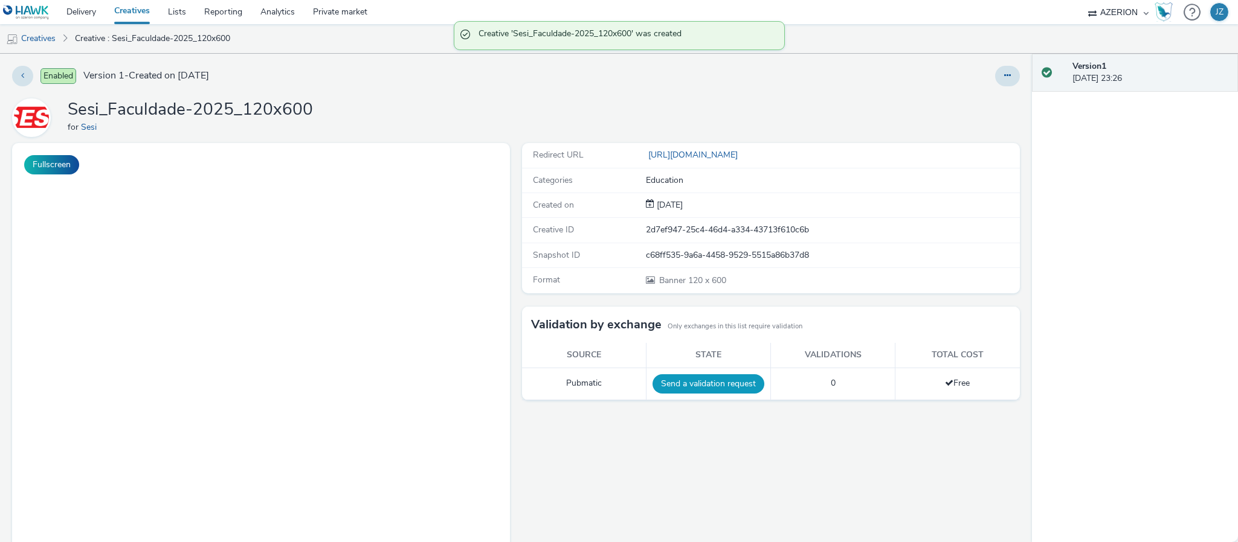
click at [727, 387] on button "Send a validation request" at bounding box center [708, 384] width 112 height 19
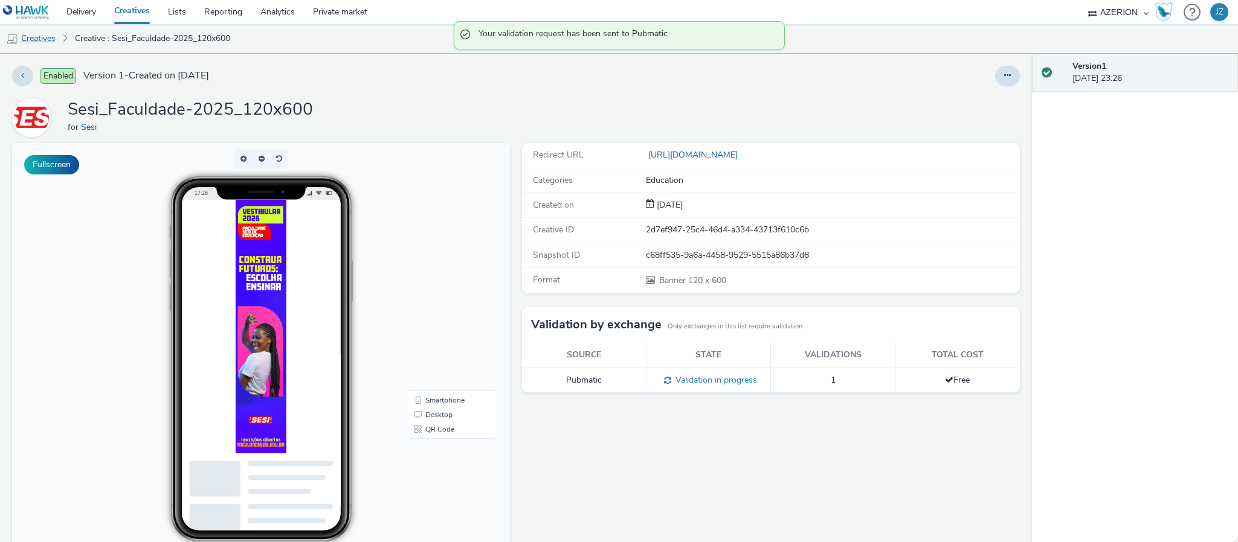
click at [42, 36] on link "Creatives" at bounding box center [31, 38] width 62 height 29
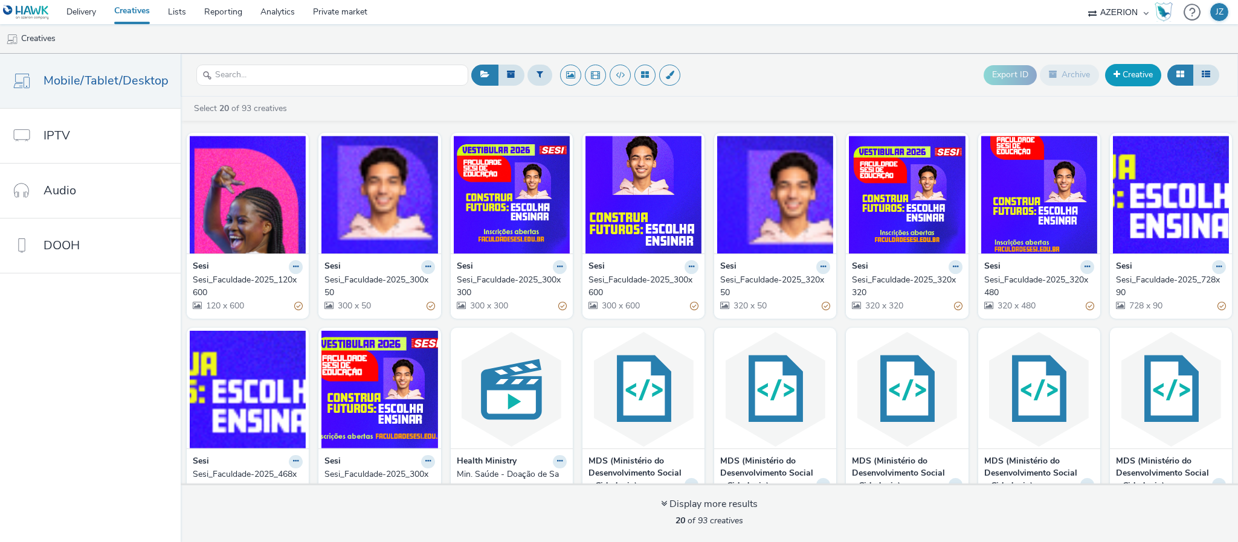
click at [1128, 74] on link "Creative" at bounding box center [1133, 75] width 56 height 22
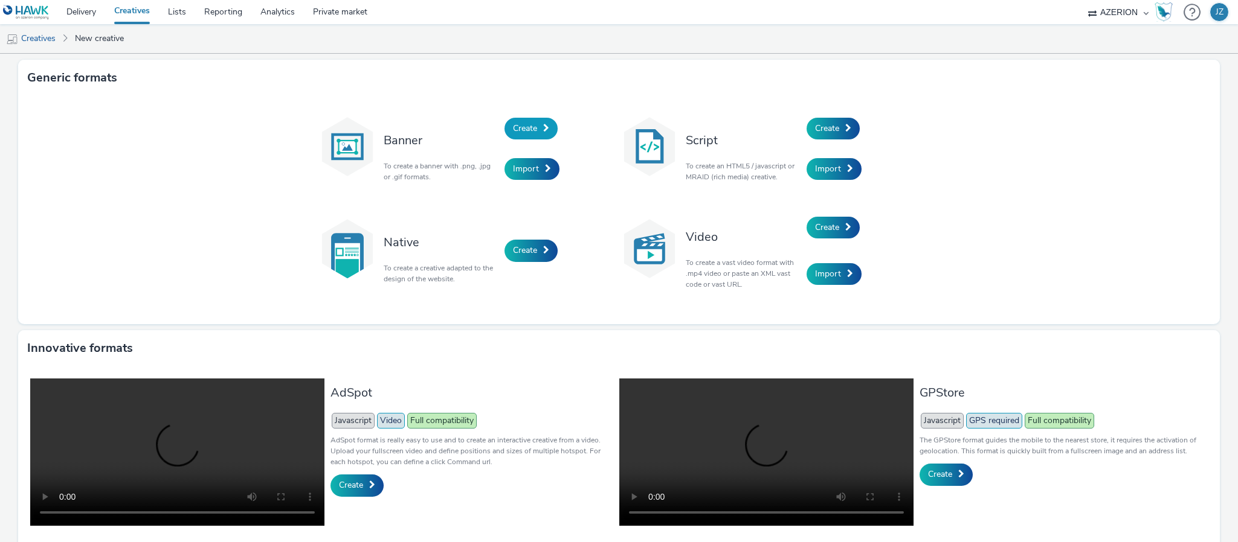
click at [524, 123] on span "Create" at bounding box center [525, 128] width 24 height 11
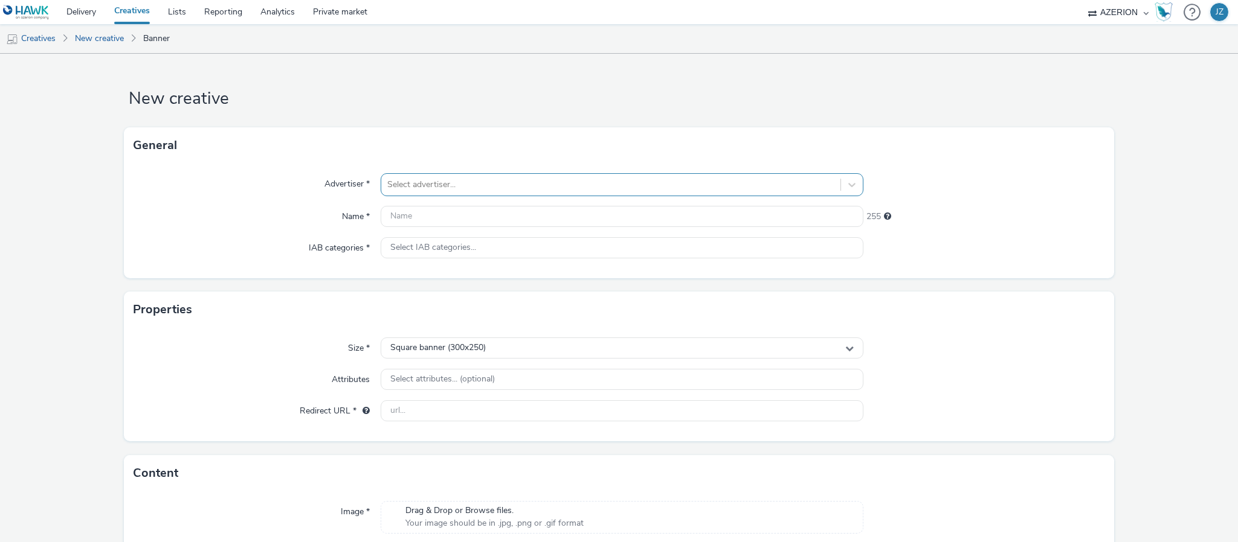
click at [457, 178] on div at bounding box center [610, 185] width 447 height 14
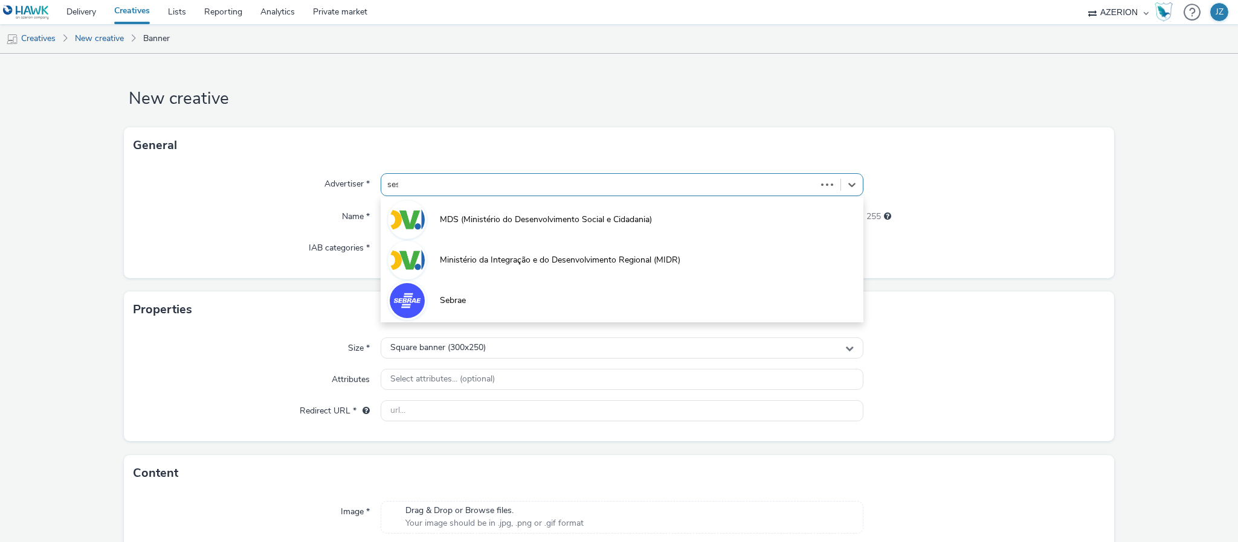
type input "sesi"
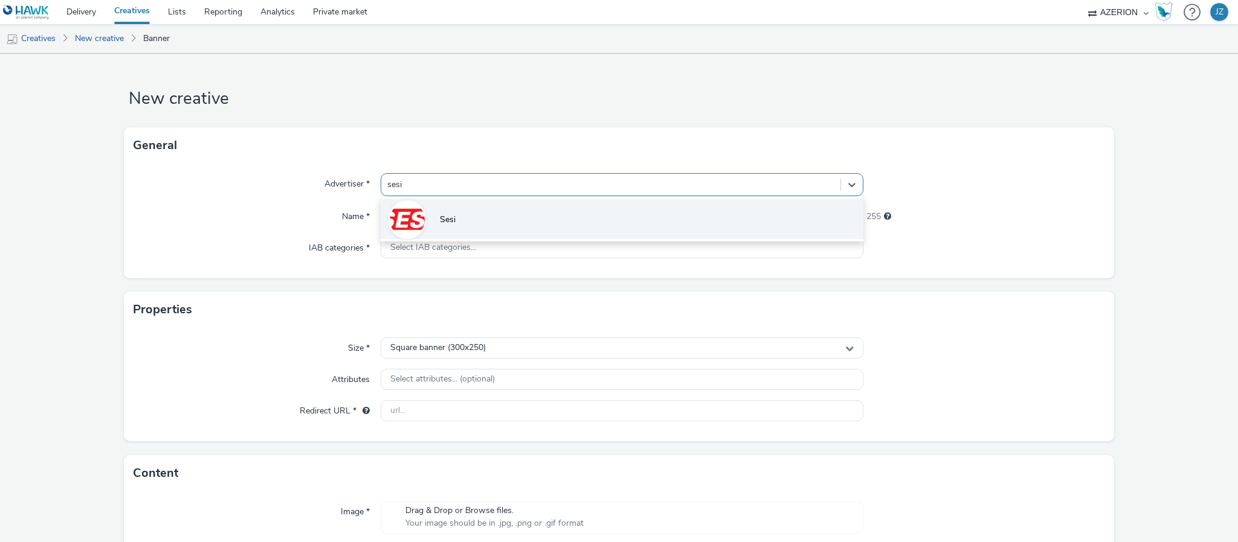
click at [443, 214] on span "Sesi" at bounding box center [448, 220] width 16 height 12
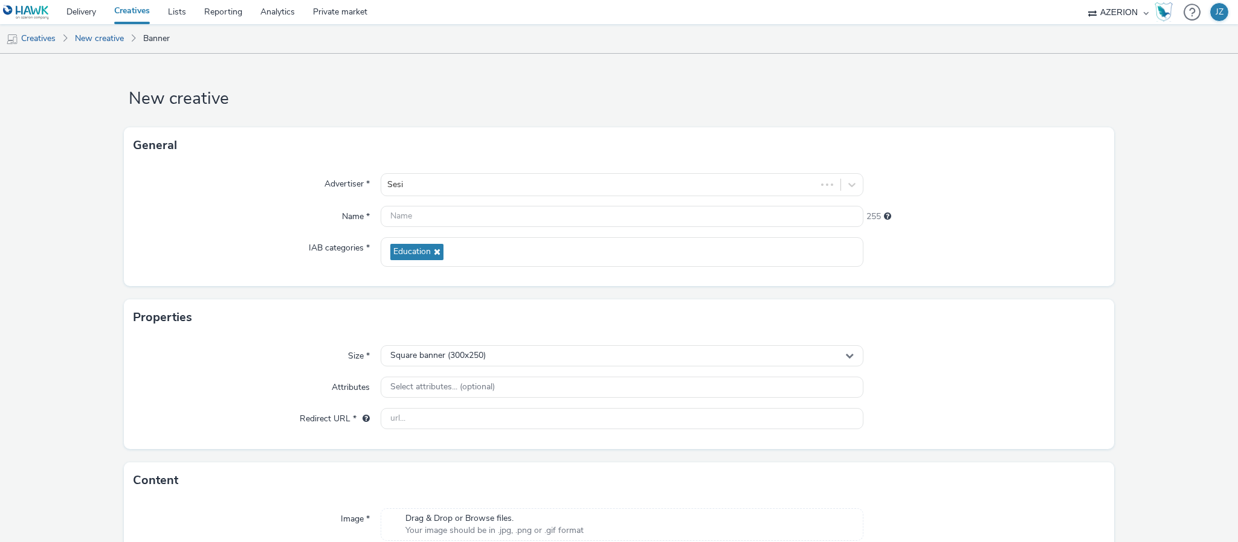
click at [292, 265] on div "IAB categories *" at bounding box center [257, 252] width 247 height 30
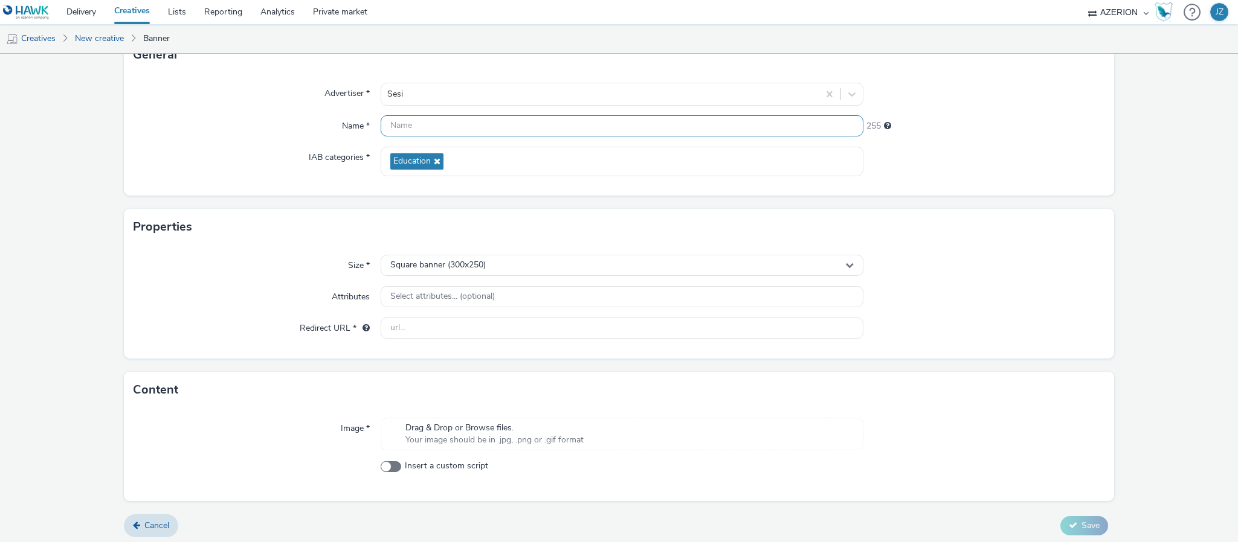
click at [450, 127] on input "text" at bounding box center [622, 125] width 483 height 21
paste input "Sesi_Faculdade-2025_300x250"
type input "Sesi_Faculdade-2025_300x250"
click at [480, 434] on span "Drag & Drop or Browse files." at bounding box center [494, 428] width 178 height 12
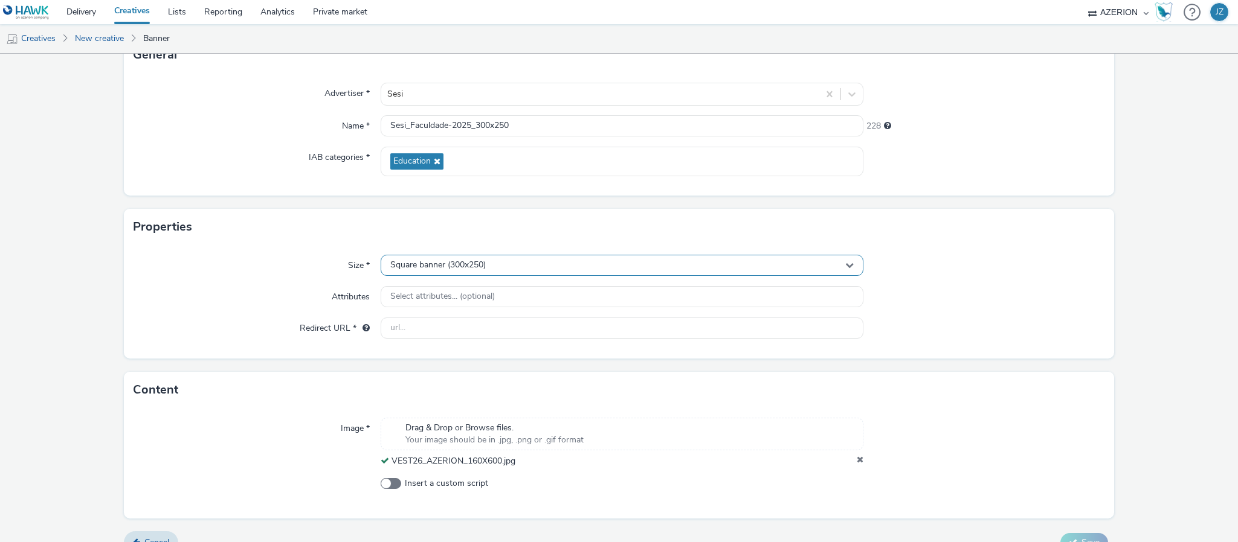
click at [430, 267] on span "Square banner (300x250)" at bounding box center [437, 265] width 95 height 10
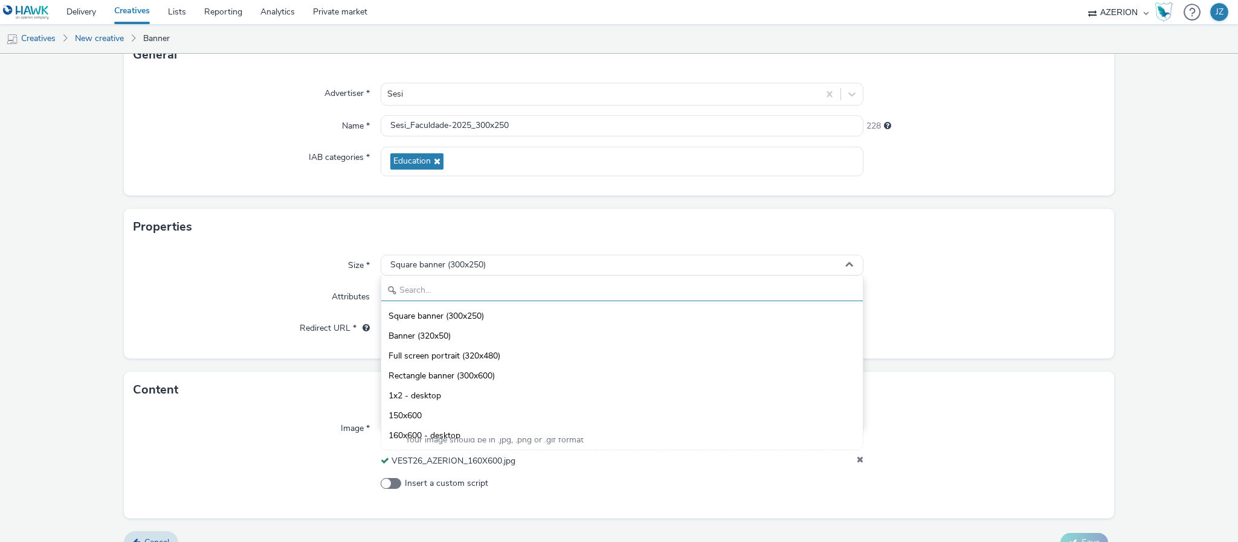
click at [431, 292] on input "text" at bounding box center [621, 290] width 481 height 21
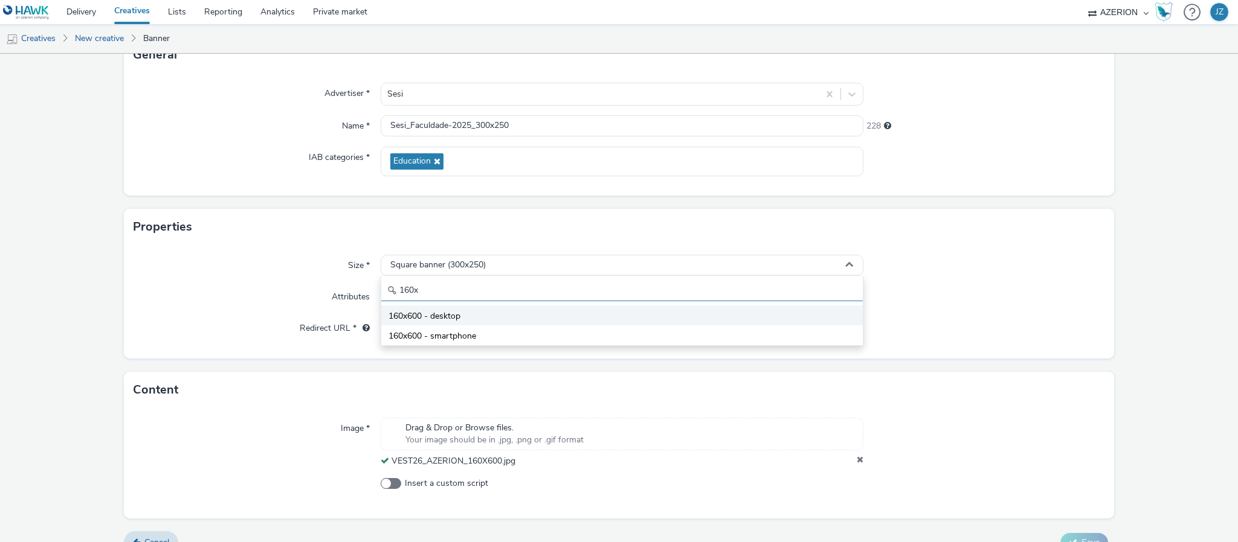
type input "160x"
click at [427, 314] on span "160x600 - desktop" at bounding box center [424, 317] width 72 height 12
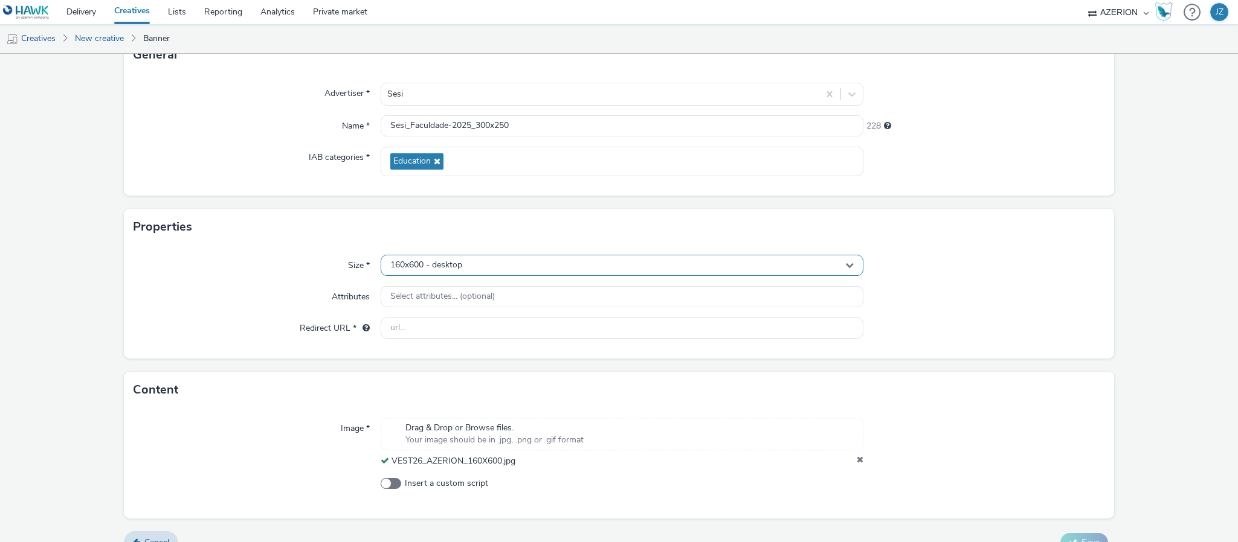
click at [450, 266] on span "160x600 - desktop" at bounding box center [426, 265] width 72 height 10
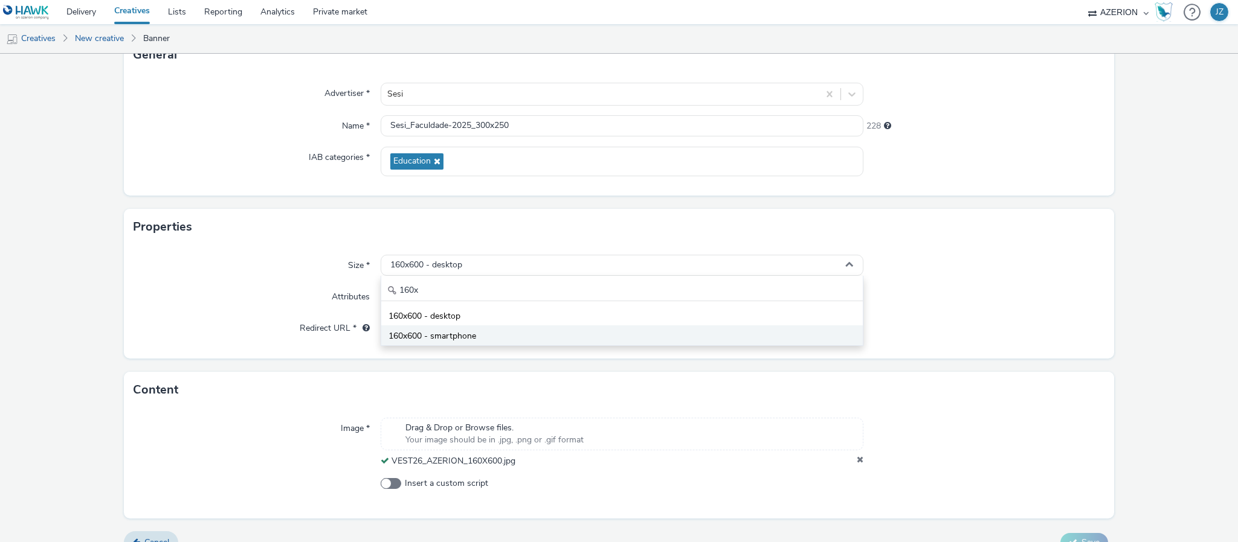
click at [425, 334] on span "160x600 - smartphone" at bounding box center [432, 336] width 88 height 12
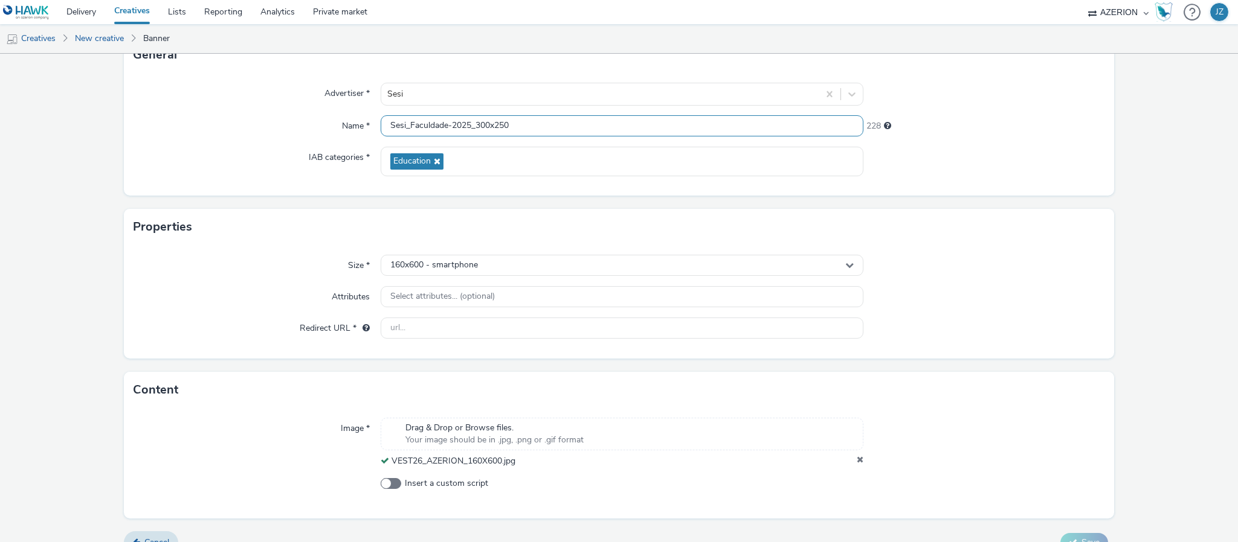
drag, startPoint x: 475, startPoint y: 127, endPoint x: 540, endPoint y: 126, distance: 65.3
click at [540, 126] on input "Sesi_Faculdade-2025_300x250" at bounding box center [622, 125] width 483 height 21
type input "Sesi_Faculdade-2025_160x600"
click at [205, 207] on form "New creative General Advertiser * Sesi Name * Sesi_Faculdade-2025_160x600 228 I…" at bounding box center [619, 263] width 1238 height 600
click at [773, 517] on div "Image * Drag & Drop or Browse files. Your image should be in .jpg, .png or .gif…" at bounding box center [619, 463] width 990 height 110
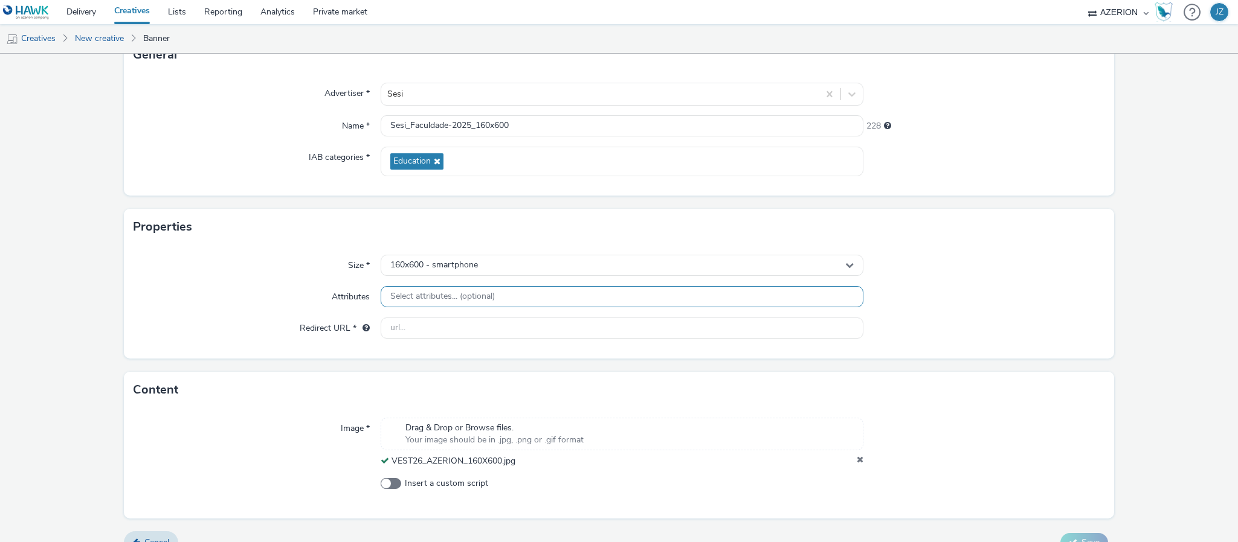
click at [435, 303] on div "Select attributes... (optional)" at bounding box center [622, 296] width 483 height 21
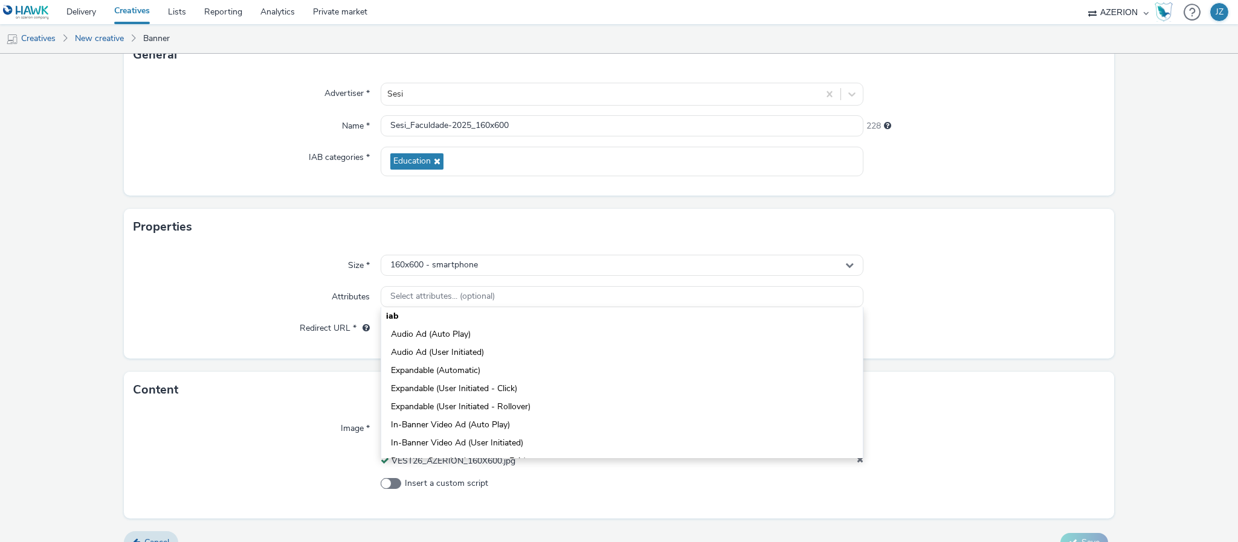
click at [196, 294] on div "Attributes" at bounding box center [257, 297] width 247 height 22
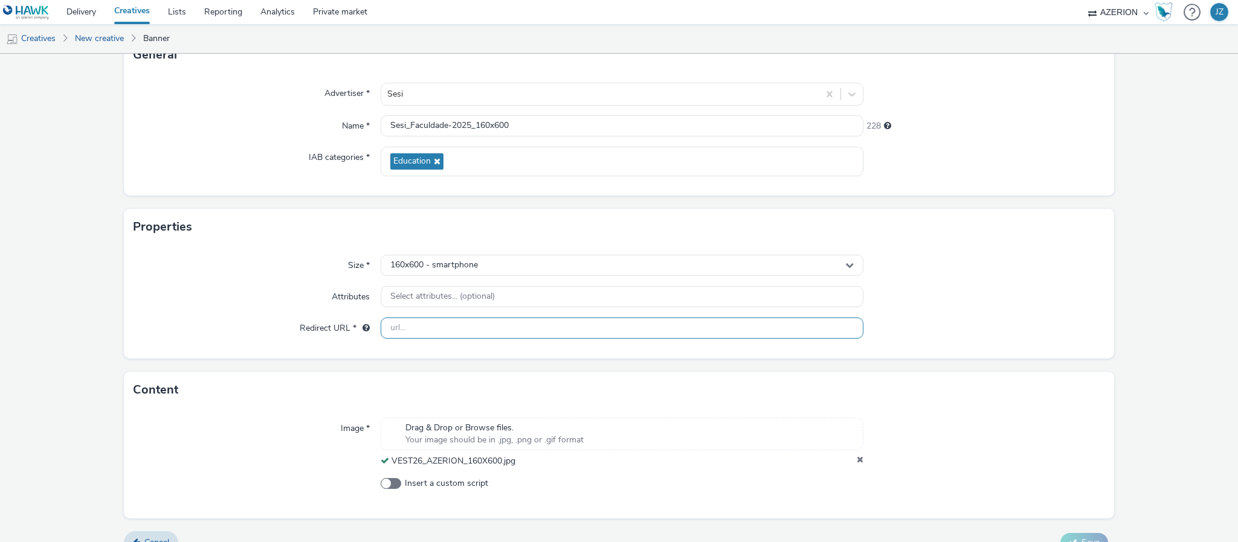
click at [445, 325] on input "text" at bounding box center [622, 328] width 483 height 21
paste input "https://faculdadesesi.edu.br"
type input "https://faculdadesesi.edu.br"
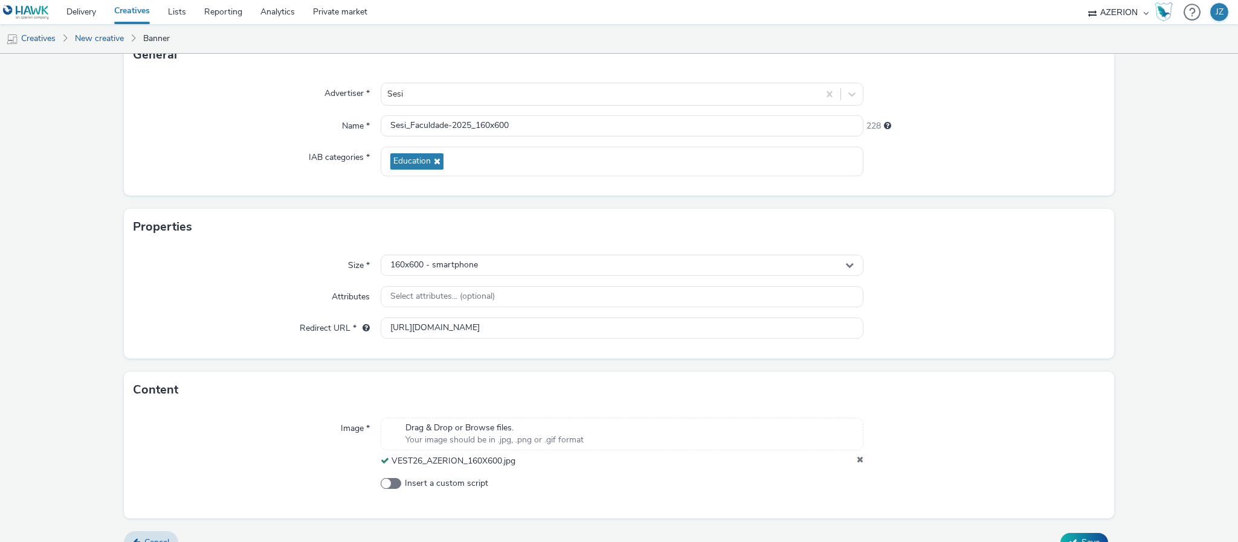
click at [210, 334] on div "Redirect URL *" at bounding box center [257, 329] width 247 height 22
click at [1060, 537] on button "Save" at bounding box center [1084, 542] width 48 height 19
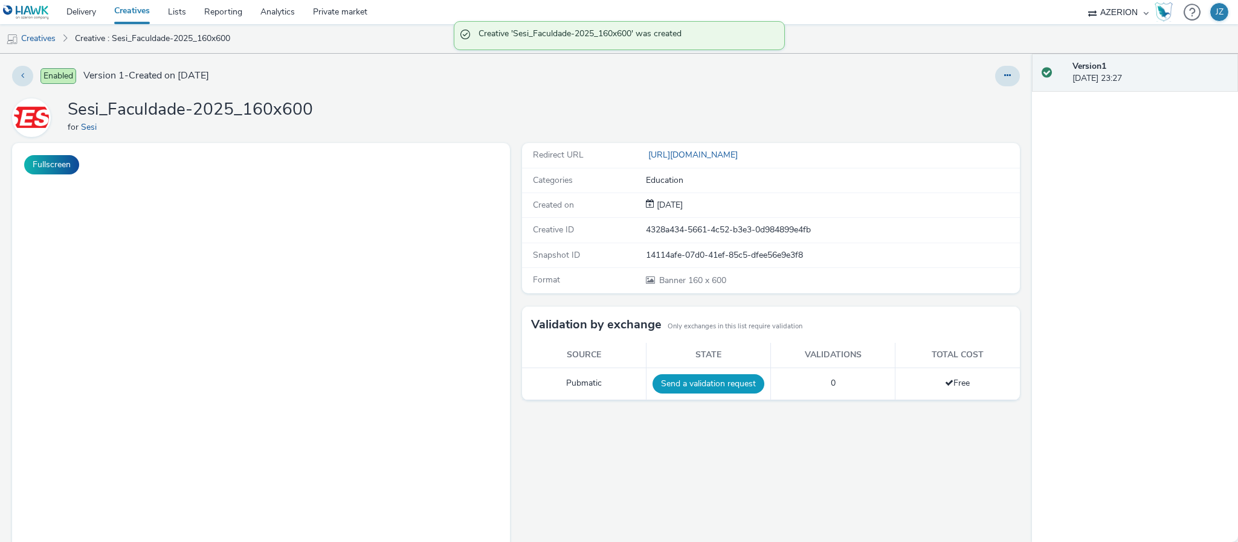
click at [692, 385] on button "Send a validation request" at bounding box center [708, 384] width 112 height 19
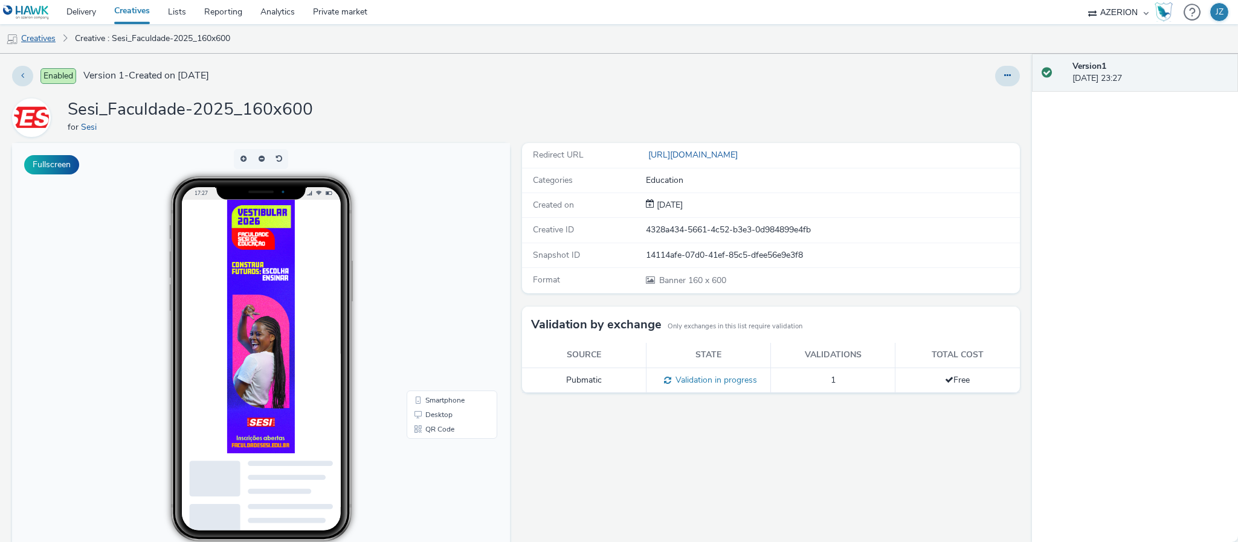
click at [33, 35] on link "Creatives" at bounding box center [31, 38] width 62 height 29
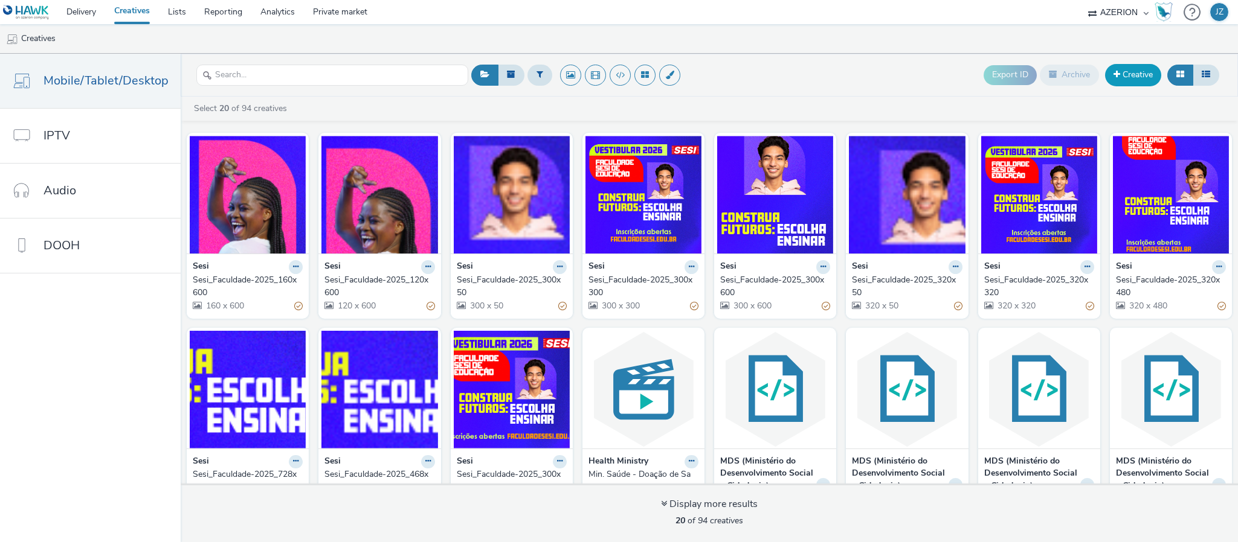
click at [1135, 80] on link "Creative" at bounding box center [1133, 75] width 56 height 22
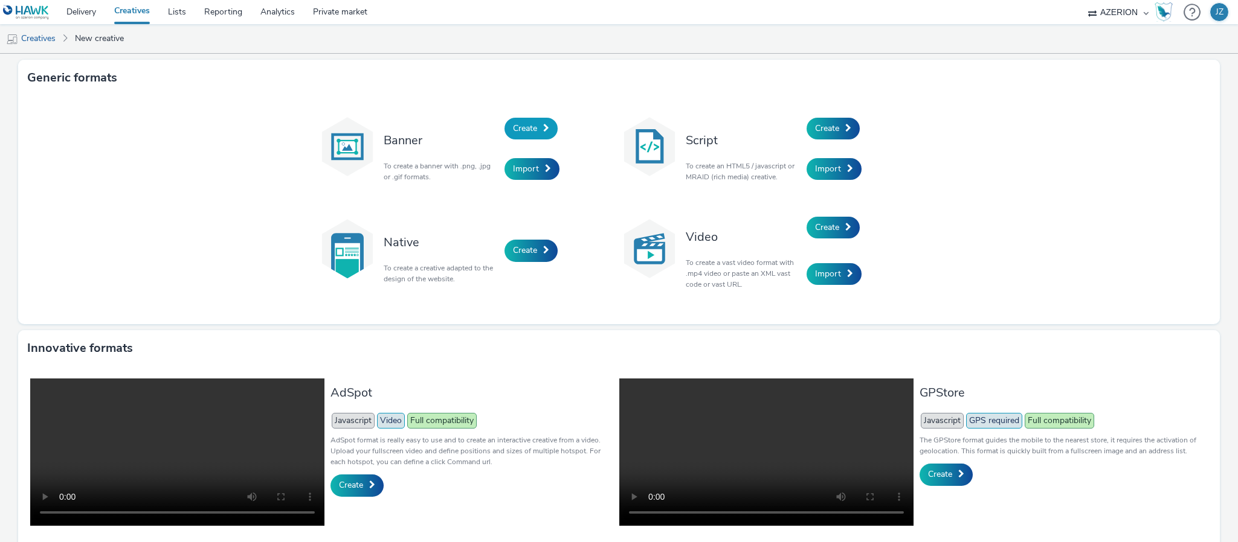
click at [509, 134] on link "Create" at bounding box center [530, 129] width 53 height 22
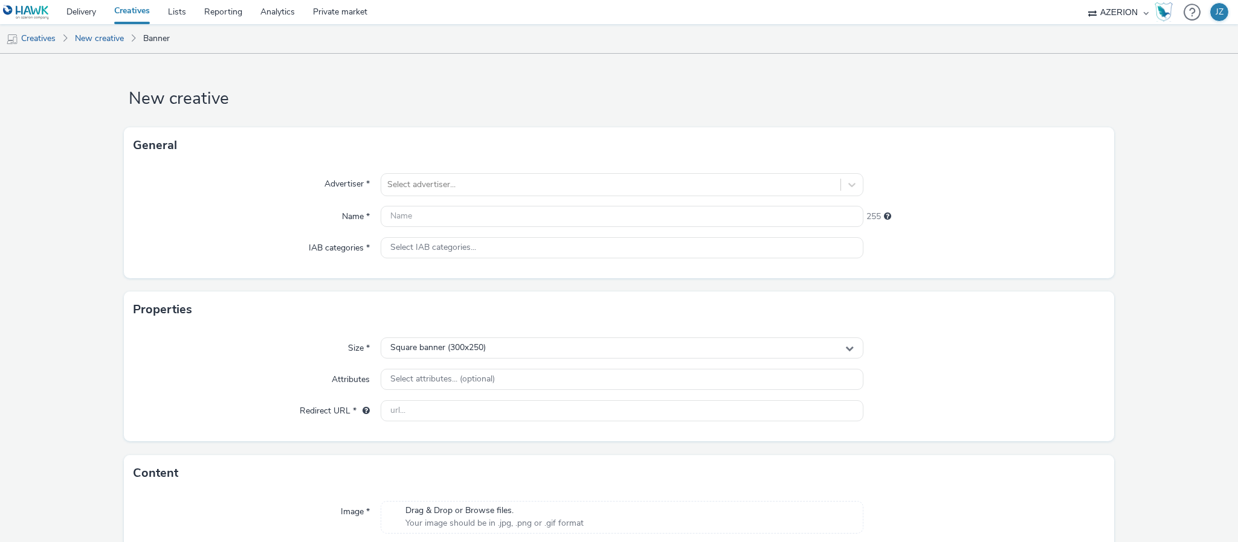
scroll to position [88, 0]
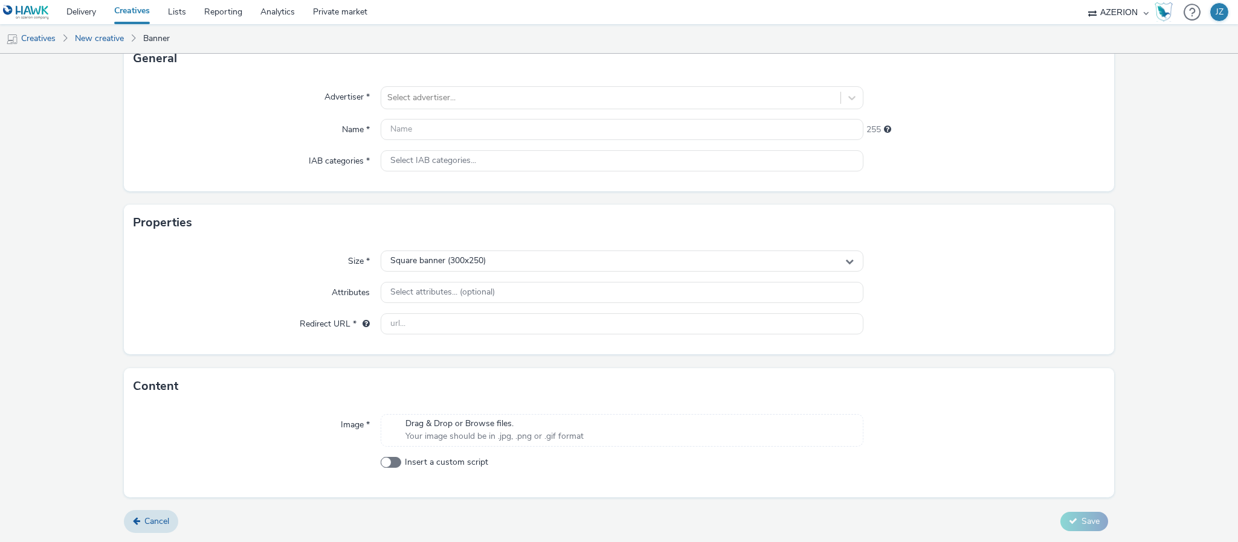
click at [479, 431] on span "Your image should be in .jpg, .png or .gif format" at bounding box center [494, 437] width 178 height 12
click at [91, 14] on link "Delivery" at bounding box center [81, 12] width 48 height 24
